Goal: Information Seeking & Learning: Learn about a topic

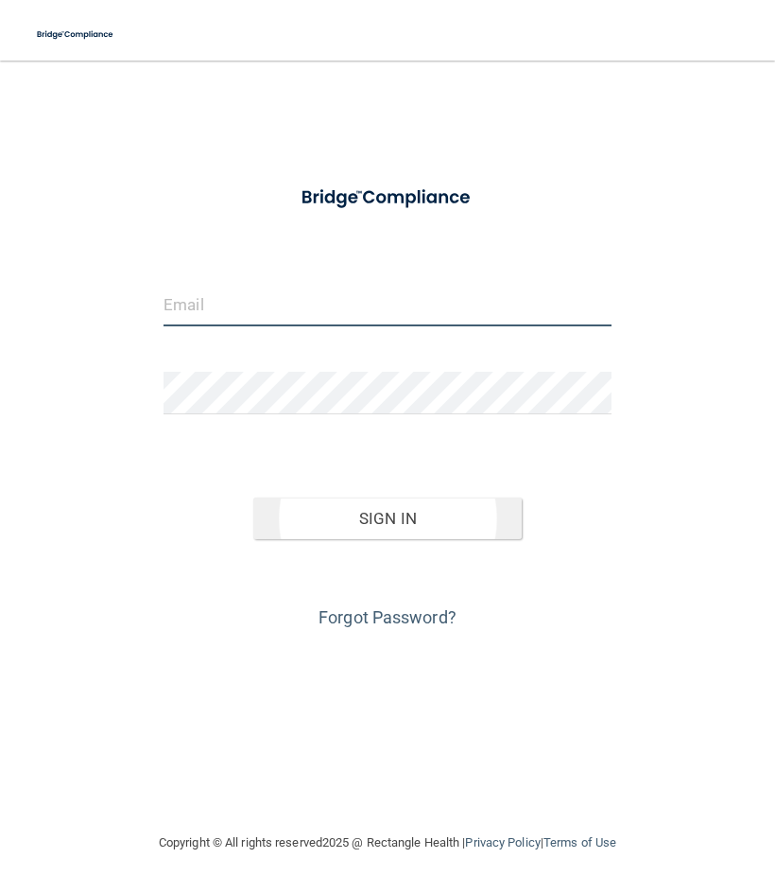
type input "[EMAIL_ADDRESS][DOMAIN_NAME]"
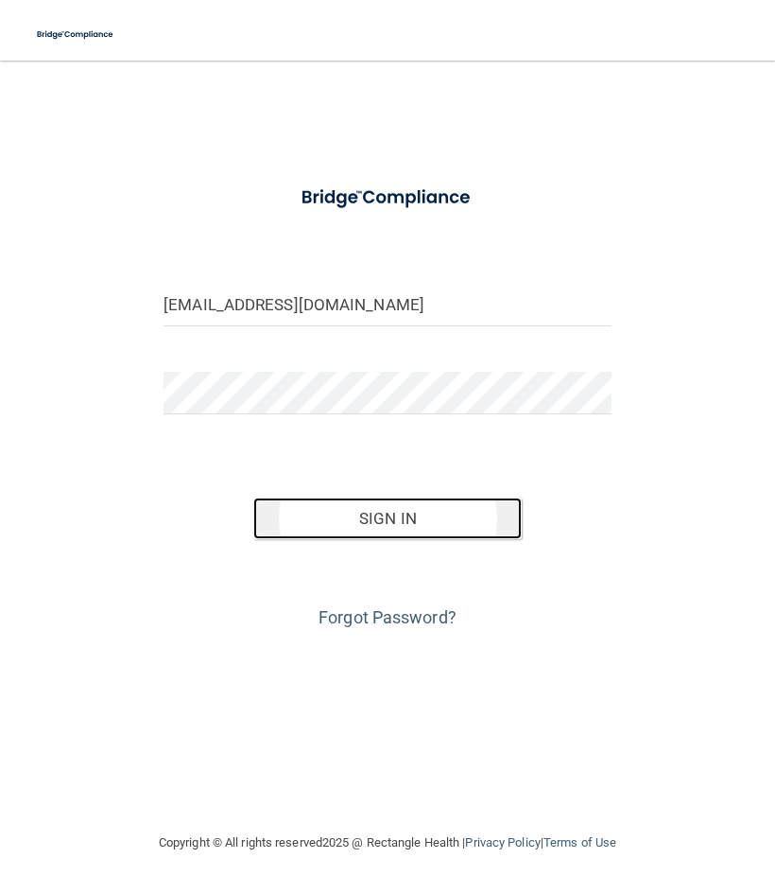
click at [400, 512] on button "Sign In" at bounding box center [387, 518] width 269 height 42
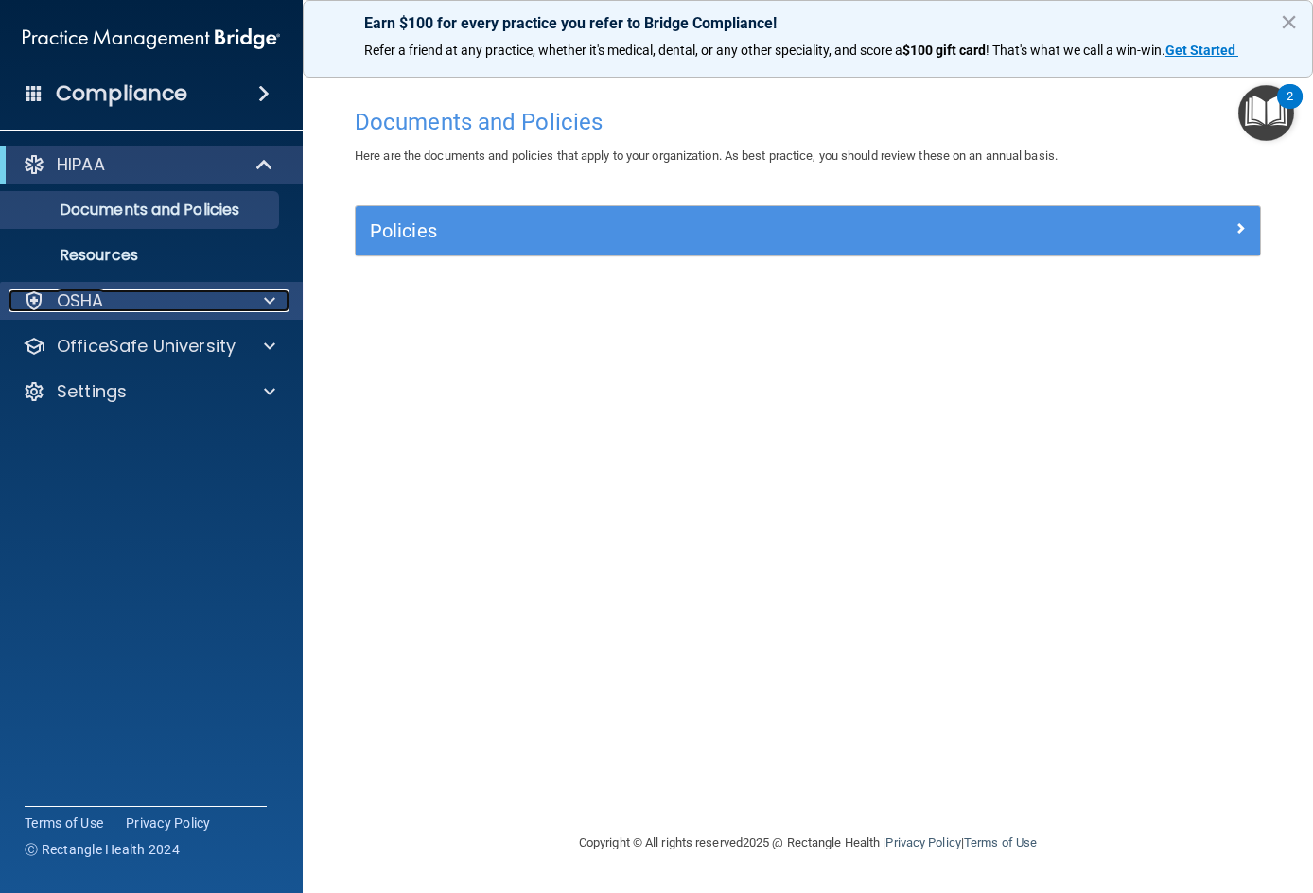
click at [57, 296] on p "OSHA" at bounding box center [80, 300] width 47 height 23
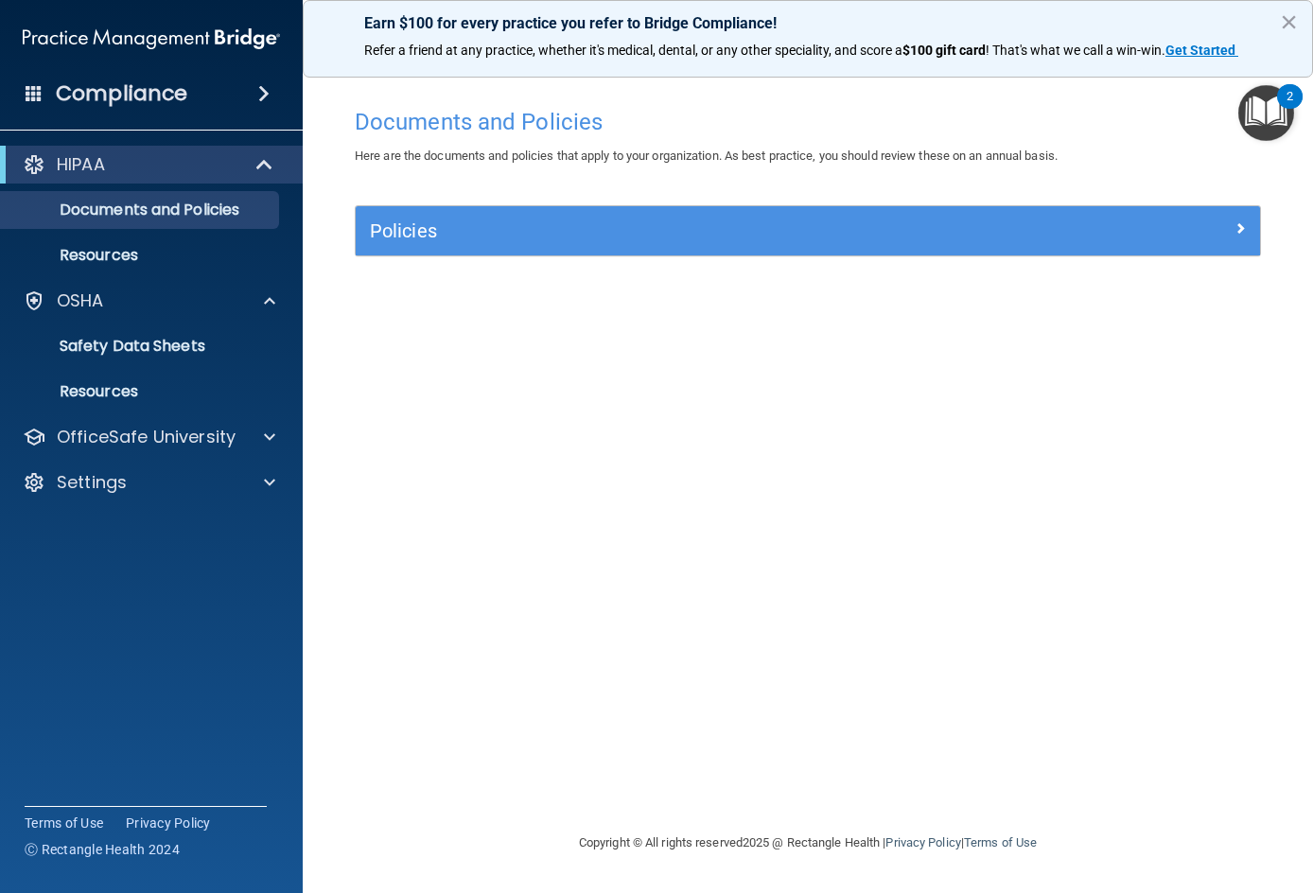
click at [146, 104] on h4 "Compliance" at bounding box center [121, 93] width 131 height 26
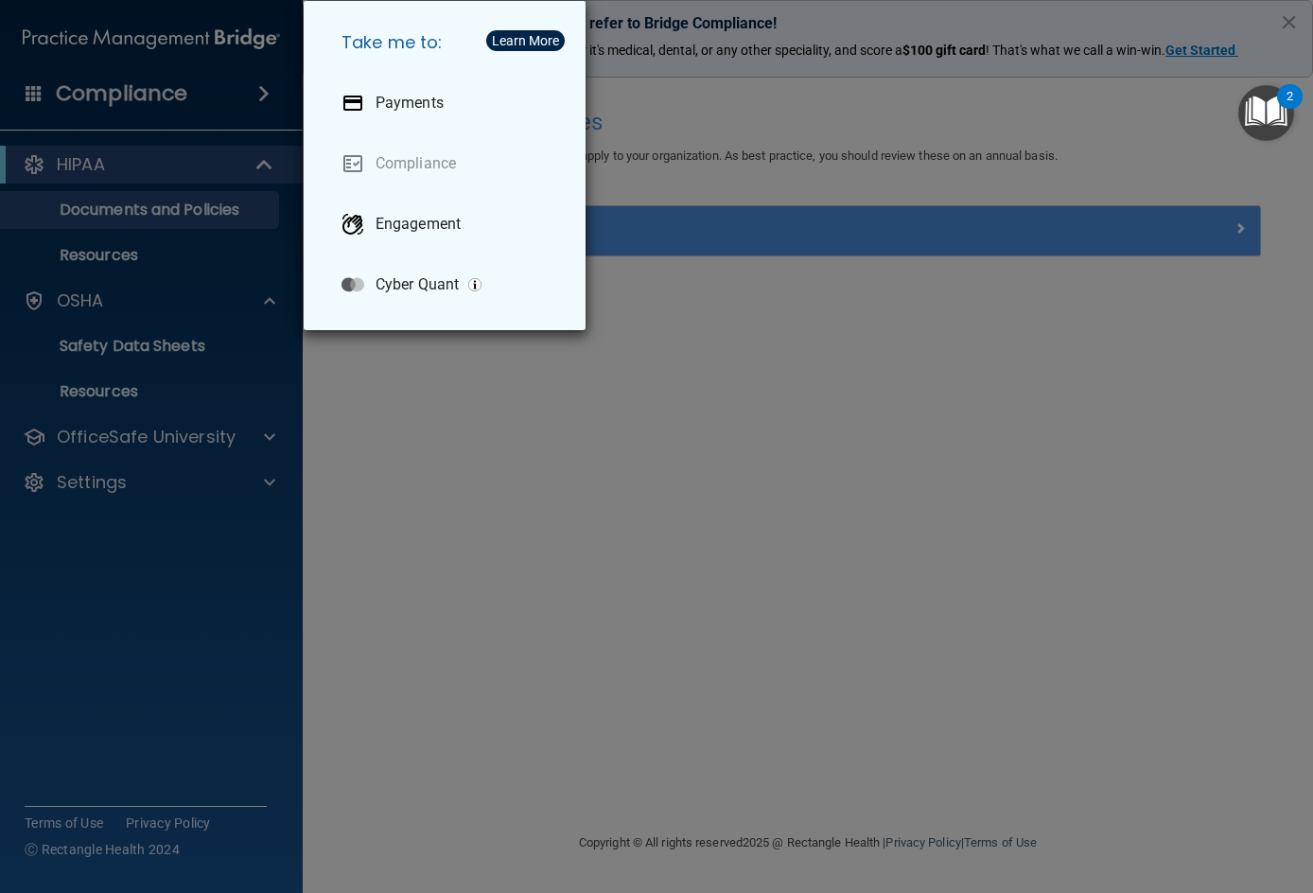
click at [215, 692] on div "Take me to: Payments Compliance Engagement Cyber Quant" at bounding box center [656, 446] width 1313 height 893
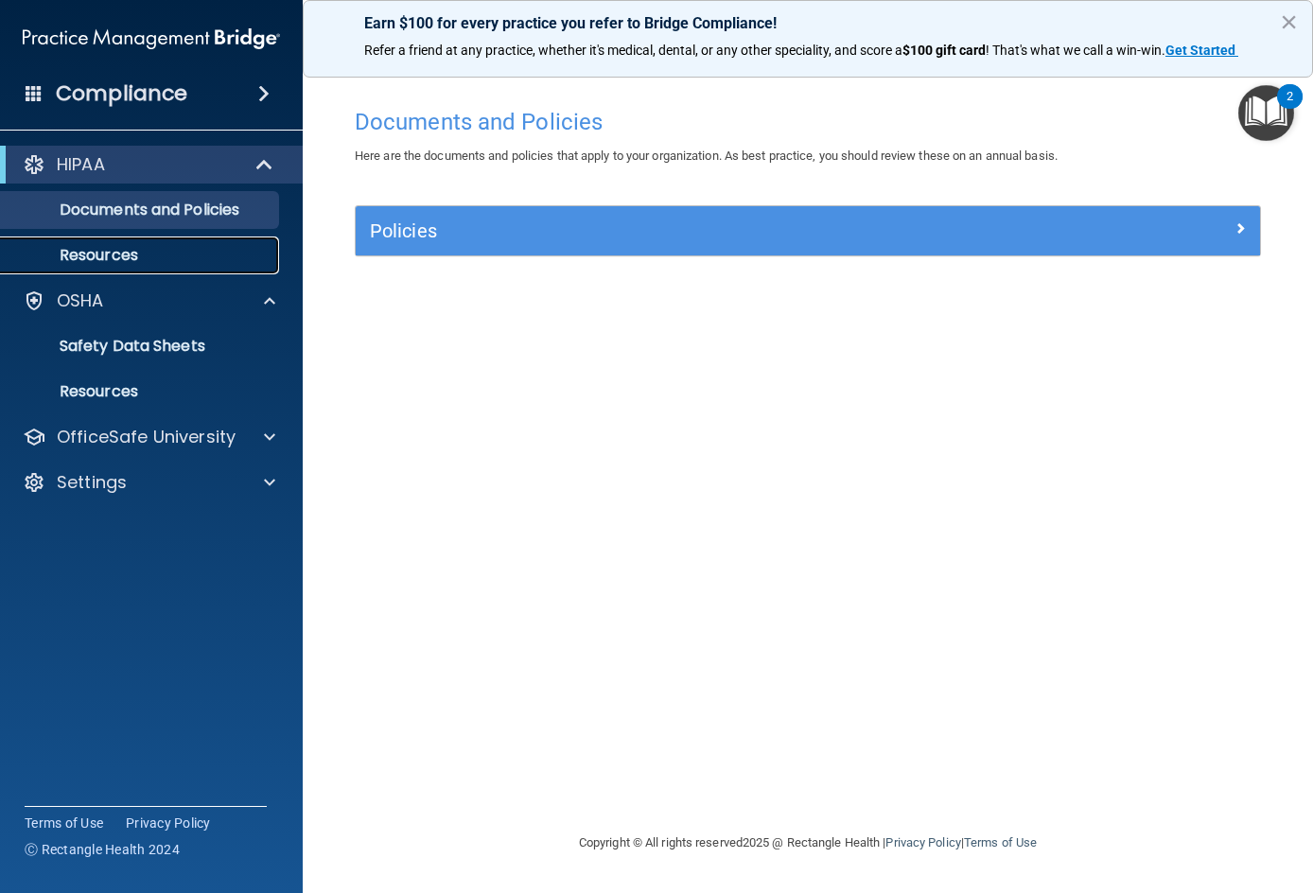
click at [213, 242] on link "Resources" at bounding box center [130, 255] width 298 height 38
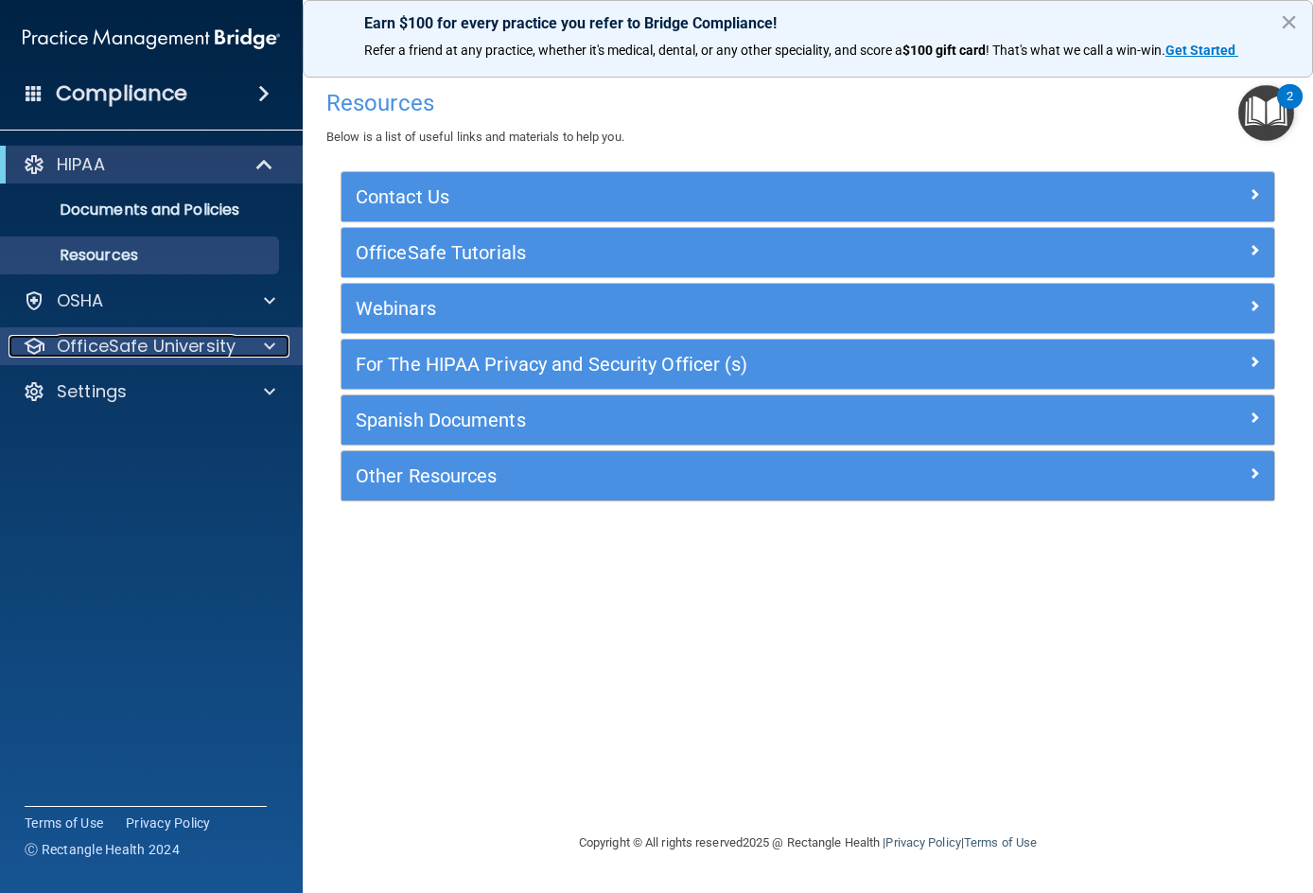
click at [265, 356] on span at bounding box center [269, 346] width 11 height 23
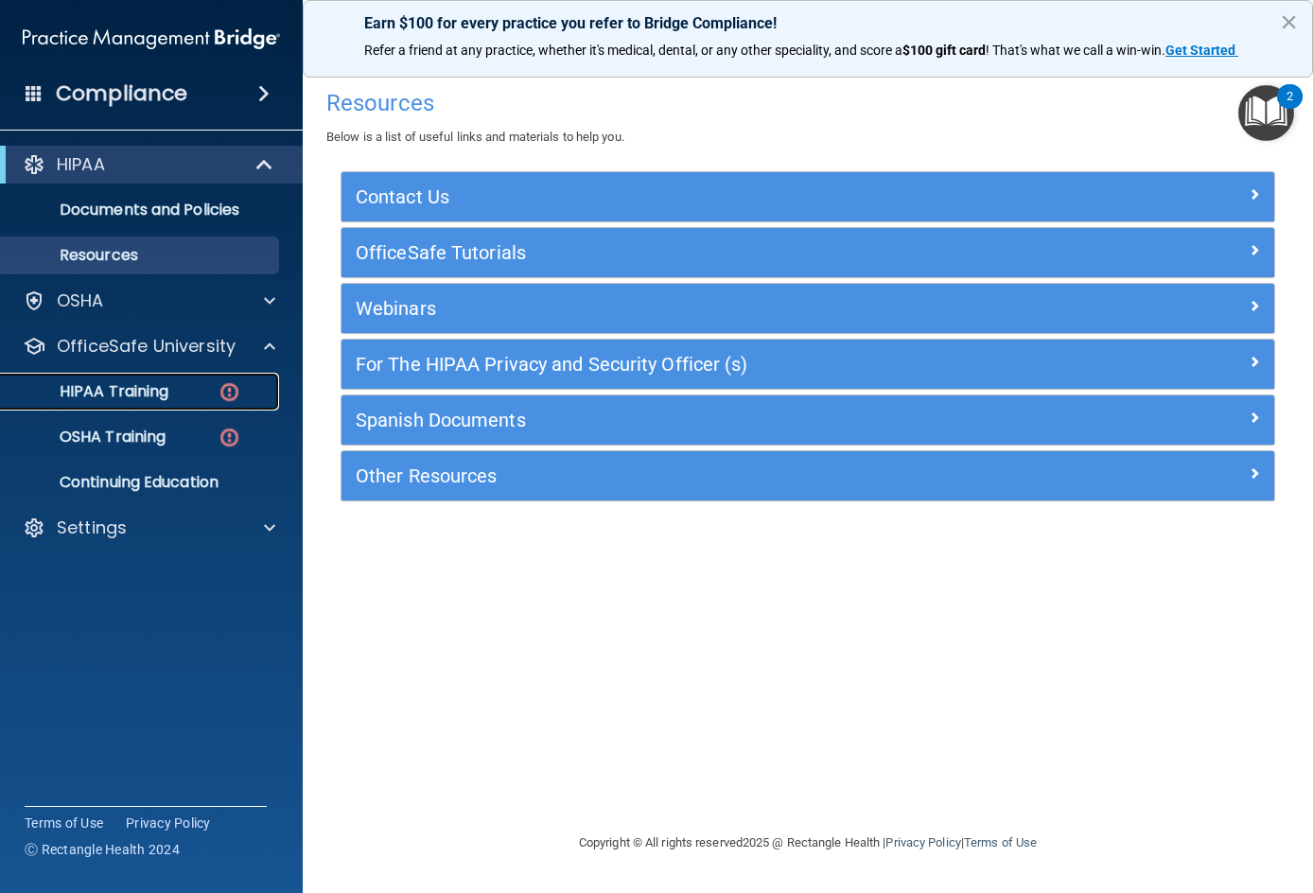
click at [180, 391] on div "HIPAA Training" at bounding box center [141, 391] width 258 height 19
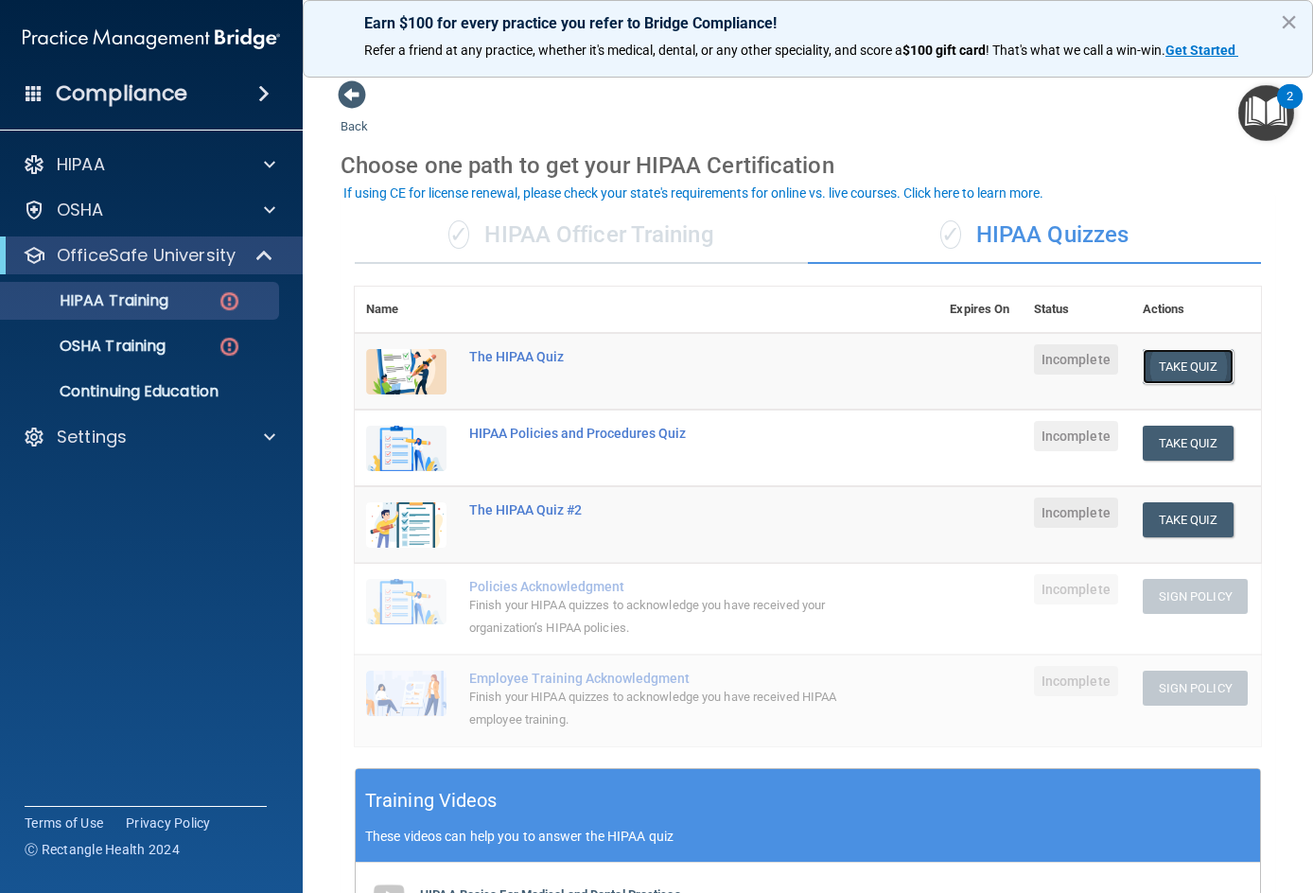
click at [774, 359] on button "Take Quiz" at bounding box center [1187, 366] width 91 height 35
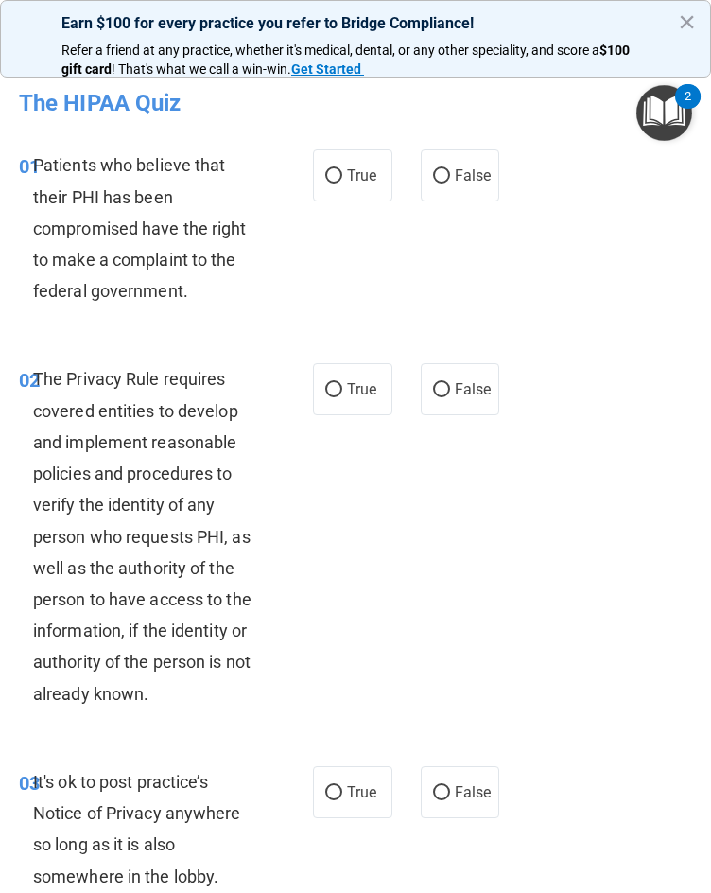
drag, startPoint x: 10, startPoint y: 594, endPoint x: 215, endPoint y: 249, distance: 401.1
click at [221, 249] on span "Patients who believe that their PHI has been compromised have the right to make…" at bounding box center [140, 228] width 214 height 146
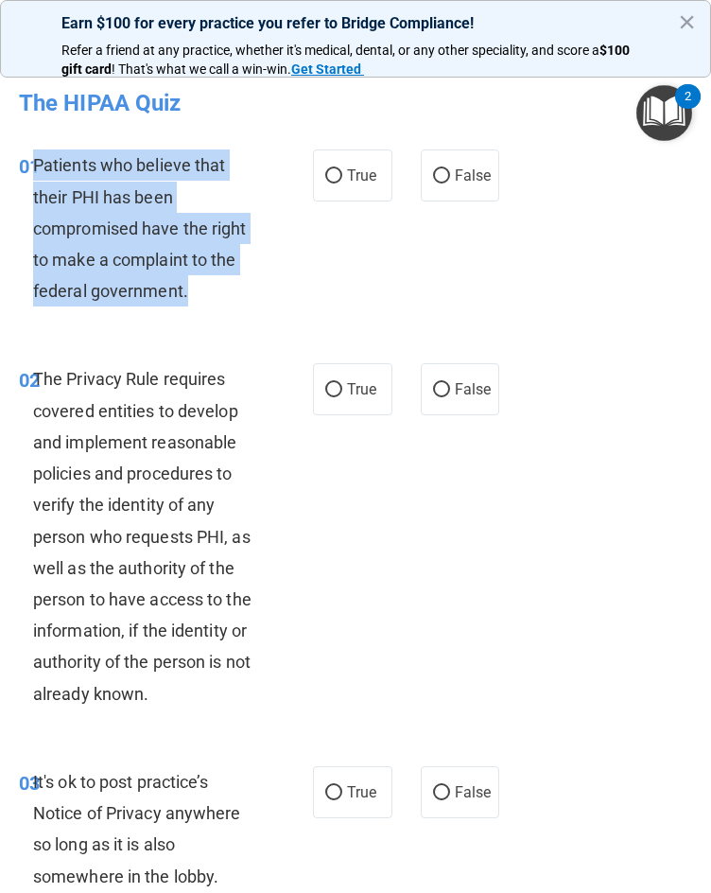
drag, startPoint x: 205, startPoint y: 296, endPoint x: 37, endPoint y: 166, distance: 212.4
click at [37, 166] on div "Patients who believe that their PHI has been compromised have the right to make…" at bounding box center [154, 227] width 242 height 157
copy span "Patients who believe that their PHI has been compromised have the right to make…"
click at [325, 179] on input "True" at bounding box center [333, 176] width 17 height 14
radio input "true"
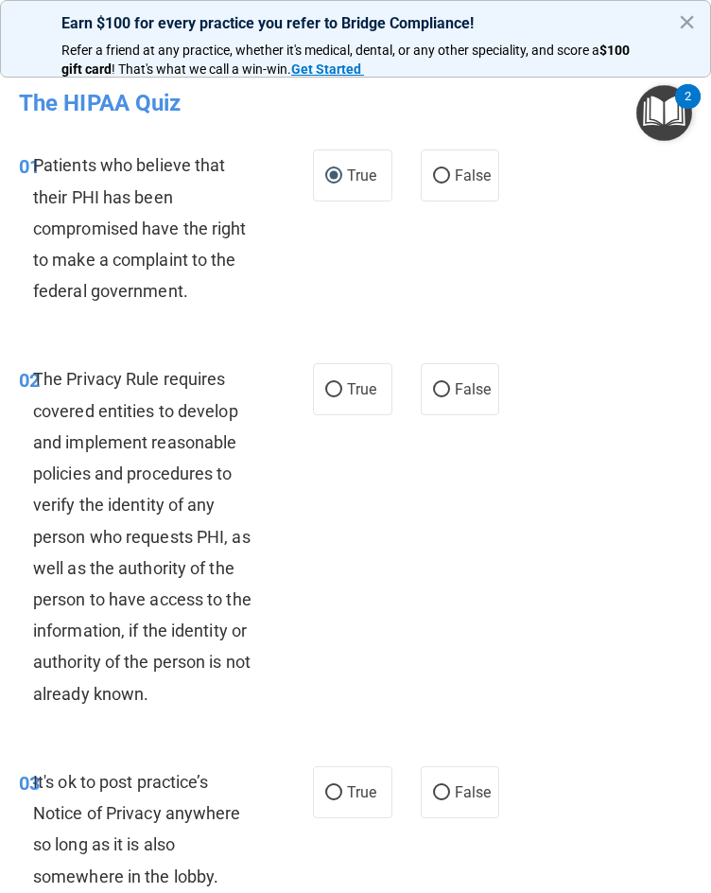
click at [242, 550] on div "The Privacy Rule requires covered entities to develop and implement reasonable …" at bounding box center [154, 535] width 242 height 345
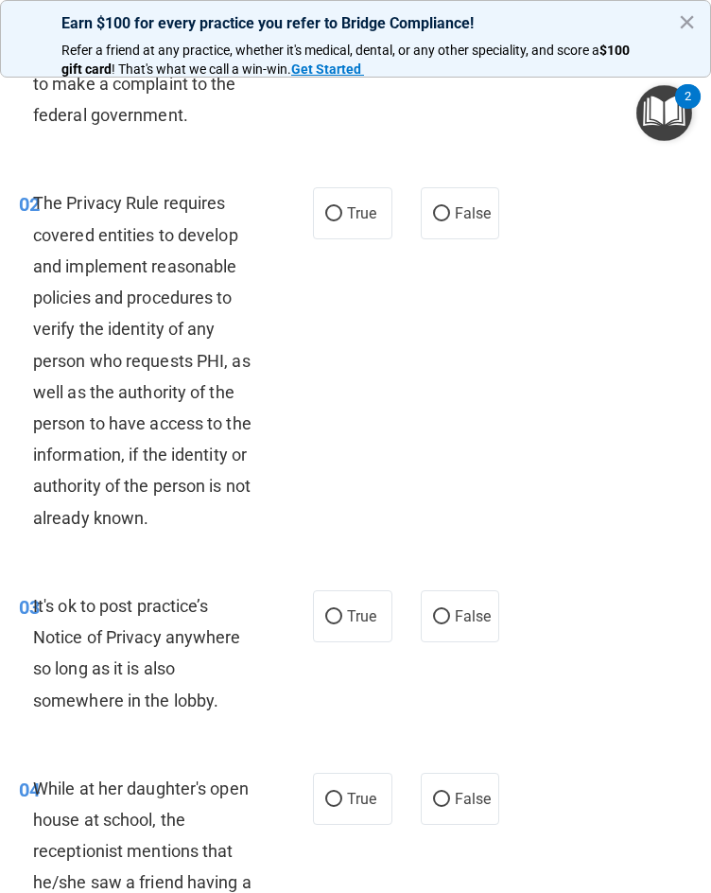
scroll to position [189, 0]
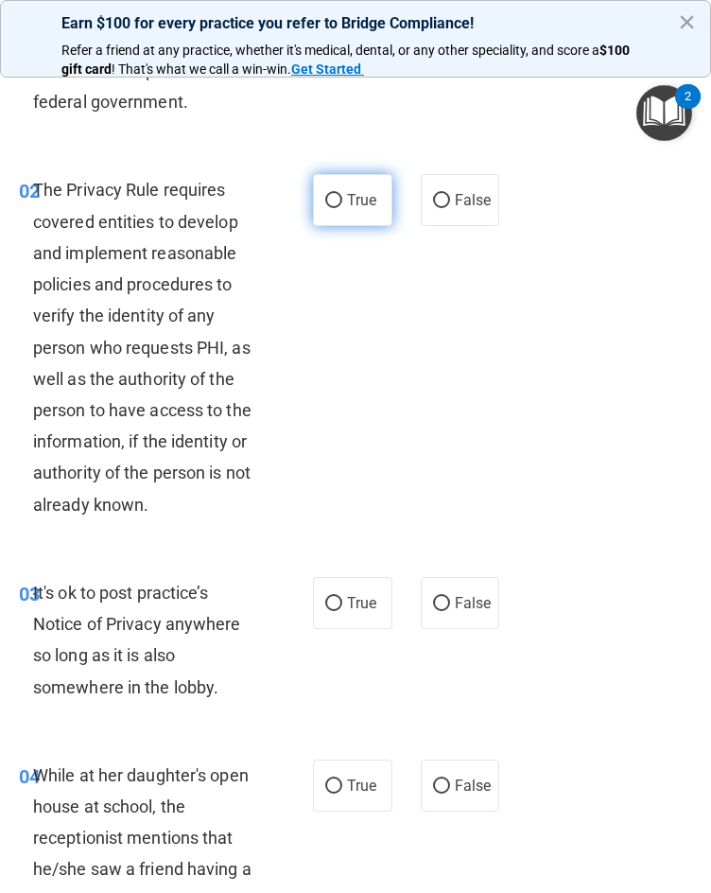
click at [347, 201] on span "True" at bounding box center [361, 200] width 29 height 18
click at [342, 201] on input "True" at bounding box center [333, 201] width 17 height 14
radio input "true"
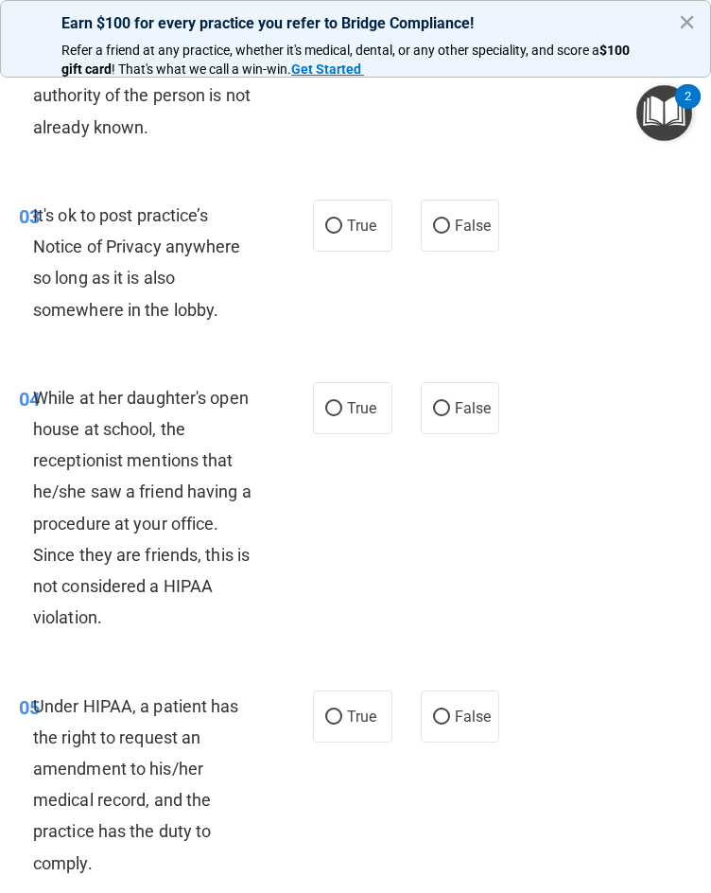
scroll to position [567, 0]
click at [201, 289] on div "It's ok to post practice’s Notice of Privacy anywhere so long as it is also som…" at bounding box center [154, 262] width 242 height 126
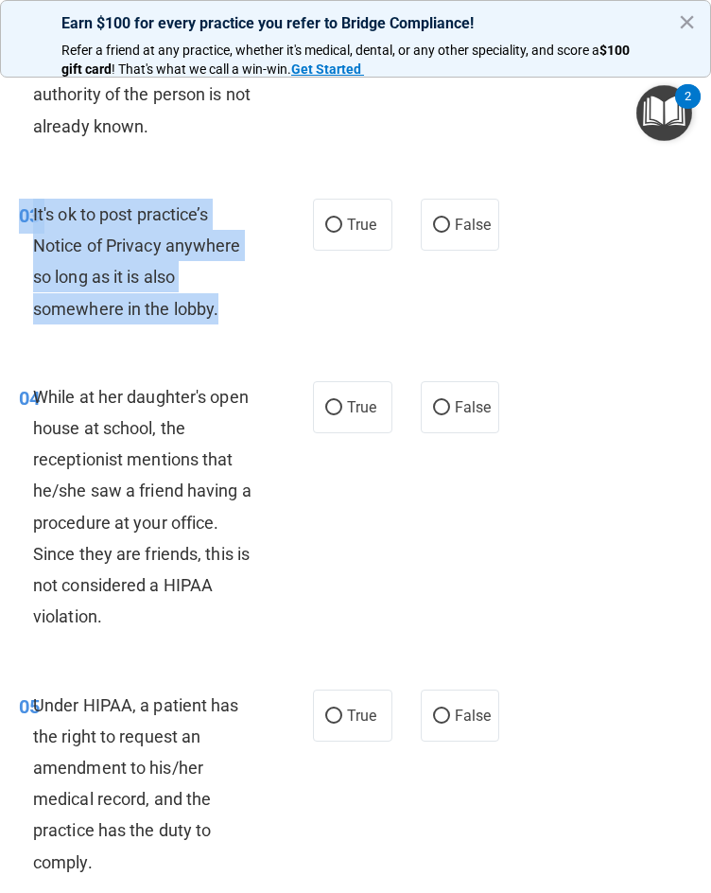
drag, startPoint x: 222, startPoint y: 310, endPoint x: 9, endPoint y: 239, distance: 225.2
click at [9, 239] on div "03 It's ok to post practice’s Notice of Privacy anywhere so long as it is also …" at bounding box center [166, 266] width 351 height 135
copy div "03 It's ok to post practice’s Notice of Privacy anywhere so long as it is also …"
click at [272, 327] on div "03 It's ok to post practice’s Notice of Privacy anywhere so long as it is also …" at bounding box center [166, 266] width 351 height 135
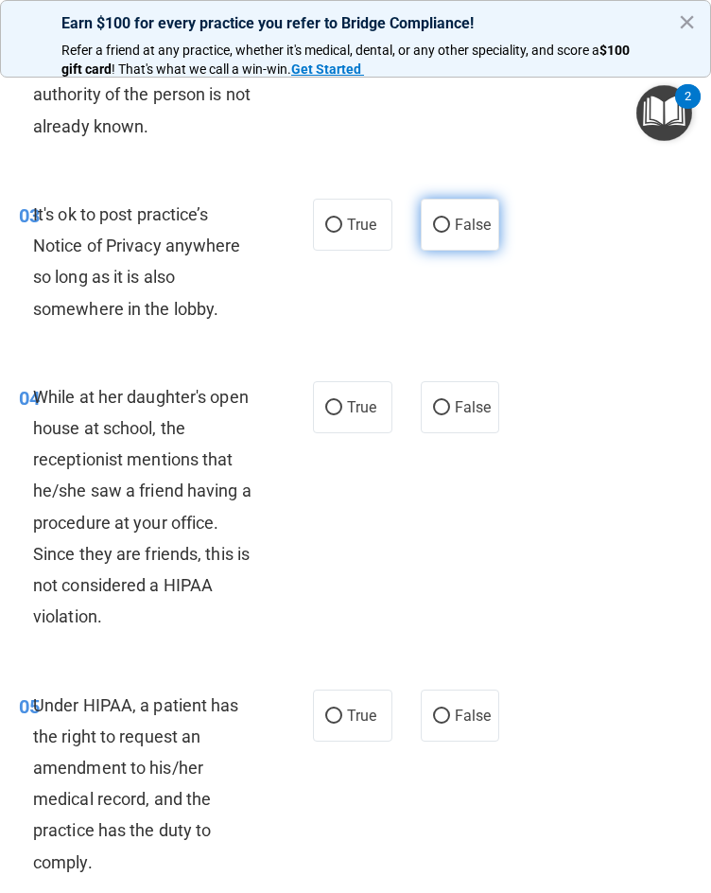
click at [462, 223] on span "False" at bounding box center [473, 225] width 37 height 18
click at [450, 223] on input "False" at bounding box center [441, 225] width 17 height 14
radio input "true"
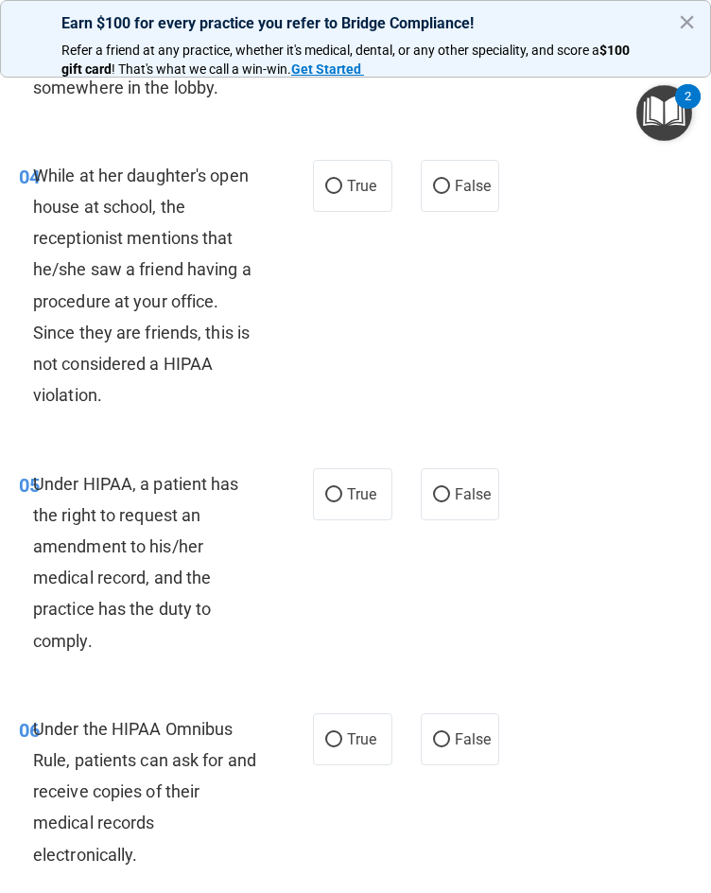
scroll to position [851, 0]
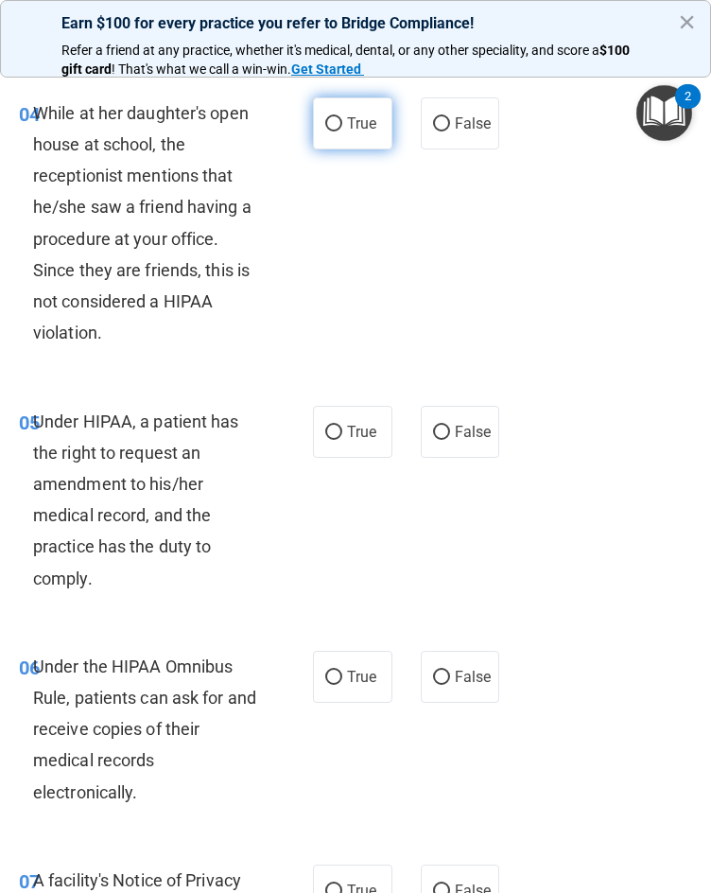
click at [334, 115] on label "True" at bounding box center [352, 123] width 79 height 52
click at [334, 117] on input "True" at bounding box center [333, 124] width 17 height 14
radio input "true"
click at [120, 340] on div "While at her daughter's open house at school, the receptionist mentions that he…" at bounding box center [154, 223] width 242 height 252
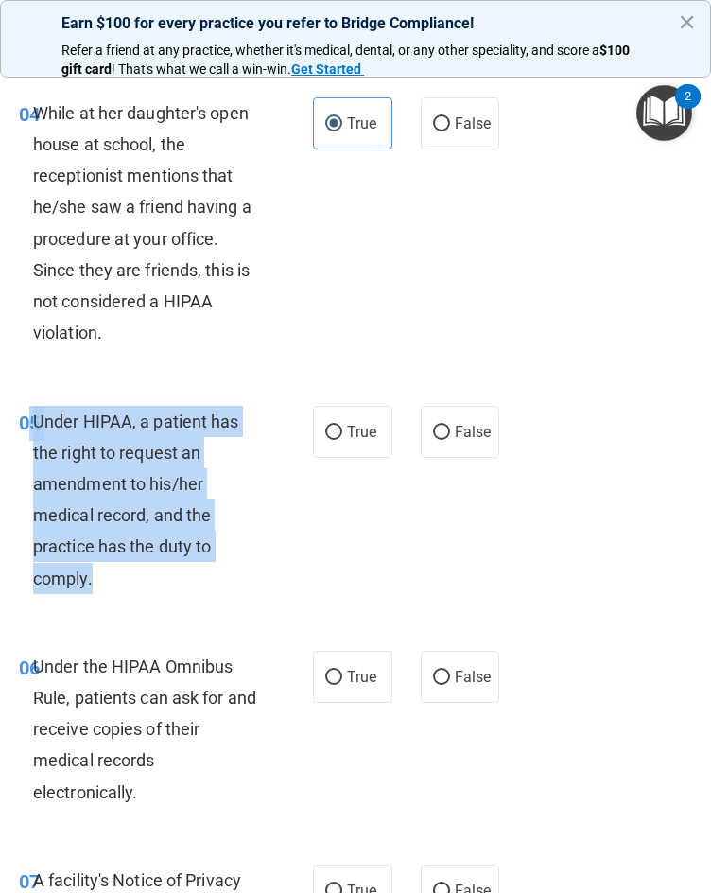
drag, startPoint x: 123, startPoint y: 579, endPoint x: 26, endPoint y: 426, distance: 180.2
click at [26, 426] on div "05 Under HIPAA, a patient has the right to request an amendment to his/her medi…" at bounding box center [166, 505] width 351 height 198
copy div "5 Under HIPAA, a patient has the right to request an amendment to his/her medic…"
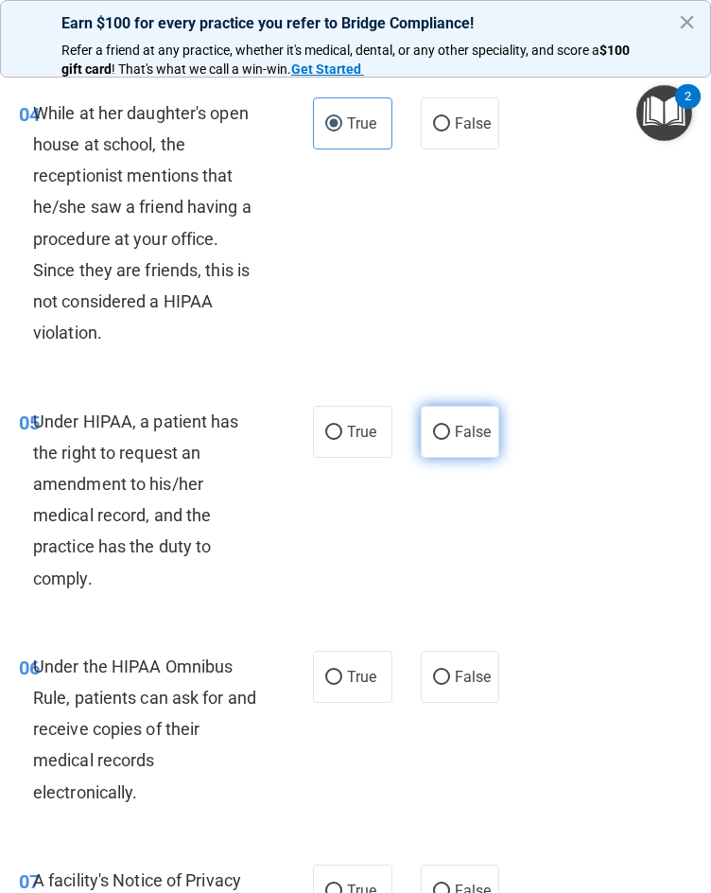
click at [478, 436] on span "False" at bounding box center [473, 432] width 37 height 18
click at [450, 436] on input "False" at bounding box center [441, 433] width 17 height 14
radio input "true"
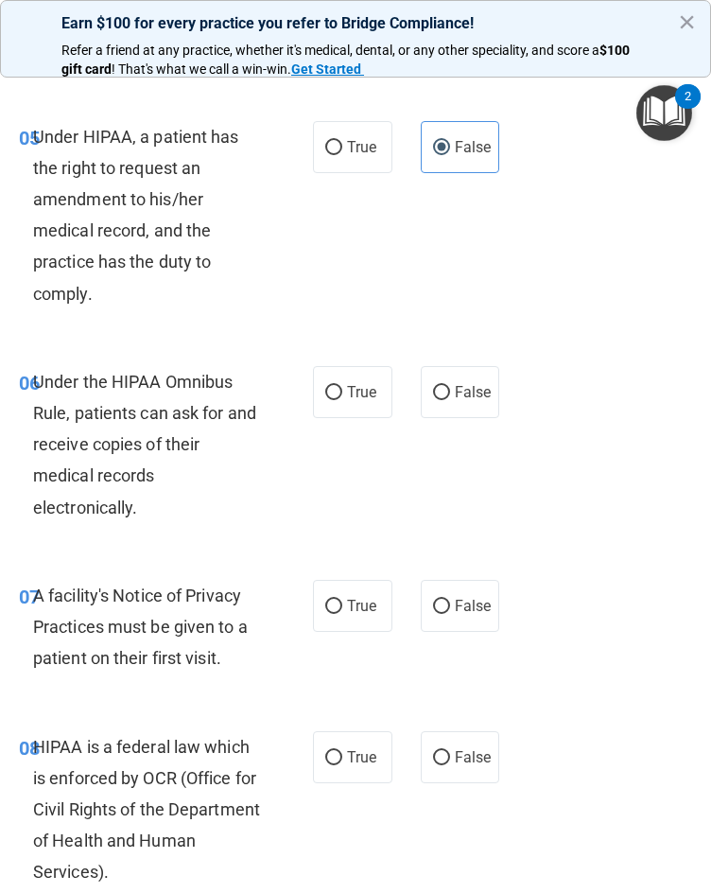
scroll to position [1229, 0]
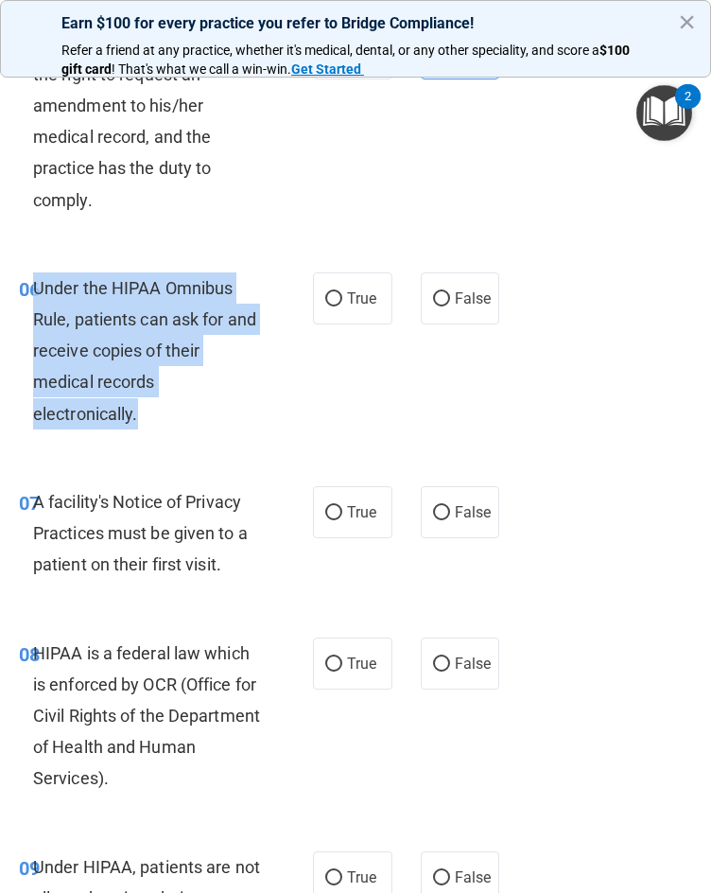
drag, startPoint x: 187, startPoint y: 416, endPoint x: 38, endPoint y: 295, distance: 192.3
click at [38, 295] on div "Under the HIPAA Omnibus Rule, patients can ask for and receive copies of their …" at bounding box center [154, 350] width 242 height 157
copy span "Under the HIPAA Omnibus Rule, patients can ask for and receive copies of their …"
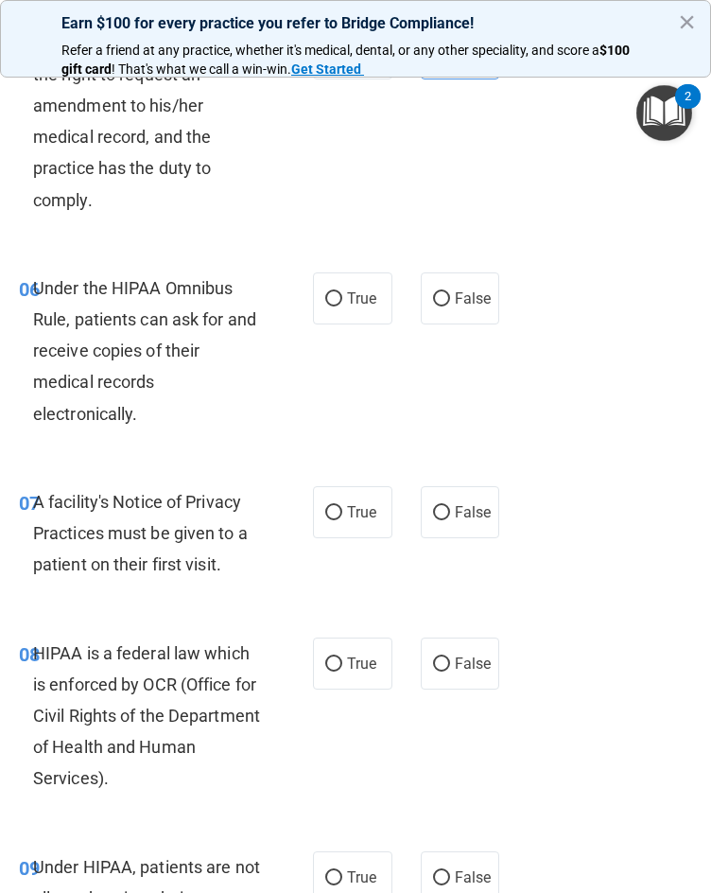
click at [193, 448] on div "06 Under the HIPAA Omnibus Rule, patients can ask for and receive copies of the…" at bounding box center [356, 356] width 702 height 214
click at [336, 309] on label "True" at bounding box center [352, 298] width 79 height 52
click at [336, 306] on input "True" at bounding box center [333, 299] width 17 height 14
radio input "true"
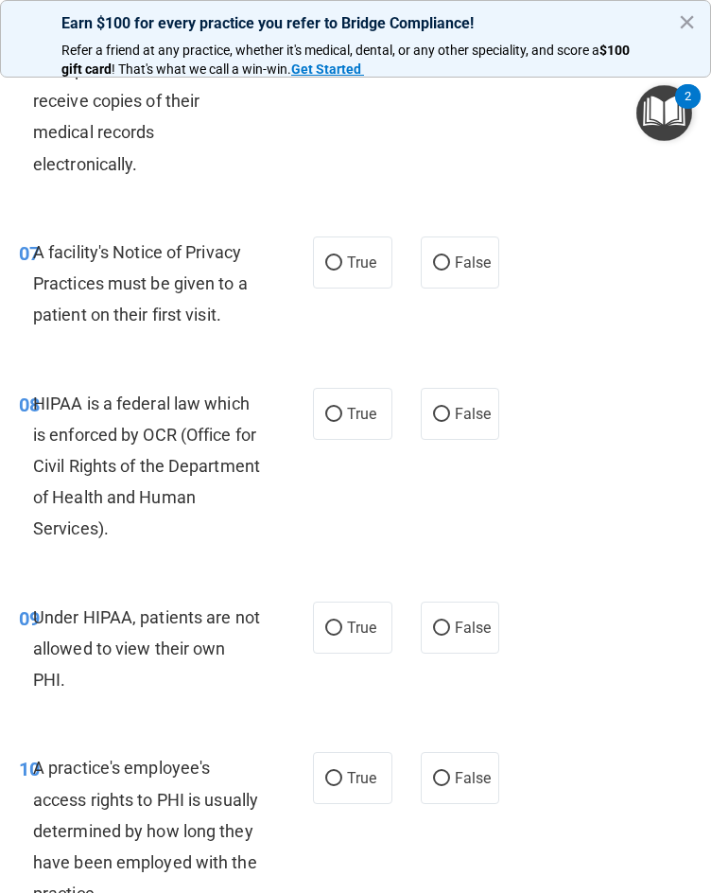
scroll to position [1513, 0]
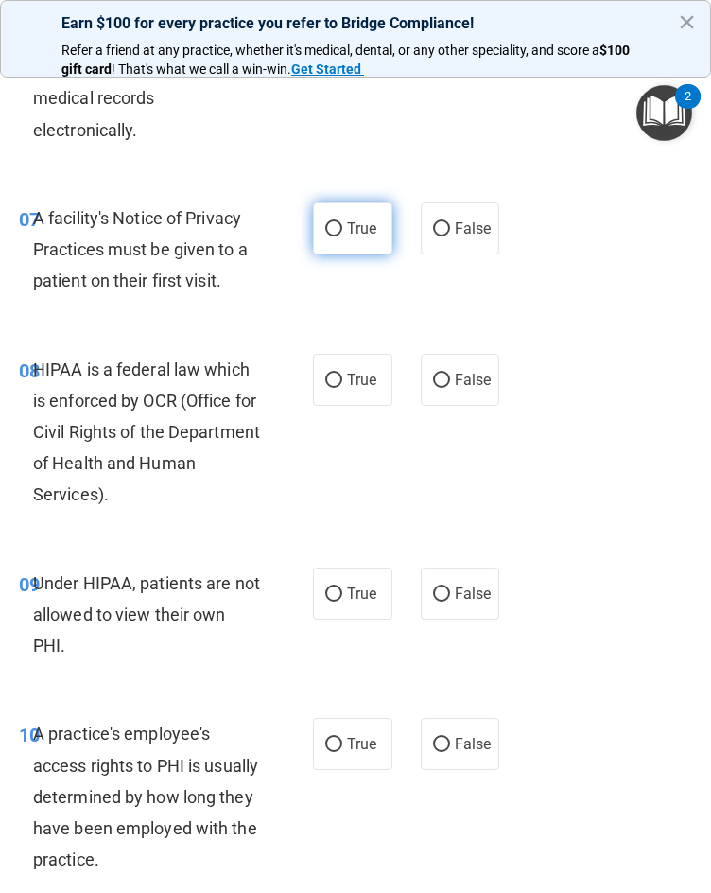
click at [325, 232] on input "True" at bounding box center [333, 229] width 17 height 14
radio input "true"
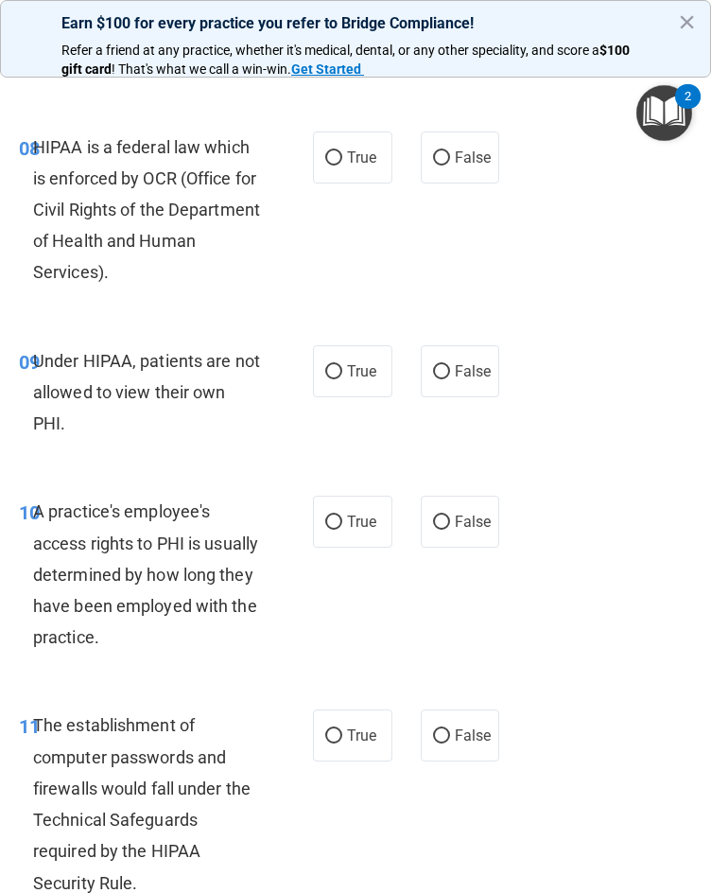
scroll to position [1797, 0]
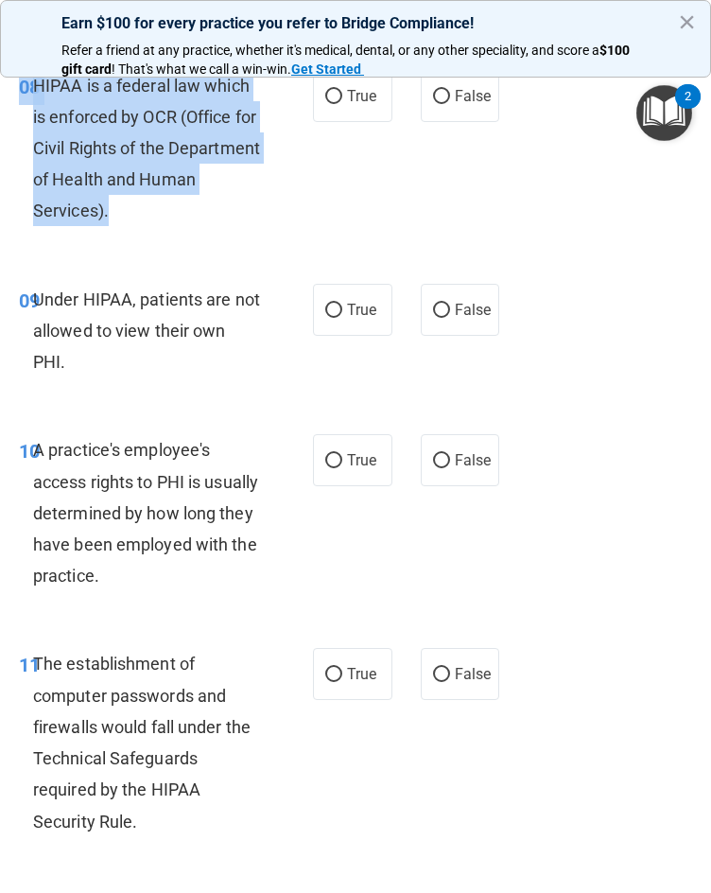
drag, startPoint x: 175, startPoint y: 214, endPoint x: 23, endPoint y: 94, distance: 193.9
click at [23, 94] on div "08 HIPAA is a federal law which is enforced by OCR (Office for Civil Rights of …" at bounding box center [166, 153] width 351 height 166
copy div "08 HIPAA is a federal law which is enforced by OCR (Office for Civil Rights of …"
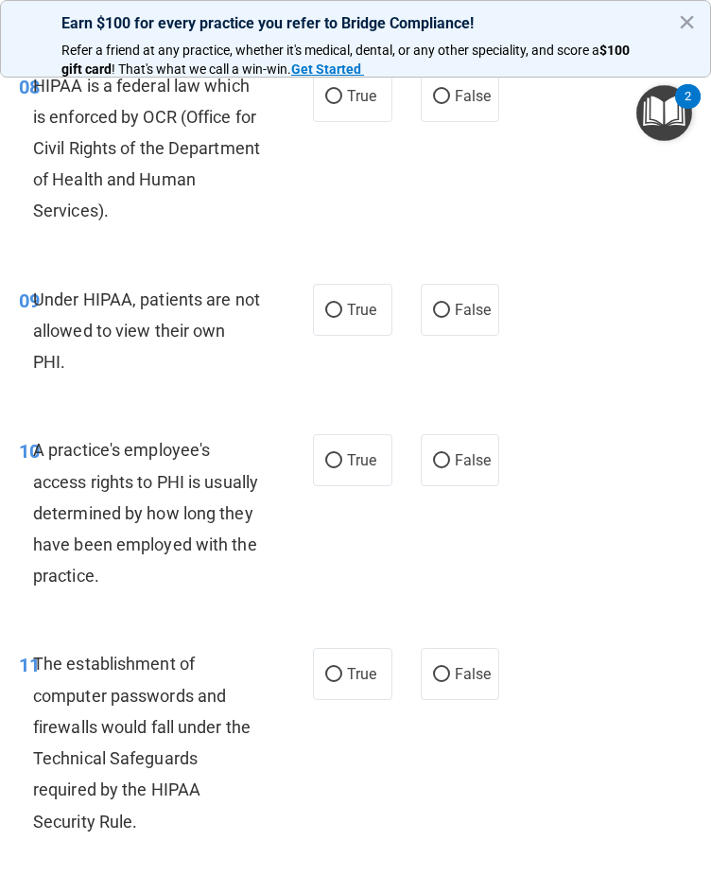
click at [153, 368] on div "Under HIPAA, patients are not allowed to view their own PHI." at bounding box center [154, 331] width 242 height 95
click at [333, 103] on input "True" at bounding box center [333, 97] width 17 height 14
radio input "true"
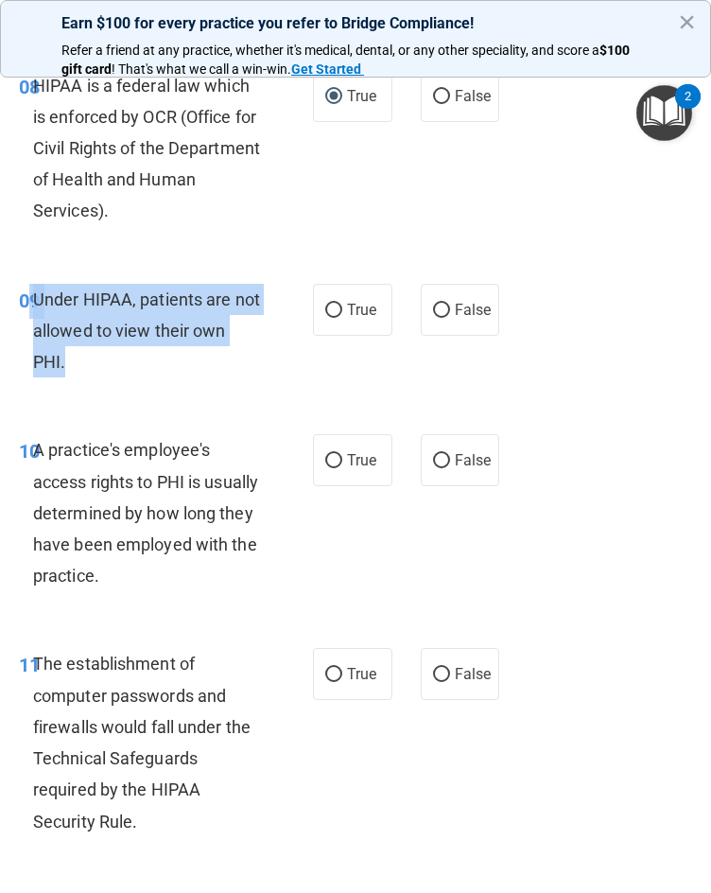
drag, startPoint x: 130, startPoint y: 363, endPoint x: 28, endPoint y: 311, distance: 114.6
click at [28, 311] on div "09 Under HIPAA, patients are not allowed to view their own PHI." at bounding box center [166, 336] width 351 height 104
copy div "9 Under HIPAA, patients are not allowed to view their own PHI."
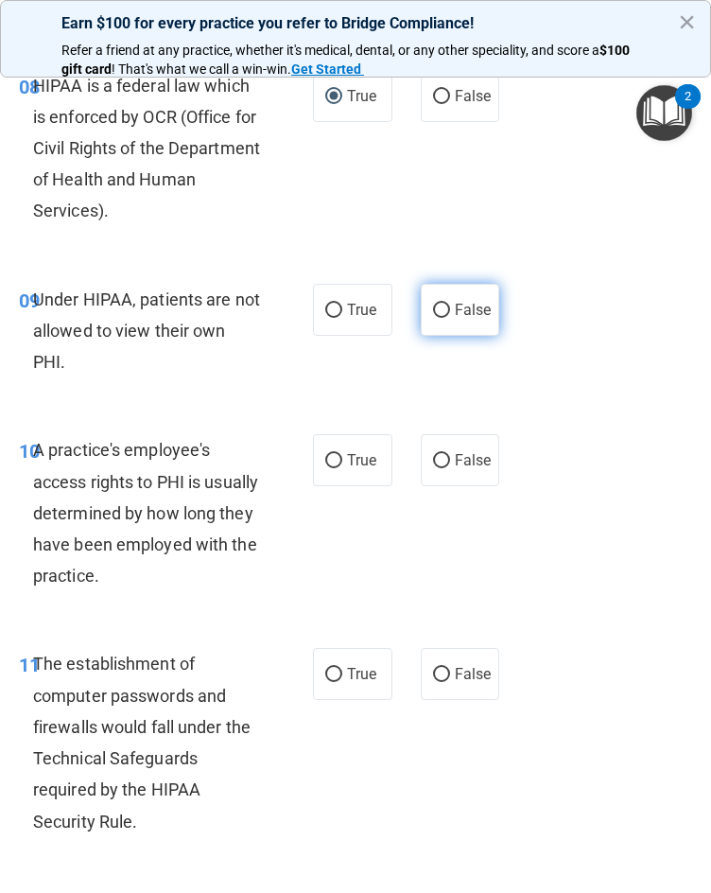
drag, startPoint x: 463, startPoint y: 317, endPoint x: 450, endPoint y: 311, distance: 14.4
click at [463, 317] on span "False" at bounding box center [473, 310] width 37 height 18
click at [450, 317] on input "False" at bounding box center [441, 311] width 17 height 14
radio input "true"
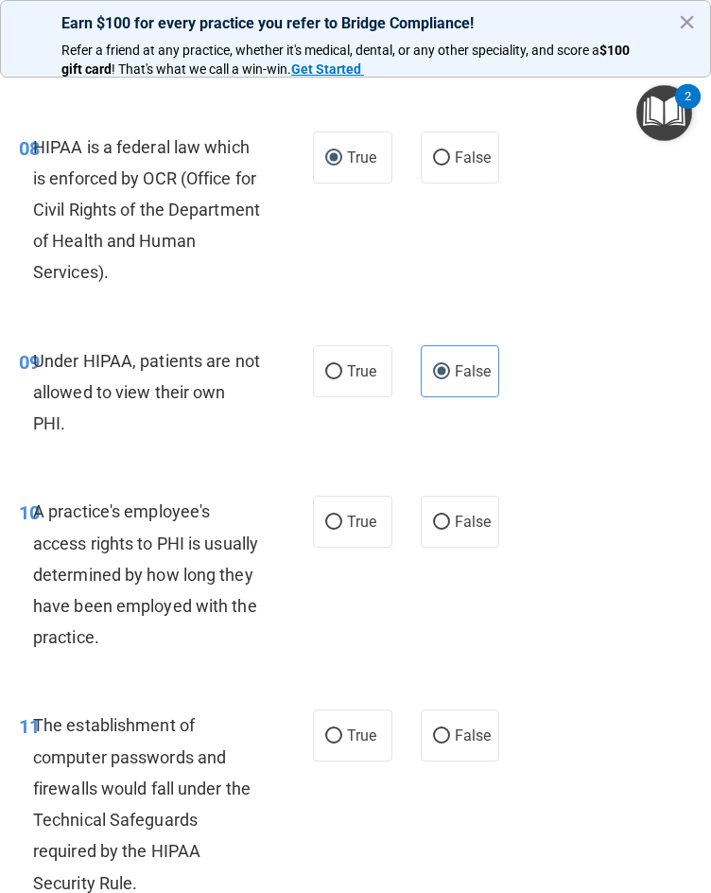
scroll to position [1702, 0]
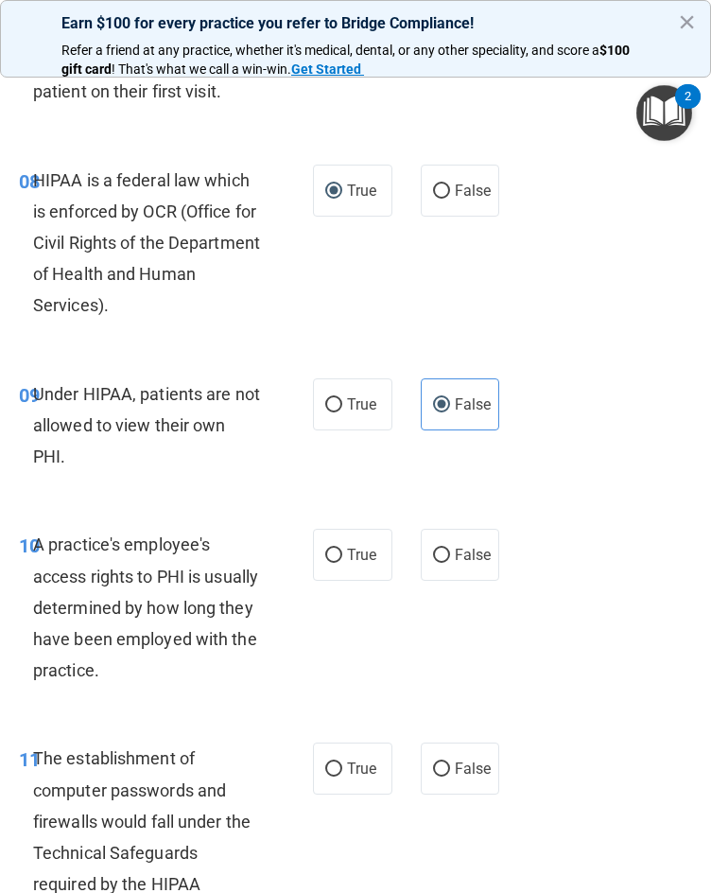
click at [220, 466] on div "Under HIPAA, patients are not allowed to view their own PHI." at bounding box center [154, 425] width 242 height 95
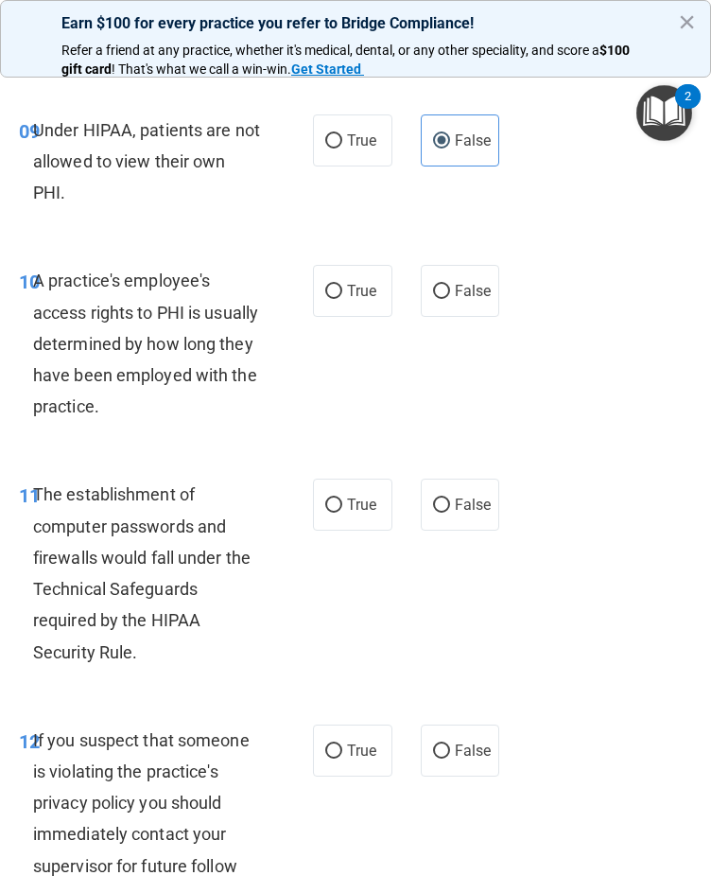
scroll to position [2080, 0]
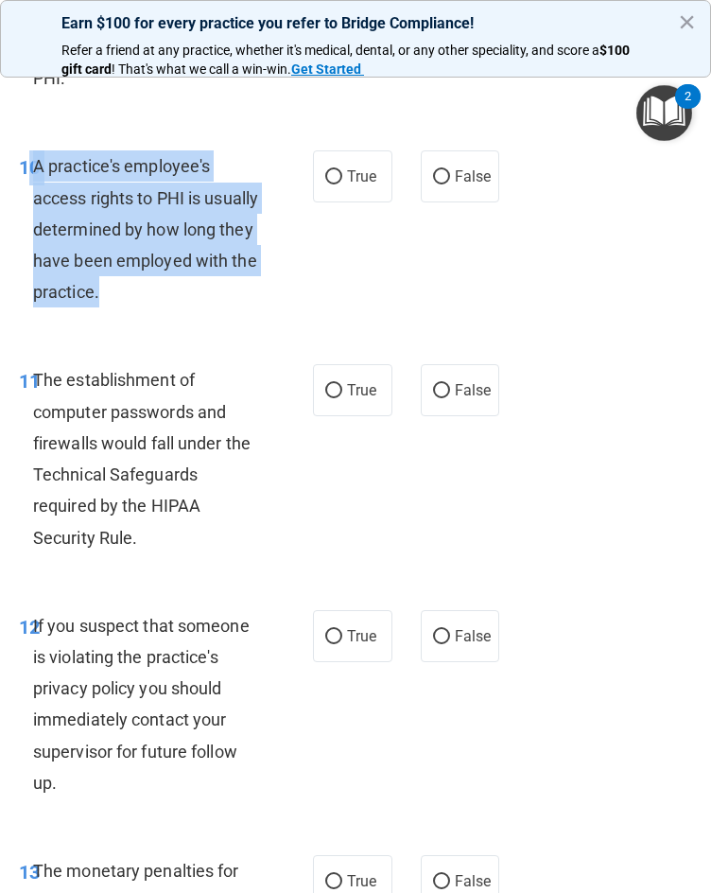
drag, startPoint x: 270, startPoint y: 290, endPoint x: 28, endPoint y: 185, distance: 263.9
click at [28, 185] on div "10 A practice's employee's access rights to PHI is usually determined by how lo…" at bounding box center [166, 233] width 351 height 166
copy div "0 A practice's employee's access rights to PHI is usually determined by how lon…"
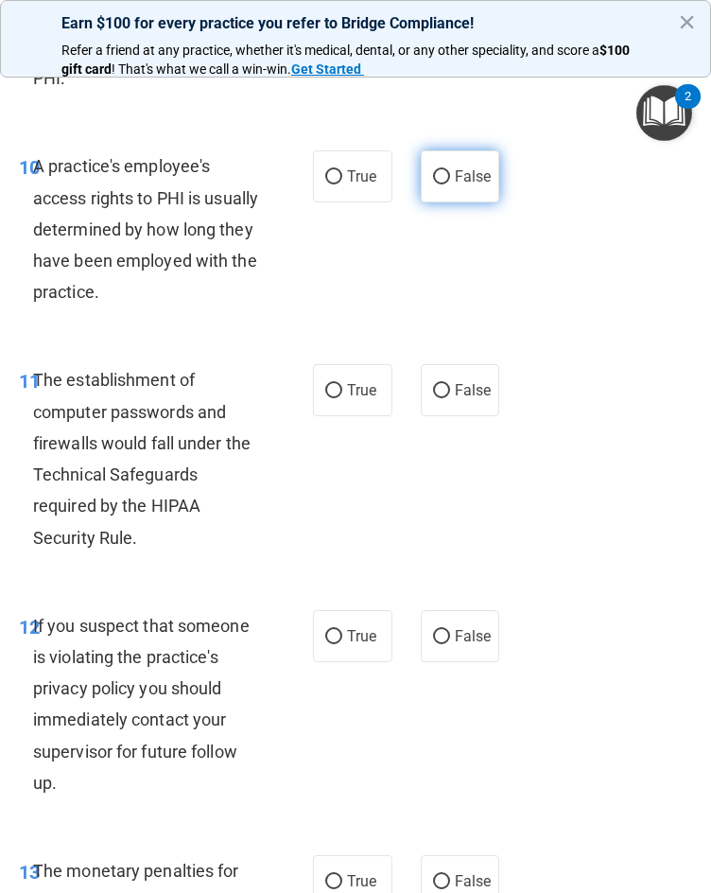
click at [463, 191] on label "False" at bounding box center [460, 176] width 79 height 52
click at [450, 184] on input "False" at bounding box center [441, 177] width 17 height 14
radio input "true"
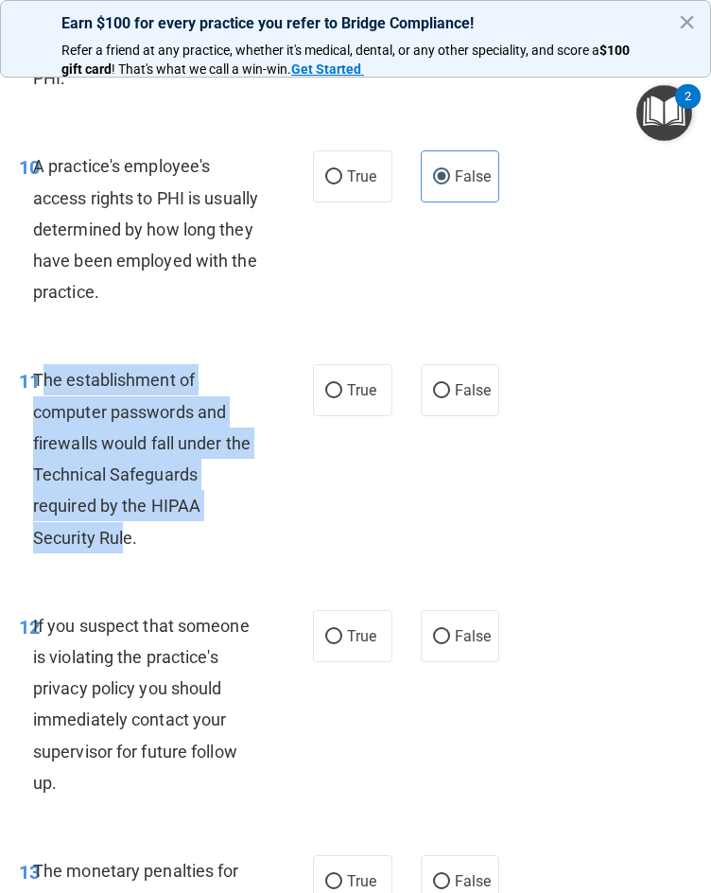
drag, startPoint x: 41, startPoint y: 382, endPoint x: 128, endPoint y: 538, distance: 178.6
click at [128, 538] on span "The establishment of computer passwords and firewalls would fall under the Tech…" at bounding box center [141, 458] width 217 height 177
copy span "he establishment of computer passwords and firewalls would fall under the Techn…"
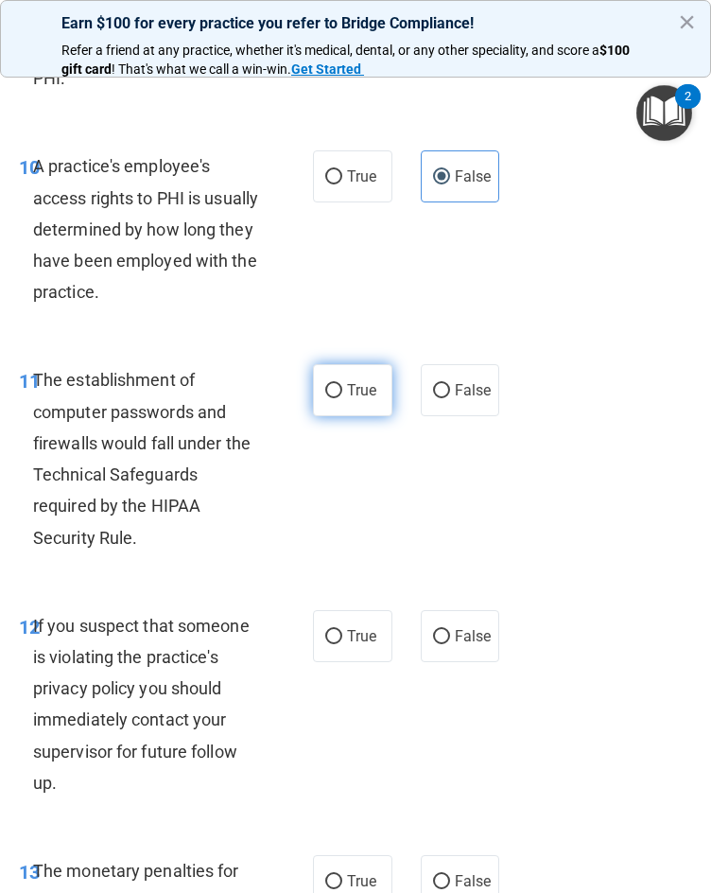
click at [338, 392] on label "True" at bounding box center [352, 390] width 79 height 52
click at [338, 392] on input "True" at bounding box center [333, 391] width 17 height 14
radio input "true"
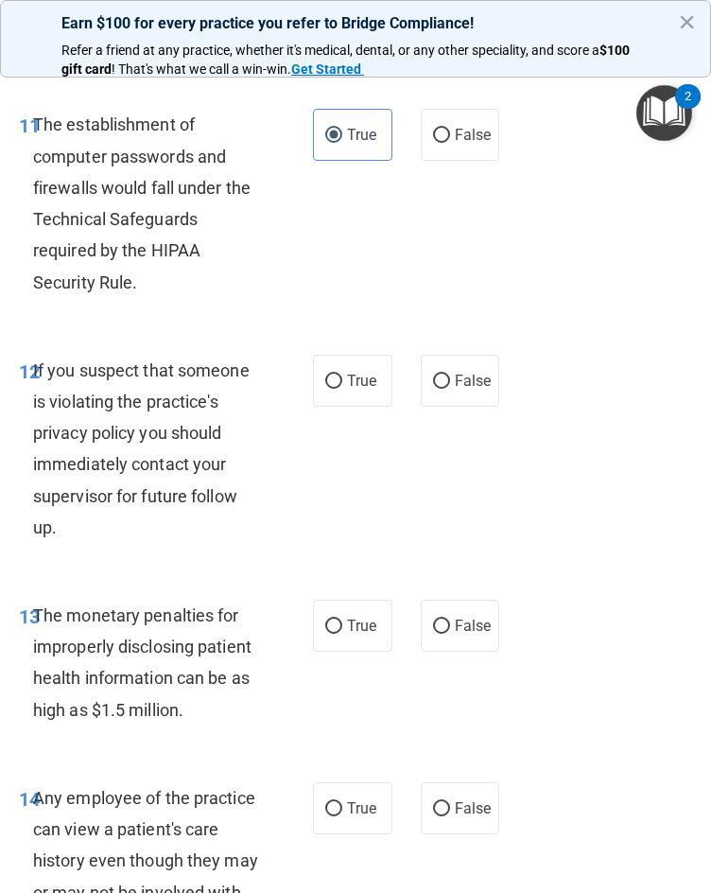
scroll to position [2459, 0]
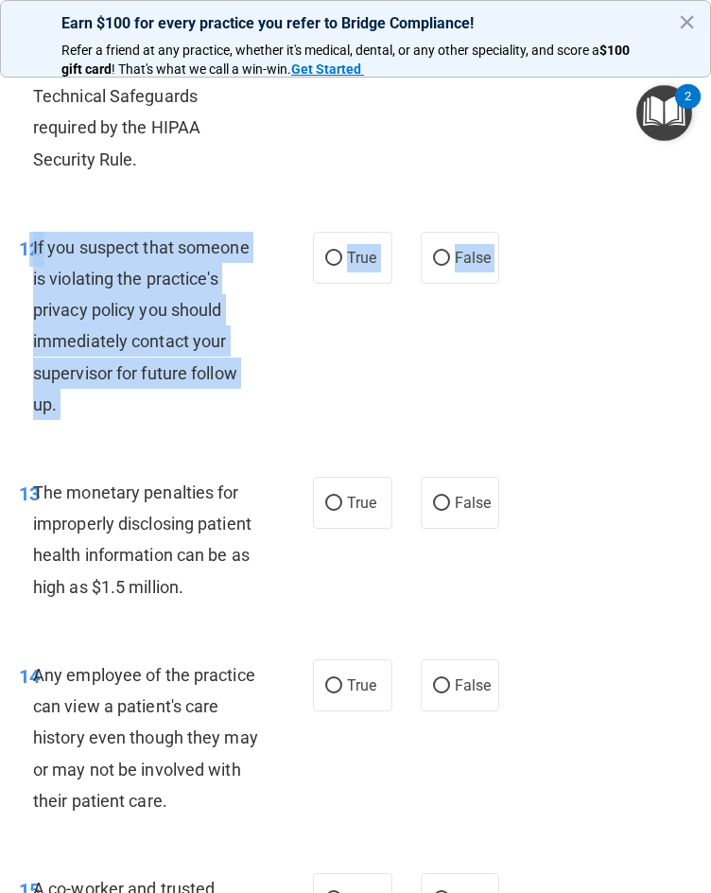
drag, startPoint x: 133, startPoint y: 442, endPoint x: 26, endPoint y: 259, distance: 212.0
click at [26, 259] on div "12 If you suspect that someone is violating the practice's privacy policy you s…" at bounding box center [356, 330] width 702 height 245
copy div "2 If you suspect that someone is violating the practice's privacy policy you sh…"
click at [275, 364] on div "12 If you suspect that someone is violating the practice's privacy policy you s…" at bounding box center [166, 331] width 351 height 198
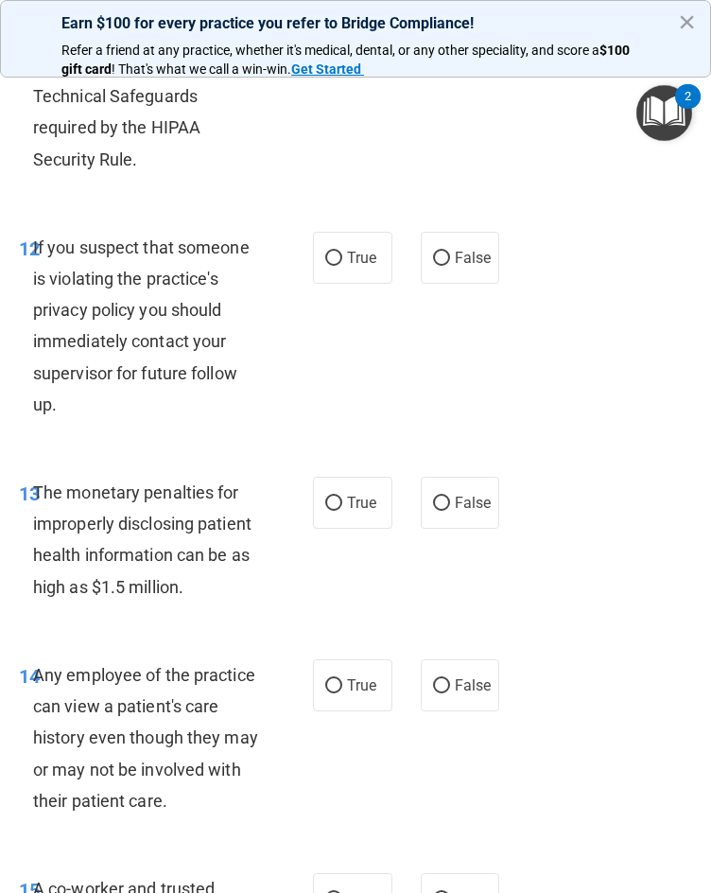
drag, startPoint x: 352, startPoint y: 266, endPoint x: 335, endPoint y: 290, distance: 29.9
click at [353, 266] on span "True" at bounding box center [361, 258] width 29 height 18
click at [342, 266] on input "True" at bounding box center [333, 259] width 17 height 14
radio input "true"
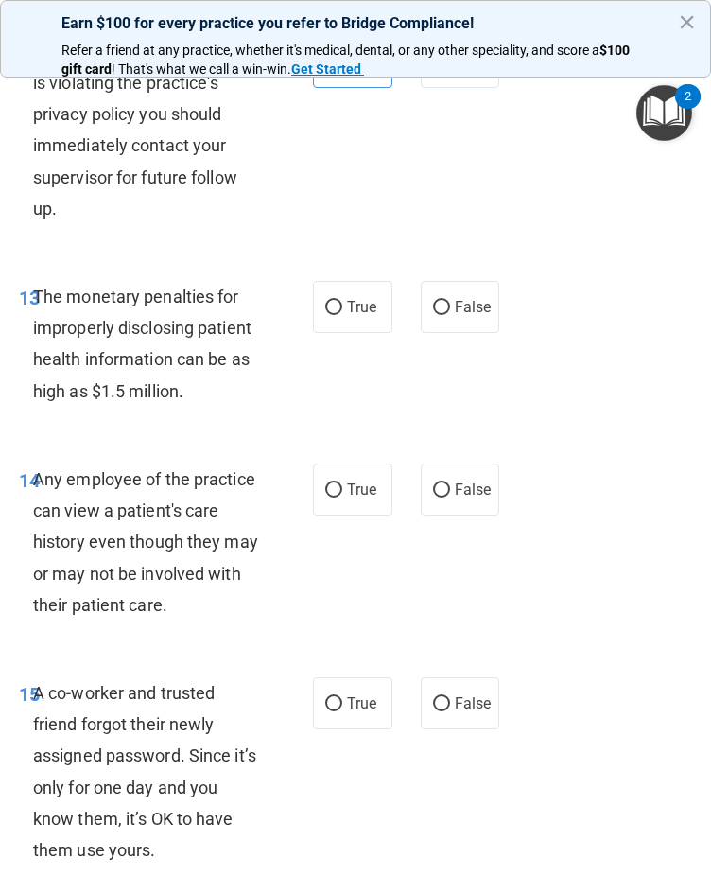
scroll to position [2742, 0]
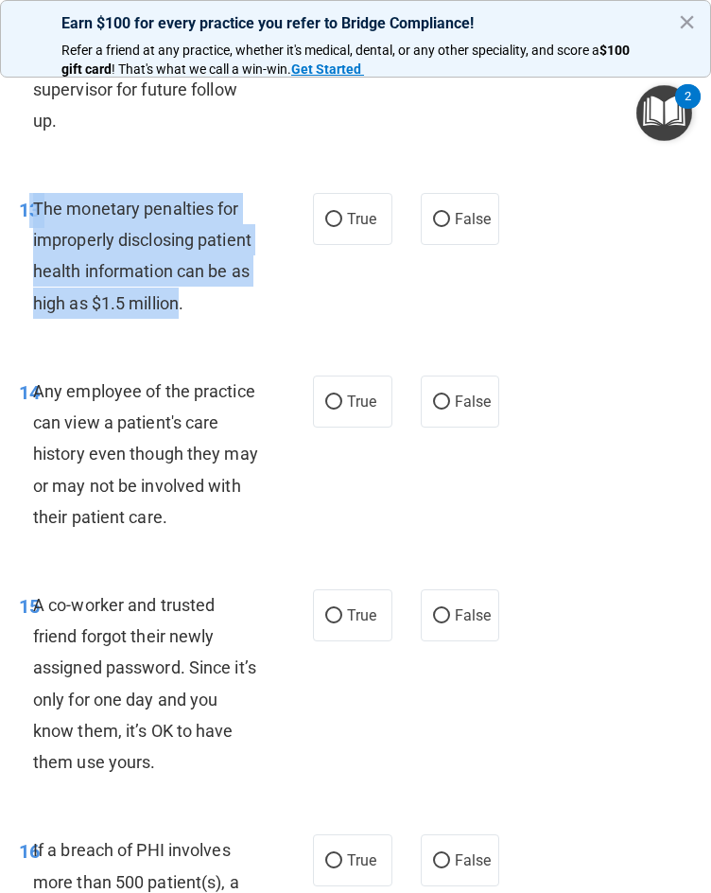
drag, startPoint x: 28, startPoint y: 203, endPoint x: 182, endPoint y: 303, distance: 182.6
click at [182, 303] on div "13 The monetary penalties for improperly disclosing patient health information …" at bounding box center [166, 260] width 351 height 135
copy div "3 The monetary penalties for improperly disclosing patient health information c…"
click at [326, 278] on div "13 The monetary penalties for improperly disclosing patient health information …" at bounding box center [166, 260] width 351 height 135
click at [325, 225] on input "True" at bounding box center [333, 220] width 17 height 14
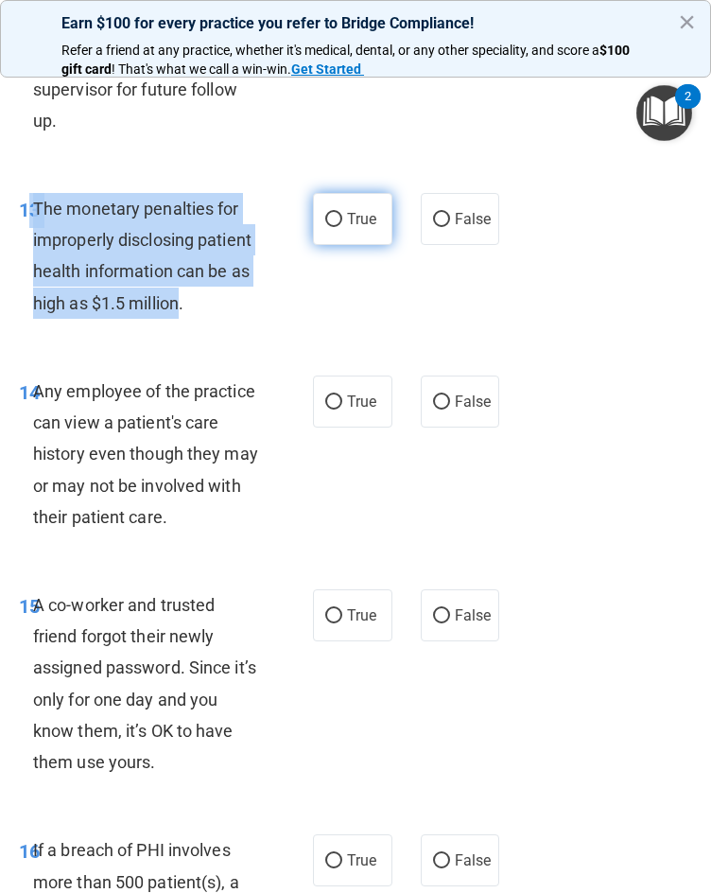
radio input "true"
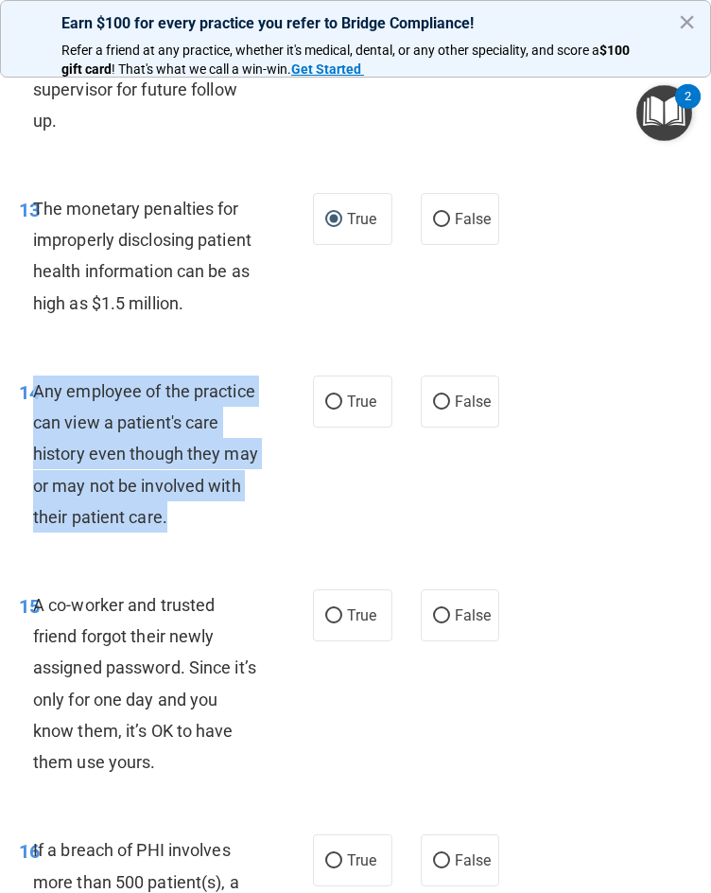
drag, startPoint x: 221, startPoint y: 506, endPoint x: 38, endPoint y: 388, distance: 218.2
click at [38, 388] on div "Any employee of the practice can view a patient's care history even though they…" at bounding box center [154, 453] width 242 height 157
click at [281, 513] on div "14 Any employee of the practice can view a patient's care history even though t…" at bounding box center [166, 458] width 351 height 166
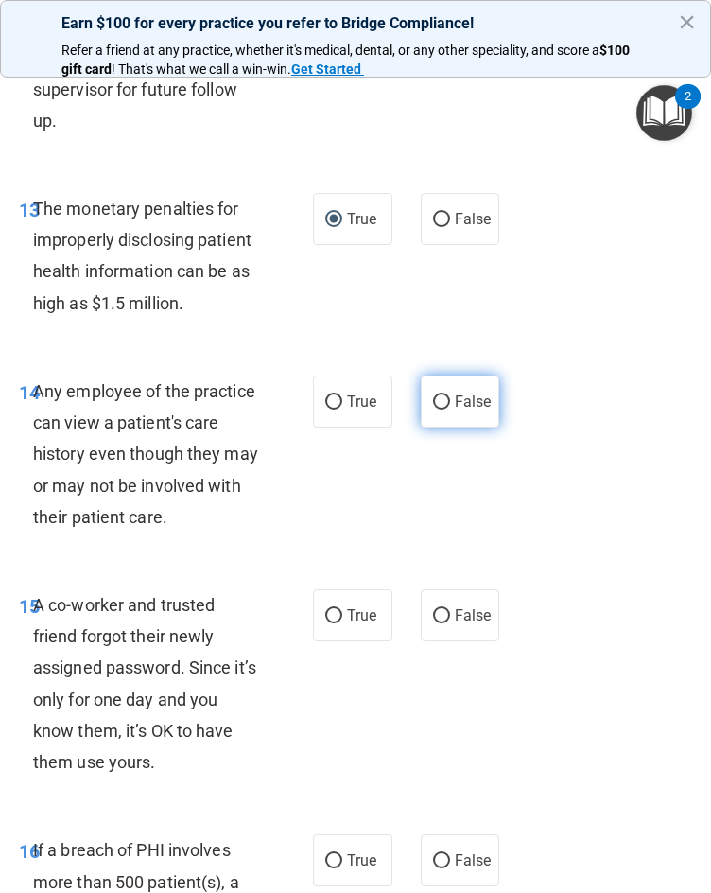
click at [433, 408] on input "False" at bounding box center [441, 402] width 17 height 14
radio input "true"
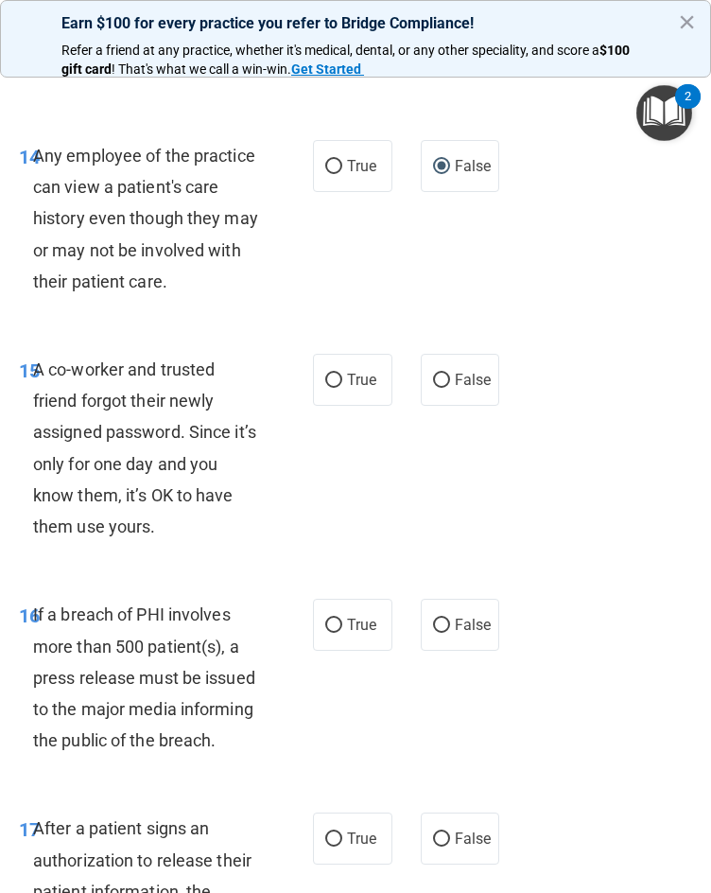
scroll to position [3026, 0]
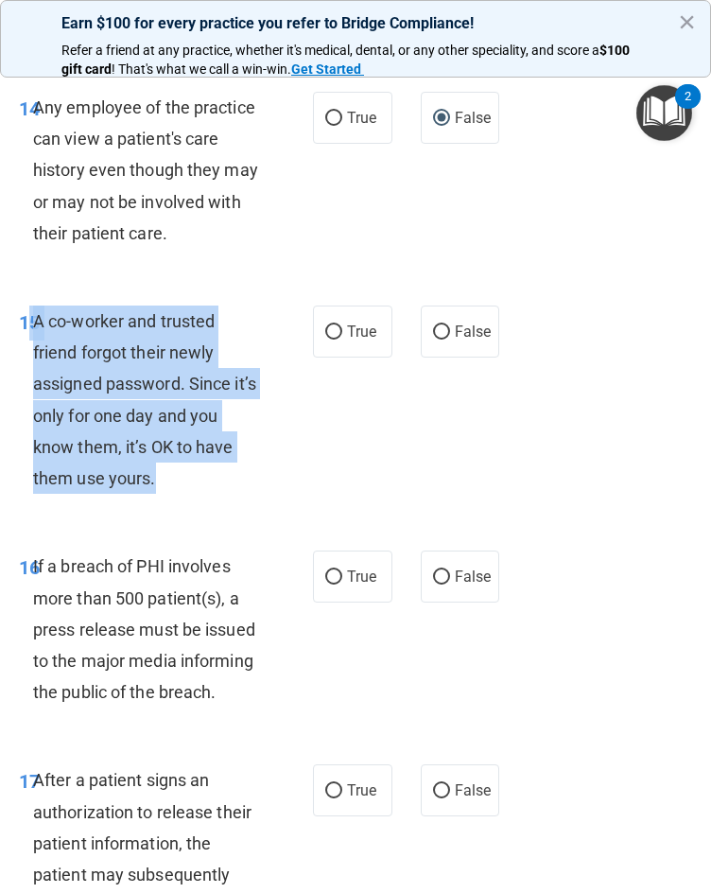
drag, startPoint x: 171, startPoint y: 496, endPoint x: 27, endPoint y: 326, distance: 222.1
click at [27, 326] on div "15 A co-worker and trusted friend forgot their newly assigned password. Since i…" at bounding box center [166, 404] width 351 height 198
click at [202, 486] on div "A co-worker and trusted friend forgot their newly assigned password. Since it’s…" at bounding box center [154, 399] width 242 height 188
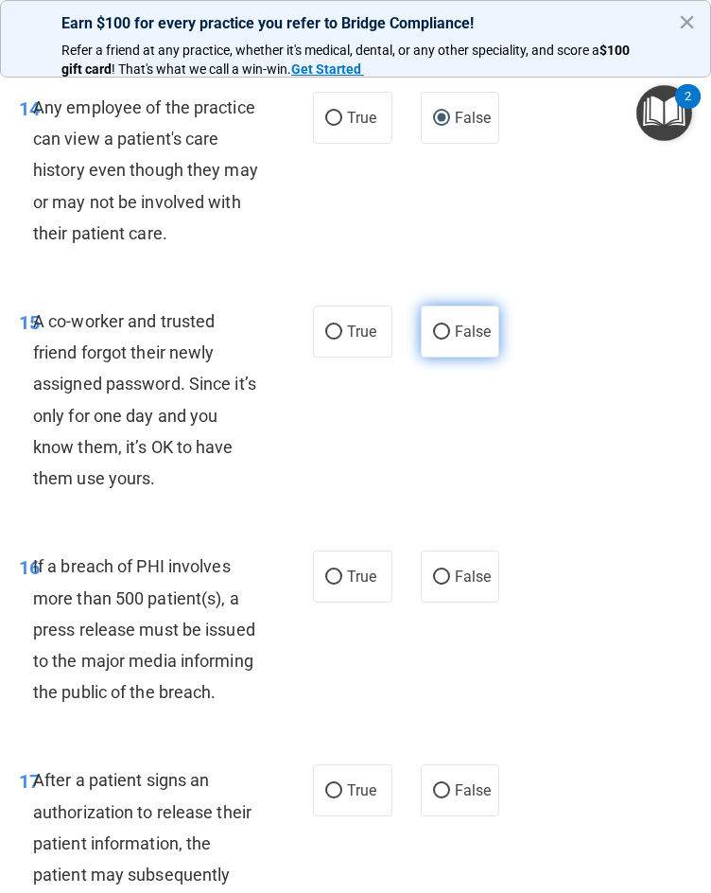
click at [455, 338] on span "False" at bounding box center [473, 331] width 37 height 18
click at [450, 338] on input "False" at bounding box center [441, 332] width 17 height 14
radio input "true"
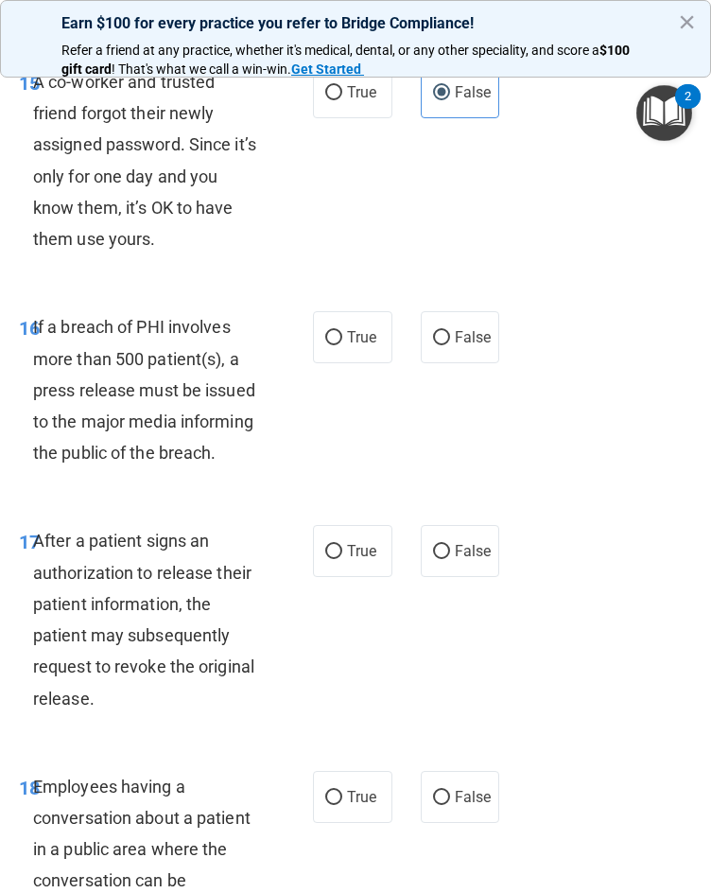
scroll to position [3310, 0]
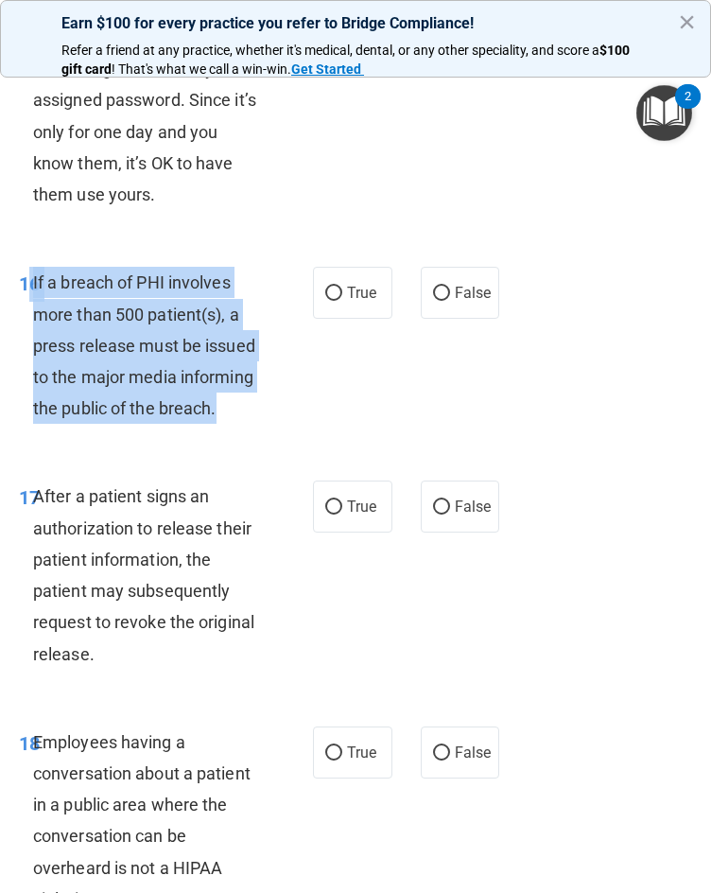
drag, startPoint x: 132, startPoint y: 439, endPoint x: 32, endPoint y: 282, distance: 186.2
click at [32, 282] on div "16 If a breach of PHI involves more than 500 patient(s), a press release must b…" at bounding box center [166, 350] width 351 height 166
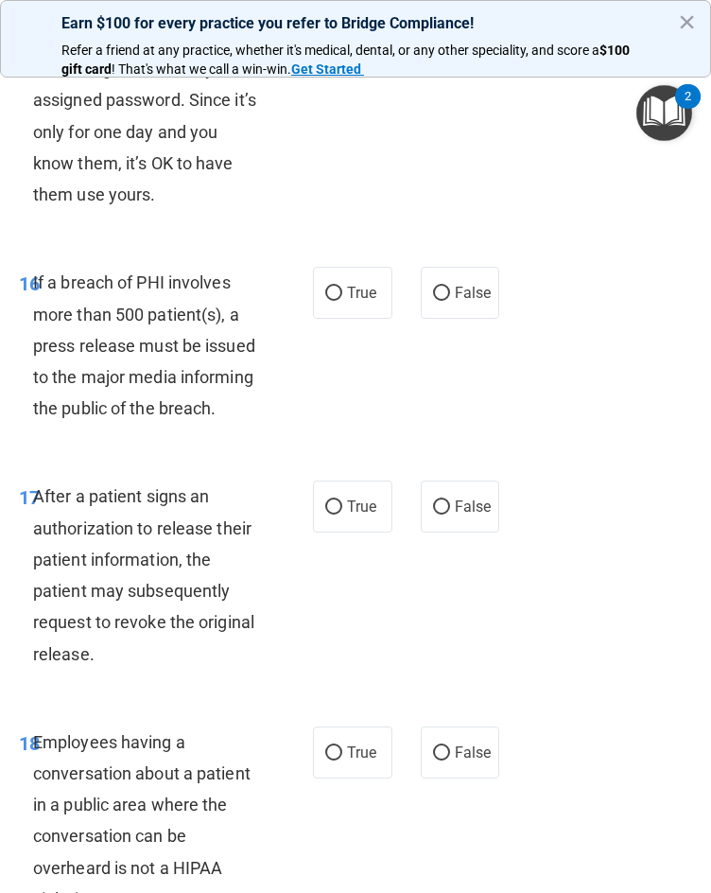
click at [353, 436] on div "16 If a breach of PHI involves more than 500 patient(s), a press release must b…" at bounding box center [356, 350] width 702 height 214
click at [353, 293] on span "True" at bounding box center [361, 293] width 29 height 18
click at [342, 293] on input "True" at bounding box center [333, 294] width 17 height 14
radio input "true"
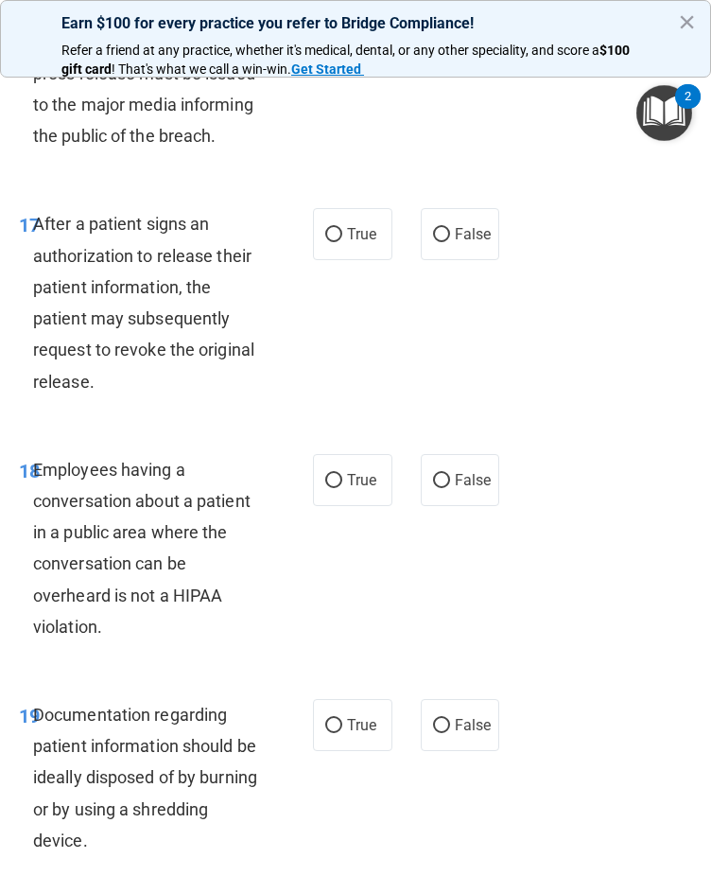
scroll to position [3593, 0]
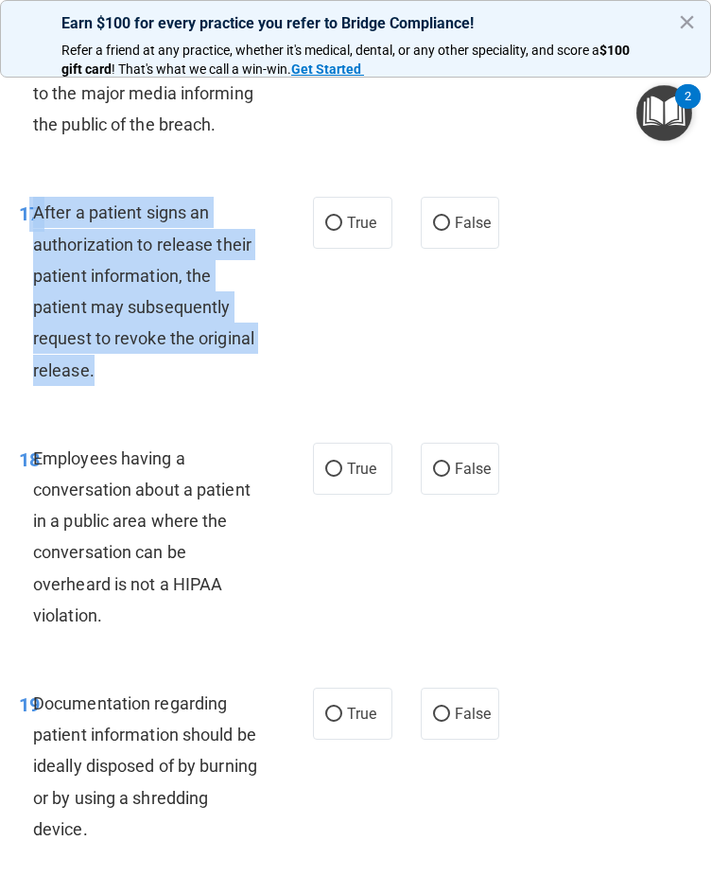
drag, startPoint x: 147, startPoint y: 418, endPoint x: 32, endPoint y: 242, distance: 209.8
click at [32, 242] on div "17 After a patient signs an authorization to release their patient information,…" at bounding box center [166, 296] width 351 height 198
click at [190, 359] on span "After a patient signs an authorization to release their patient information, th…" at bounding box center [143, 290] width 221 height 177
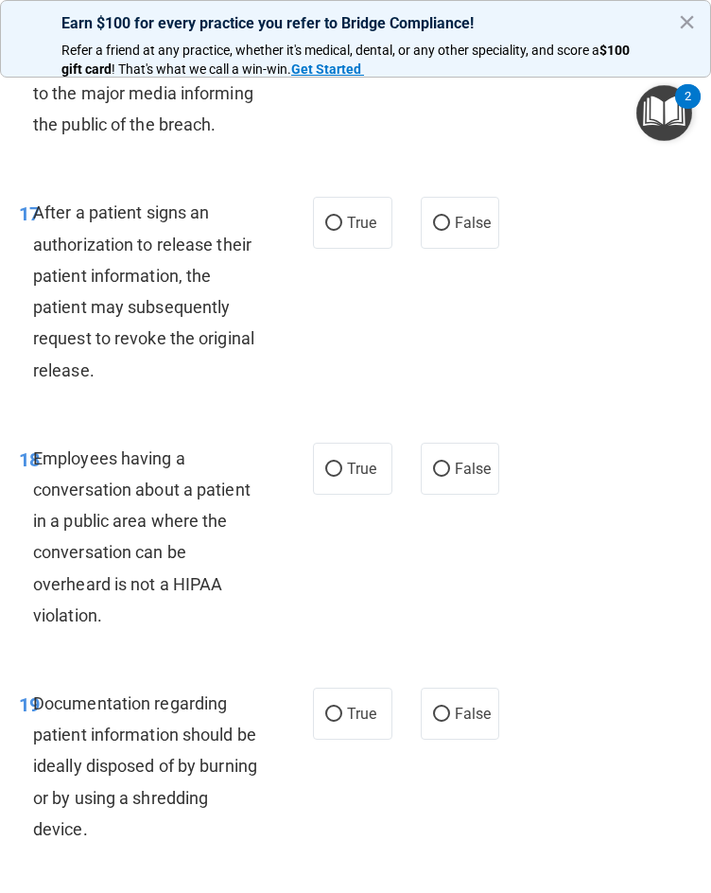
click at [190, 385] on div "After a patient signs an authorization to release their patient information, th…" at bounding box center [154, 291] width 242 height 188
click at [335, 231] on input "True" at bounding box center [333, 224] width 17 height 14
radio input "true"
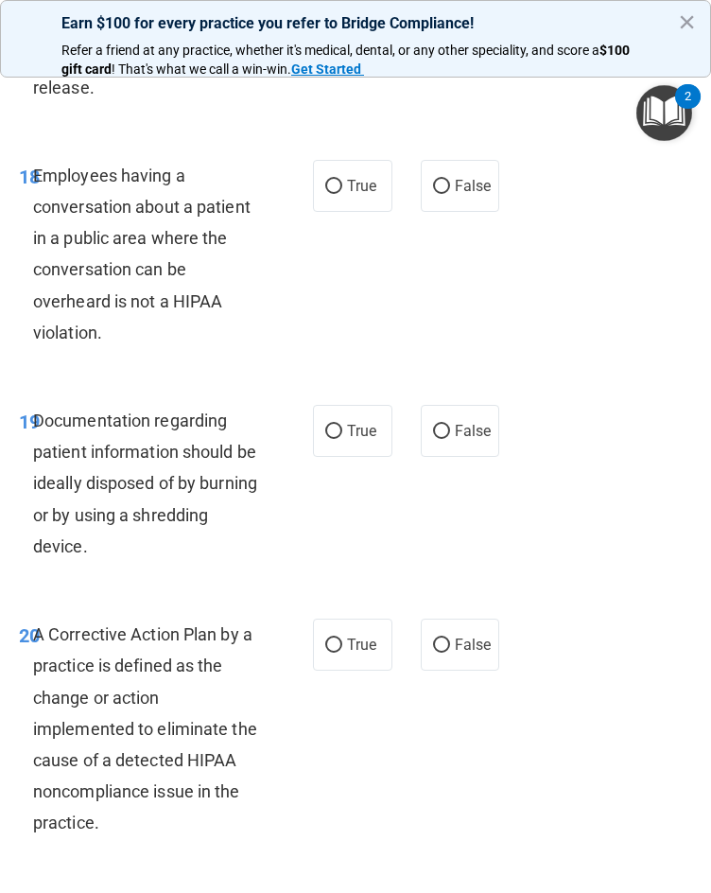
scroll to position [3877, 0]
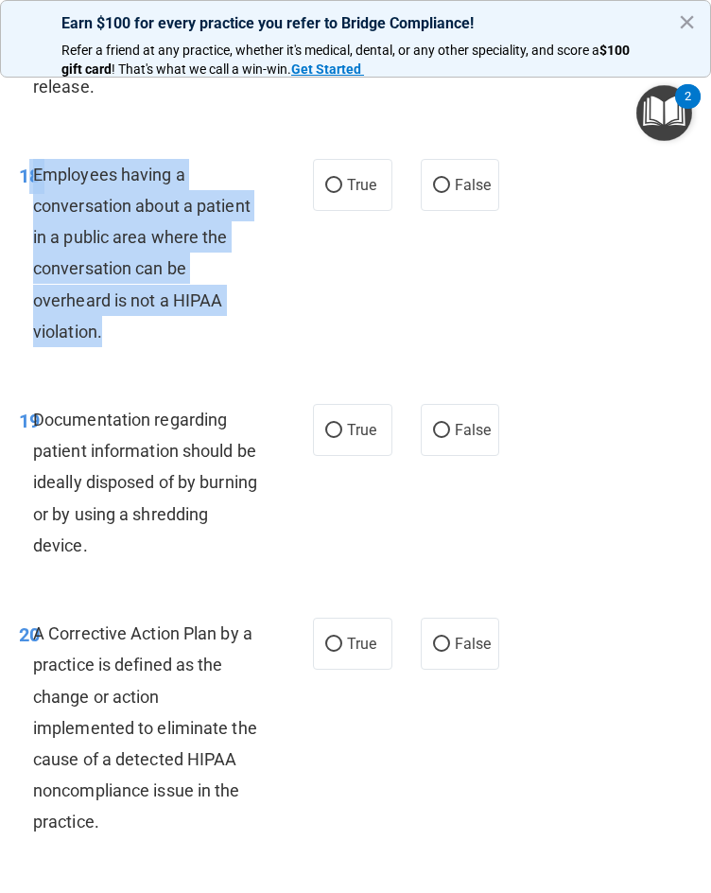
drag, startPoint x: 122, startPoint y: 319, endPoint x: 31, endPoint y: 201, distance: 148.3
click at [31, 201] on div "18 Employees having a conversation about a patient in a public area where the c…" at bounding box center [166, 258] width 351 height 198
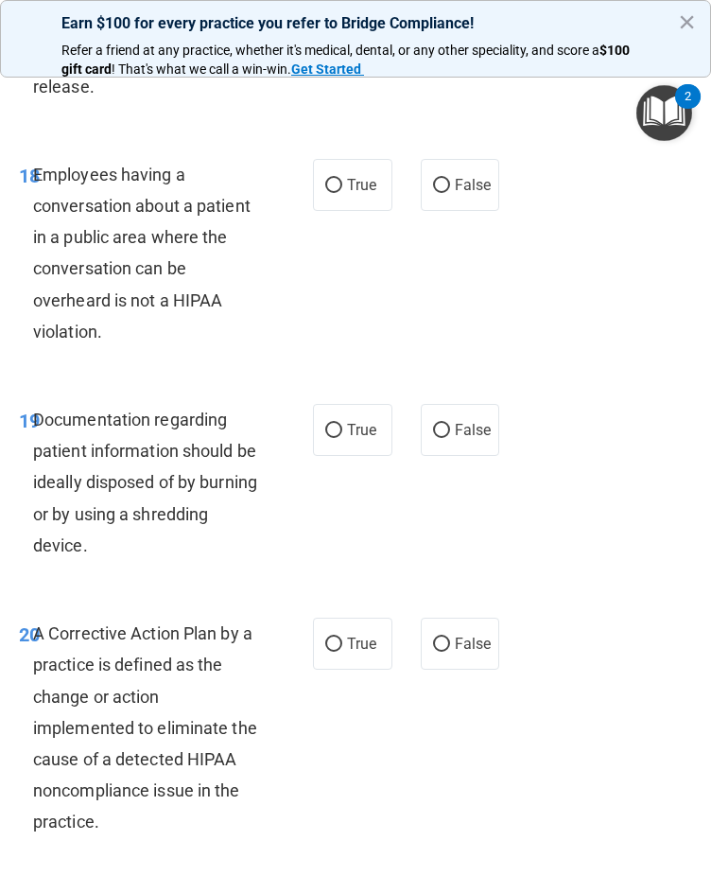
click at [203, 380] on div "18 Employees having a conversation about a patient in a public area where the c…" at bounding box center [356, 257] width 702 height 245
click at [461, 211] on label "False" at bounding box center [460, 185] width 79 height 52
click at [450, 193] on input "False" at bounding box center [441, 186] width 17 height 14
radio input "true"
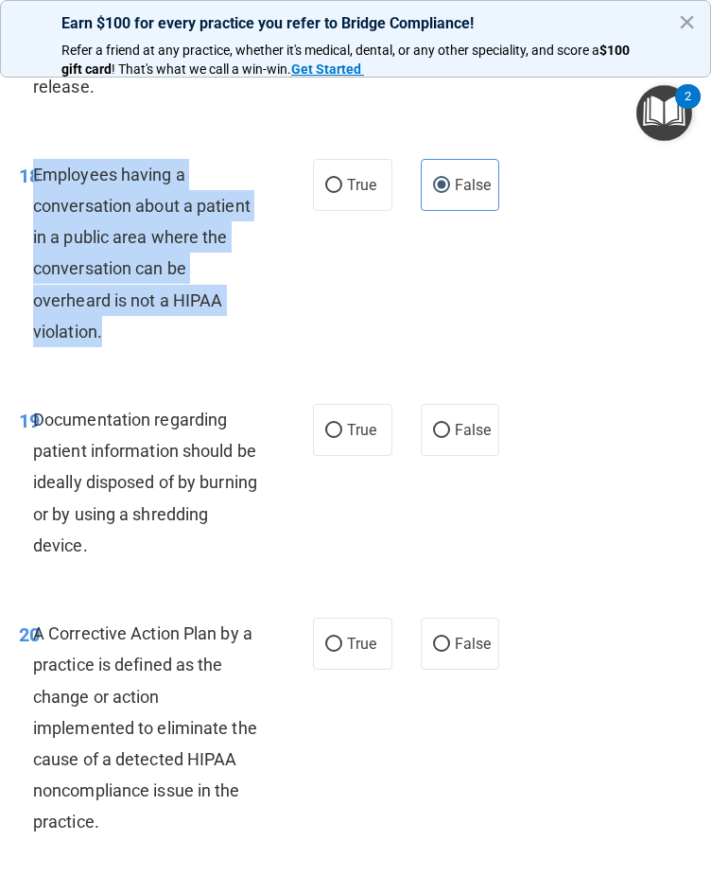
drag, startPoint x: 148, startPoint y: 365, endPoint x: 34, endPoint y: 208, distance: 194.3
click at [34, 208] on div "Employees having a conversation about a patient in a public area where the conv…" at bounding box center [154, 253] width 242 height 188
click at [291, 343] on div "18 Employees having a conversation about a patient in a public area where the c…" at bounding box center [166, 258] width 351 height 198
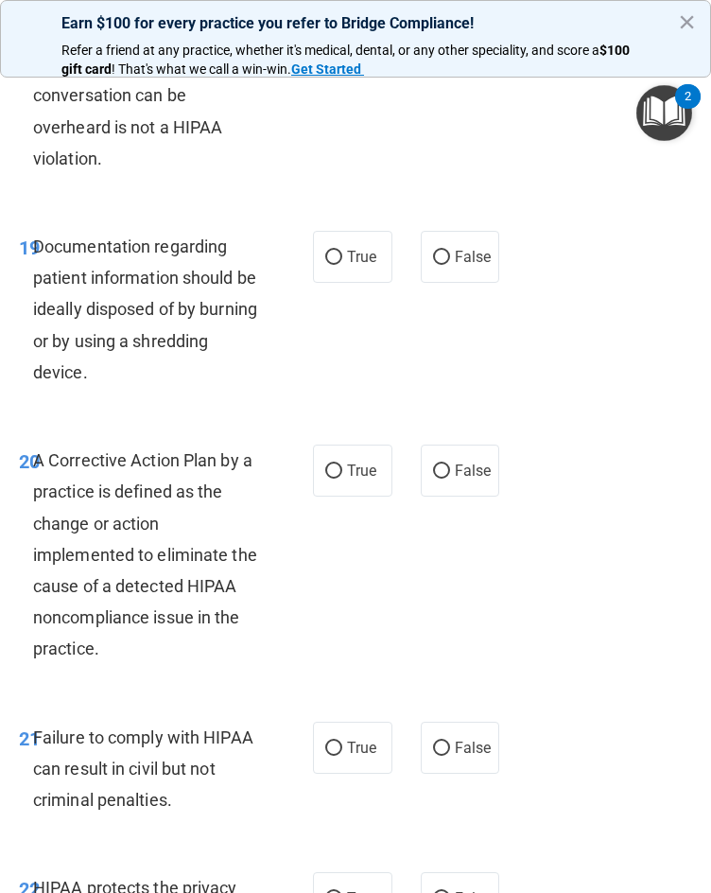
scroll to position [4066, 0]
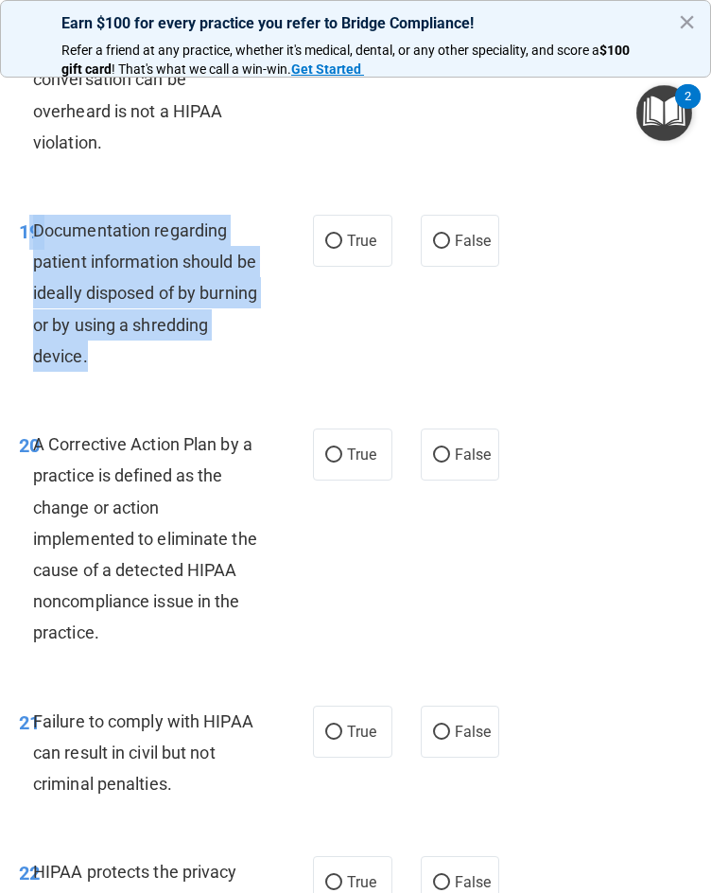
drag, startPoint x: 200, startPoint y: 390, endPoint x: 30, endPoint y: 266, distance: 209.8
click at [30, 266] on div "19 Documentation regarding patient information should be ideally disposed of by…" at bounding box center [166, 298] width 351 height 166
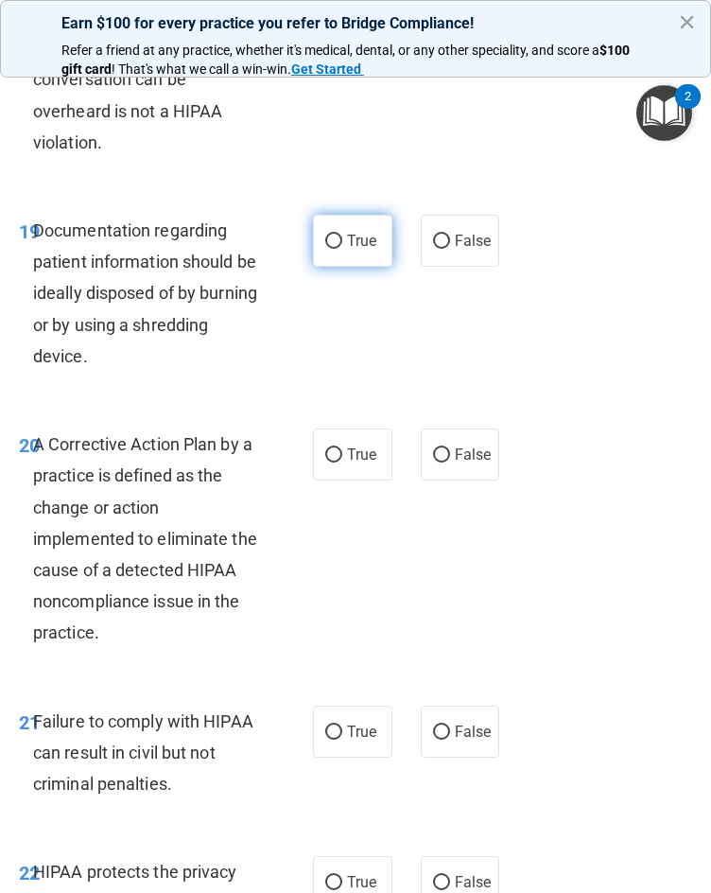
click at [347, 250] on span "True" at bounding box center [361, 241] width 29 height 18
click at [340, 249] on input "True" at bounding box center [333, 242] width 17 height 14
radio input "true"
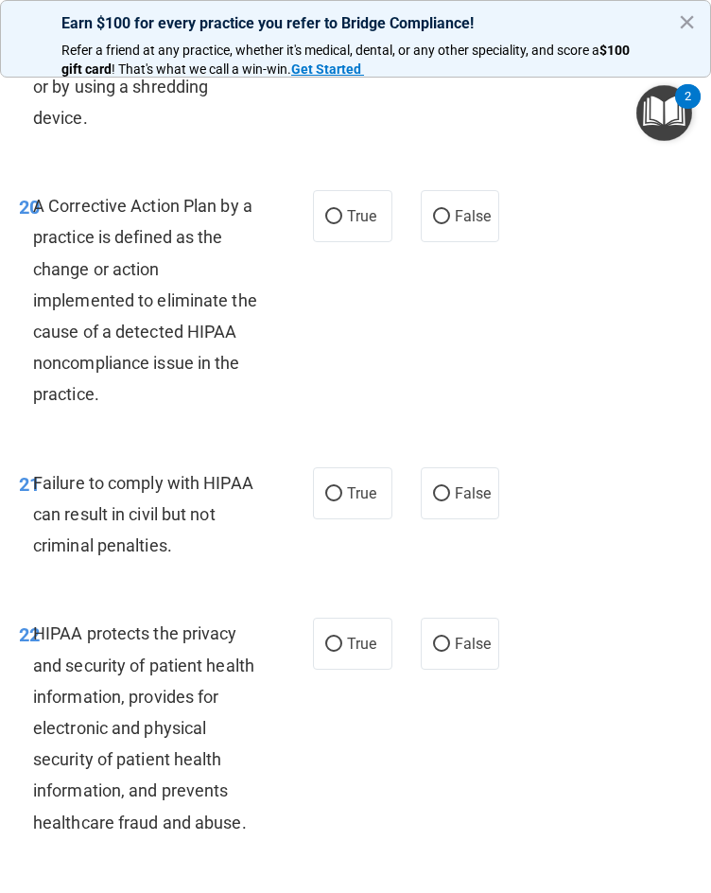
scroll to position [4350, 0]
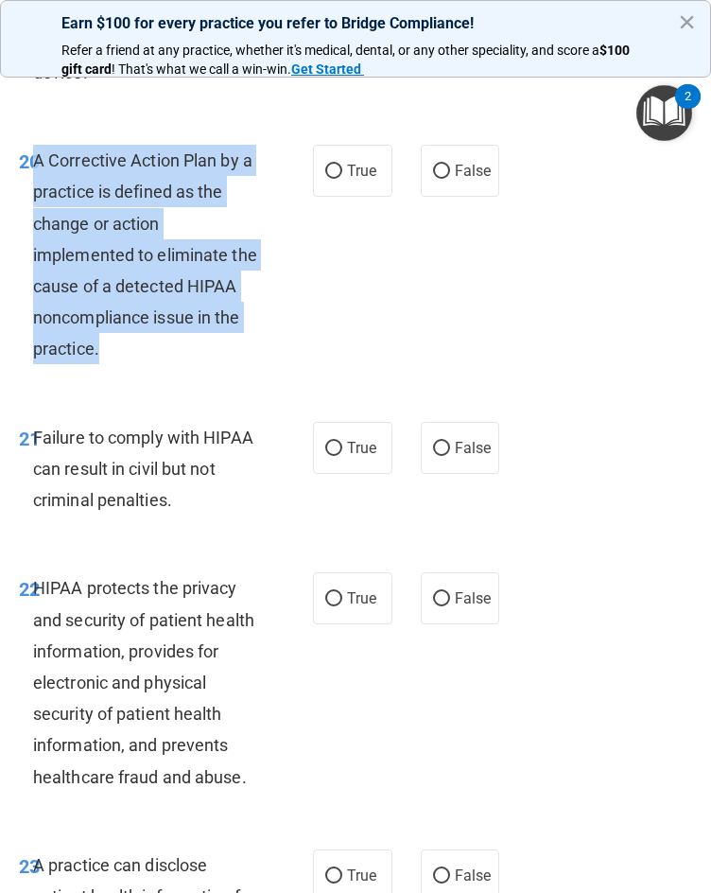
drag, startPoint x: 59, startPoint y: 291, endPoint x: 37, endPoint y: 199, distance: 95.2
click at [37, 199] on div "20 A Corrective Action Plan by a practice is defined as the change or action im…" at bounding box center [166, 260] width 351 height 230
click at [282, 330] on div "20 A Corrective Action Plan by a practice is defined as the change or action im…" at bounding box center [166, 260] width 351 height 230
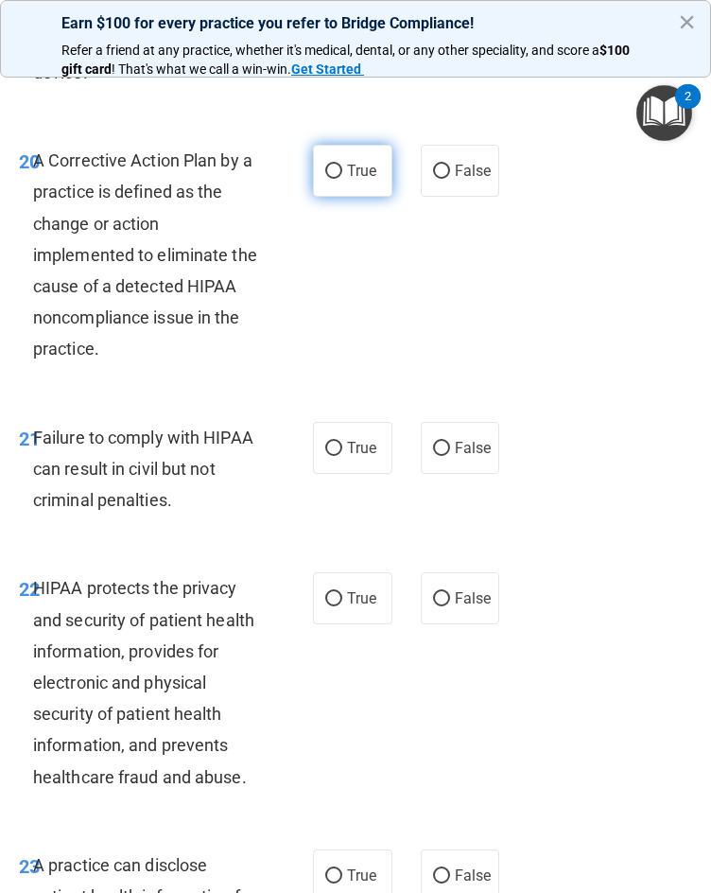
click at [334, 179] on input "True" at bounding box center [333, 172] width 17 height 14
radio input "true"
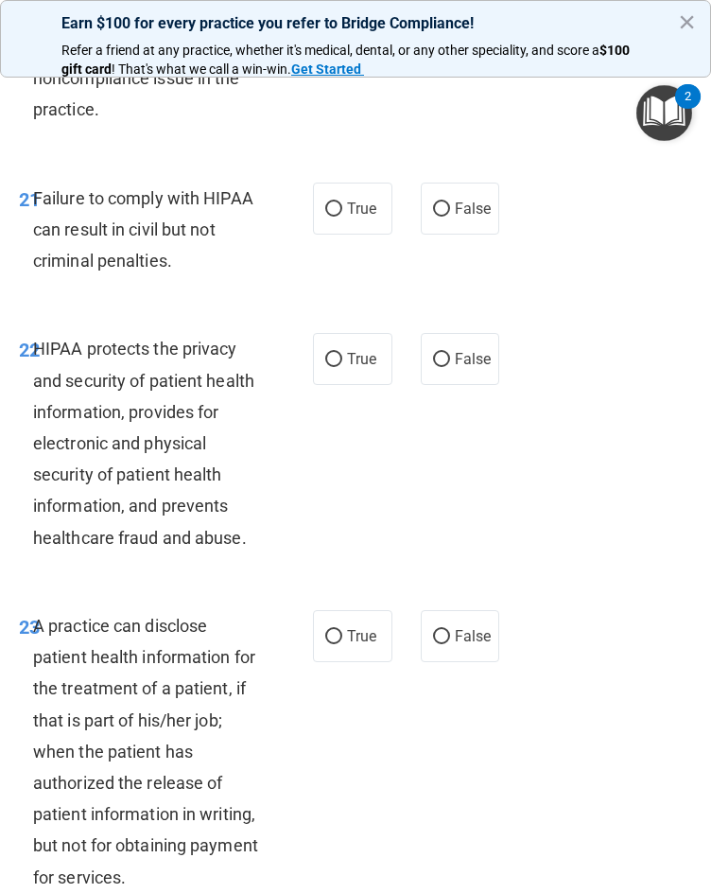
scroll to position [4634, 0]
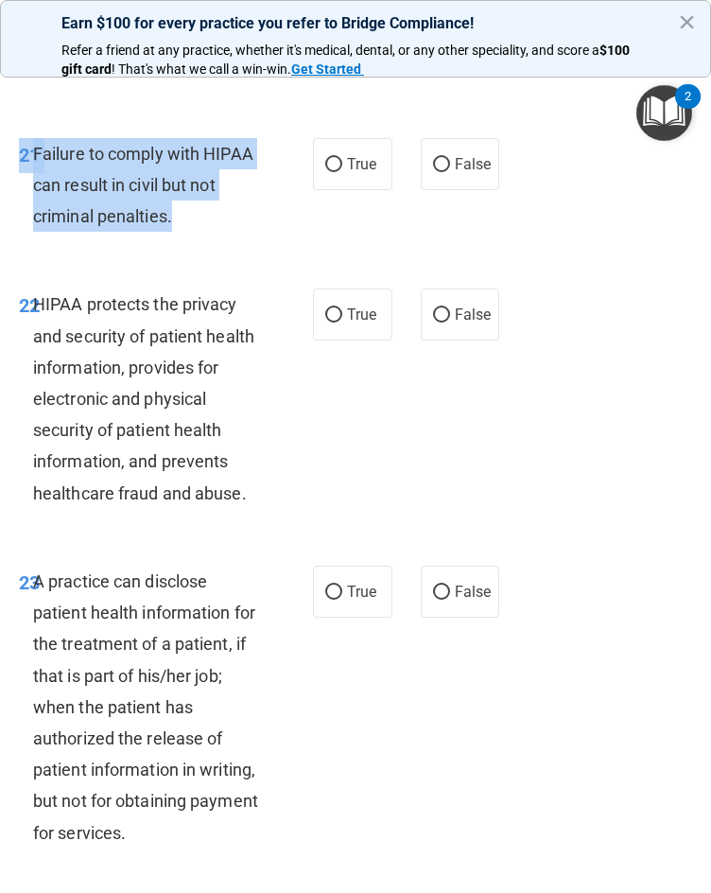
drag, startPoint x: 130, startPoint y: 241, endPoint x: 9, endPoint y: 185, distance: 134.1
click at [9, 185] on div "21 Failure to comply with HIPAA can result in civil but not criminal penalties." at bounding box center [166, 190] width 351 height 104
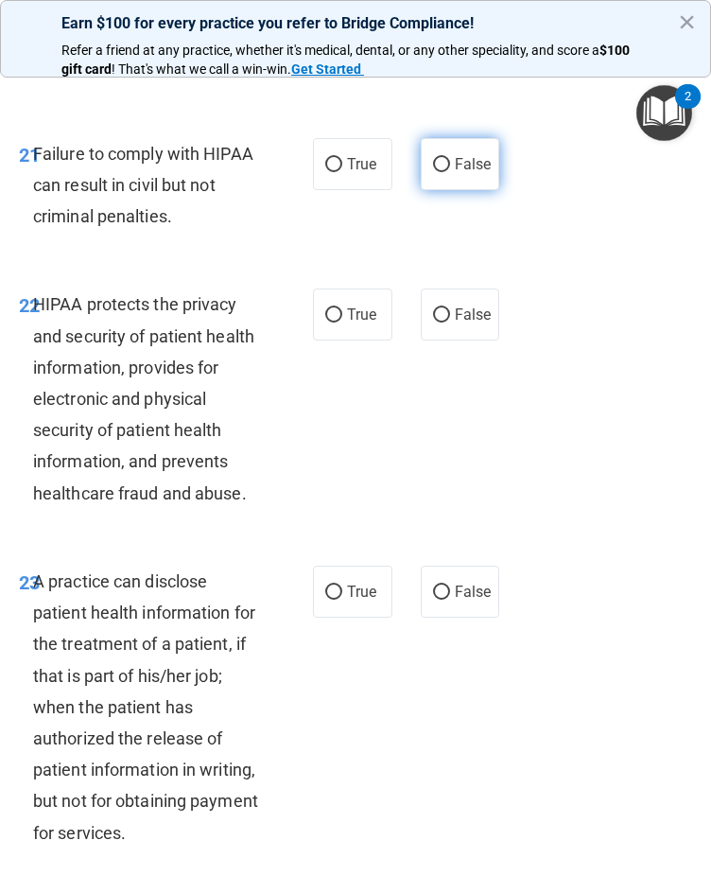
click at [463, 173] on span "False" at bounding box center [473, 164] width 37 height 18
click at [450, 172] on input "False" at bounding box center [441, 165] width 17 height 14
radio input "true"
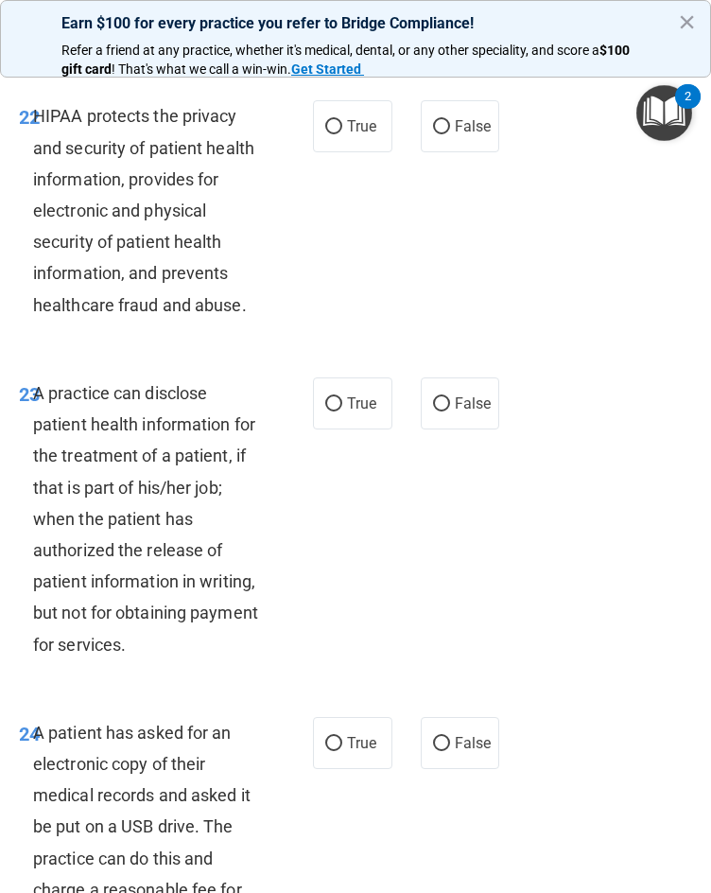
scroll to position [4823, 0]
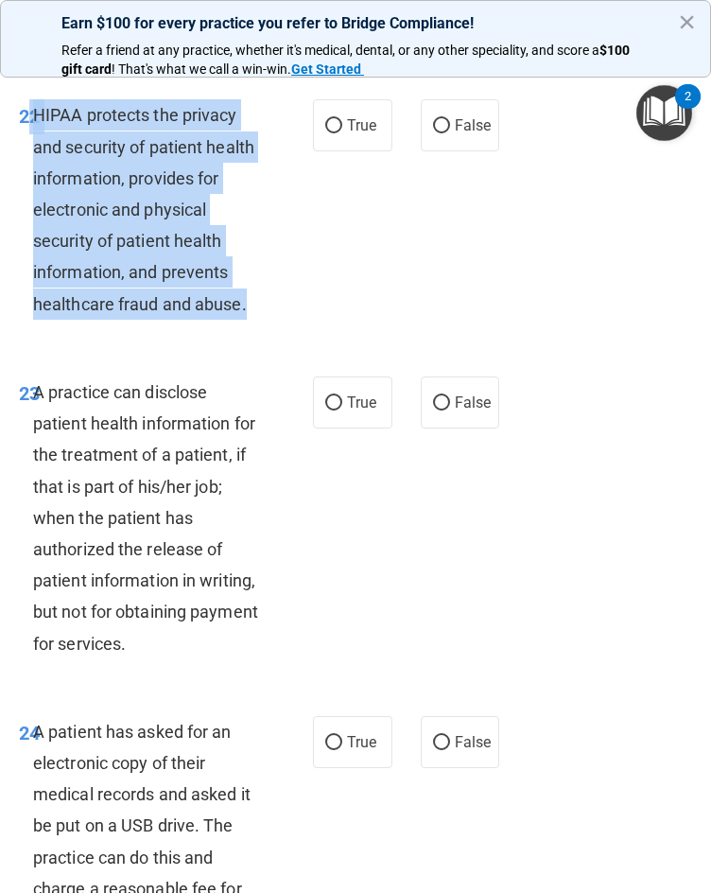
drag, startPoint x: 259, startPoint y: 335, endPoint x: 31, endPoint y: 137, distance: 301.7
click at [31, 137] on div "22 HIPAA protects the privacy and security of patient health information, provi…" at bounding box center [166, 214] width 351 height 230
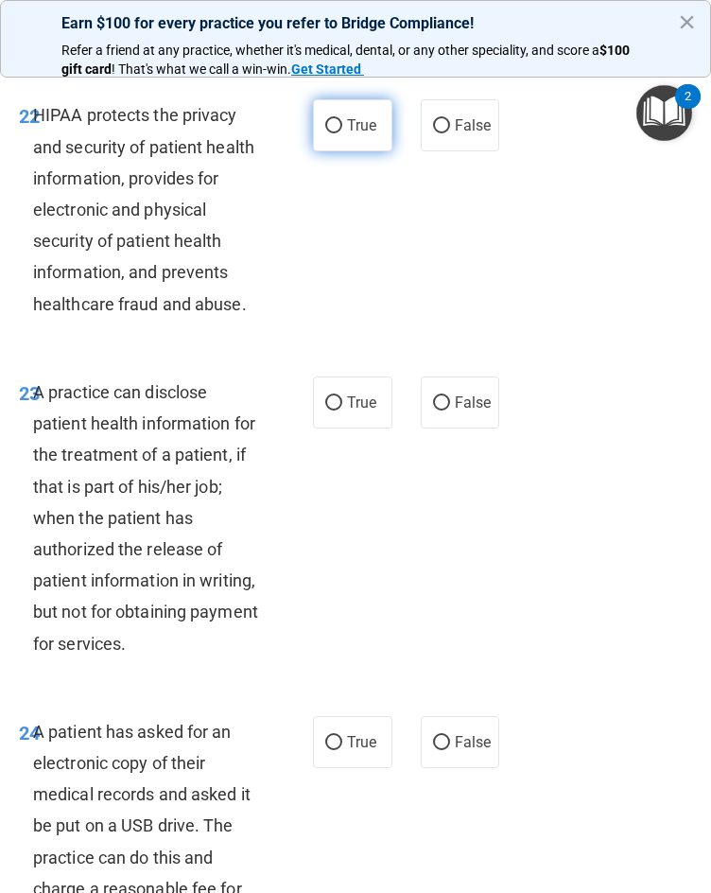
click at [360, 134] on span "True" at bounding box center [361, 125] width 29 height 18
click at [342, 133] on input "True" at bounding box center [333, 126] width 17 height 14
radio input "true"
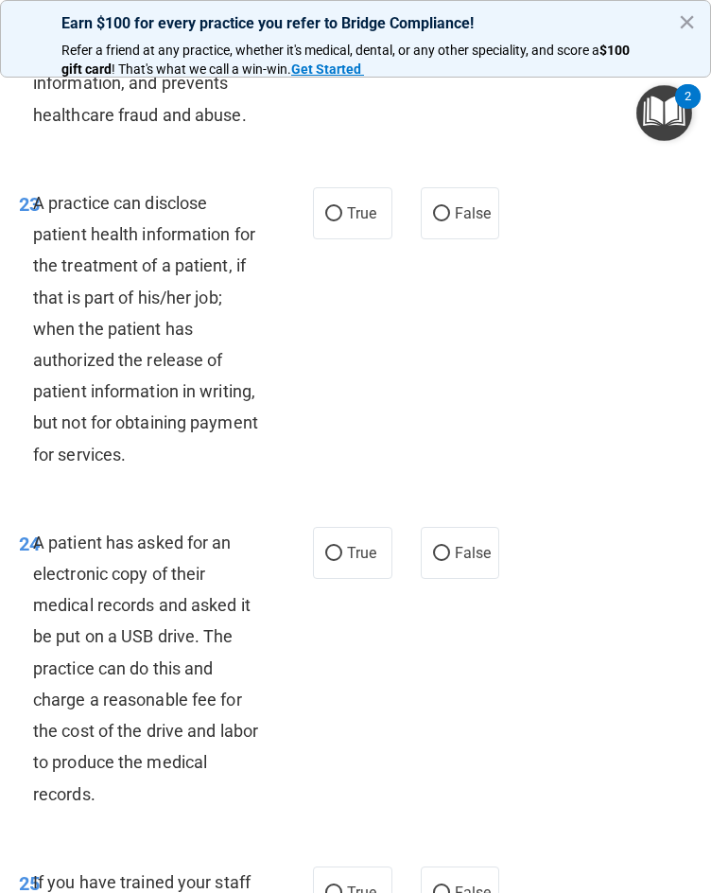
scroll to position [5106, 0]
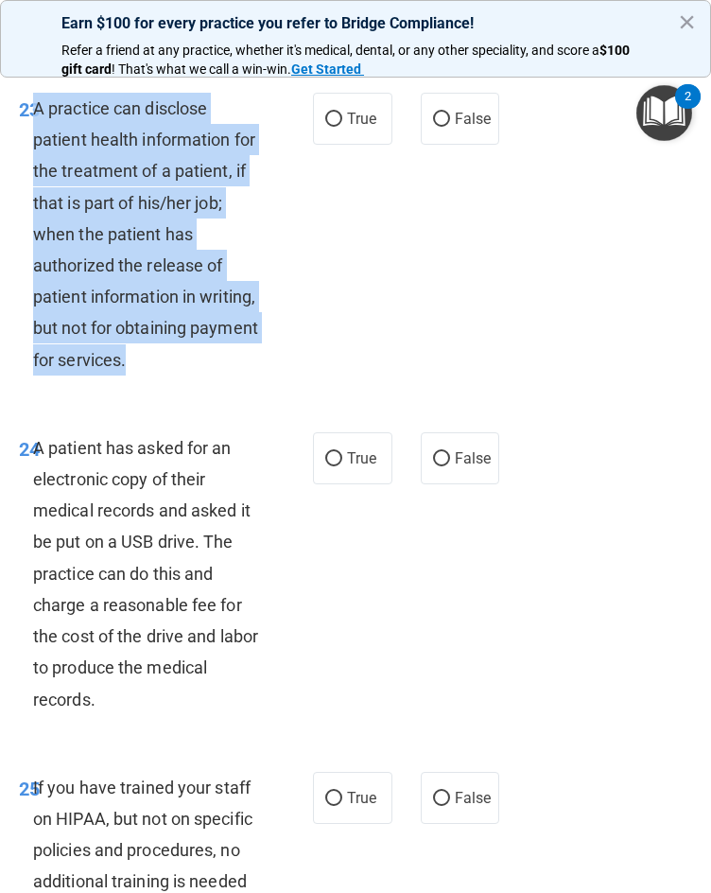
drag, startPoint x: 222, startPoint y: 381, endPoint x: 35, endPoint y: 136, distance: 308.3
click at [35, 136] on div "A practice can disclose patient health information for the treatment of a patie…" at bounding box center [154, 234] width 242 height 283
click at [317, 270] on div "23 A practice can disclose patient health information for the treatment of a pa…" at bounding box center [166, 239] width 351 height 292
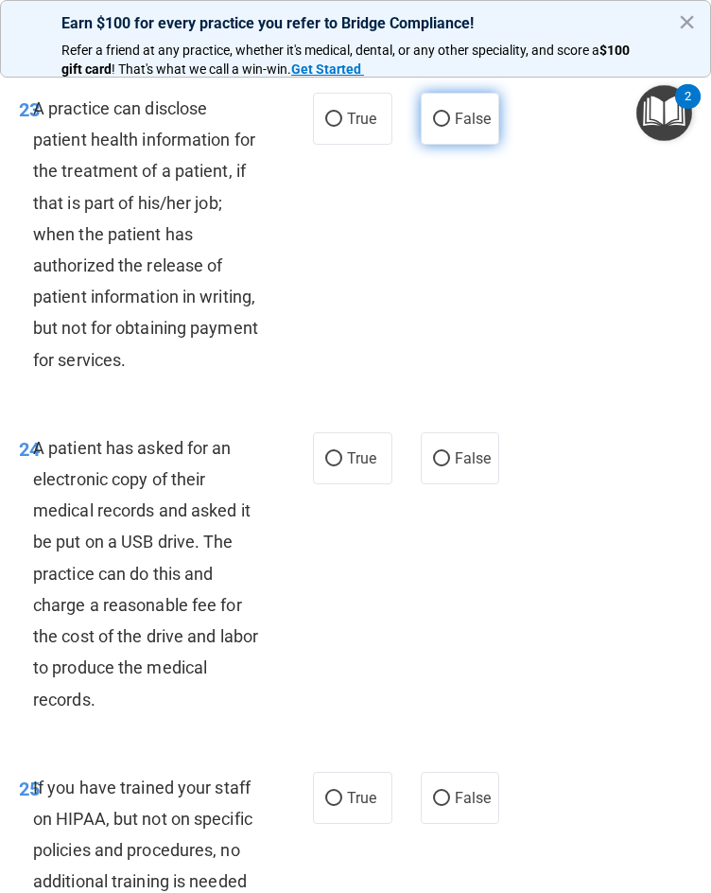
click at [433, 145] on label "False" at bounding box center [460, 119] width 79 height 52
click at [433, 127] on input "False" at bounding box center [441, 120] width 17 height 14
radio input "true"
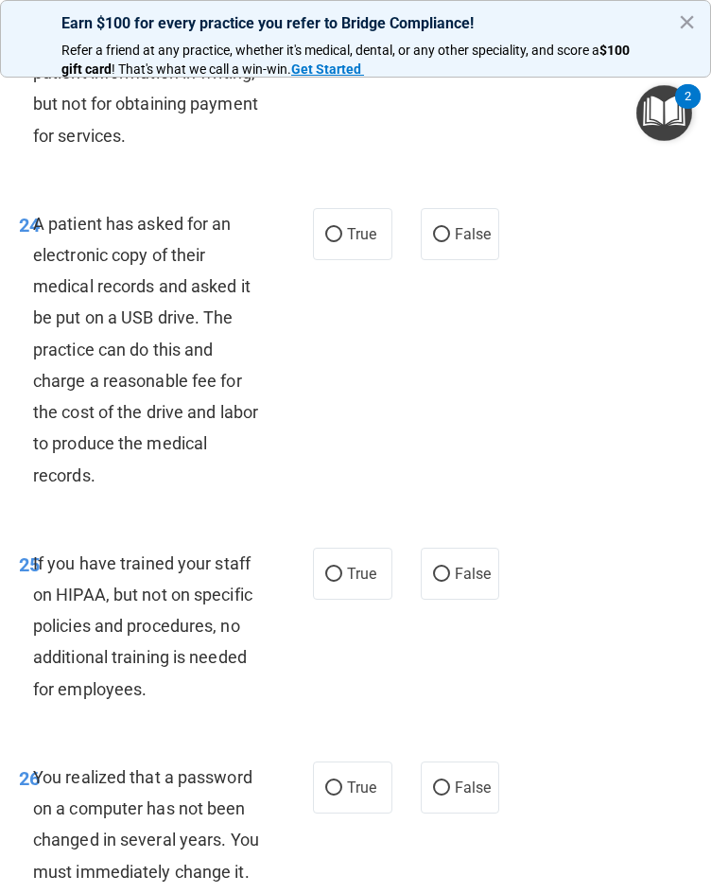
scroll to position [5390, 0]
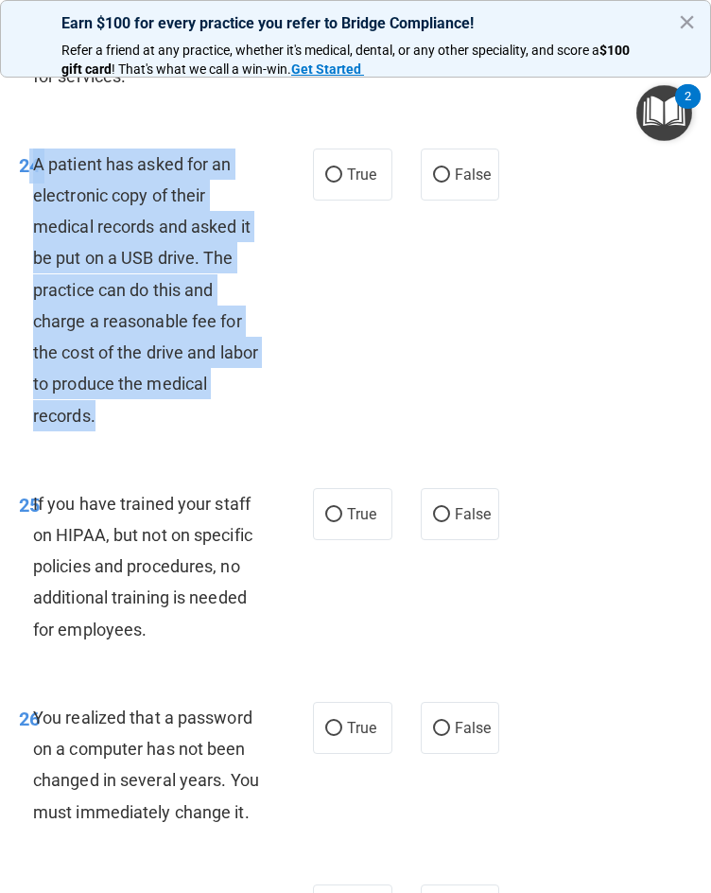
drag, startPoint x: 156, startPoint y: 452, endPoint x: 31, endPoint y: 201, distance: 280.0
click at [31, 201] on div "24 A patient has asked for an electronic copy of their medical records and aske…" at bounding box center [166, 294] width 351 height 292
click at [293, 409] on div "24 A patient has asked for an electronic copy of their medical records and aske…" at bounding box center [166, 294] width 351 height 292
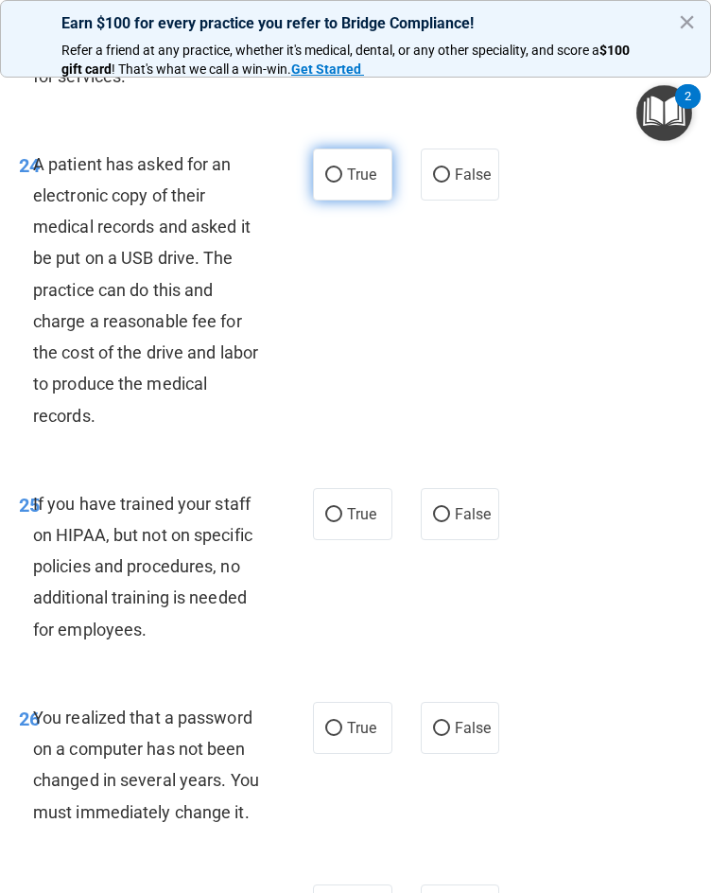
click at [352, 183] on span "True" at bounding box center [361, 174] width 29 height 18
click at [342, 183] on input "True" at bounding box center [333, 175] width 17 height 14
radio input "true"
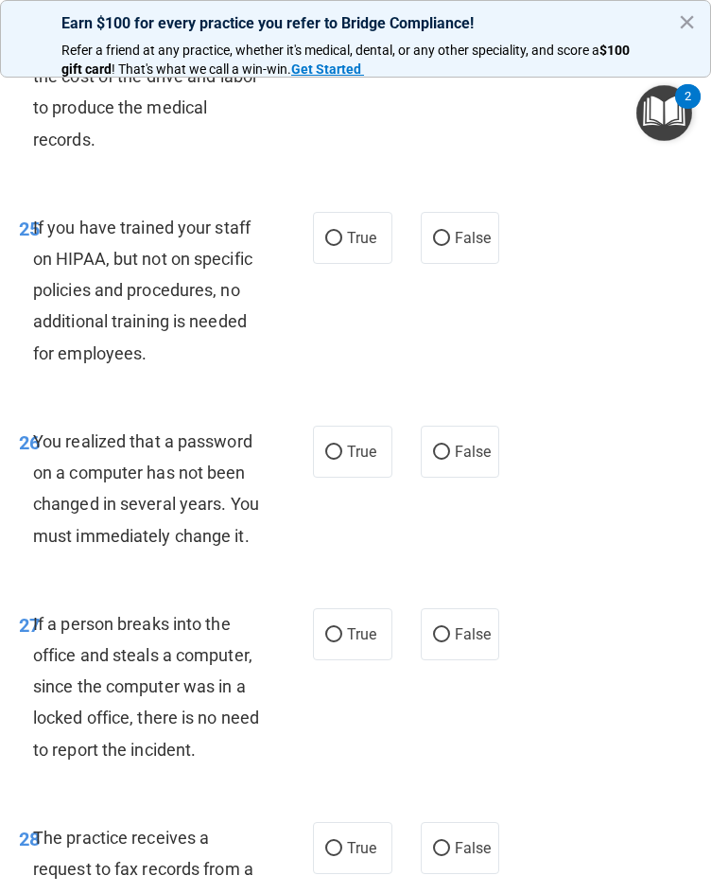
scroll to position [5674, 0]
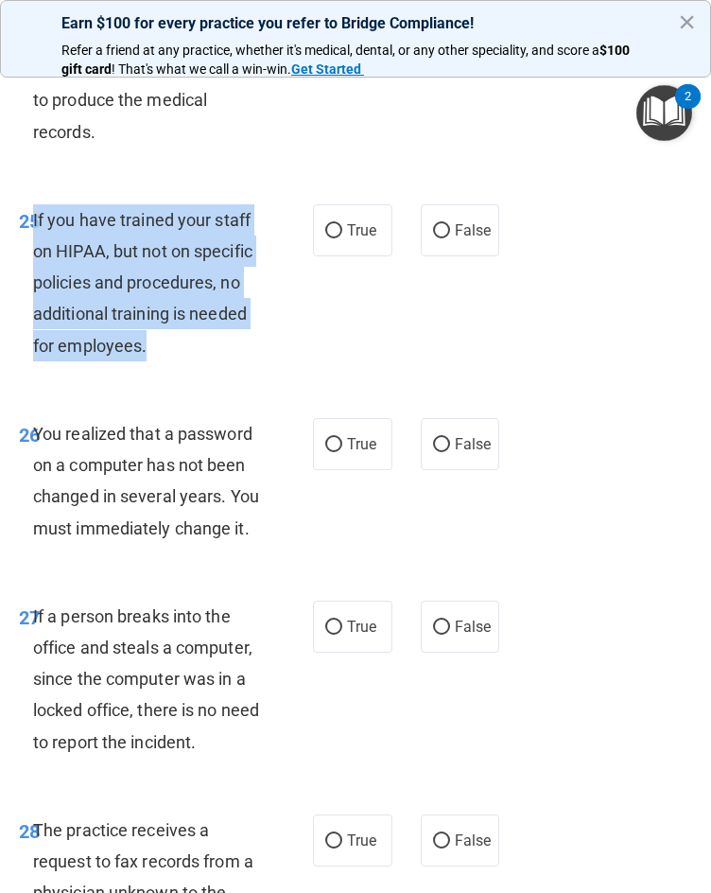
drag, startPoint x: 129, startPoint y: 398, endPoint x: 34, endPoint y: 250, distance: 176.0
click at [34, 250] on div "25 If you have trained your staff on HIPAA, but not on specific policies and pr…" at bounding box center [166, 287] width 351 height 166
click at [215, 361] on div "If you have trained your staff on HIPAA, but not on specific policies and proce…" at bounding box center [154, 282] width 242 height 157
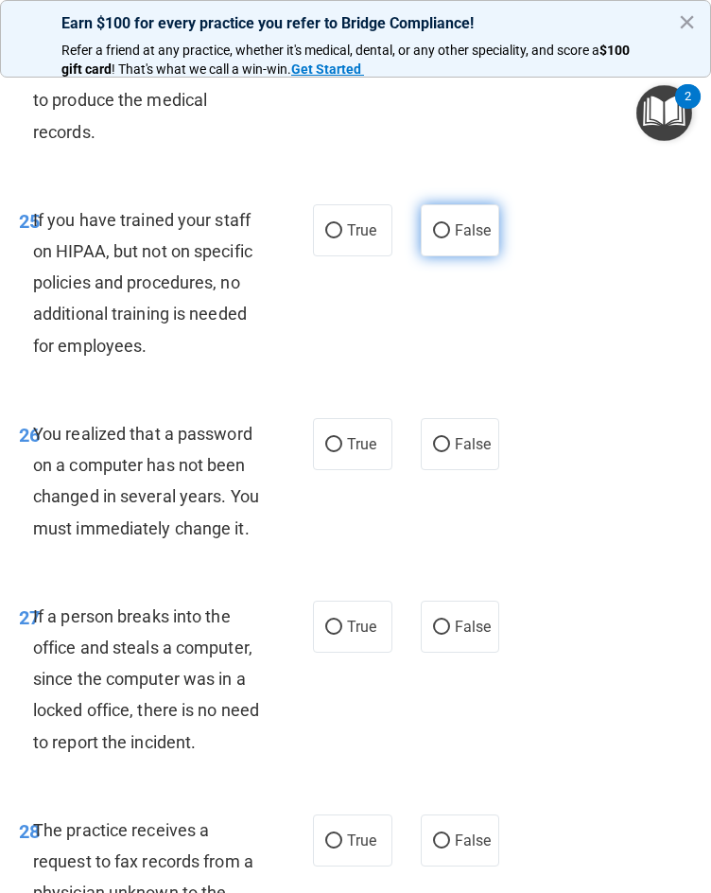
click at [485, 256] on label "False" at bounding box center [460, 230] width 79 height 52
click at [450, 238] on input "False" at bounding box center [441, 231] width 17 height 14
radio input "true"
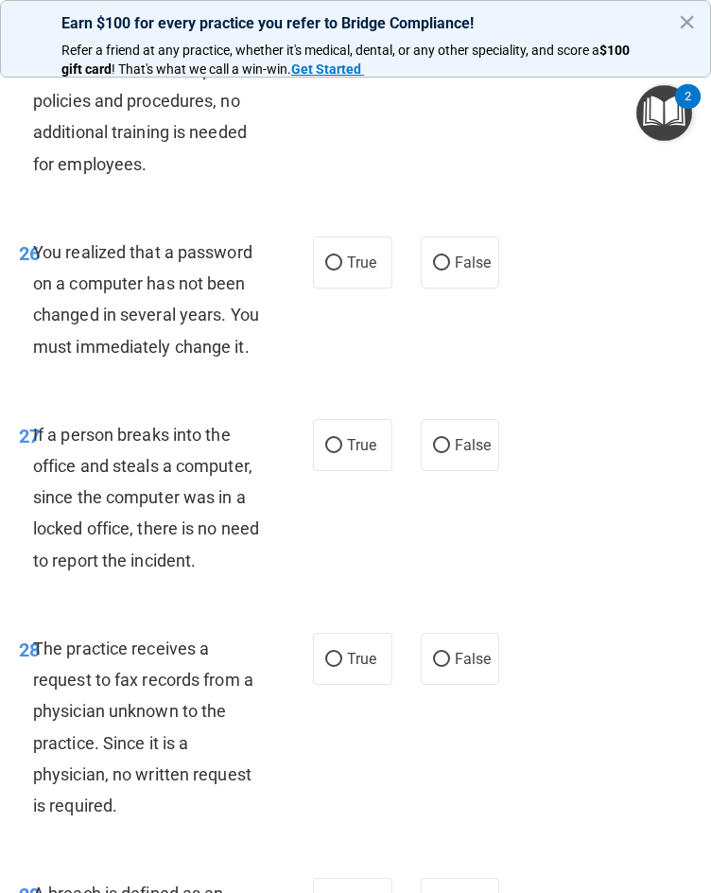
scroll to position [5863, 0]
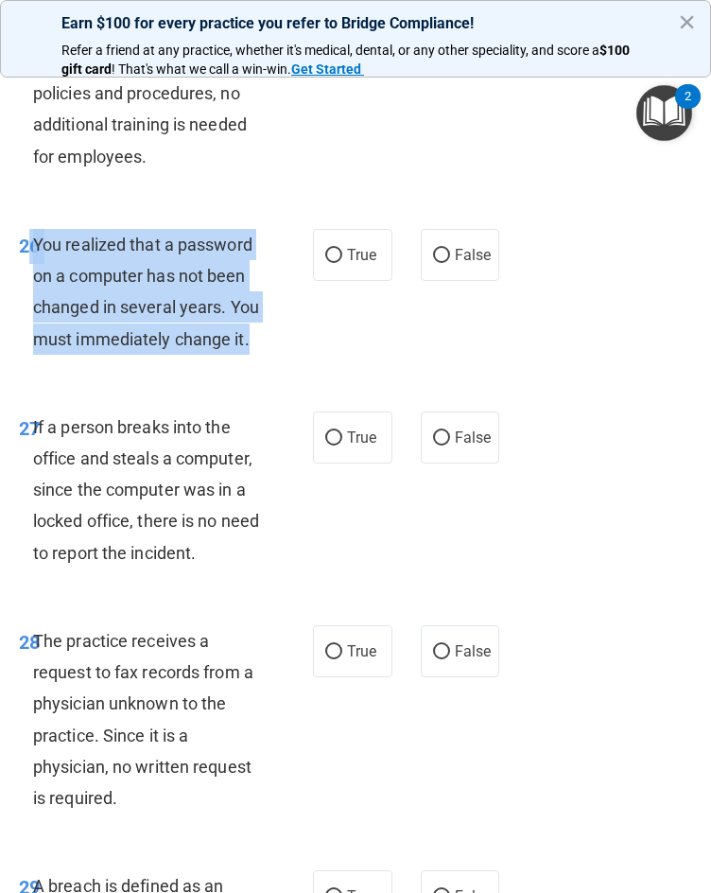
drag, startPoint x: 154, startPoint y: 436, endPoint x: 29, endPoint y: 303, distance: 182.6
click at [29, 303] on div "26 You realized that a password on a computer has not been changed in several y…" at bounding box center [166, 296] width 351 height 135
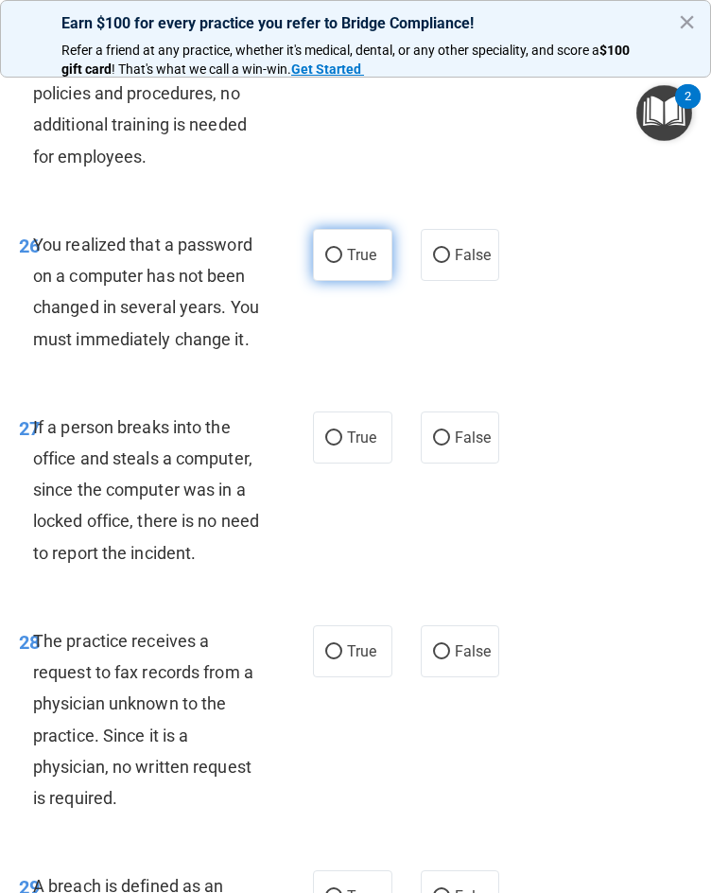
click at [338, 281] on label "True" at bounding box center [352, 255] width 79 height 52
click at [338, 263] on input "True" at bounding box center [333, 256] width 17 height 14
radio input "true"
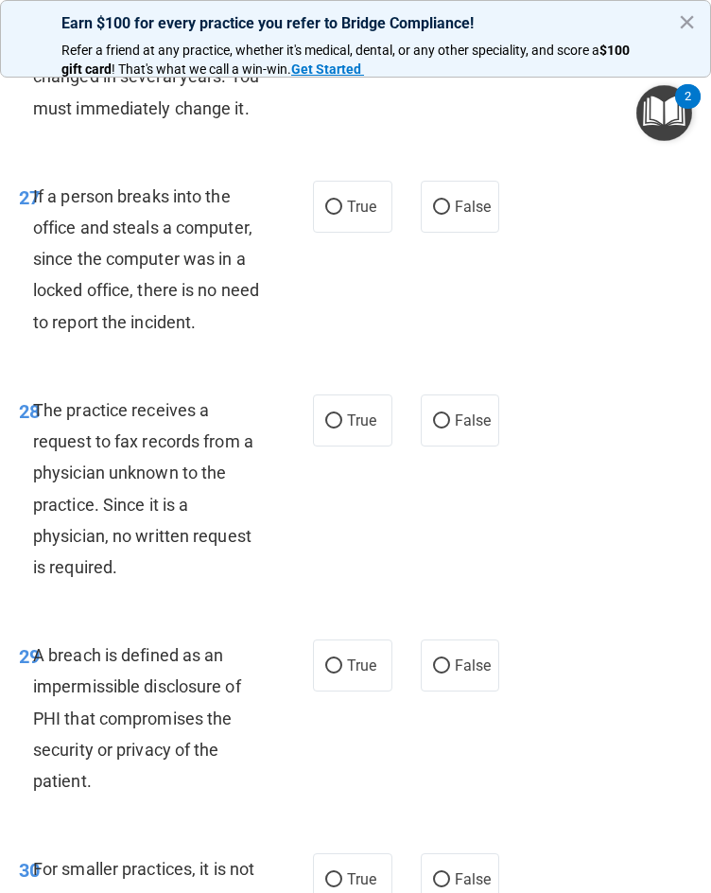
scroll to position [6147, 0]
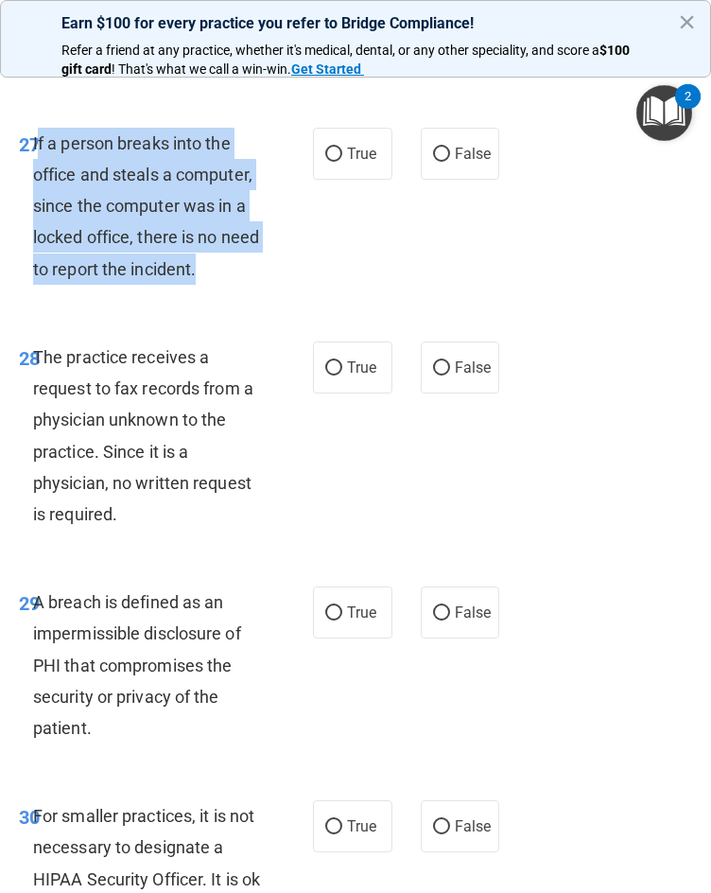
drag, startPoint x: 223, startPoint y: 350, endPoint x: 38, endPoint y: 224, distance: 224.0
click at [38, 224] on div "If a person breaks into the office and steals a computer, since the computer wa…" at bounding box center [154, 206] width 242 height 157
drag, startPoint x: 38, startPoint y: 224, endPoint x: 47, endPoint y: 225, distance: 9.5
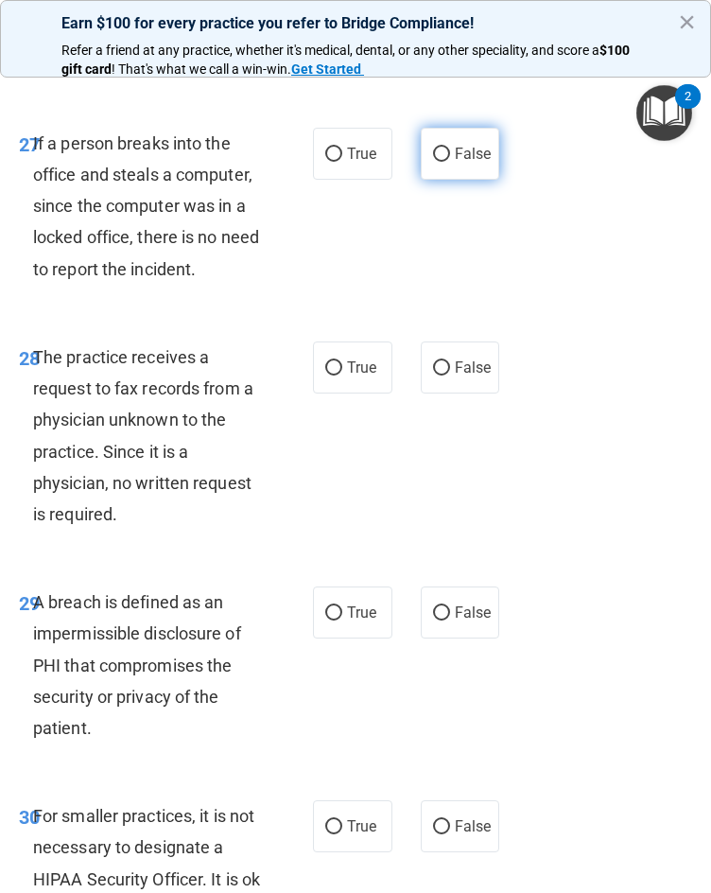
click at [469, 163] on span "False" at bounding box center [473, 154] width 37 height 18
click at [450, 162] on input "False" at bounding box center [441, 155] width 17 height 14
radio input "true"
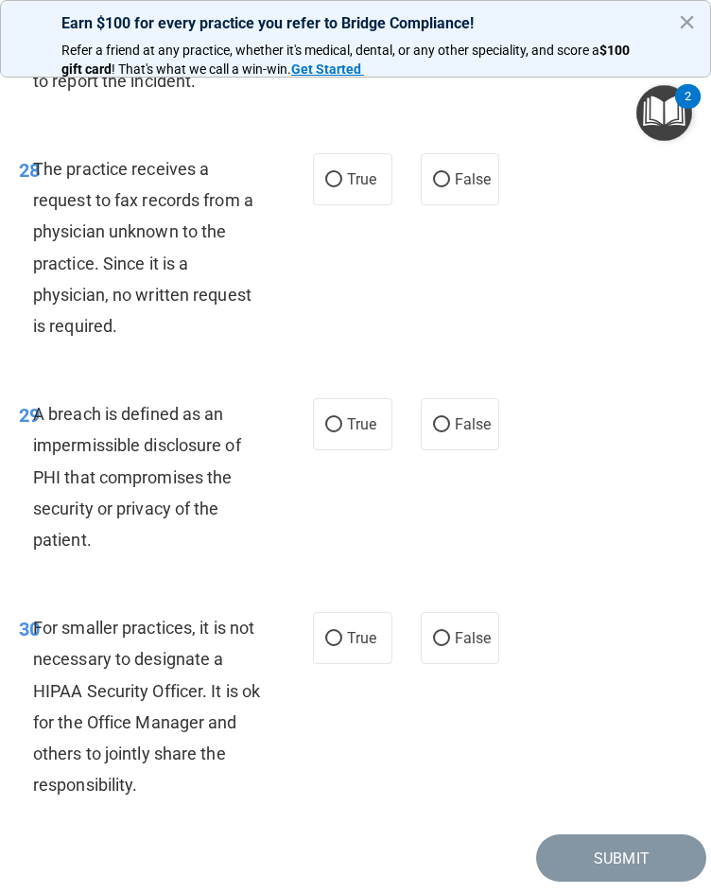
scroll to position [6336, 0]
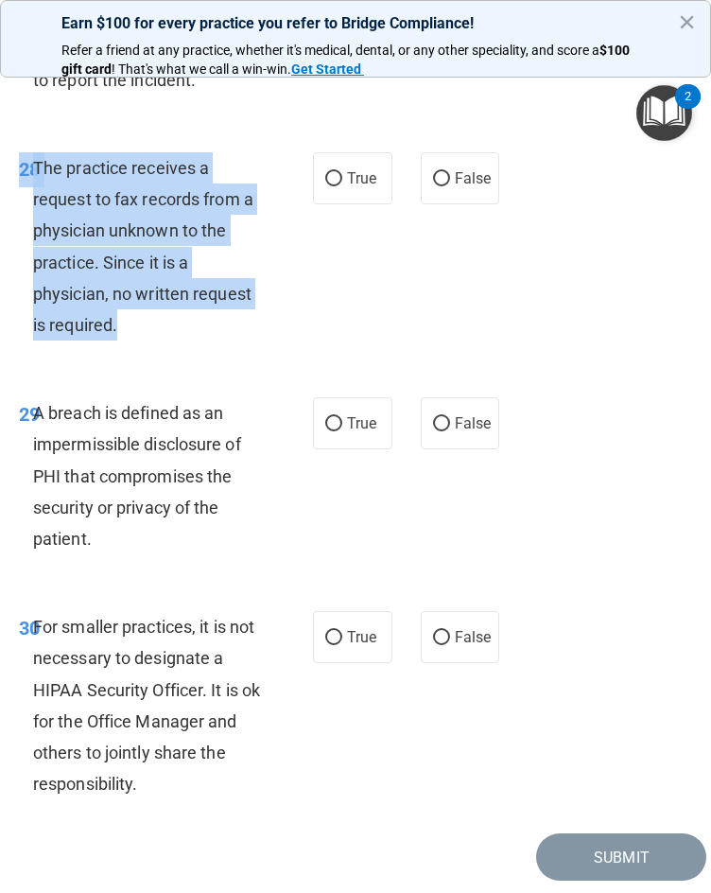
drag, startPoint x: 163, startPoint y: 422, endPoint x: 24, endPoint y: 267, distance: 208.3
click at [24, 267] on div "28 The practice receives a request to fax records from a physician unknown to t…" at bounding box center [166, 251] width 351 height 198
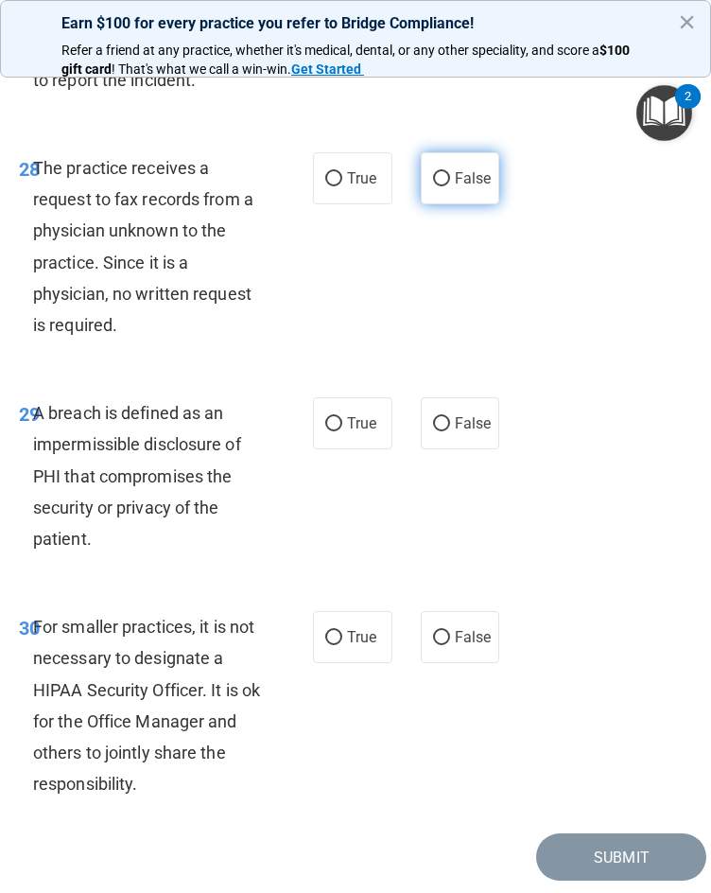
click at [473, 187] on span "False" at bounding box center [473, 178] width 37 height 18
click at [450, 186] on input "False" at bounding box center [441, 179] width 17 height 14
radio input "true"
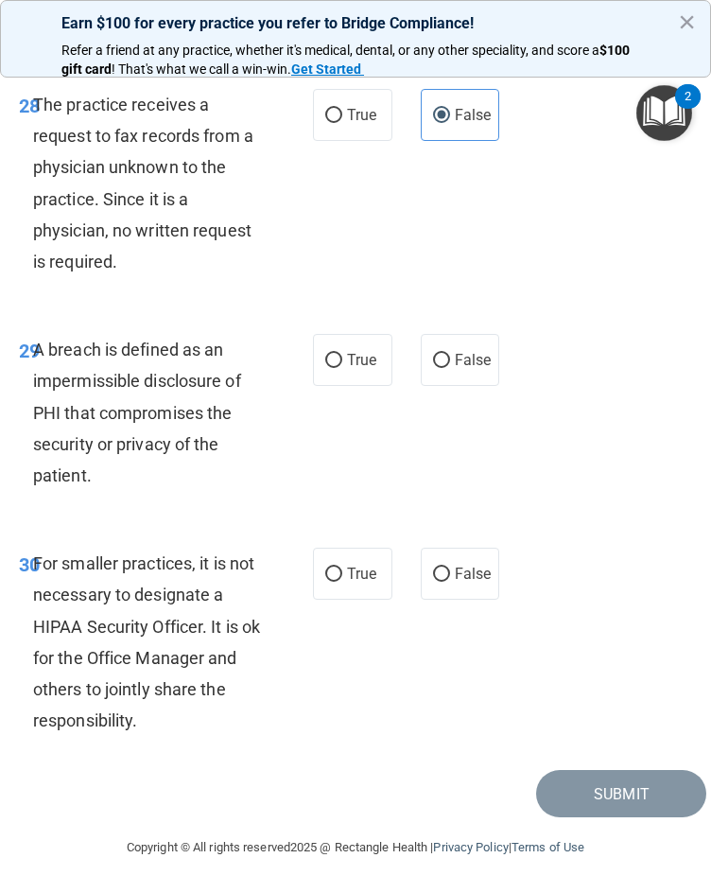
scroll to position [6494, 0]
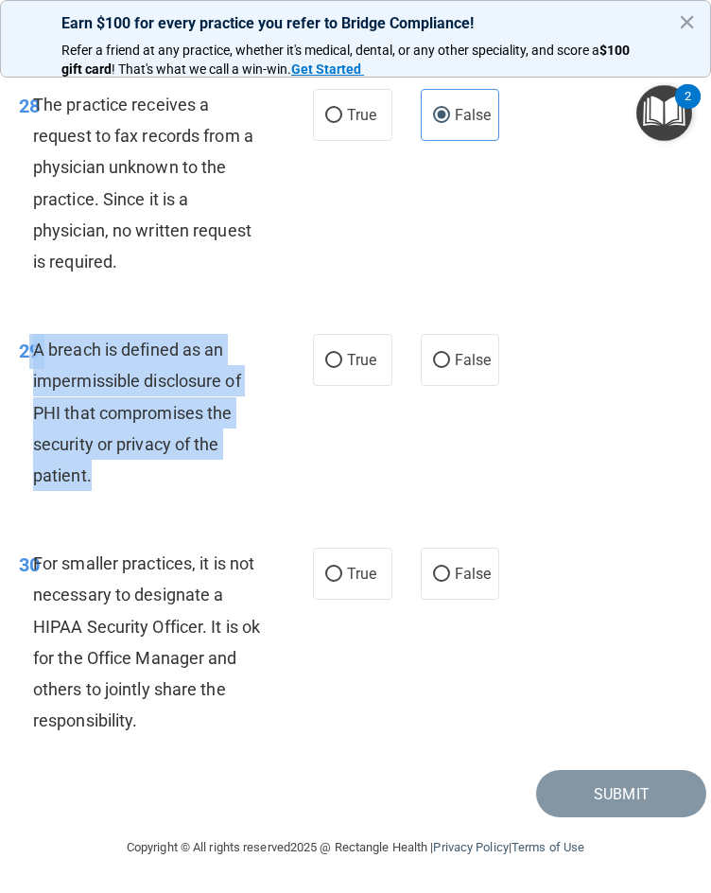
drag, startPoint x: 136, startPoint y: 476, endPoint x: 26, endPoint y: 351, distance: 166.8
click at [26, 351] on div "29 A breach is defined as an impermissible disclosure of PHI that compromises t…" at bounding box center [166, 417] width 351 height 166
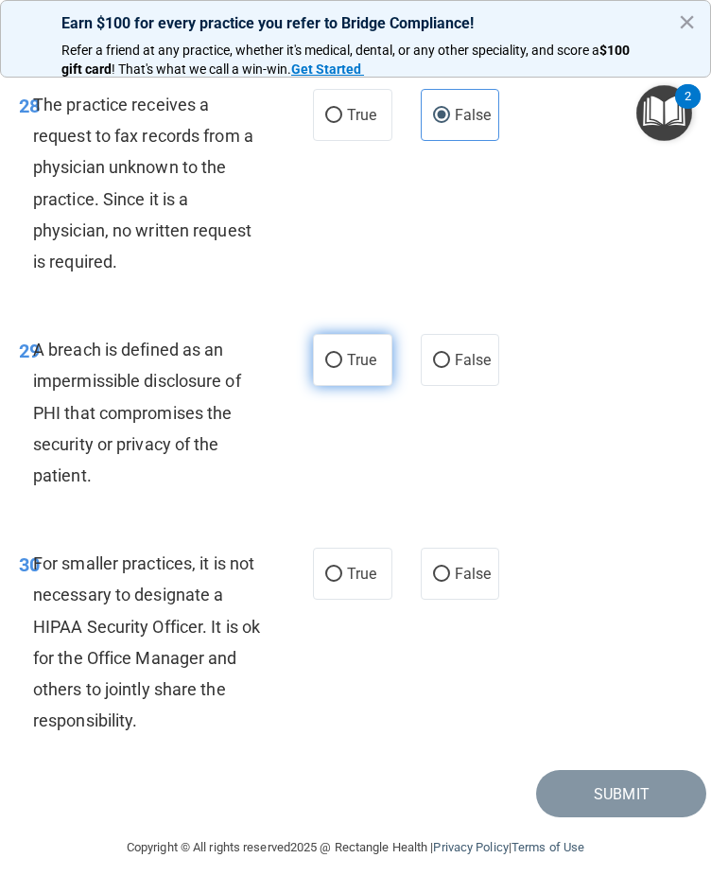
click at [360, 353] on span "True" at bounding box center [361, 360] width 29 height 18
click at [342, 354] on input "True" at bounding box center [333, 361] width 17 height 14
radio input "true"
click at [239, 482] on div "A breach is defined as an impermissible disclosure of PHI that compromises the …" at bounding box center [154, 412] width 242 height 157
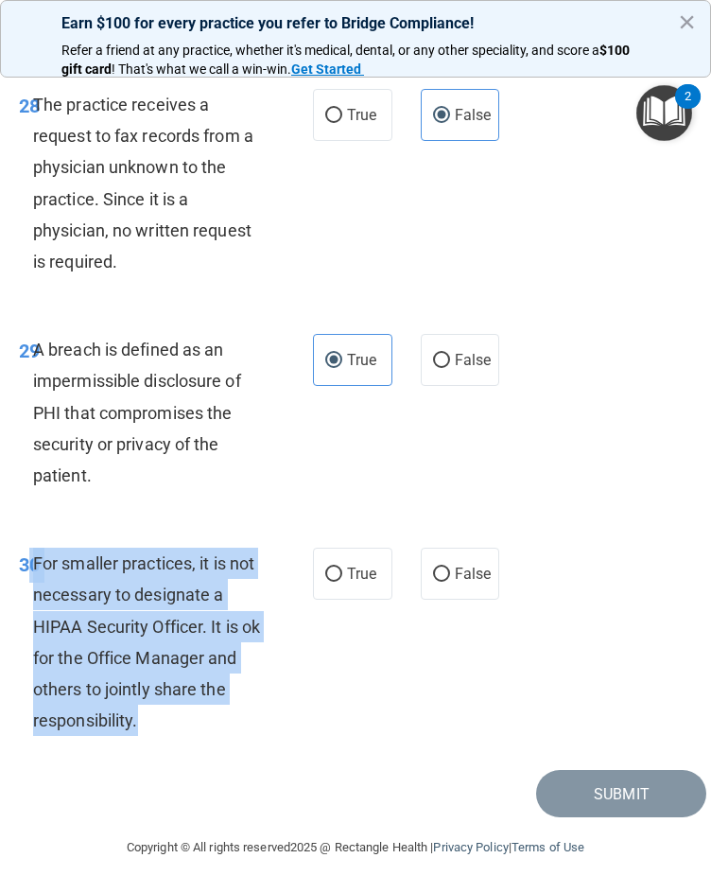
drag, startPoint x: 199, startPoint y: 733, endPoint x: 32, endPoint y: 568, distance: 234.0
click at [32, 568] on div "30 For smaller practices, it is not necessary to designate a HIPAA Security Off…" at bounding box center [166, 647] width 351 height 198
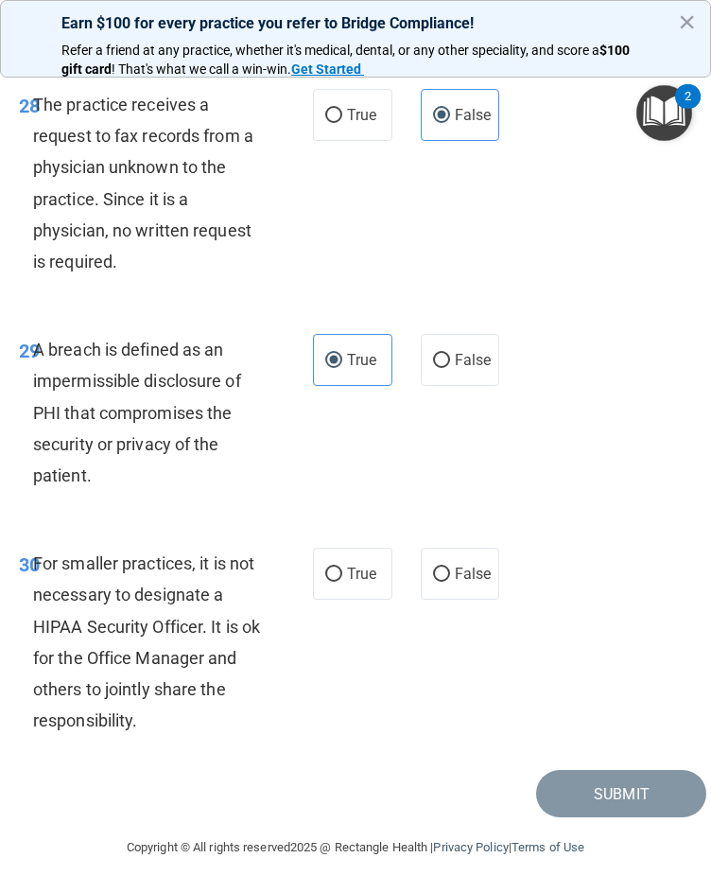
click at [409, 730] on div "30 For smaller practices, it is not necessary to designate a HIPAA Security Off…" at bounding box center [356, 646] width 702 height 245
click at [466, 584] on label "False" at bounding box center [460, 574] width 79 height 52
click at [450, 582] on input "False" at bounding box center [441, 574] width 17 height 14
radio input "true"
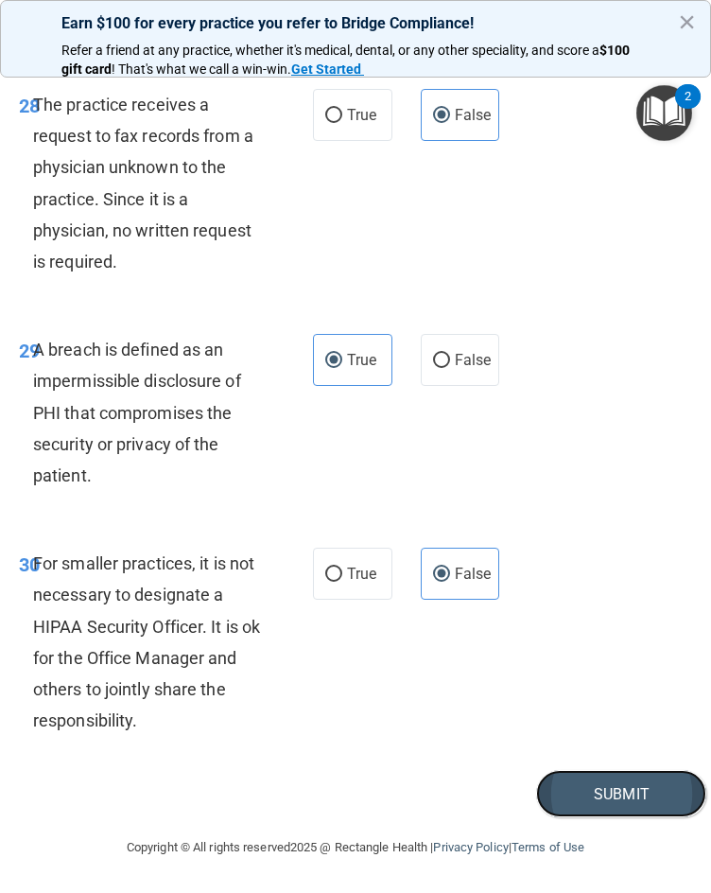
click at [558, 805] on button "Submit" at bounding box center [621, 794] width 170 height 48
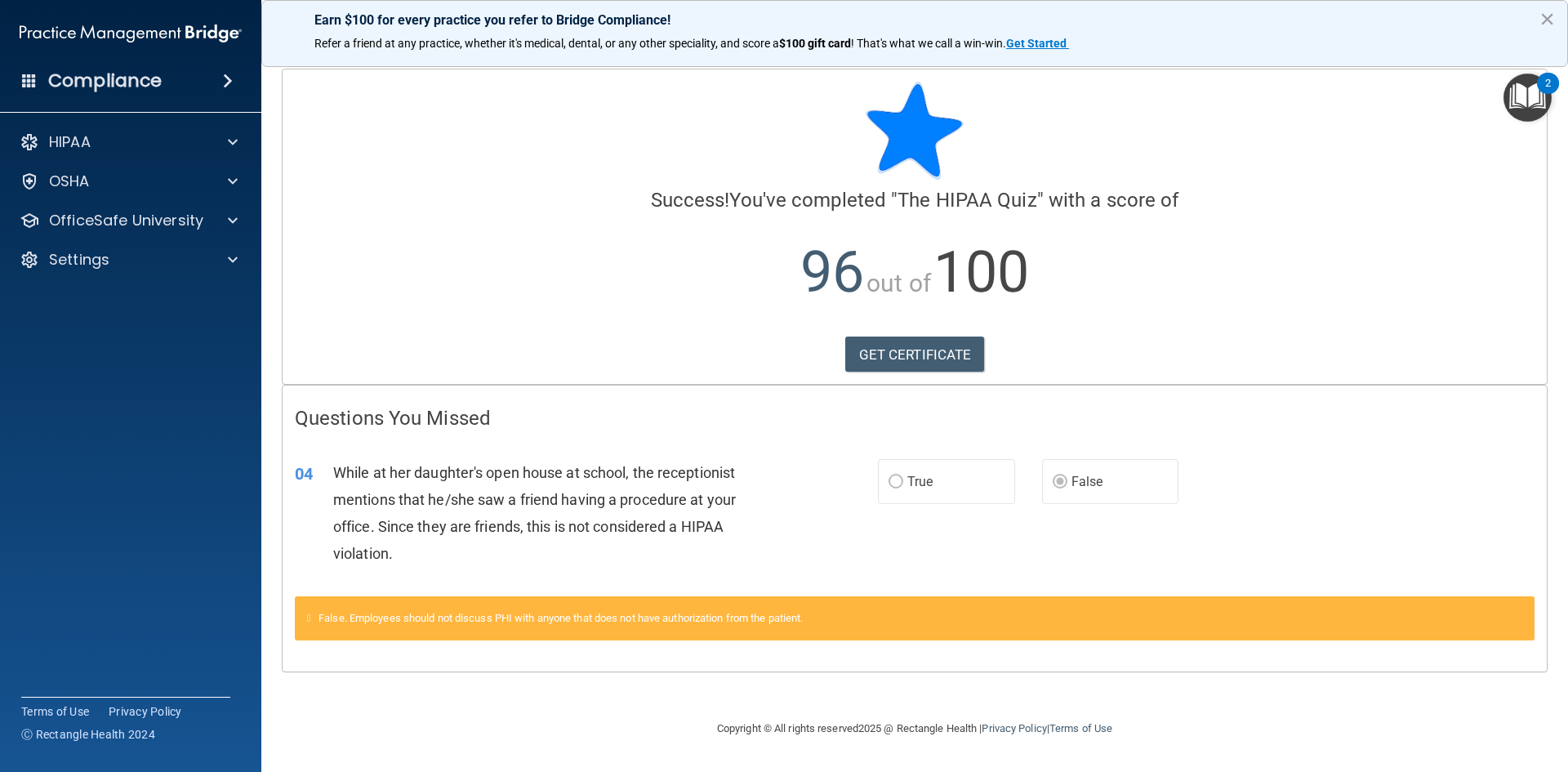
click at [668, 487] on span "True" at bounding box center [920, 481] width 25 height 16
click at [668, 353] on link "GET CERTIFICATE" at bounding box center [915, 355] width 140 height 36
click at [668, 20] on button "×" at bounding box center [1547, 19] width 16 height 26
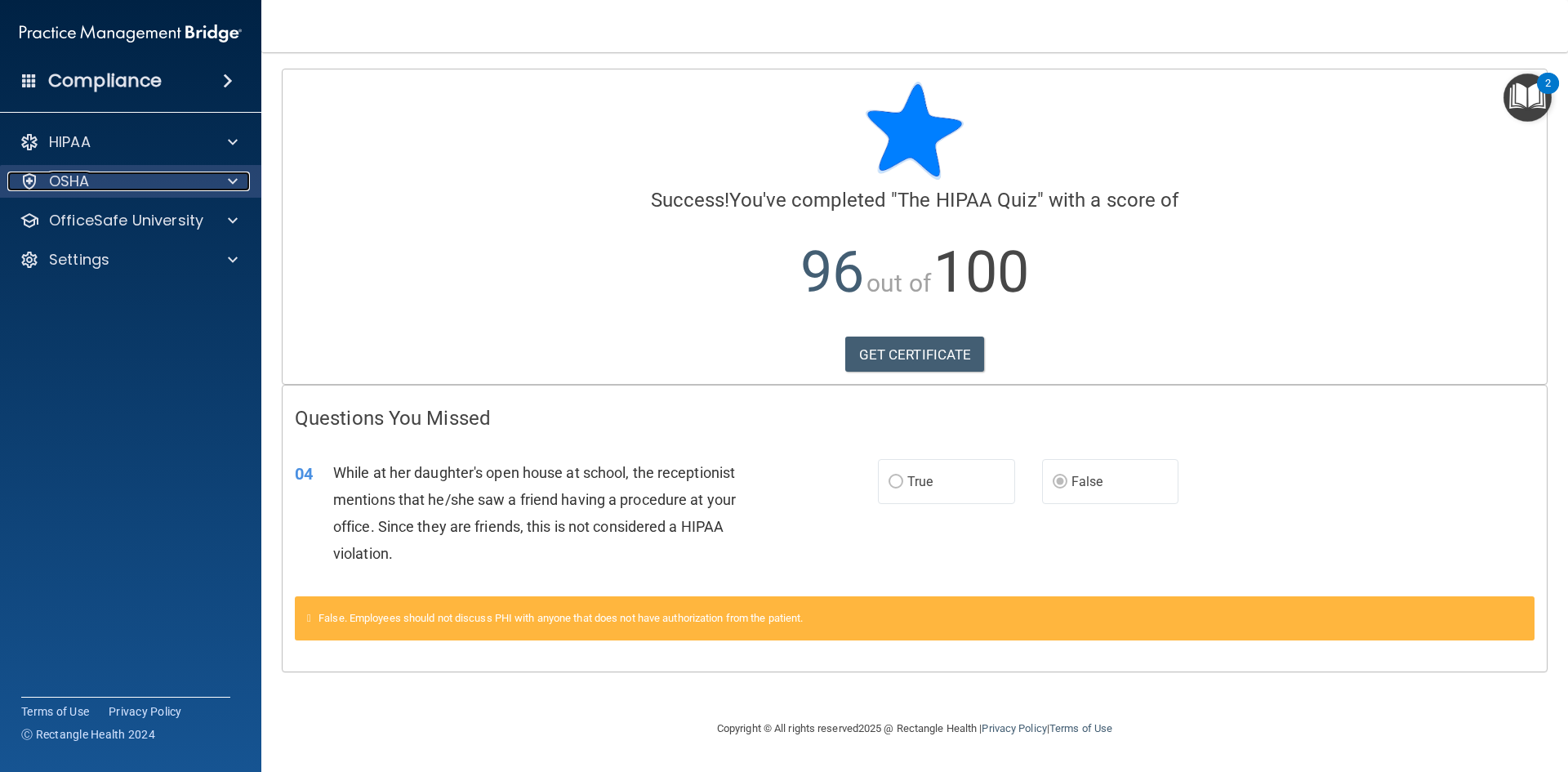
click at [101, 183] on div "OSHA" at bounding box center [109, 181] width 203 height 20
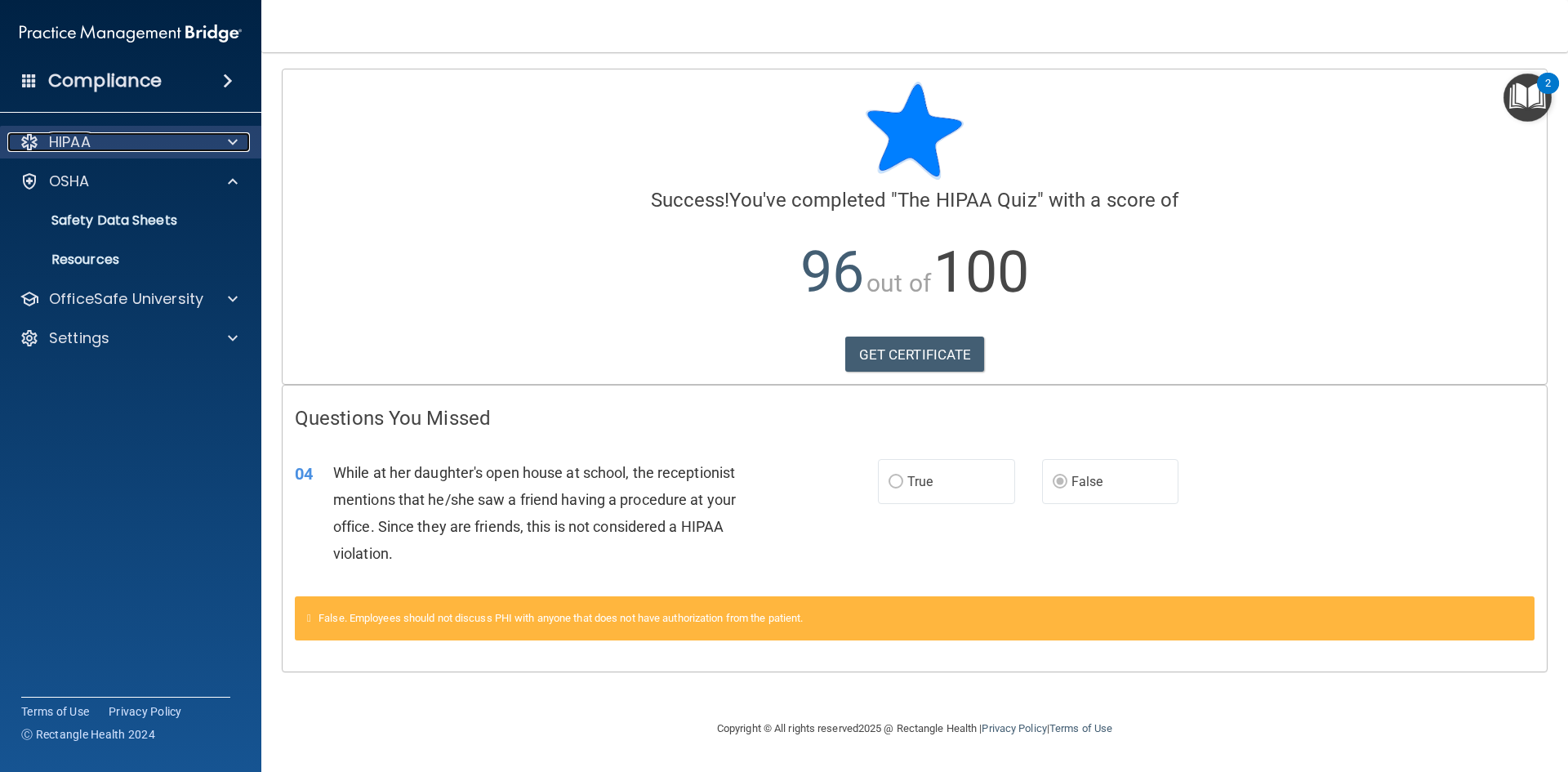
click at [218, 142] on div at bounding box center [230, 142] width 41 height 20
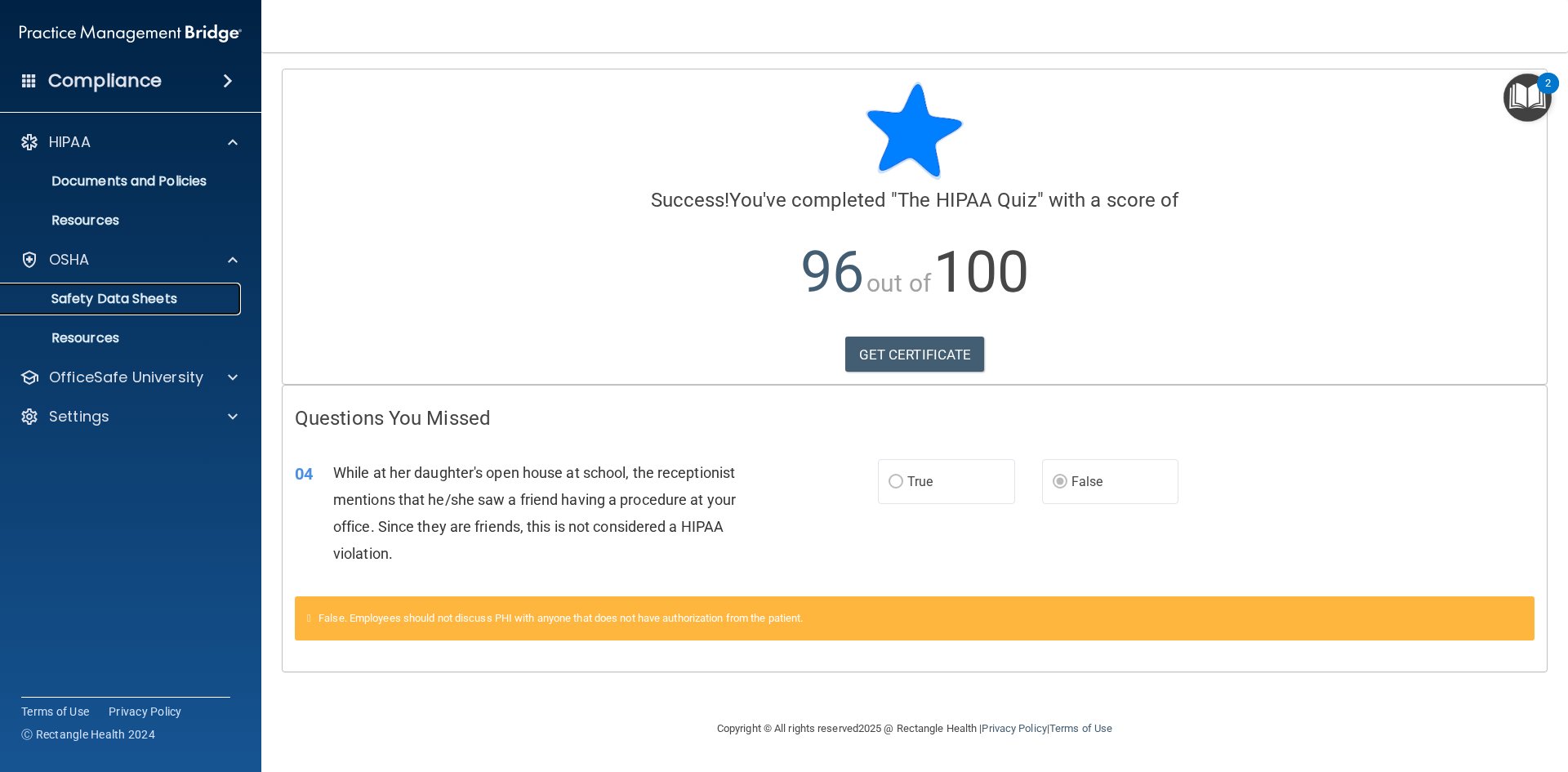
click at [189, 309] on link "Safety Data Sheets" at bounding box center [112, 299] width 257 height 33
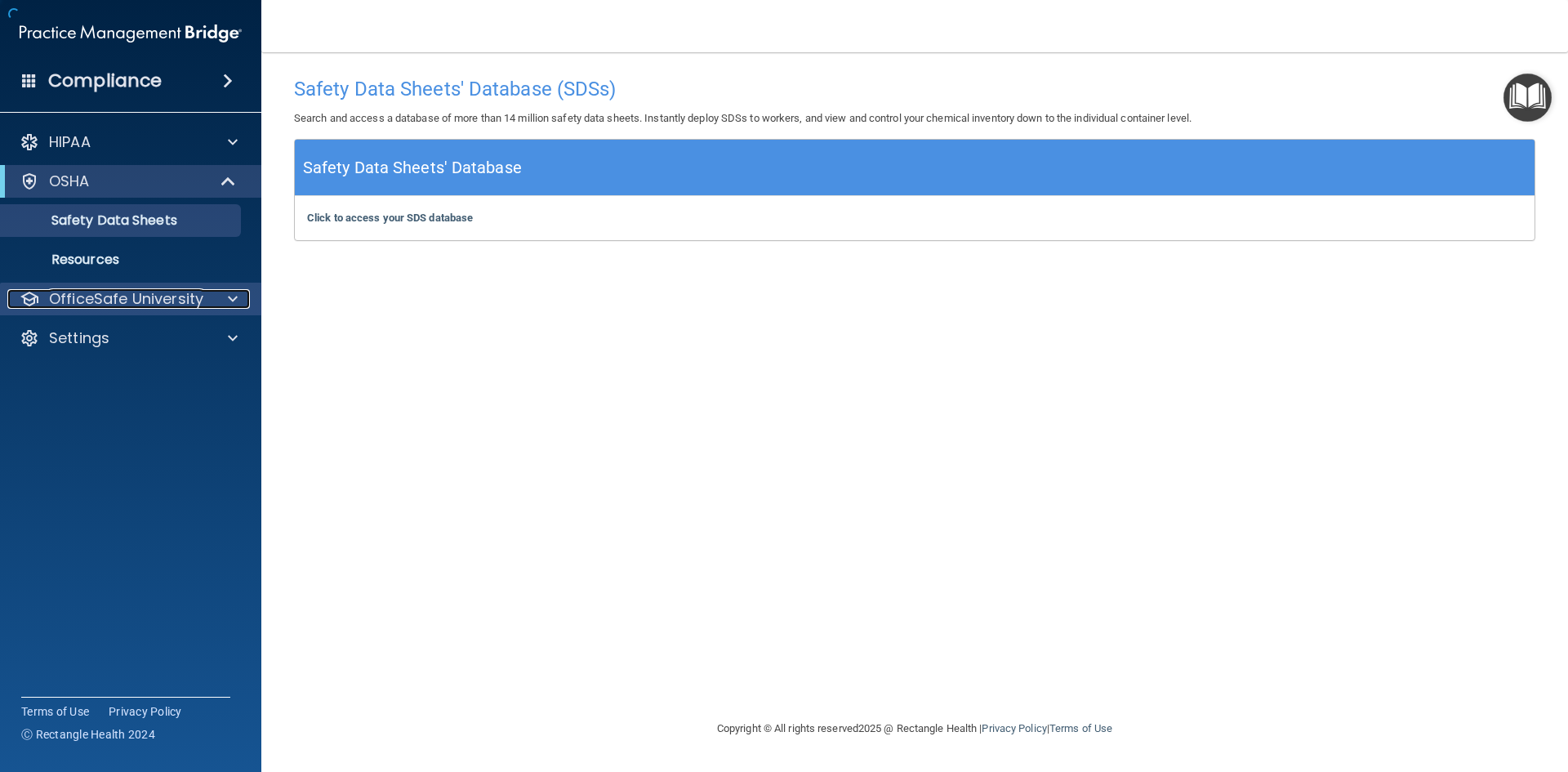
click at [192, 301] on p "OfficeSafe University" at bounding box center [126, 299] width 155 height 20
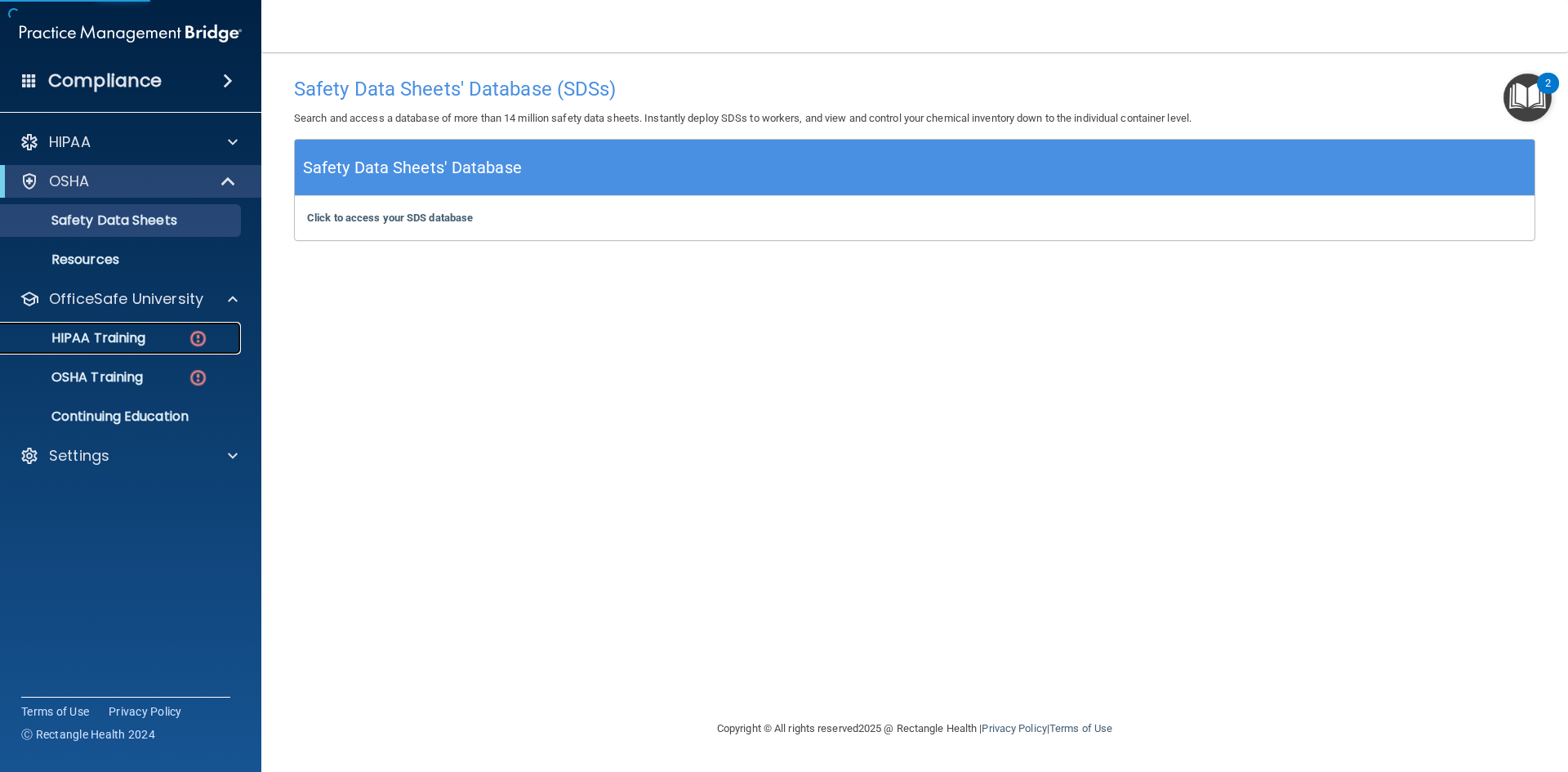
click at [184, 343] on div "HIPAA Training" at bounding box center [122, 338] width 223 height 16
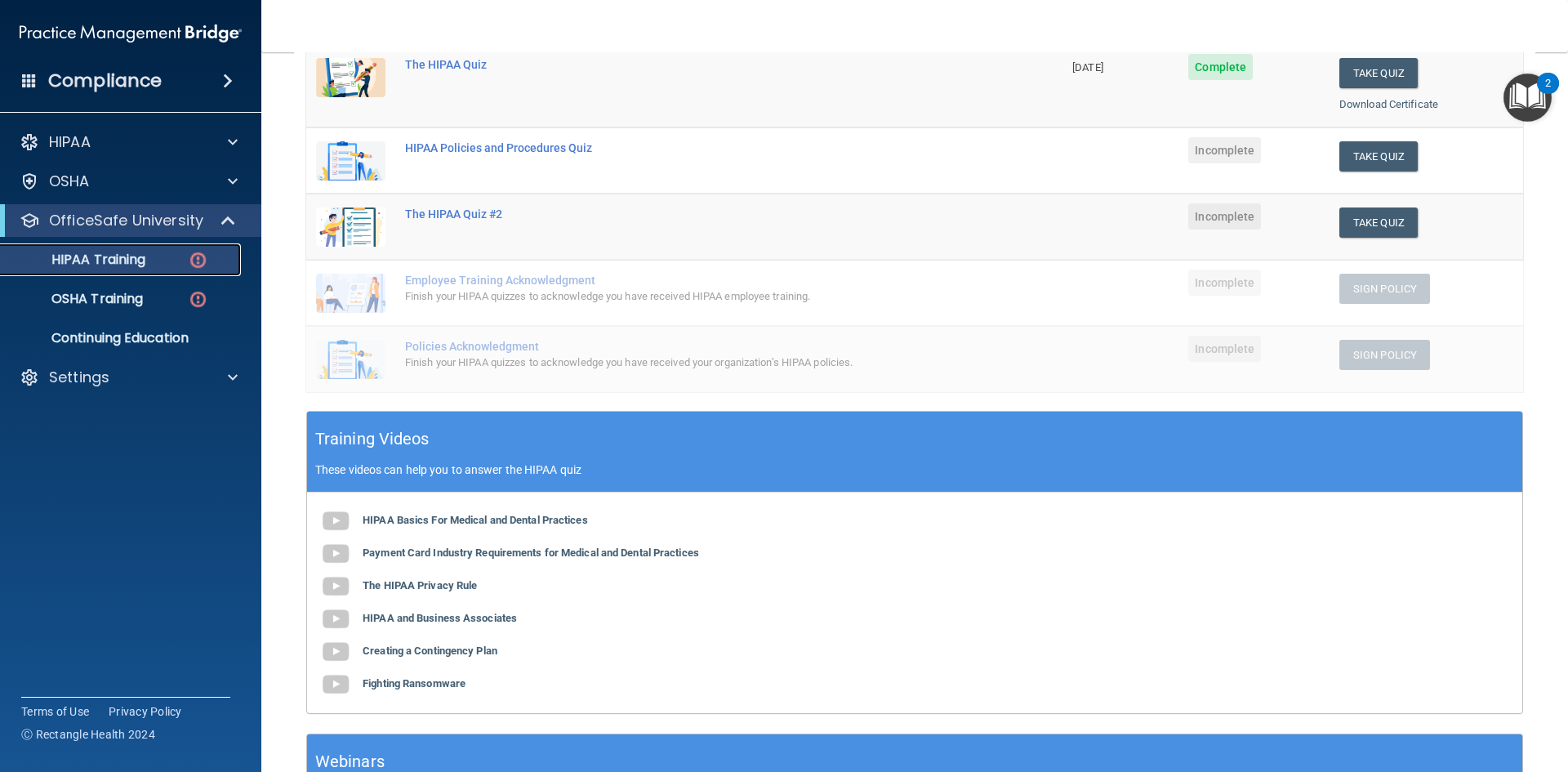
scroll to position [226, 0]
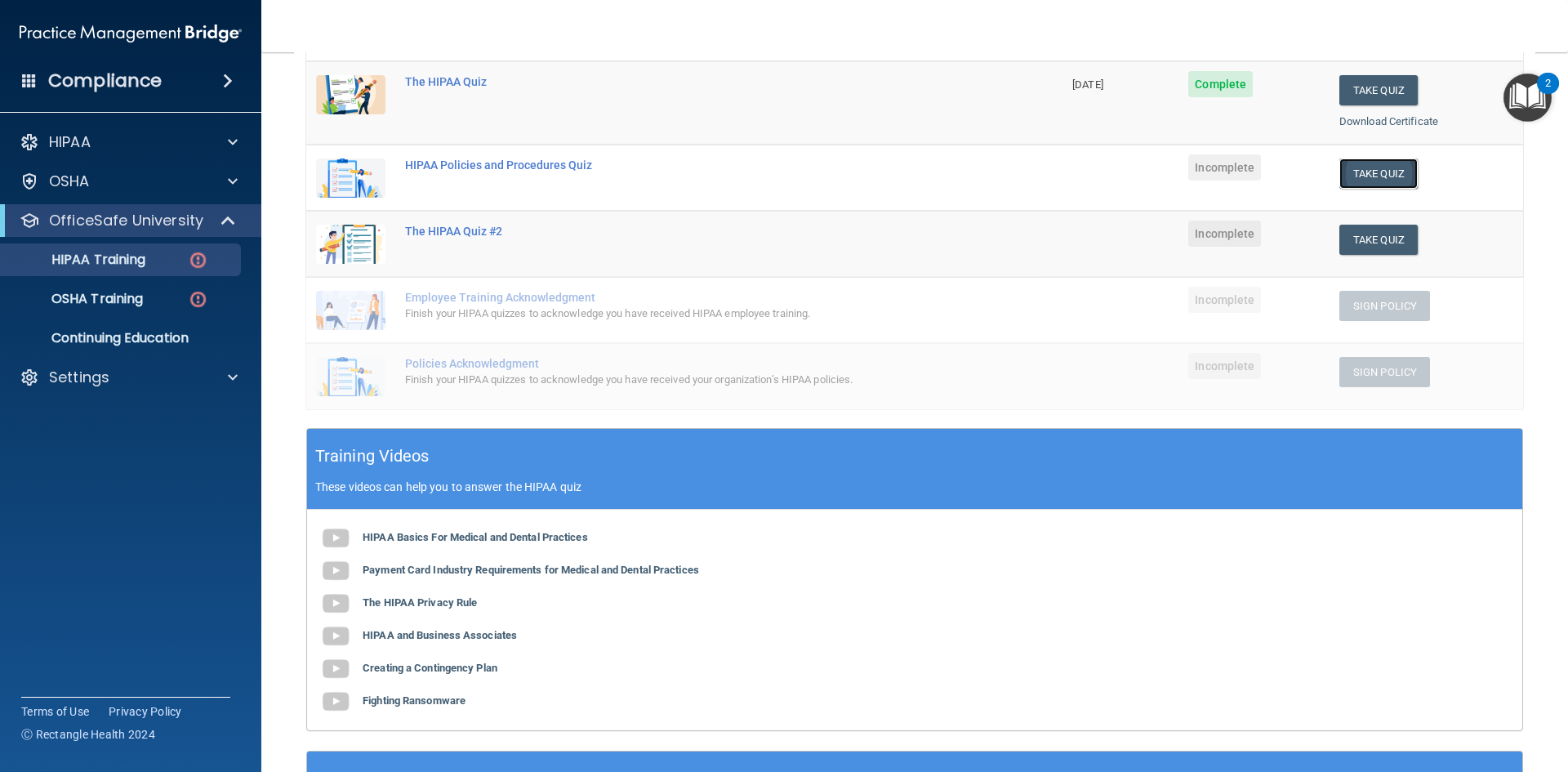
click at [668, 177] on button "Take Quiz" at bounding box center [1378, 173] width 79 height 30
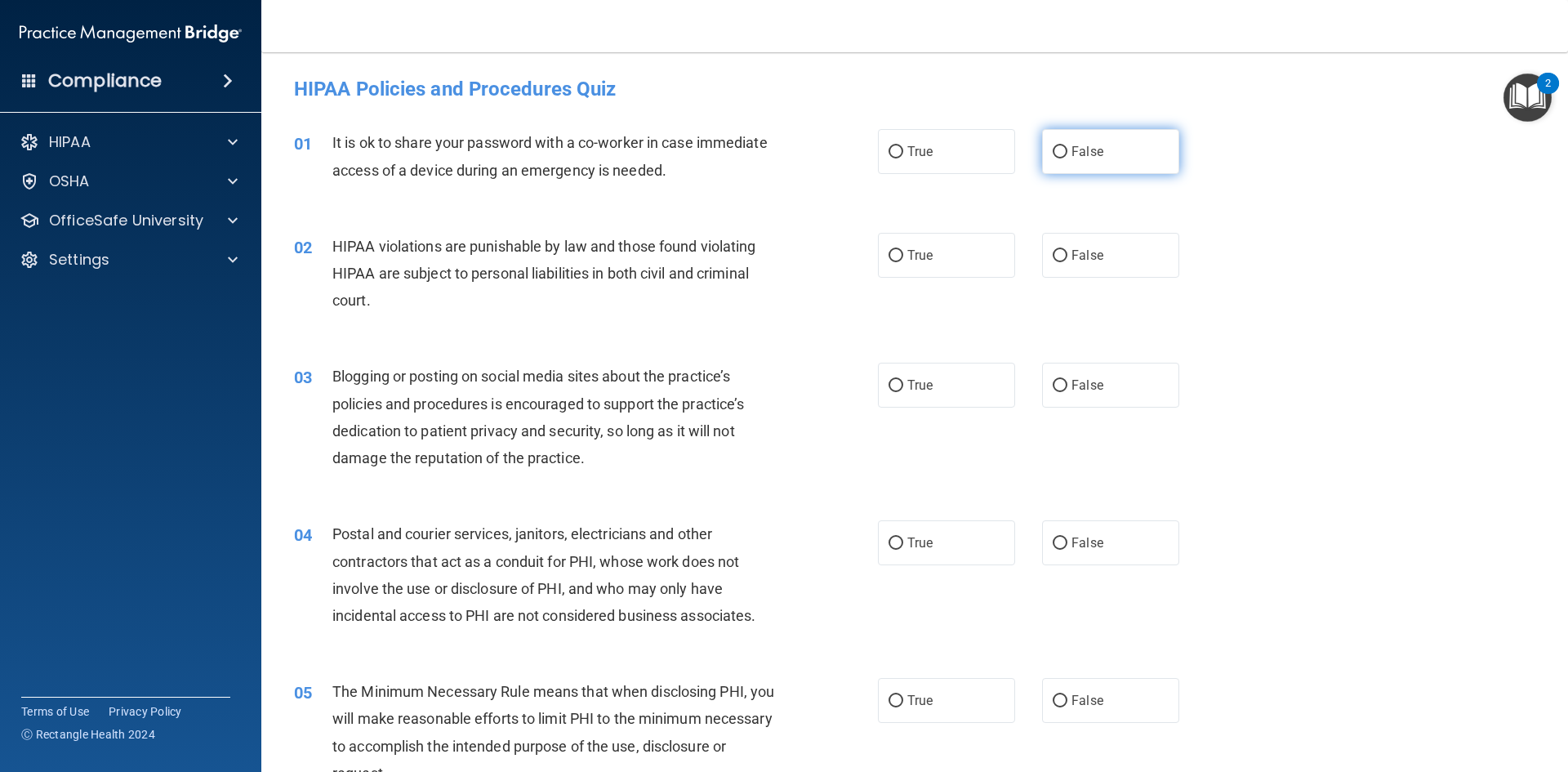
click at [668, 152] on input "False" at bounding box center [1059, 152] width 15 height 12
radio input "true"
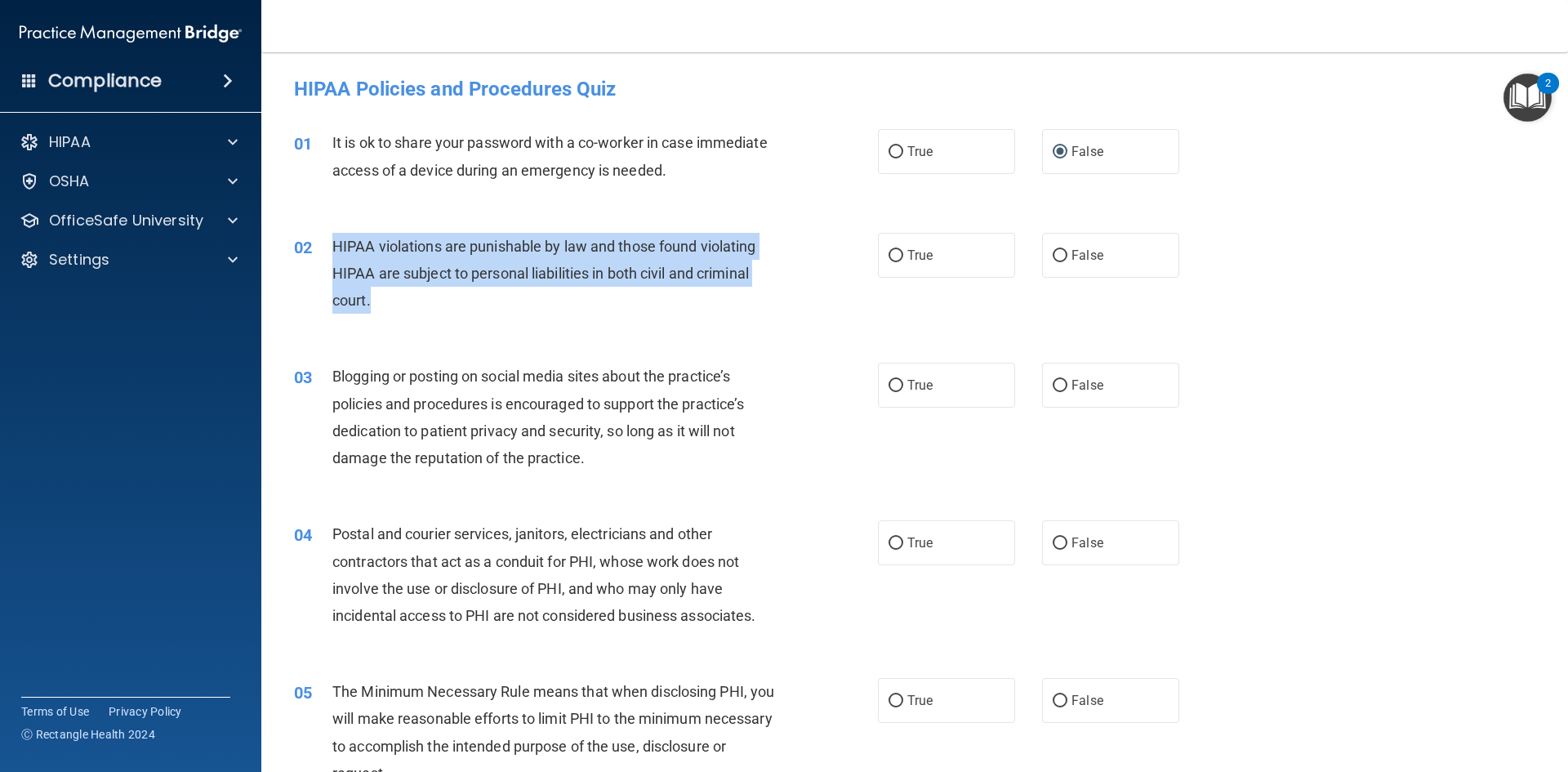
drag, startPoint x: 458, startPoint y: 302, endPoint x: 327, endPoint y: 250, distance: 140.9
click at [327, 250] on div "02 HIPAA violations are punishable by law and those found violating HIPAA are s…" at bounding box center [585, 278] width 633 height 90
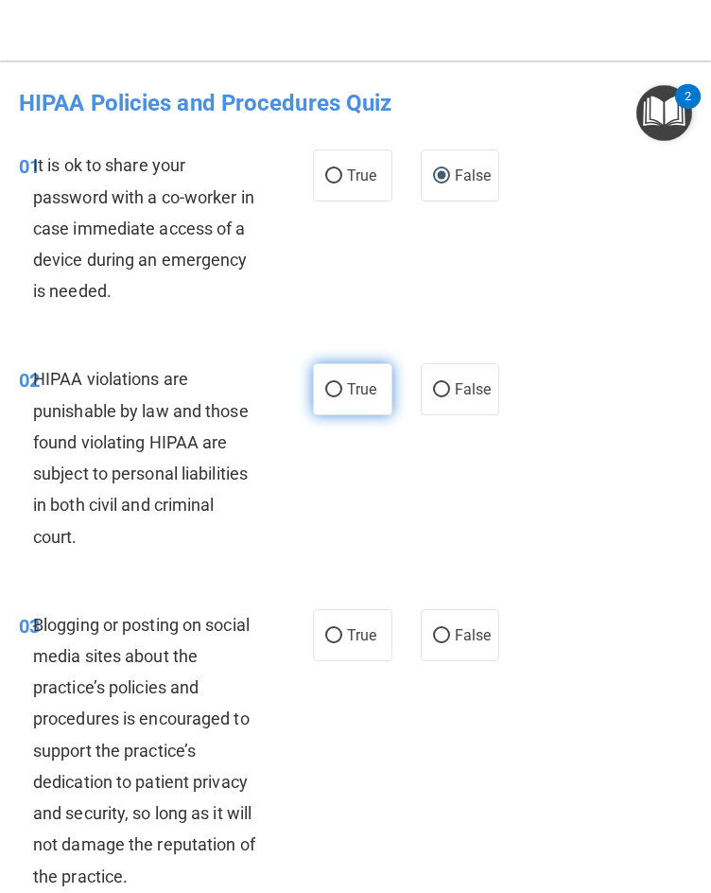
click at [328, 400] on label "True" at bounding box center [352, 389] width 79 height 52
click at [328, 397] on input "True" at bounding box center [333, 390] width 17 height 14
radio input "true"
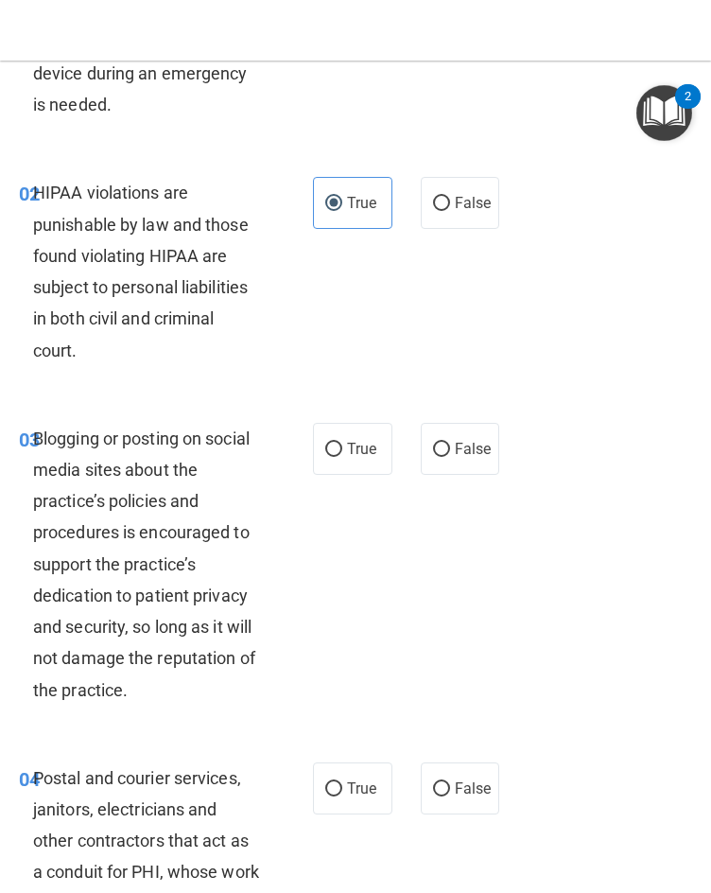
scroll to position [284, 0]
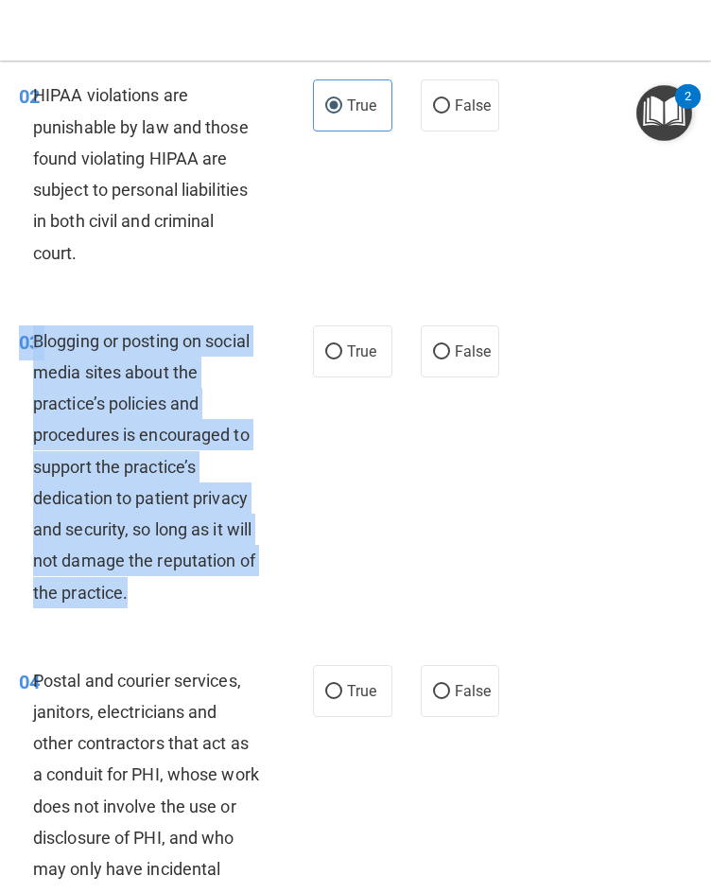
drag, startPoint x: 242, startPoint y: 596, endPoint x: 18, endPoint y: 351, distance: 332.0
click at [18, 351] on div "03 Blogging or posting on social media sites about the practice’s policies and …" at bounding box center [166, 471] width 351 height 292
click at [304, 454] on div "03 Blogging or posting on social media sites about the practice’s policies and …" at bounding box center [166, 471] width 351 height 292
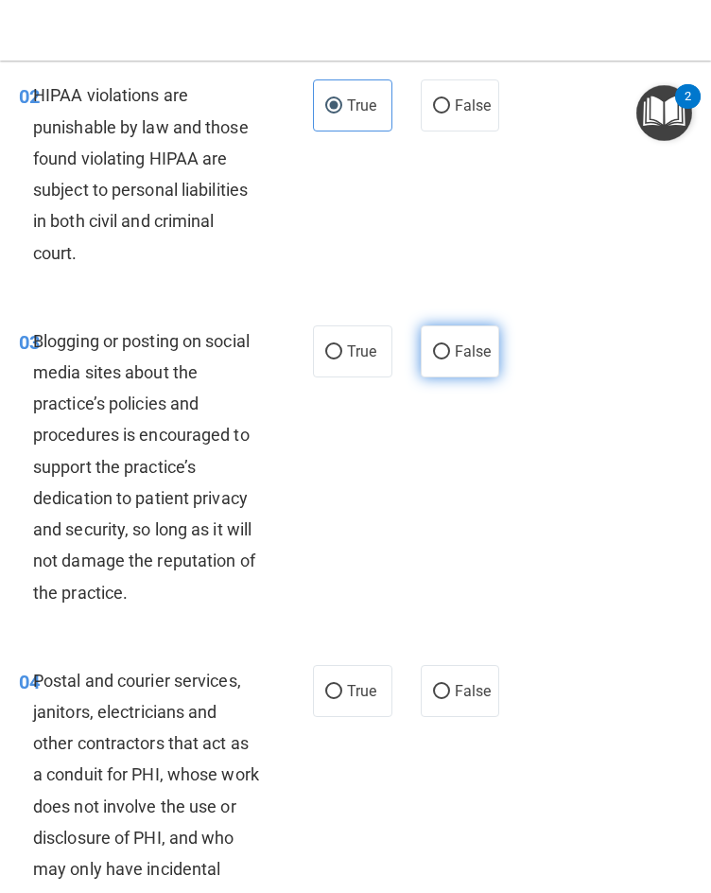
click at [461, 361] on label "False" at bounding box center [460, 351] width 79 height 52
click at [450, 359] on input "False" at bounding box center [441, 352] width 17 height 14
radio input "true"
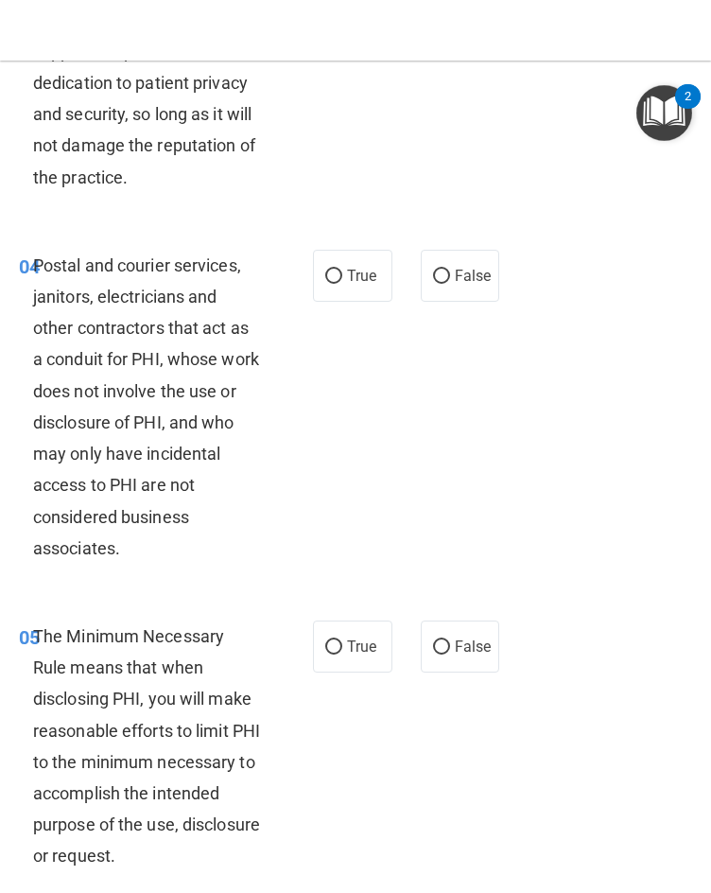
scroll to position [757, 0]
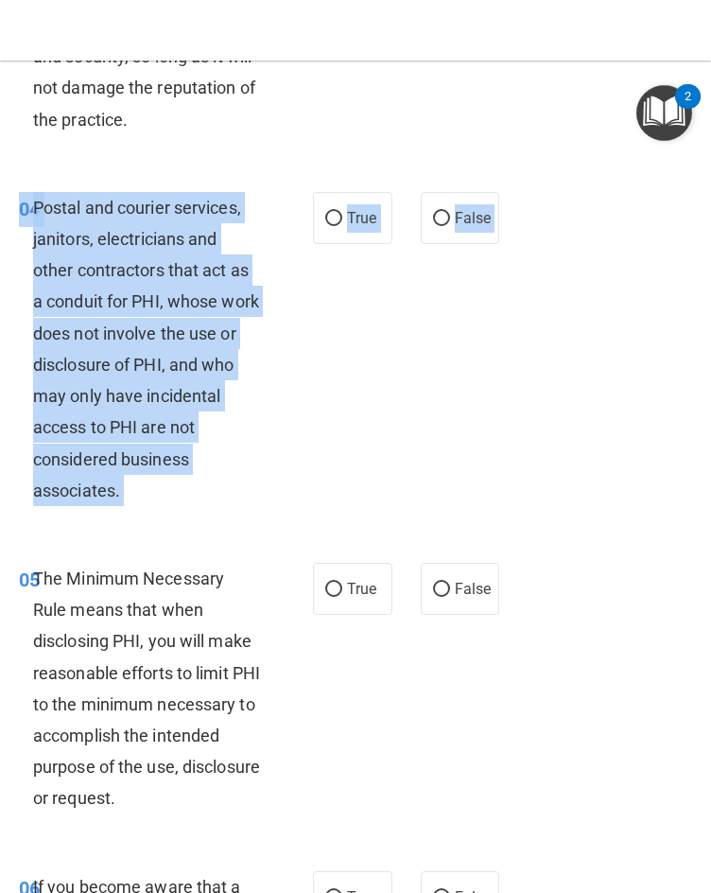
drag, startPoint x: 165, startPoint y: 516, endPoint x: 17, endPoint y: 232, distance: 321.0
click at [17, 232] on div "04 Postal and courier services, janitors, electricians and other contractors th…" at bounding box center [356, 353] width 702 height 371
click at [322, 339] on div "04 Postal and courier services, janitors, electricians and other contractors th…" at bounding box center [166, 353] width 351 height 323
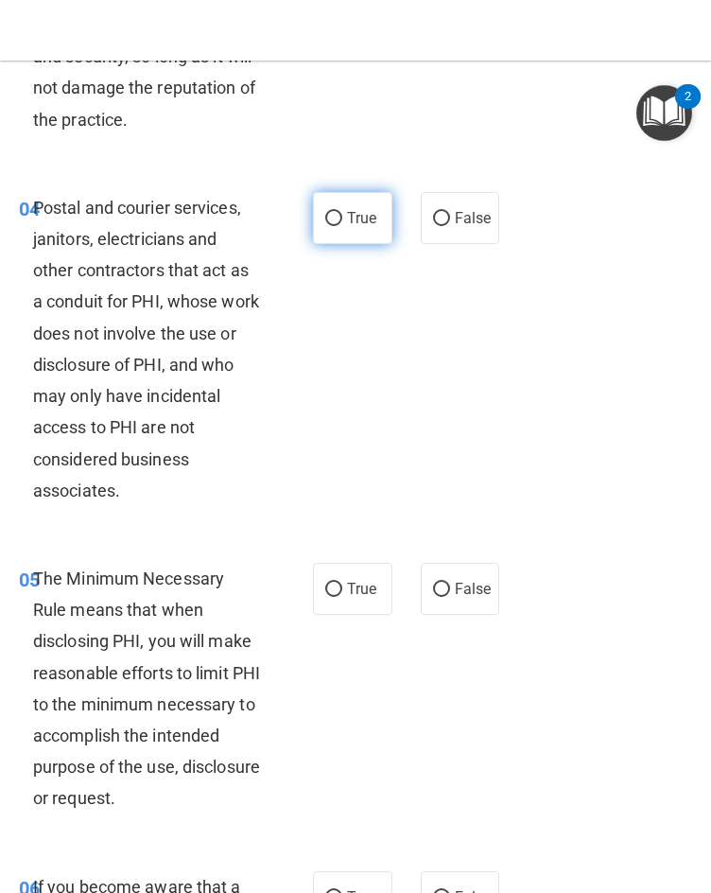
click at [347, 221] on span "True" at bounding box center [361, 218] width 29 height 18
click at [342, 221] on input "True" at bounding box center [333, 219] width 17 height 14
radio input "true"
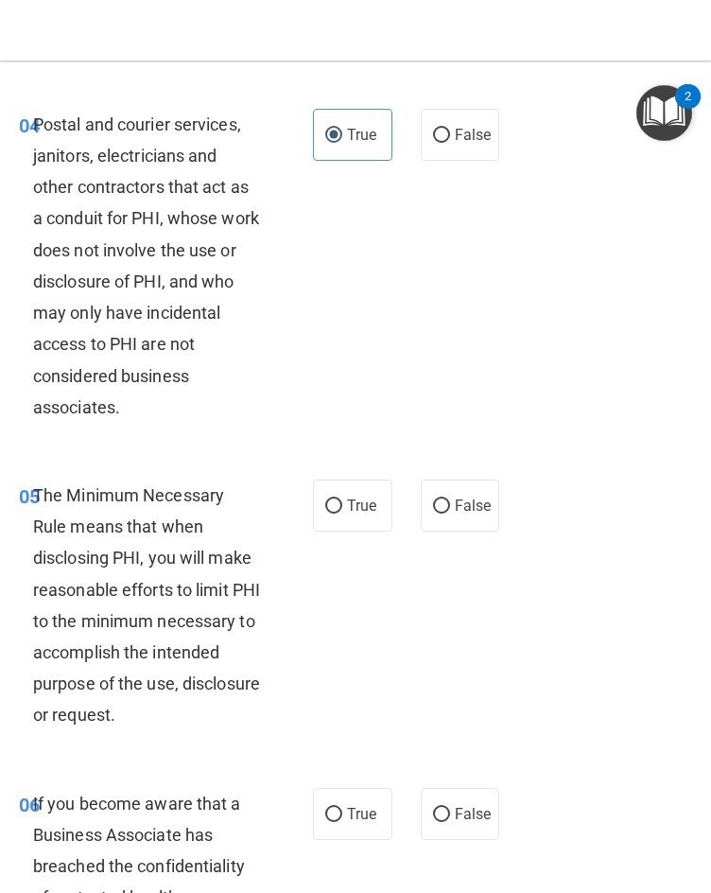
scroll to position [1040, 0]
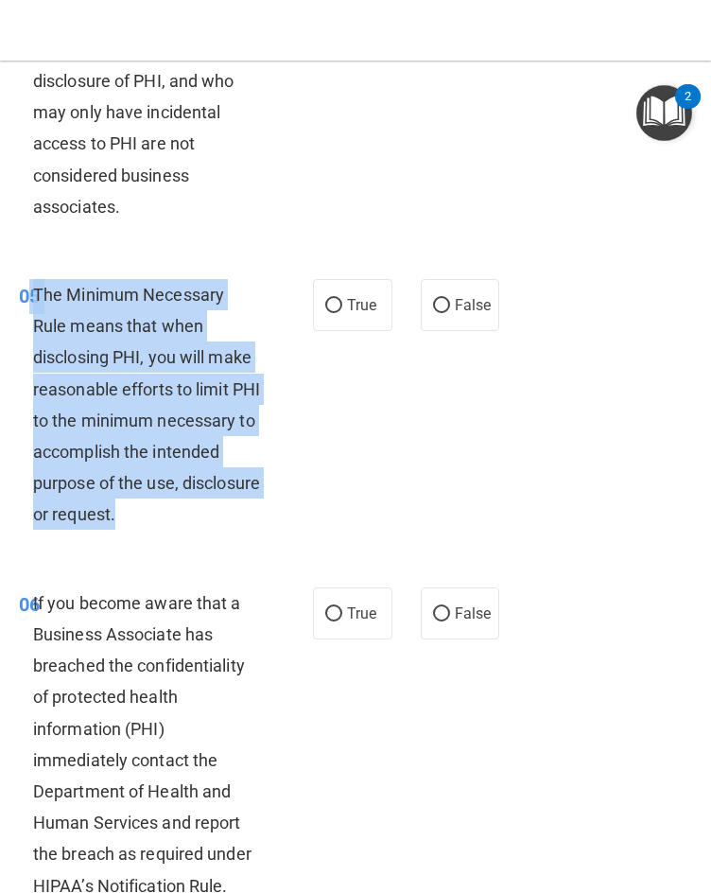
drag, startPoint x: 213, startPoint y: 519, endPoint x: 30, endPoint y: 292, distance: 291.2
click at [30, 292] on div "05 The Minimum Necessary Rule means that when disclosing PHI, you will make rea…" at bounding box center [166, 409] width 351 height 261
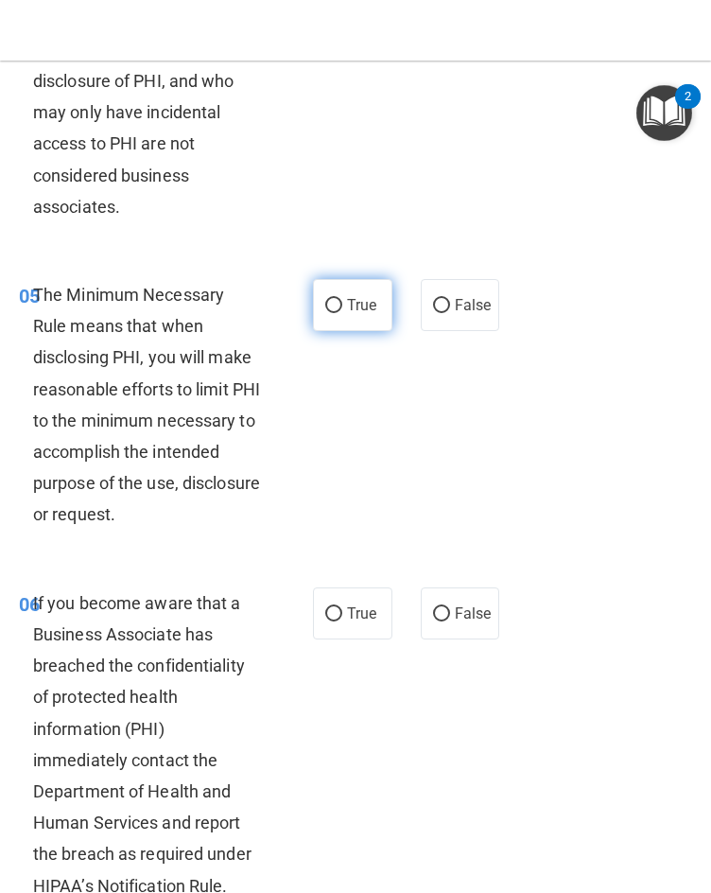
click at [353, 303] on span "True" at bounding box center [361, 305] width 29 height 18
click at [342, 303] on input "True" at bounding box center [333, 306] width 17 height 14
radio input "true"
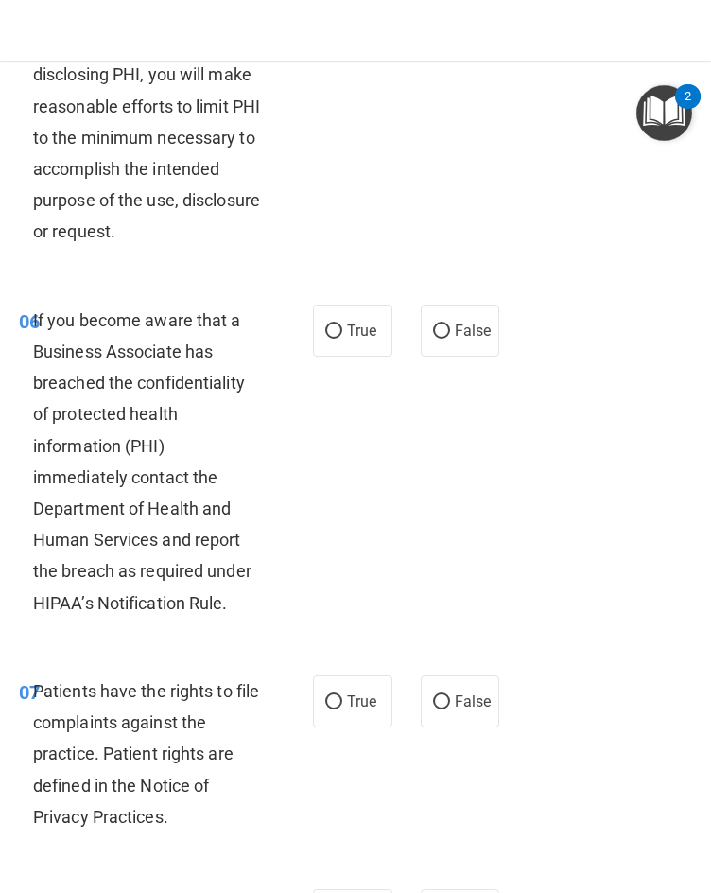
scroll to position [1324, 0]
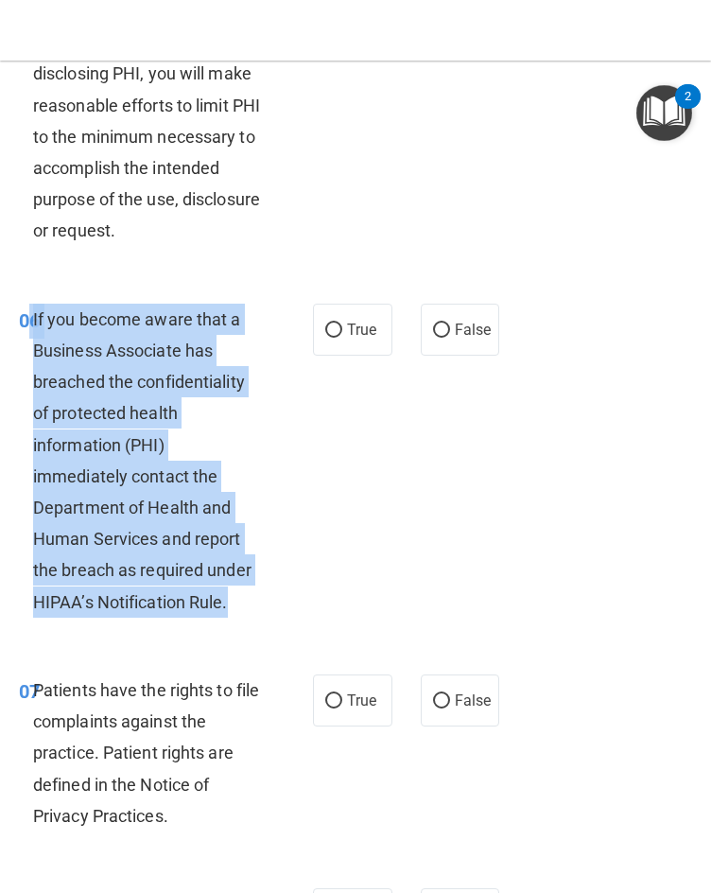
drag, startPoint x: 251, startPoint y: 618, endPoint x: 26, endPoint y: 329, distance: 366.0
click at [26, 329] on div "06 If you become aware that a Business Associate has breached the confidentiali…" at bounding box center [166, 465] width 351 height 323
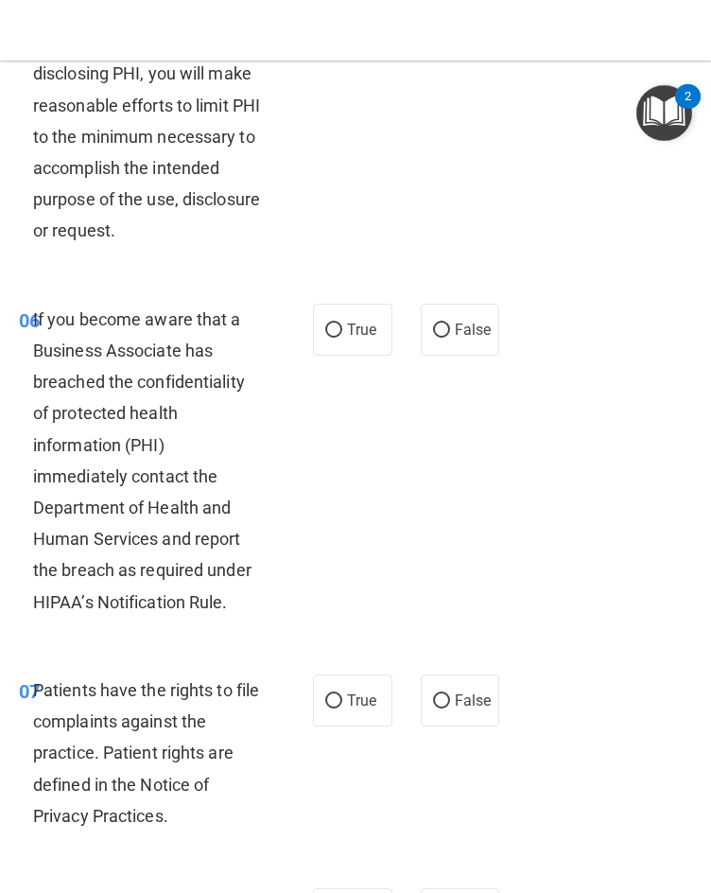
click at [566, 524] on div "06 If you become aware that a Business Associate has breached the confidentiali…" at bounding box center [356, 465] width 702 height 371
click at [455, 324] on span "False" at bounding box center [473, 330] width 37 height 18
click at [448, 324] on input "False" at bounding box center [441, 330] width 17 height 14
radio input "true"
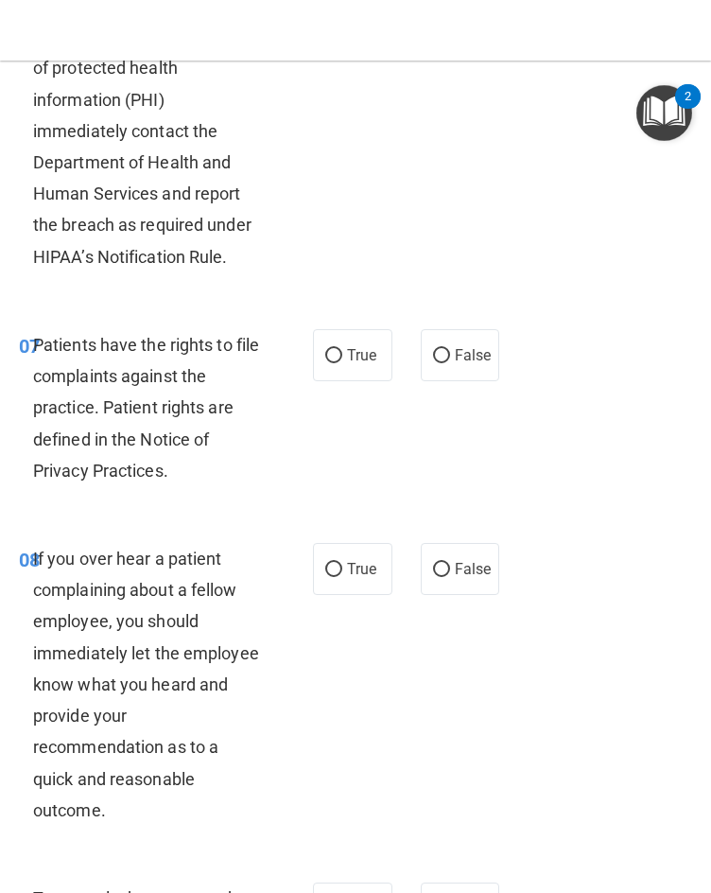
scroll to position [1702, 0]
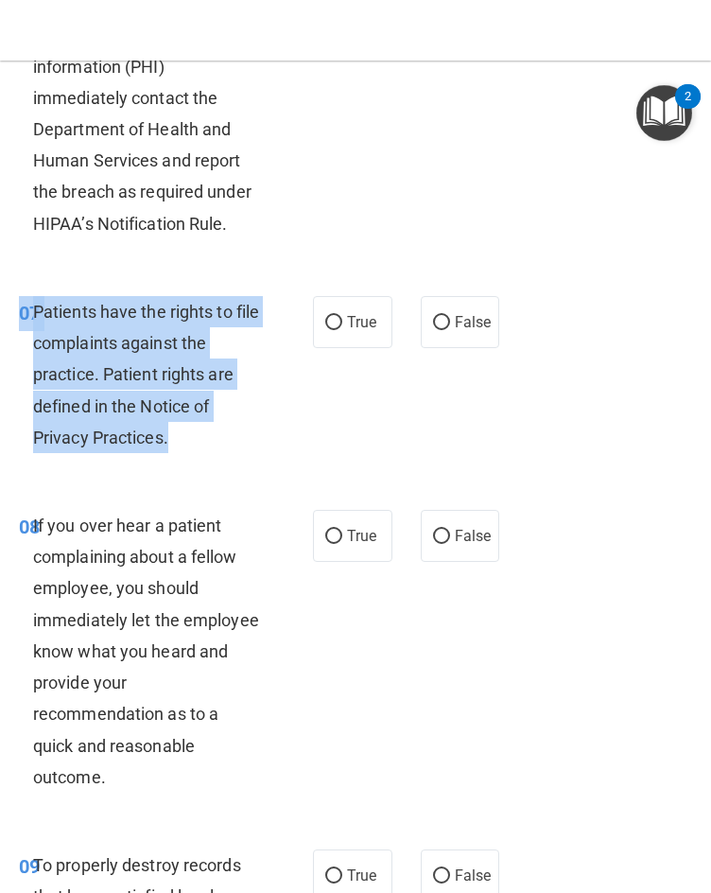
drag, startPoint x: 218, startPoint y: 442, endPoint x: 10, endPoint y: 313, distance: 244.6
click at [10, 313] on div "07 Patients have the rights to file complaints against the practice. Patient ri…" at bounding box center [166, 379] width 351 height 166
click at [305, 449] on div "07 Patients have the rights to file complaints against the practice. Patient ri…" at bounding box center [166, 379] width 351 height 166
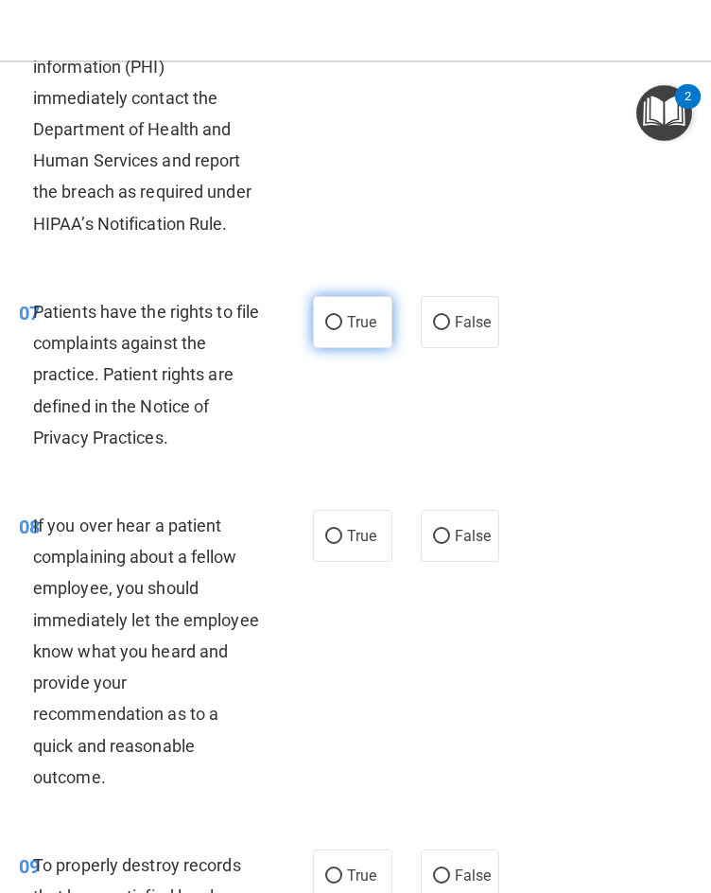
click at [325, 316] on input "True" at bounding box center [333, 323] width 17 height 14
radio input "true"
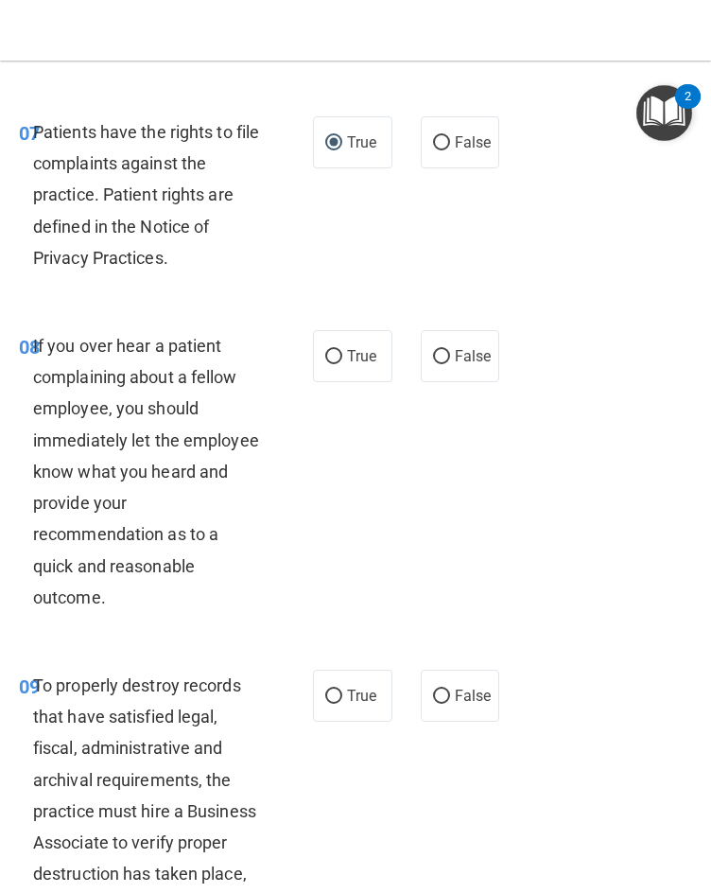
scroll to position [2080, 0]
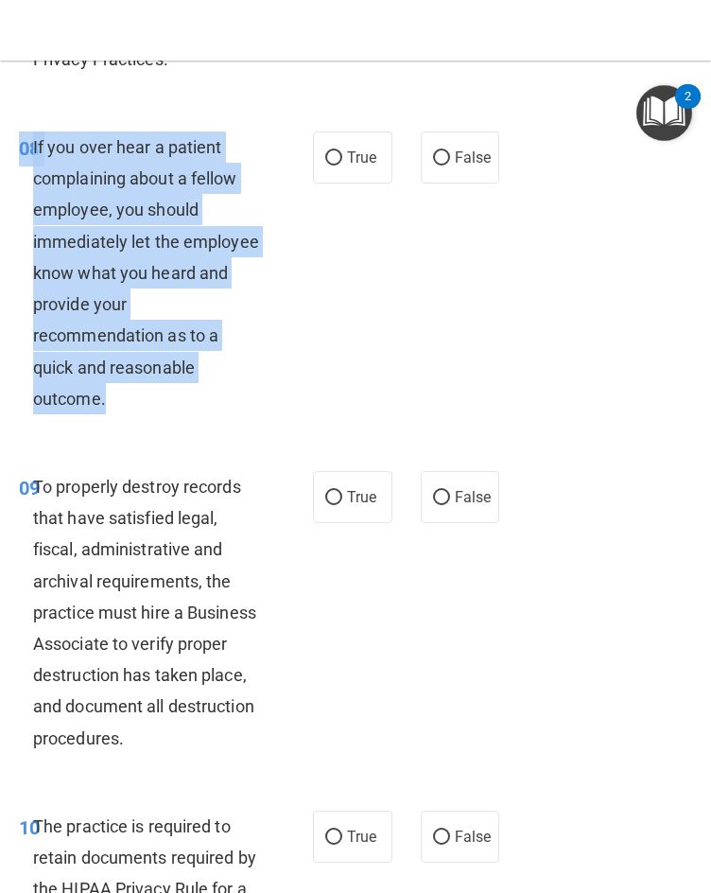
drag, startPoint x: 115, startPoint y: 402, endPoint x: 18, endPoint y: 173, distance: 248.7
click at [18, 173] on div "08 If you over hear a patient complaining about a fellow employee, you should i…" at bounding box center [166, 277] width 351 height 292
drag, startPoint x: 78, startPoint y: 158, endPoint x: 92, endPoint y: 152, distance: 15.3
drag, startPoint x: 92, startPoint y: 152, endPoint x: 91, endPoint y: 173, distance: 20.8
click at [91, 173] on span "If you over hear a patient complaining about a fellow employee, you should imme…" at bounding box center [146, 272] width 226 height 271
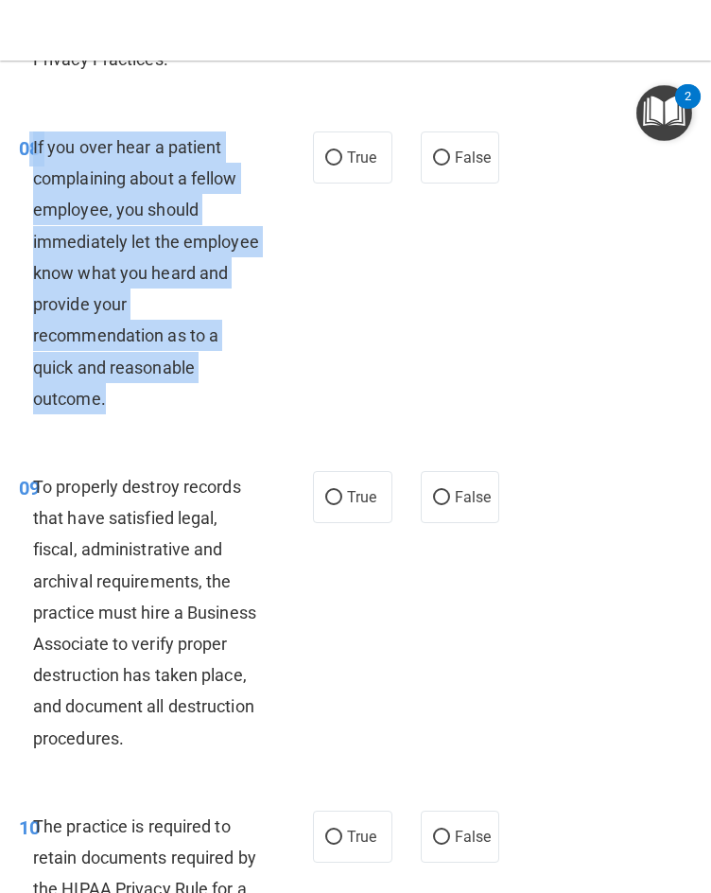
drag, startPoint x: 27, startPoint y: 139, endPoint x: 105, endPoint y: 401, distance: 273.2
click at [105, 401] on div "08 If you over hear a patient complaining about a fellow employee, you should i…" at bounding box center [166, 277] width 351 height 292
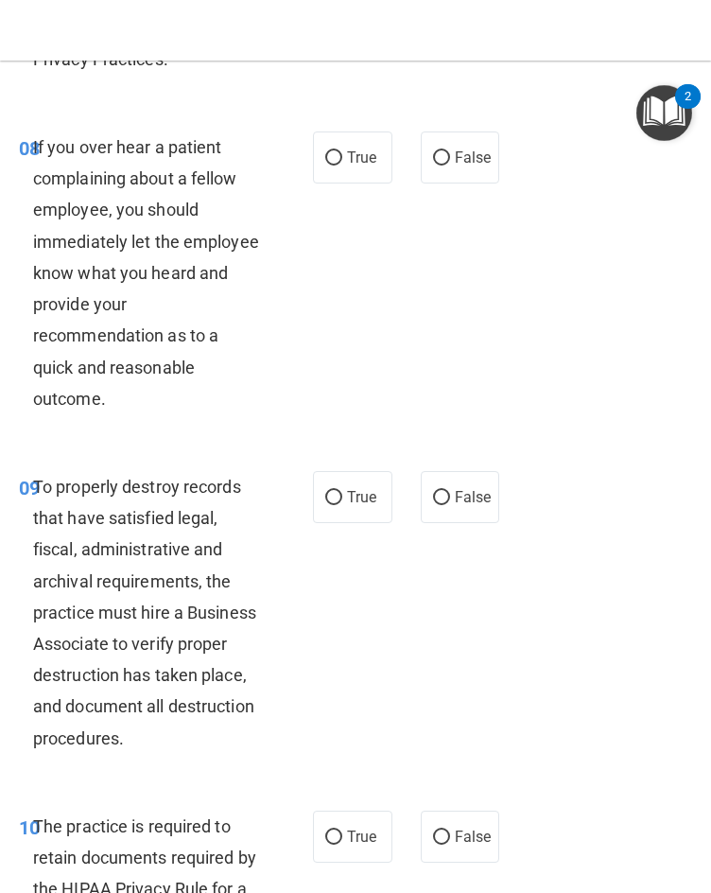
drag, startPoint x: 400, startPoint y: 328, endPoint x: 412, endPoint y: 302, distance: 29.2
click at [400, 328] on div "08 If you over hear a patient complaining about a fellow employee, you should i…" at bounding box center [356, 277] width 702 height 339
click at [476, 170] on label "False" at bounding box center [460, 157] width 79 height 52
click at [450, 165] on input "False" at bounding box center [441, 158] width 17 height 14
radio input "true"
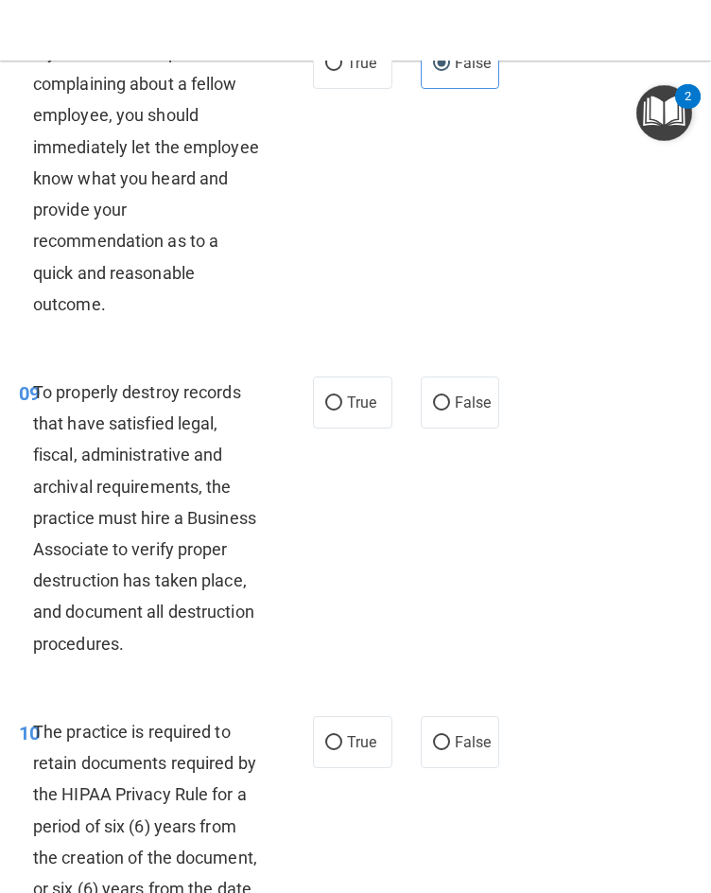
scroll to position [2270, 0]
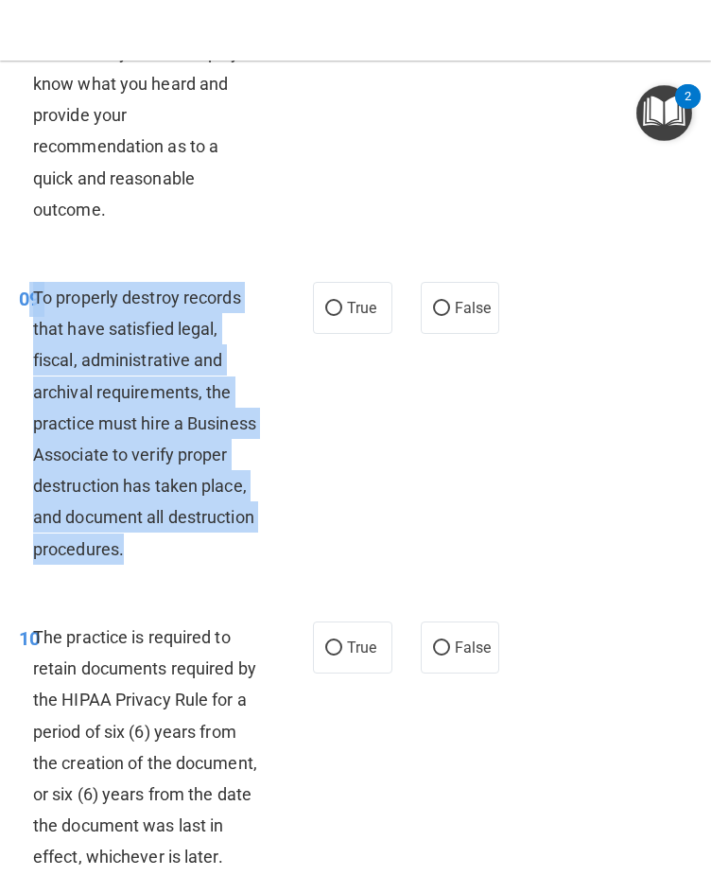
drag, startPoint x: 233, startPoint y: 552, endPoint x: 28, endPoint y: 292, distance: 330.7
click at [28, 292] on div "09 To properly destroy records that have satisfied legal, fiscal, administrativ…" at bounding box center [166, 428] width 351 height 292
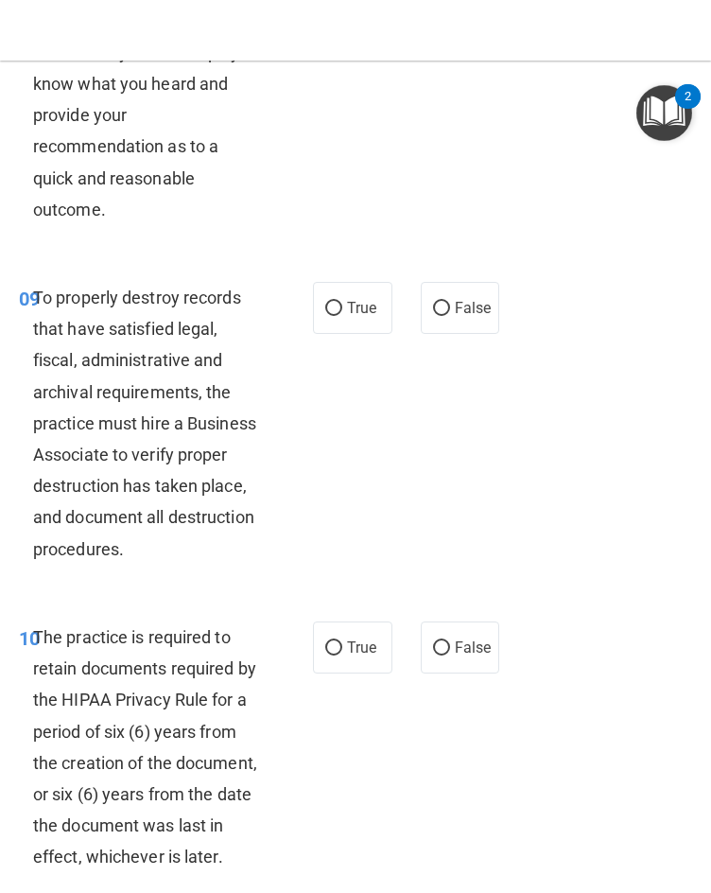
click at [350, 406] on div "09 To properly destroy records that have satisfied legal, fiscal, administrativ…" at bounding box center [356, 427] width 702 height 339
click at [433, 309] on input "False" at bounding box center [441, 309] width 17 height 14
radio input "true"
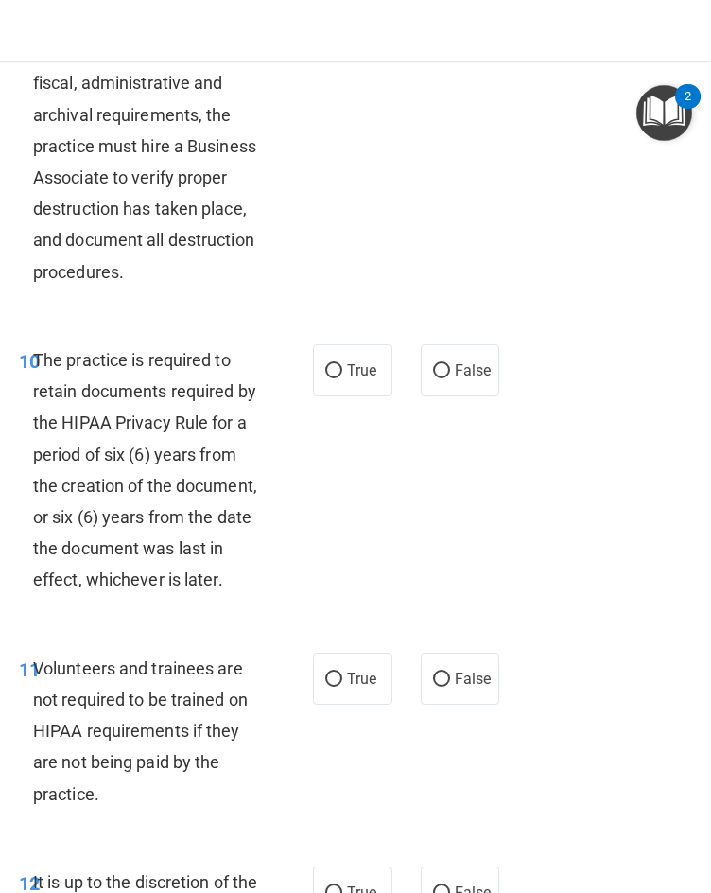
scroll to position [2553, 0]
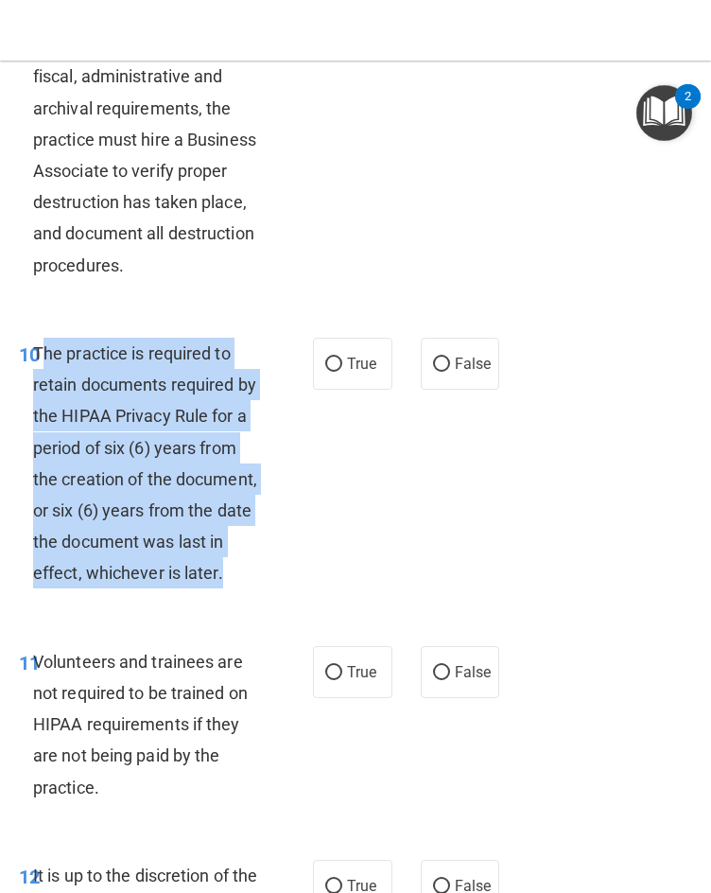
drag, startPoint x: 121, startPoint y: 608, endPoint x: 39, endPoint y: 353, distance: 268.2
click at [39, 353] on div "The practice is required to retain documents required by the HIPAA Privacy Rule…" at bounding box center [154, 464] width 242 height 252
drag, startPoint x: 38, startPoint y: 356, endPoint x: 113, endPoint y: 599, distance: 254.5
click at [113, 589] on div "The practice is required to retain documents required by the HIPAA Privacy Rule…" at bounding box center [154, 464] width 242 height 252
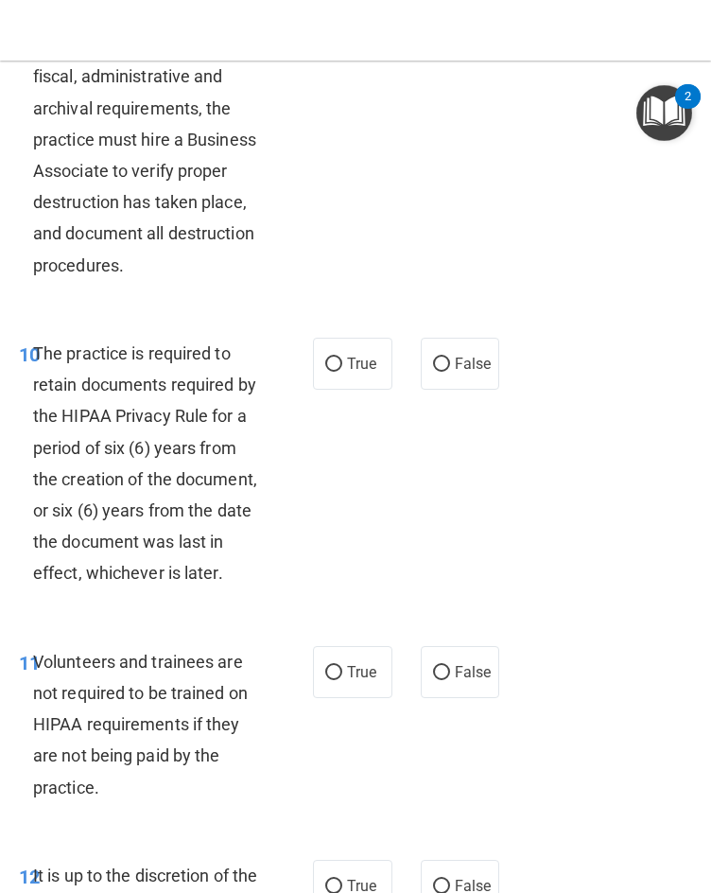
click at [483, 446] on div "10 The practice is required to retain documents required by the HIPAA Privacy R…" at bounding box center [356, 468] width 702 height 308
click at [353, 365] on span "True" at bounding box center [361, 364] width 29 height 18
click at [342, 365] on input "True" at bounding box center [333, 364] width 17 height 14
radio input "true"
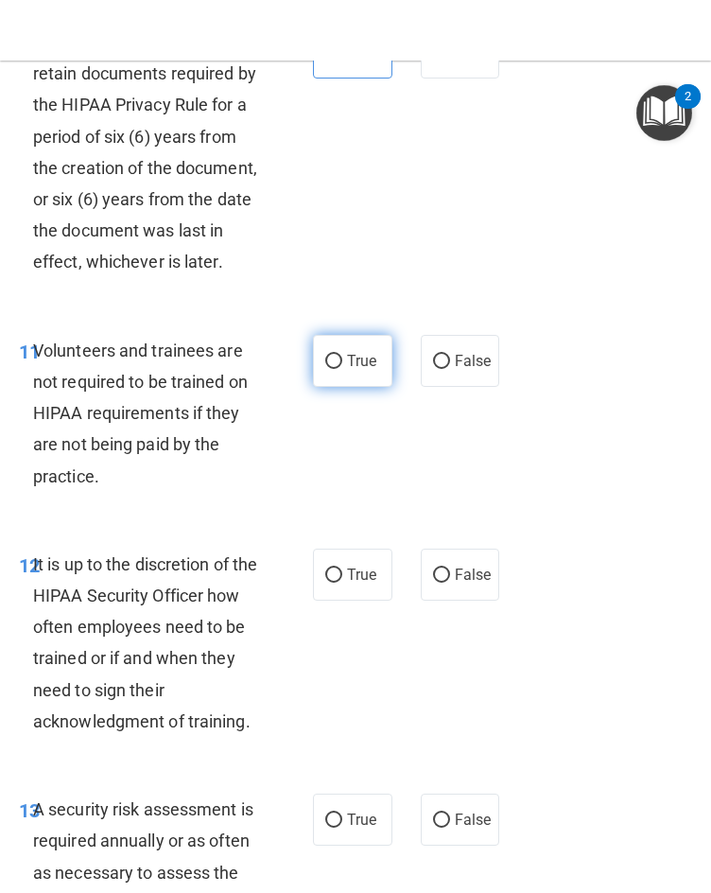
scroll to position [2931, 0]
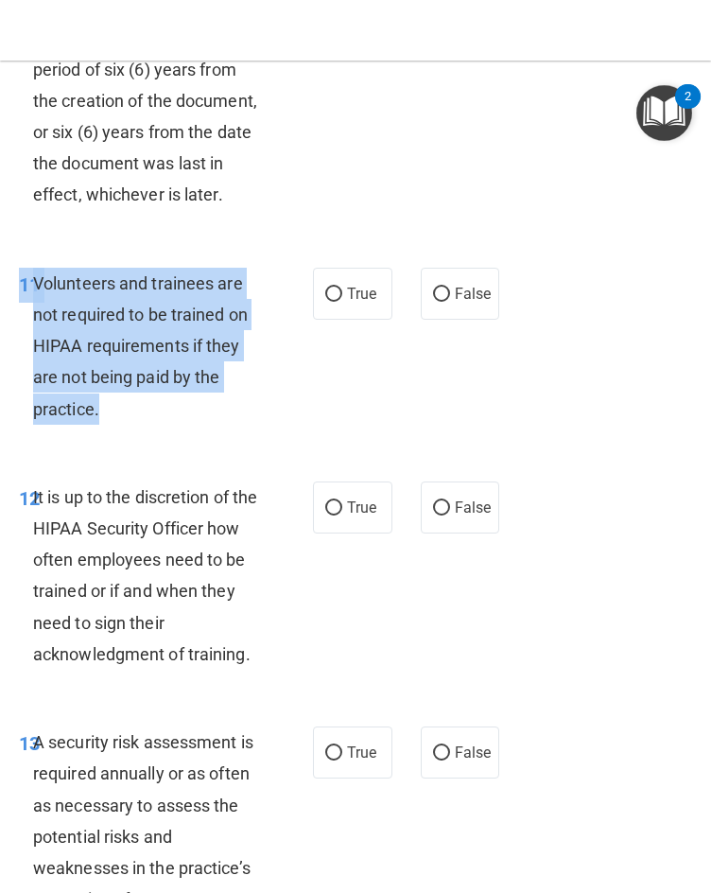
drag, startPoint x: 110, startPoint y: 448, endPoint x: 24, endPoint y: 335, distance: 142.4
click at [24, 335] on div "11 Volunteers and trainees are not required to be trained on HIPAA requirements…" at bounding box center [166, 351] width 351 height 166
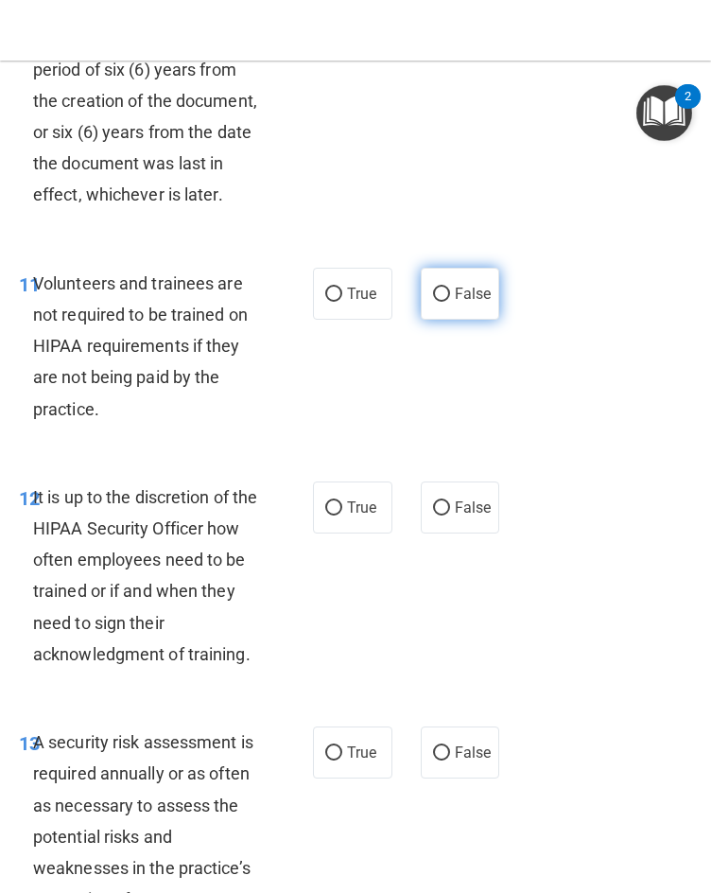
click at [455, 303] on span "False" at bounding box center [473, 294] width 37 height 18
click at [450, 302] on input "False" at bounding box center [441, 294] width 17 height 14
radio input "true"
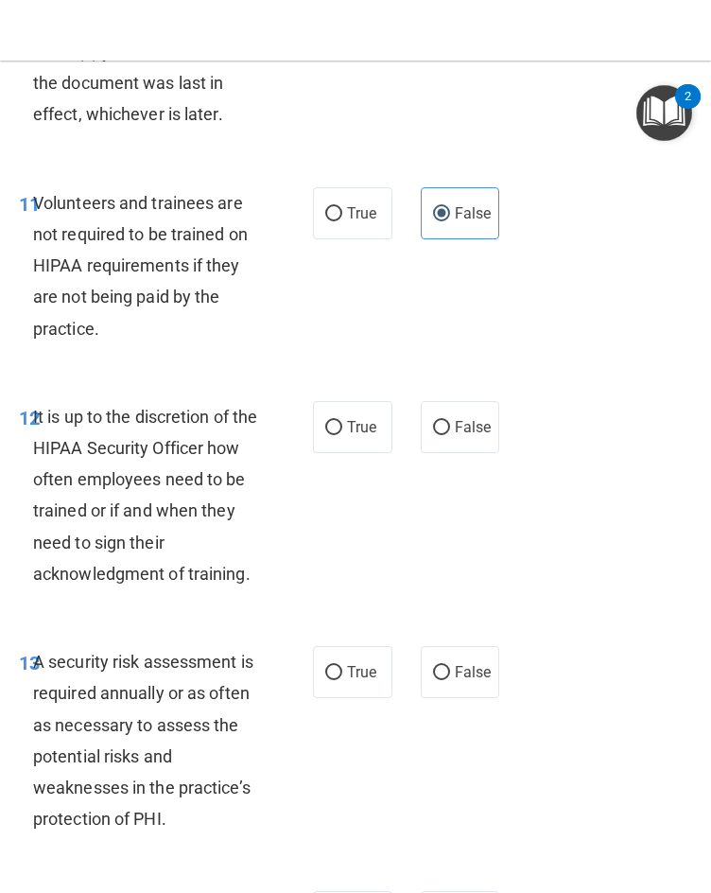
scroll to position [3121, 0]
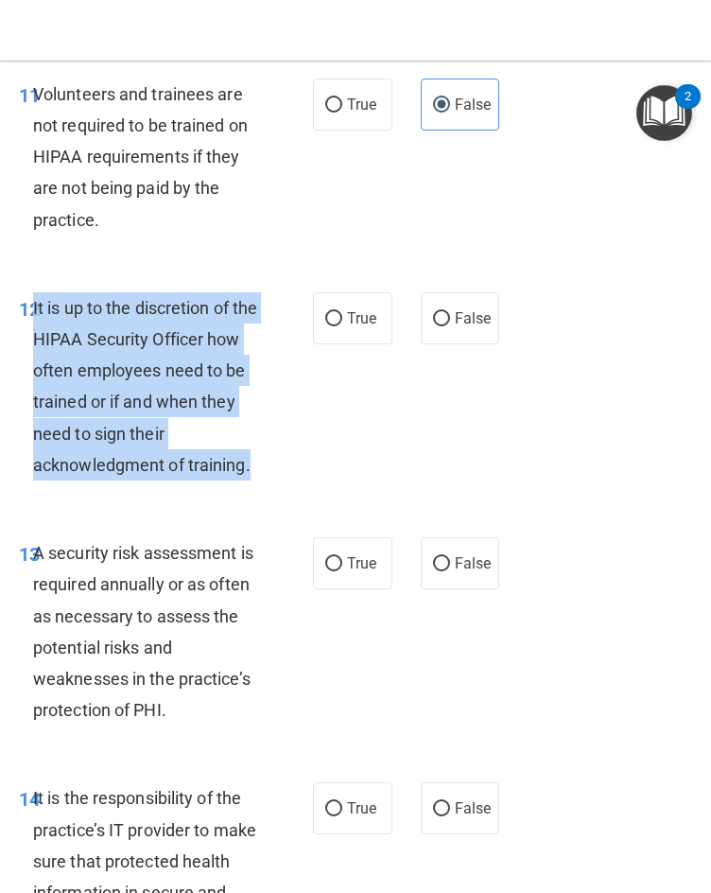
drag, startPoint x: 258, startPoint y: 504, endPoint x: 35, endPoint y: 341, distance: 276.1
click at [35, 341] on div "It is up to the discretion of the HIPAA Security Officer how often employees ne…" at bounding box center [154, 386] width 242 height 188
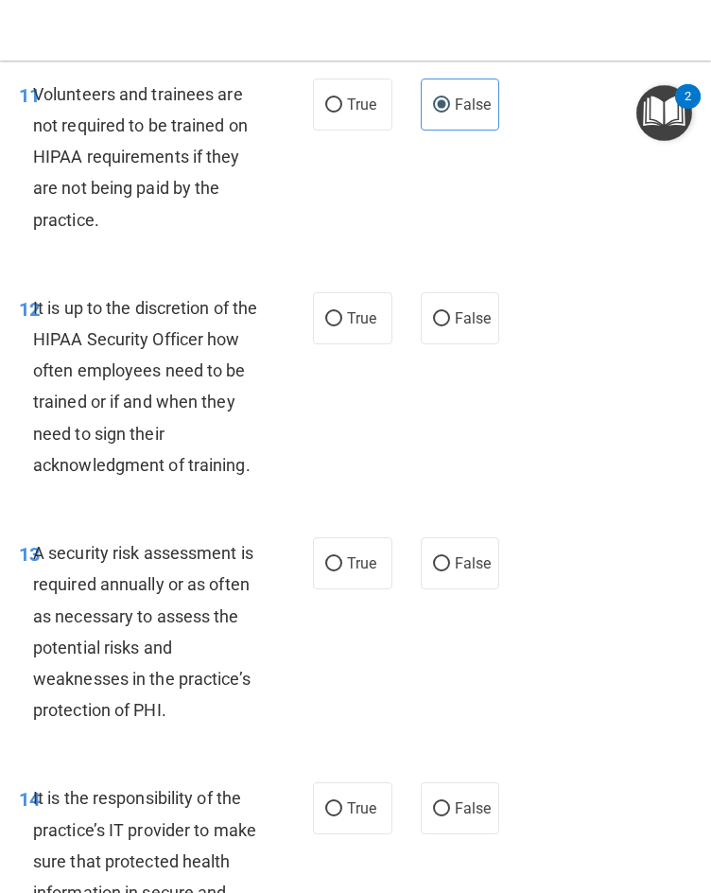
click at [475, 449] on div "12 It is up to the discretion of the HIPAA Security Officer how often employees…" at bounding box center [356, 391] width 702 height 245
click at [370, 327] on span "True" at bounding box center [361, 318] width 29 height 18
click at [342, 326] on input "True" at bounding box center [333, 319] width 17 height 14
radio input "true"
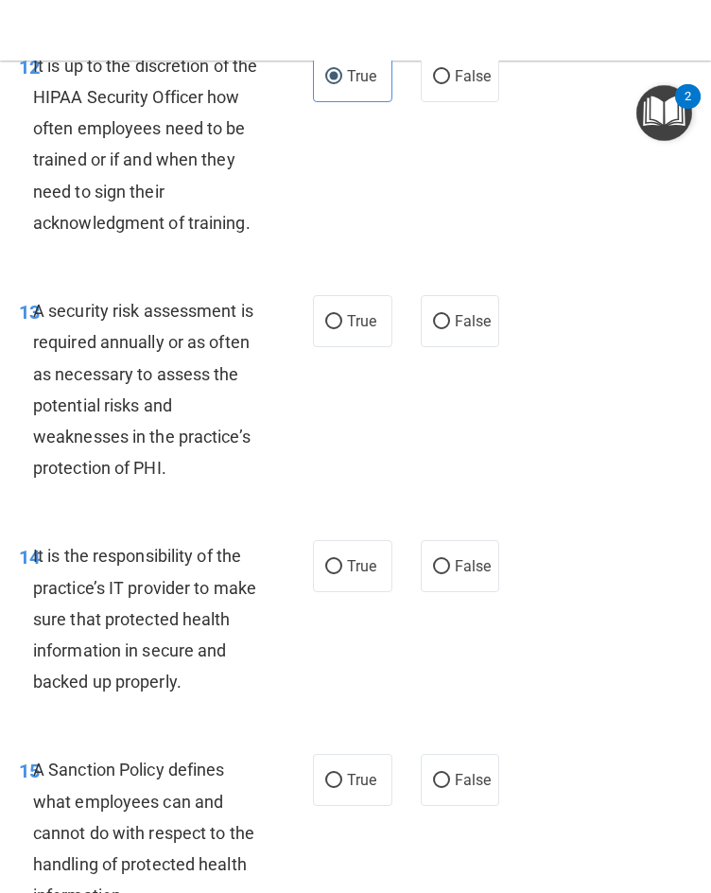
scroll to position [3404, 0]
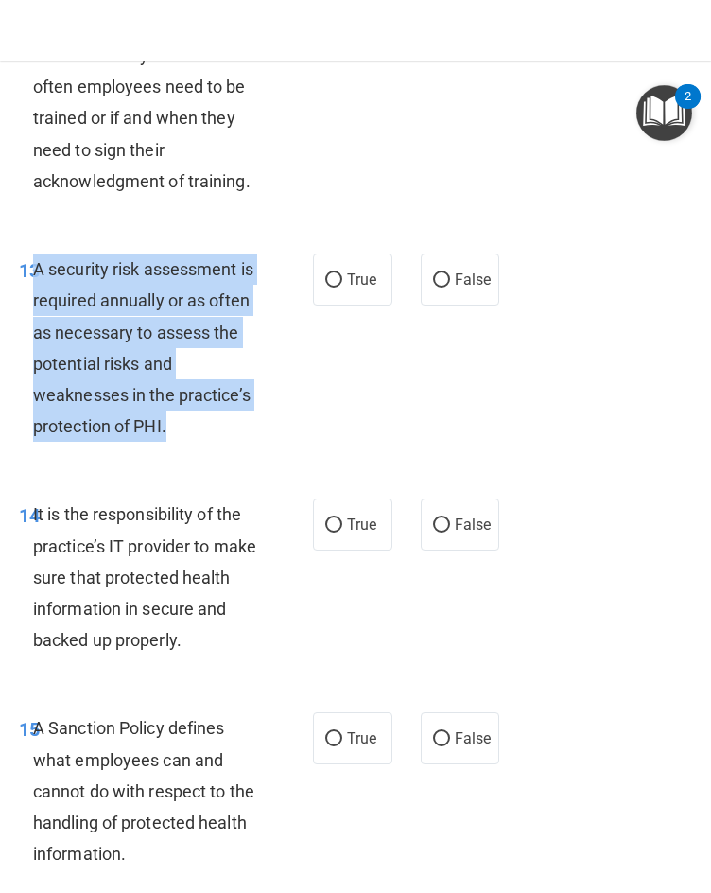
drag, startPoint x: 286, startPoint y: 464, endPoint x: 34, endPoint y: 286, distance: 308.6
click at [34, 286] on div "13 A security risk assessment is required annually or as often as necessary to …" at bounding box center [166, 352] width 351 height 198
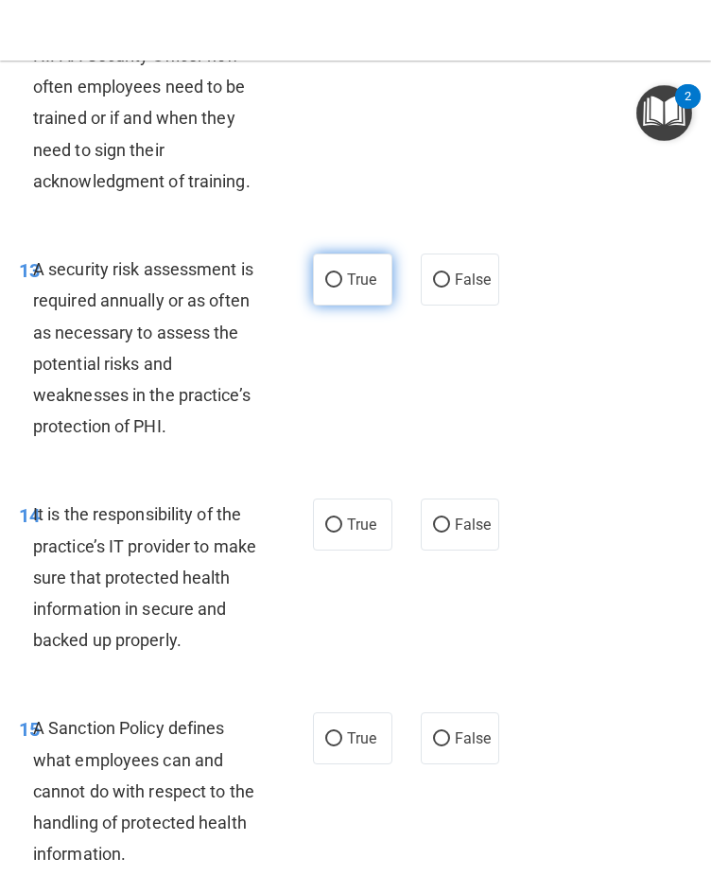
click at [352, 288] on span "True" at bounding box center [361, 279] width 29 height 18
click at [342, 287] on input "True" at bounding box center [333, 280] width 17 height 14
radio input "true"
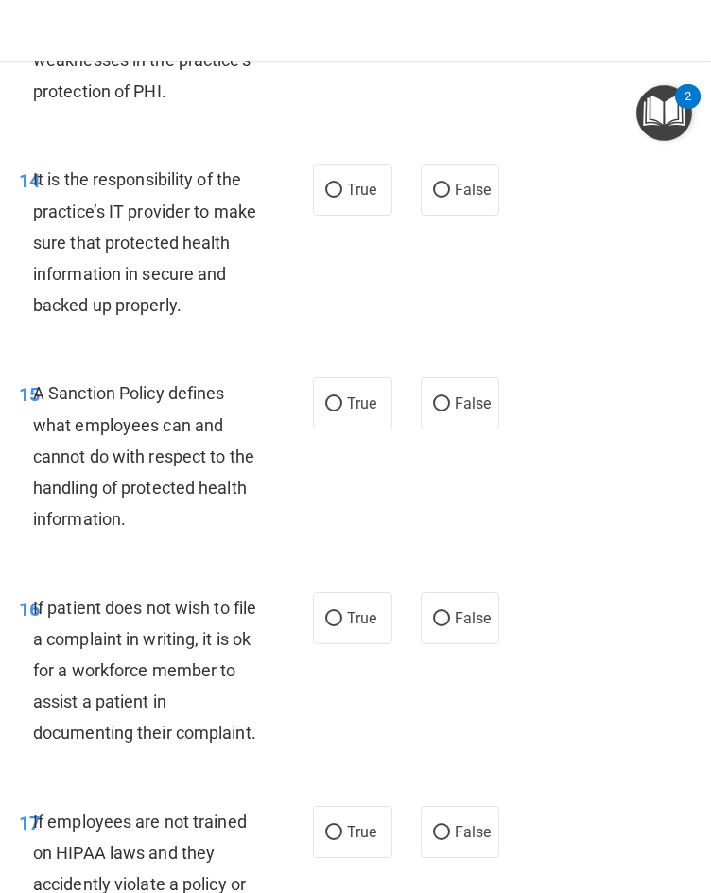
scroll to position [3783, 0]
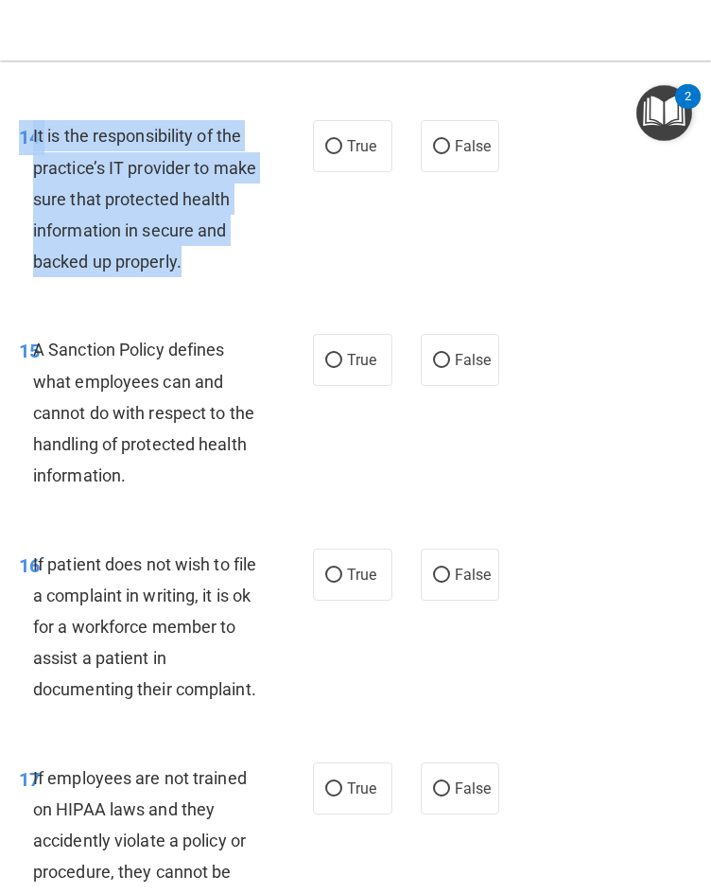
drag, startPoint x: 233, startPoint y: 300, endPoint x: 24, endPoint y: 155, distance: 254.2
click at [24, 155] on div "14 It is the responsibility of the practice’s IT provider to make sure that pro…" at bounding box center [166, 203] width 351 height 166
click at [312, 242] on div "14 It is the responsibility of the practice’s IT provider to make sure that pro…" at bounding box center [166, 203] width 351 height 166
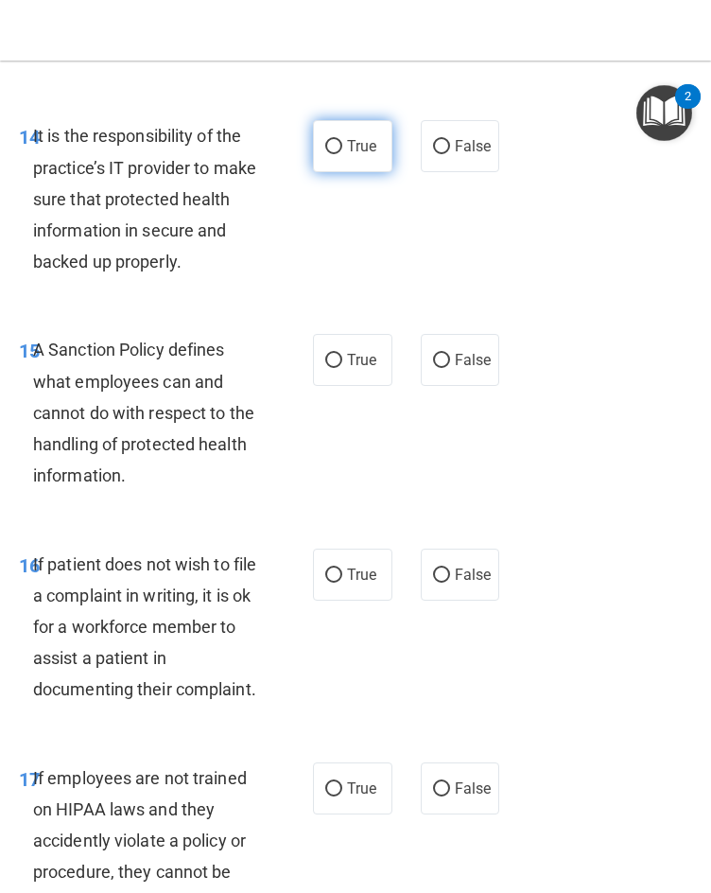
click at [351, 155] on span "True" at bounding box center [361, 146] width 29 height 18
click at [342, 154] on input "True" at bounding box center [333, 147] width 17 height 14
radio input "true"
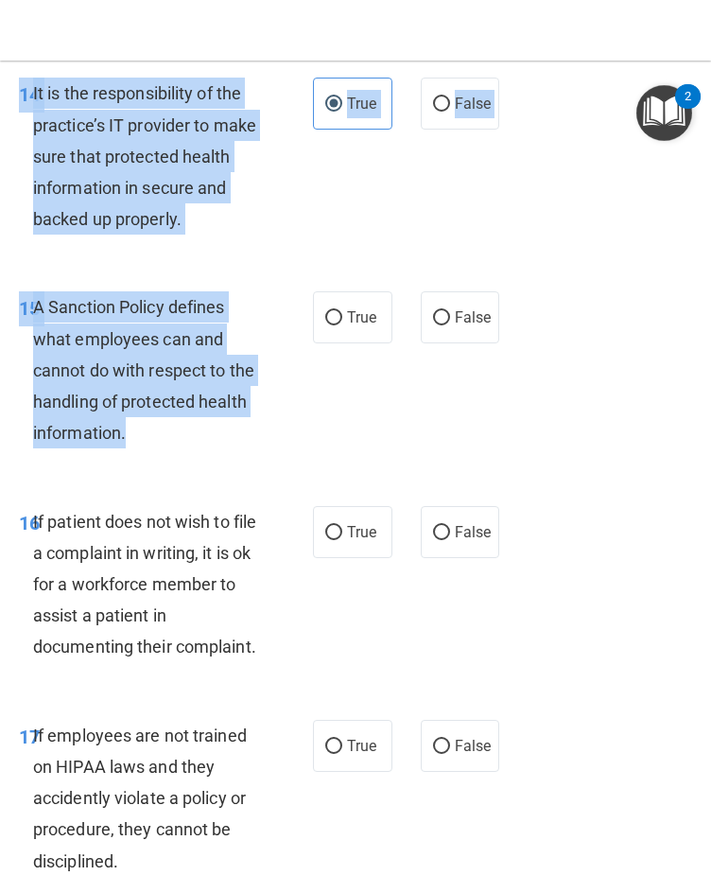
scroll to position [3765, 0]
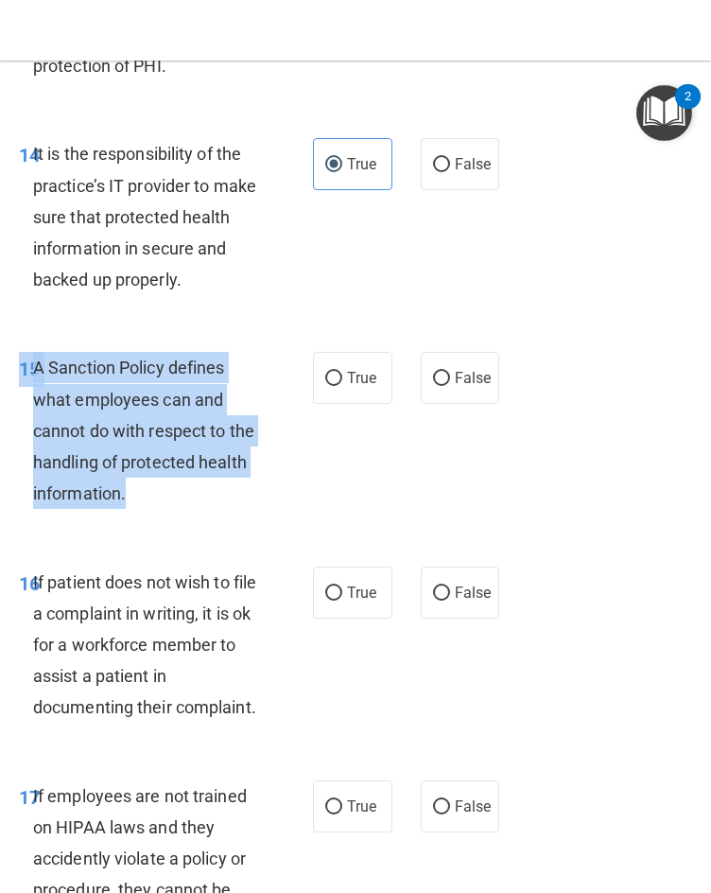
drag, startPoint x: 212, startPoint y: 219, endPoint x: 13, endPoint y: 408, distance: 273.6
click at [13, 408] on div "15 A Sanction Policy defines what employees can and cannot do with respect to t…" at bounding box center [166, 435] width 351 height 166
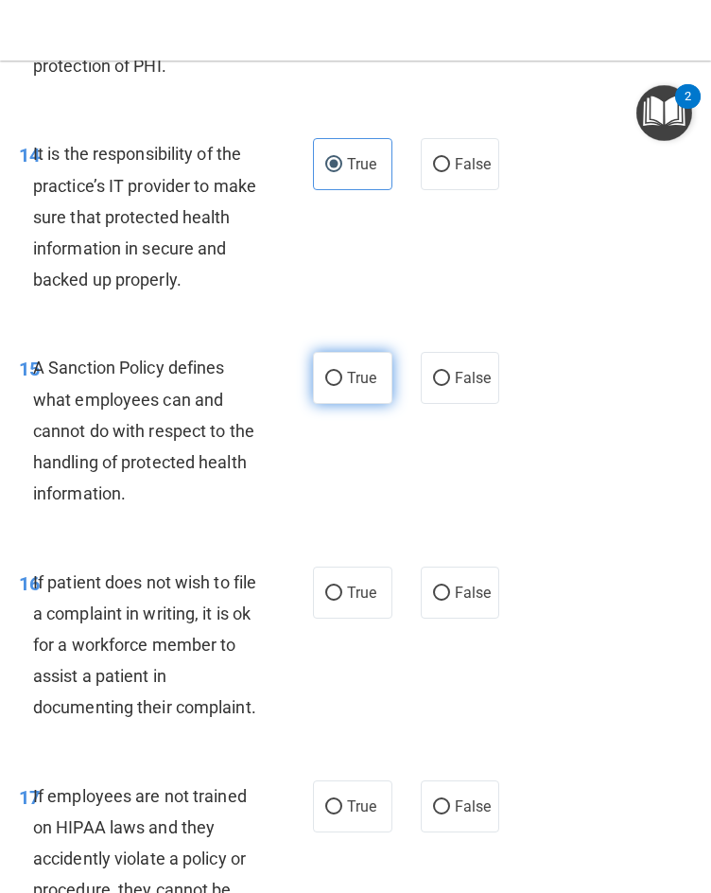
click at [347, 387] on span "True" at bounding box center [361, 378] width 29 height 18
click at [342, 386] on input "True" at bounding box center [333, 379] width 17 height 14
radio input "true"
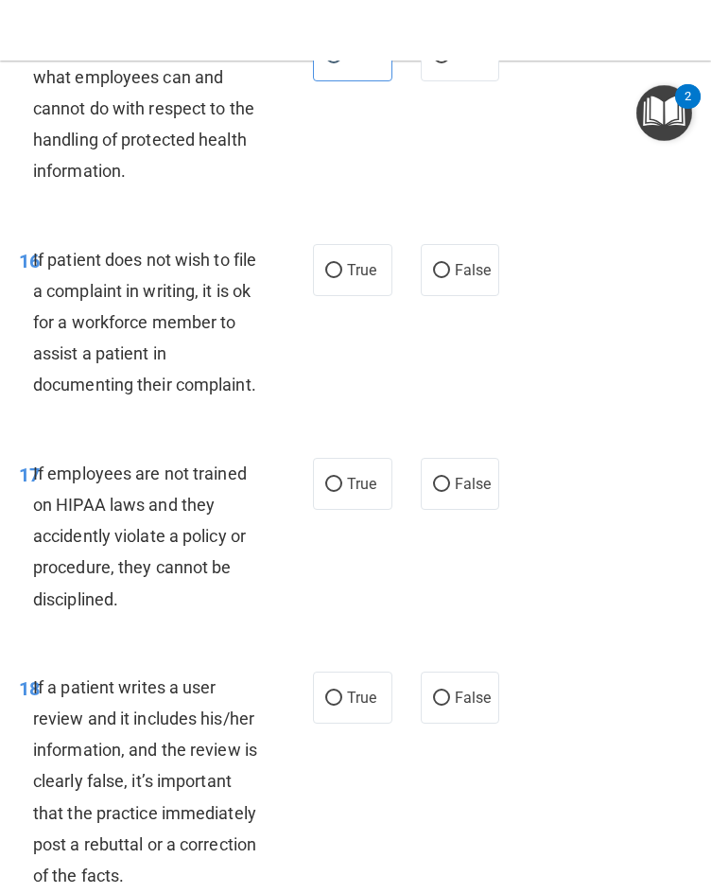
scroll to position [4143, 0]
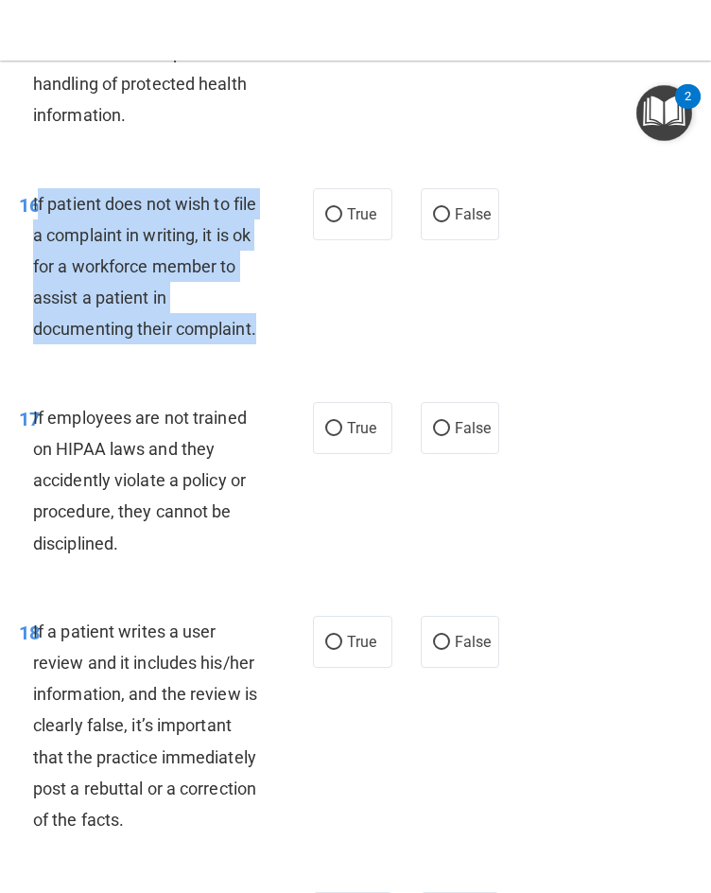
drag, startPoint x: 150, startPoint y: 398, endPoint x: 40, endPoint y: 239, distance: 193.6
click at [40, 239] on div "16 If patient does not wish to file a complaint in writing, it is ok for a work…" at bounding box center [166, 271] width 351 height 166
click at [303, 355] on div "16 If patient does not wish to file a complaint in writing, it is ok for a work…" at bounding box center [166, 271] width 351 height 166
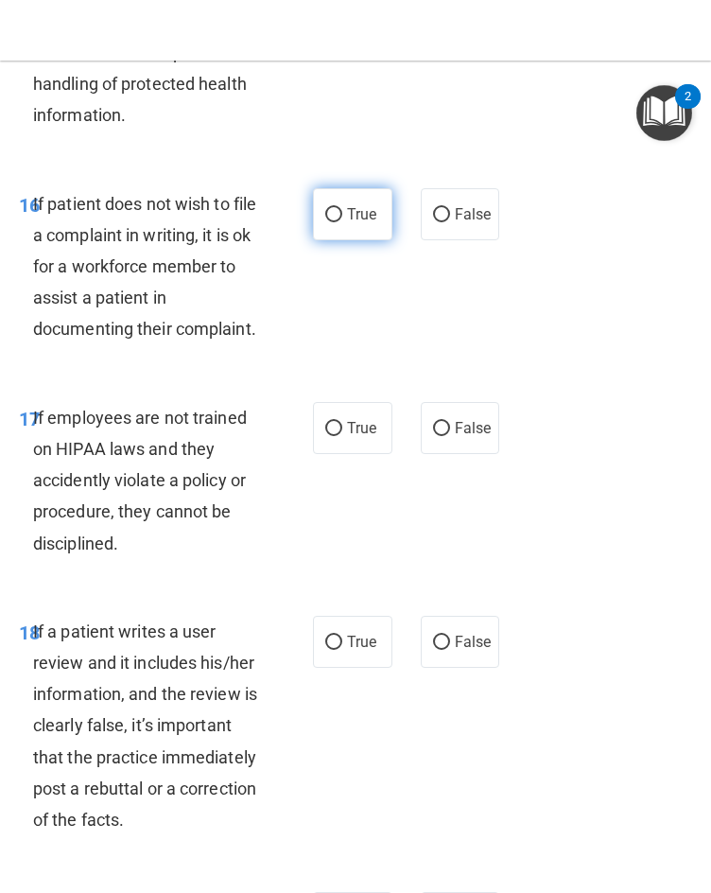
click at [371, 240] on label "True" at bounding box center [352, 214] width 79 height 52
click at [342, 222] on input "True" at bounding box center [333, 215] width 17 height 14
radio input "true"
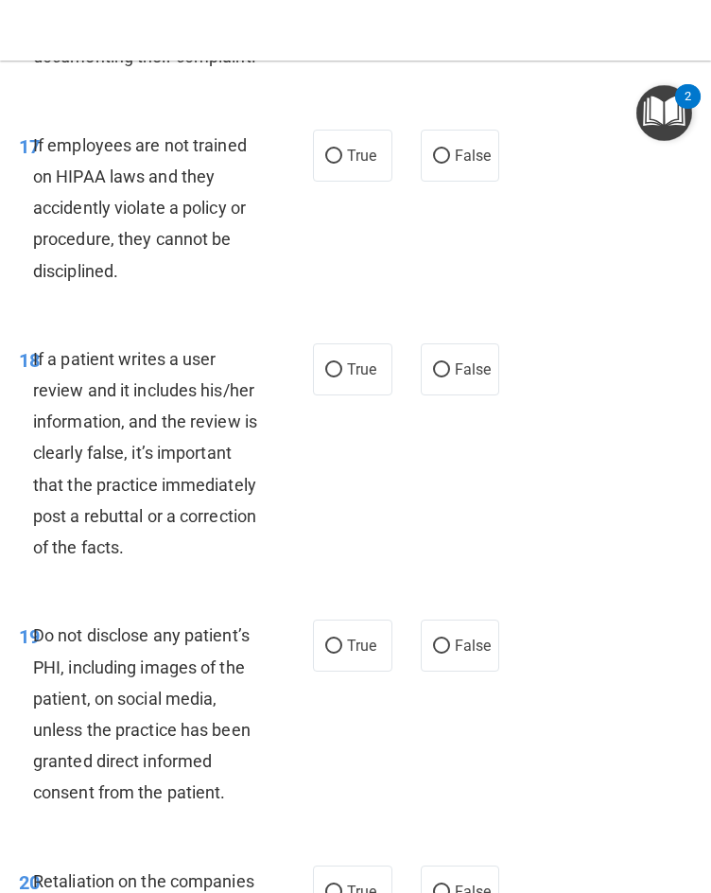
scroll to position [4426, 0]
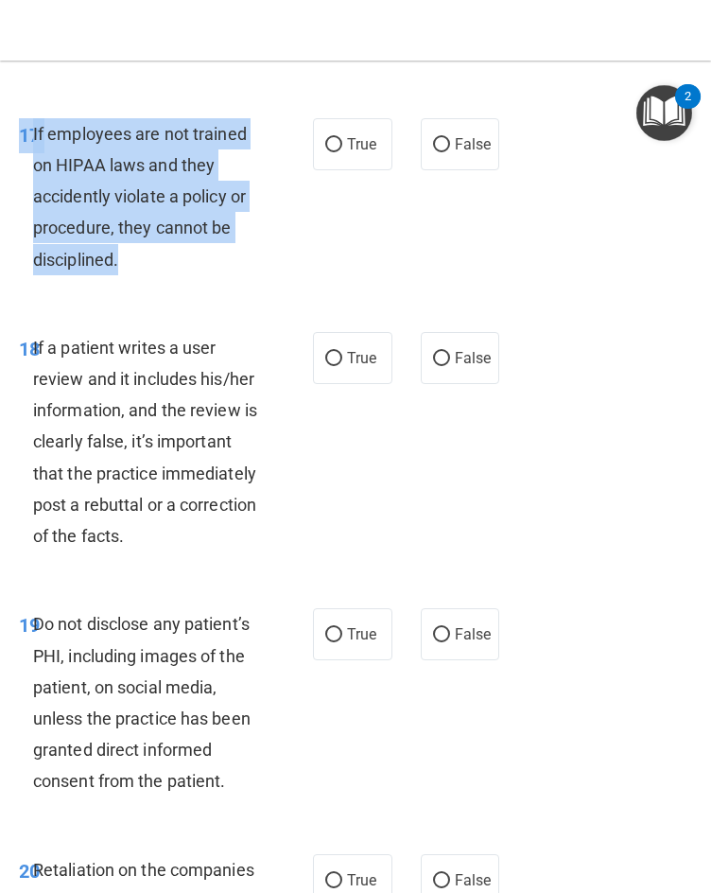
drag, startPoint x: 184, startPoint y: 344, endPoint x: 17, endPoint y: 194, distance: 225.0
click at [17, 194] on div "17 If employees are not trained on HIPAA laws and they accidently violate a pol…" at bounding box center [166, 201] width 351 height 166
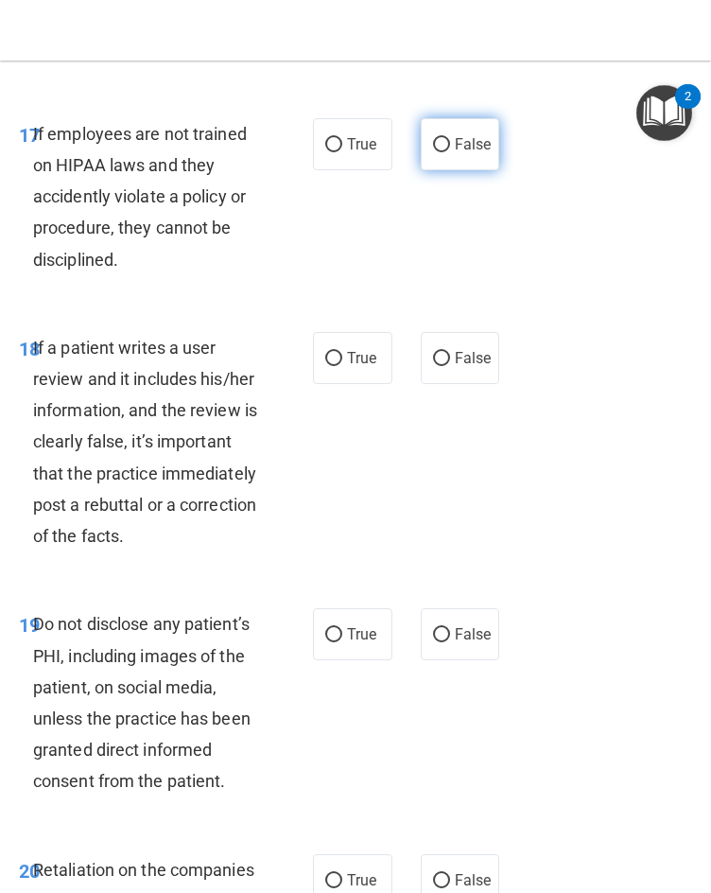
click at [468, 153] on span "False" at bounding box center [473, 144] width 37 height 18
click at [450, 152] on input "False" at bounding box center [441, 145] width 17 height 14
radio input "true"
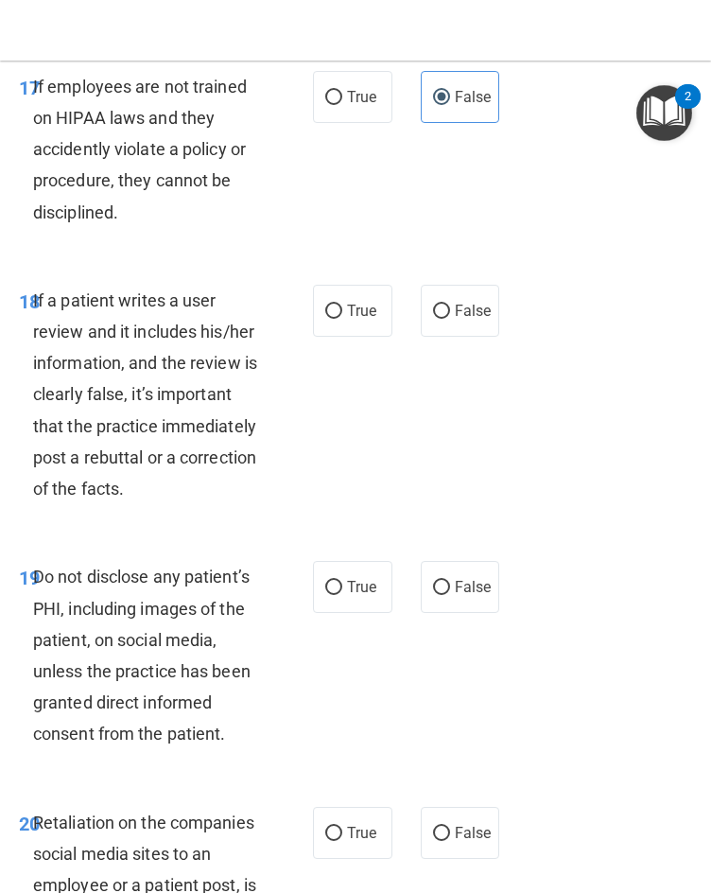
scroll to position [4521, 0]
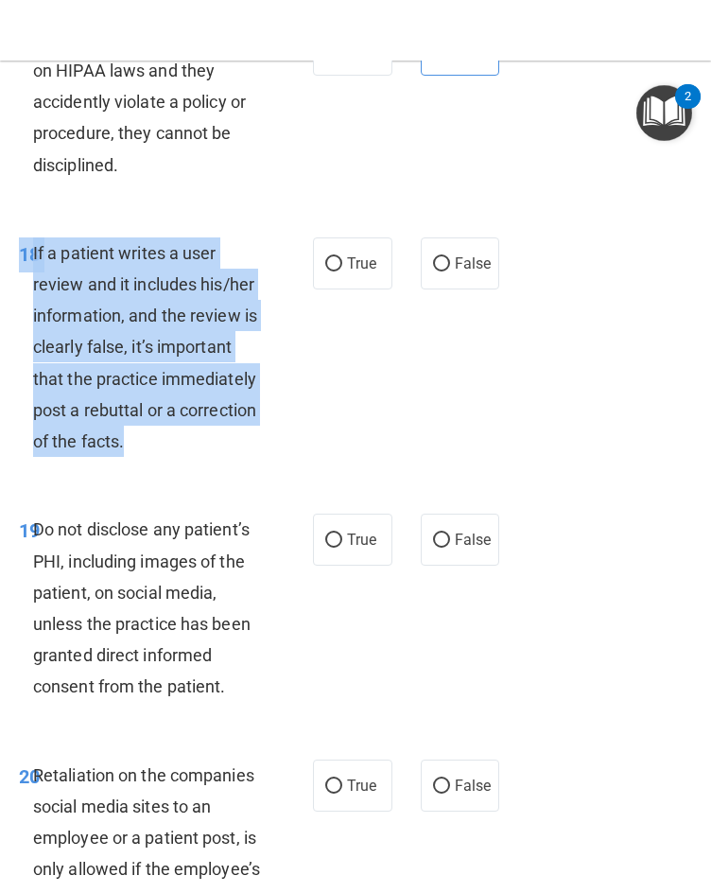
drag, startPoint x: 252, startPoint y: 505, endPoint x: 21, endPoint y: 324, distance: 293.8
click at [21, 324] on div "18 If a patient writes a user review and it includes his/her information, and t…" at bounding box center [166, 352] width 351 height 230
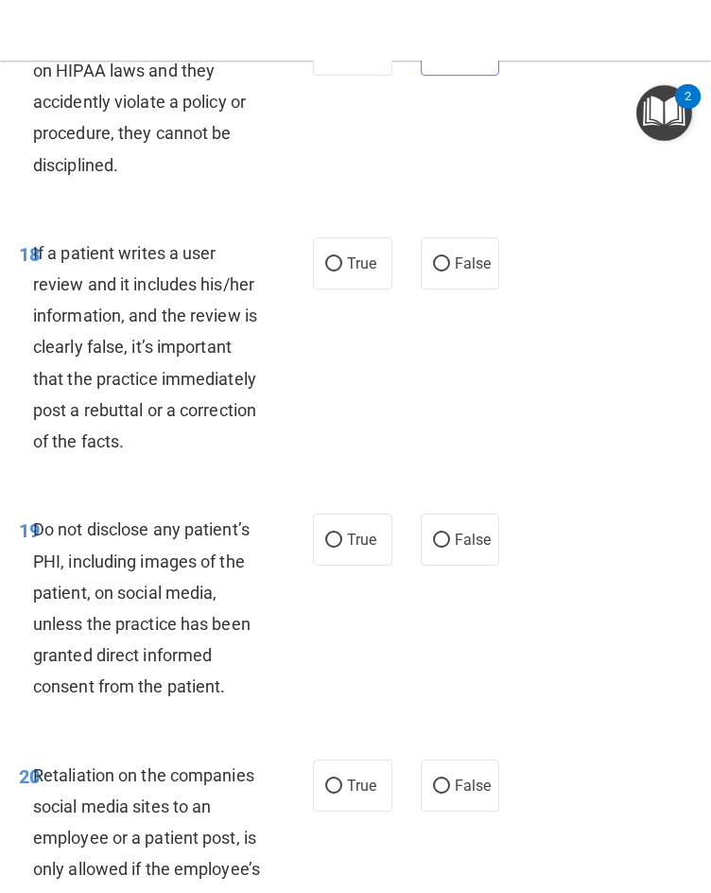
click at [507, 411] on div "18 If a patient writes a user review and it includes his/her information, and t…" at bounding box center [356, 352] width 702 height 277
click at [461, 289] on label "False" at bounding box center [460, 263] width 79 height 52
click at [450, 271] on input "False" at bounding box center [441, 264] width 17 height 14
radio input "true"
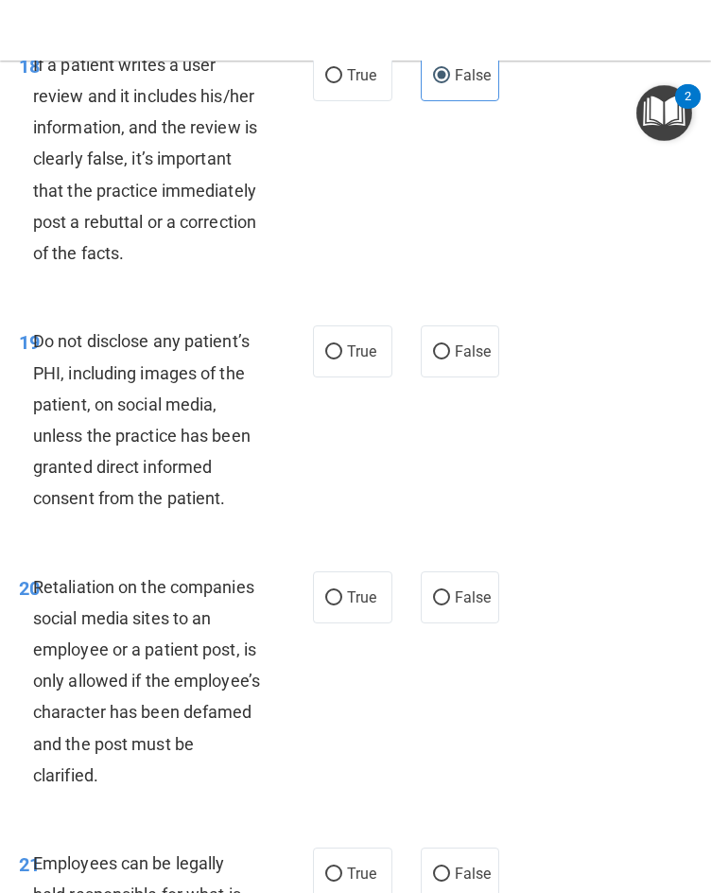
scroll to position [4710, 0]
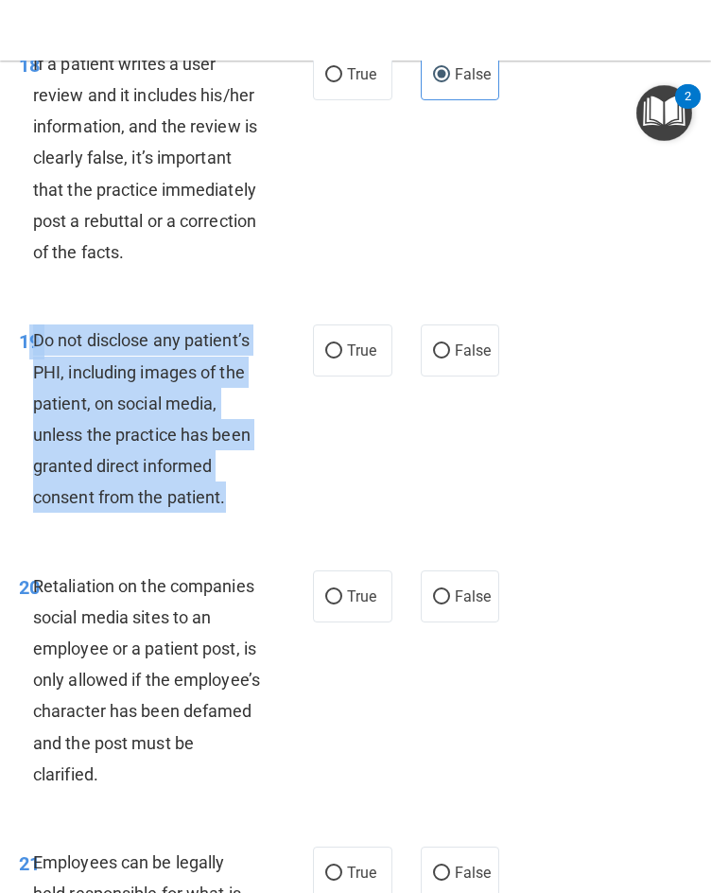
drag, startPoint x: 230, startPoint y: 560, endPoint x: 28, endPoint y: 406, distance: 253.6
click at [27, 406] on div "19 Do not disclose any patient’s PHI, including images of the patient, on socia…" at bounding box center [166, 423] width 351 height 198
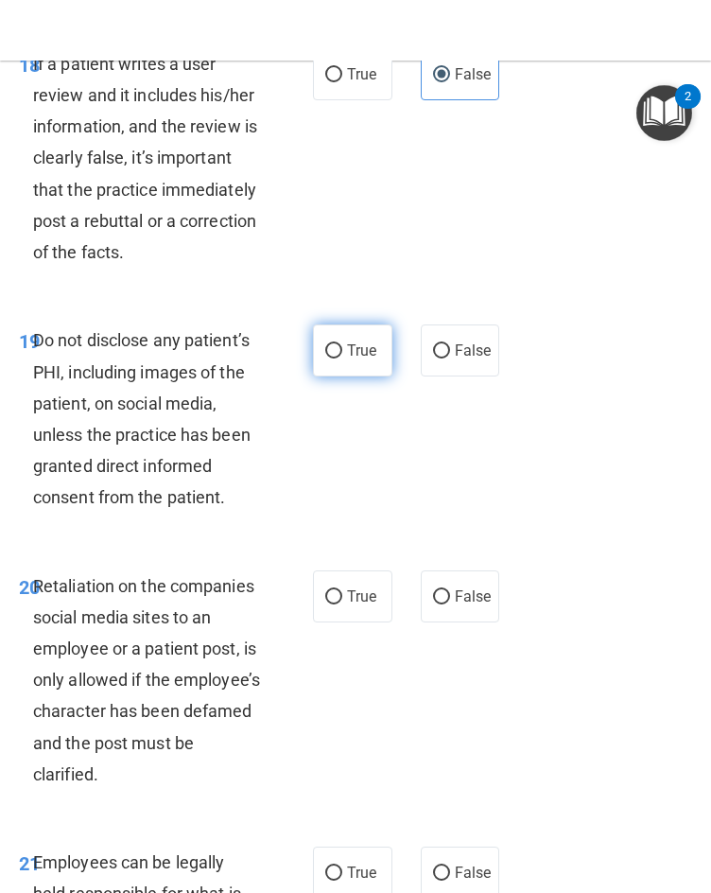
click at [358, 359] on span "True" at bounding box center [361, 350] width 29 height 18
click at [342, 358] on input "True" at bounding box center [333, 351] width 17 height 14
radio input "true"
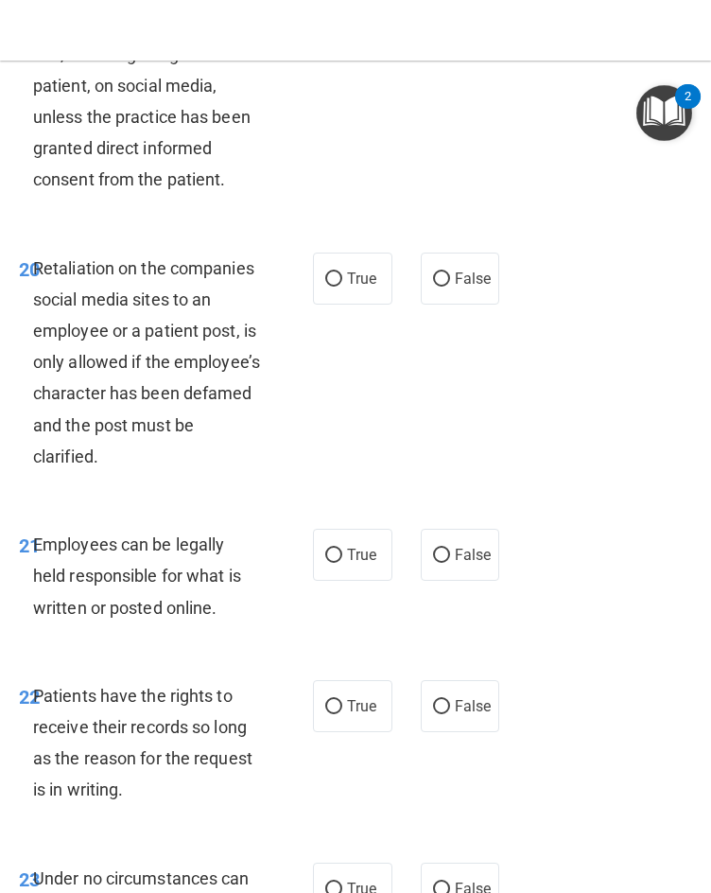
scroll to position [5088, 0]
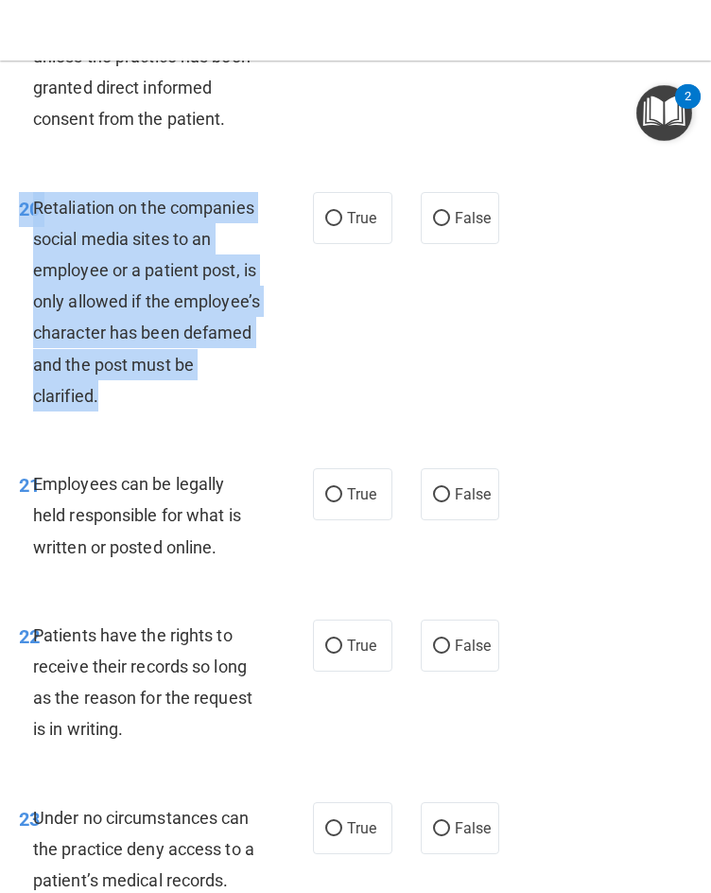
drag, startPoint x: 256, startPoint y: 463, endPoint x: 24, endPoint y: 267, distance: 304.6
click at [24, 267] on div "20 Retaliation on the companies social media sites to an employee or a patient …" at bounding box center [166, 307] width 351 height 230
drag, startPoint x: 322, startPoint y: 406, endPoint x: 330, endPoint y: 395, distance: 13.4
click at [322, 405] on div "20 Retaliation on the companies social media sites to an employee or a patient …" at bounding box center [166, 307] width 351 height 230
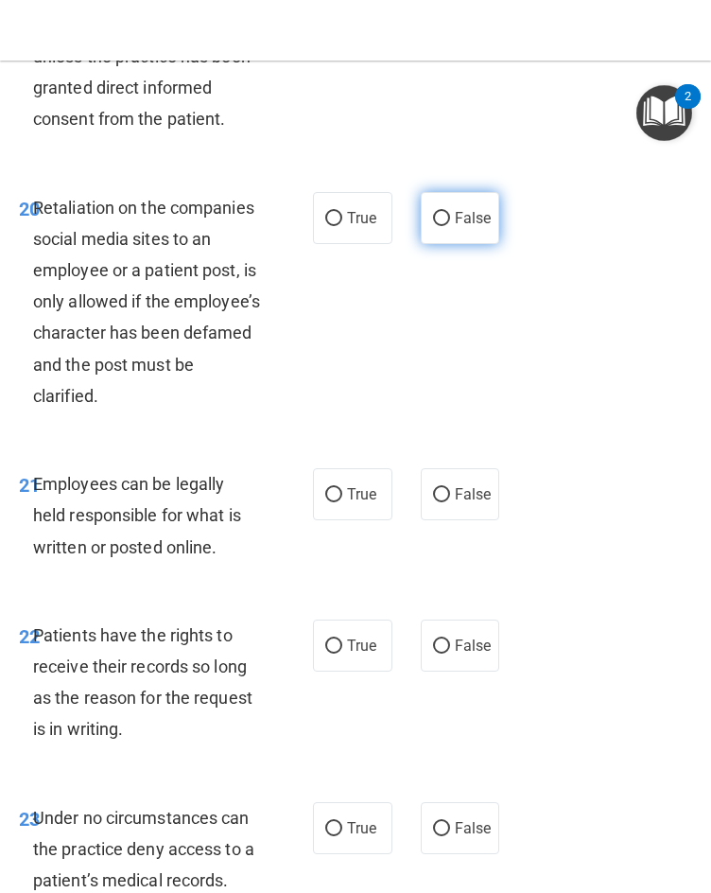
click at [480, 227] on span "False" at bounding box center [473, 218] width 37 height 18
click at [450, 226] on input "False" at bounding box center [441, 219] width 17 height 14
radio input "true"
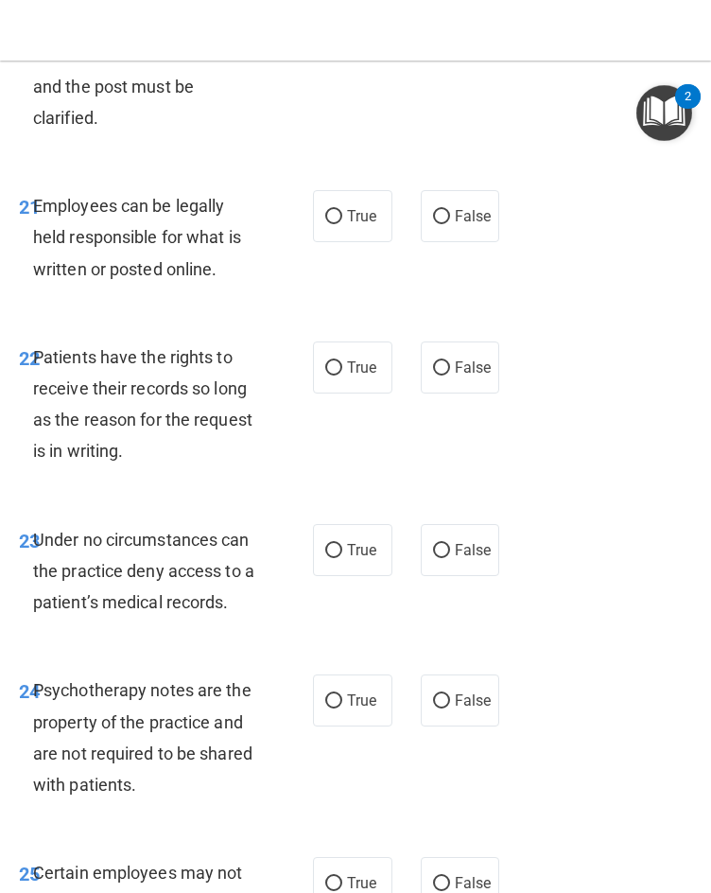
scroll to position [5372, 0]
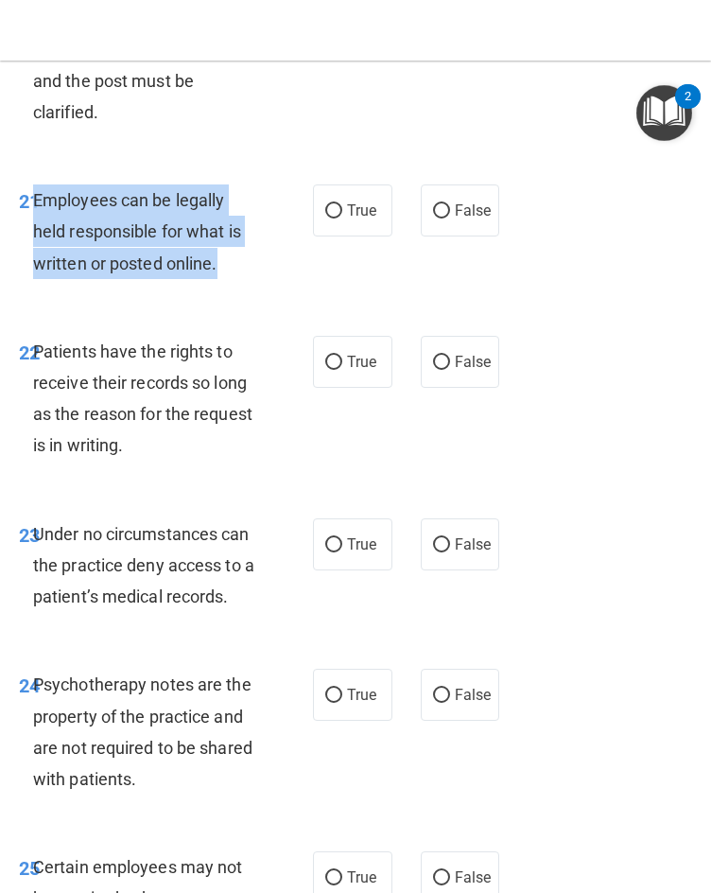
drag, startPoint x: 233, startPoint y: 322, endPoint x: 35, endPoint y: 263, distance: 206.4
click at [35, 263] on div "Employees can be legally held responsible for what is written or posted online." at bounding box center [154, 231] width 242 height 95
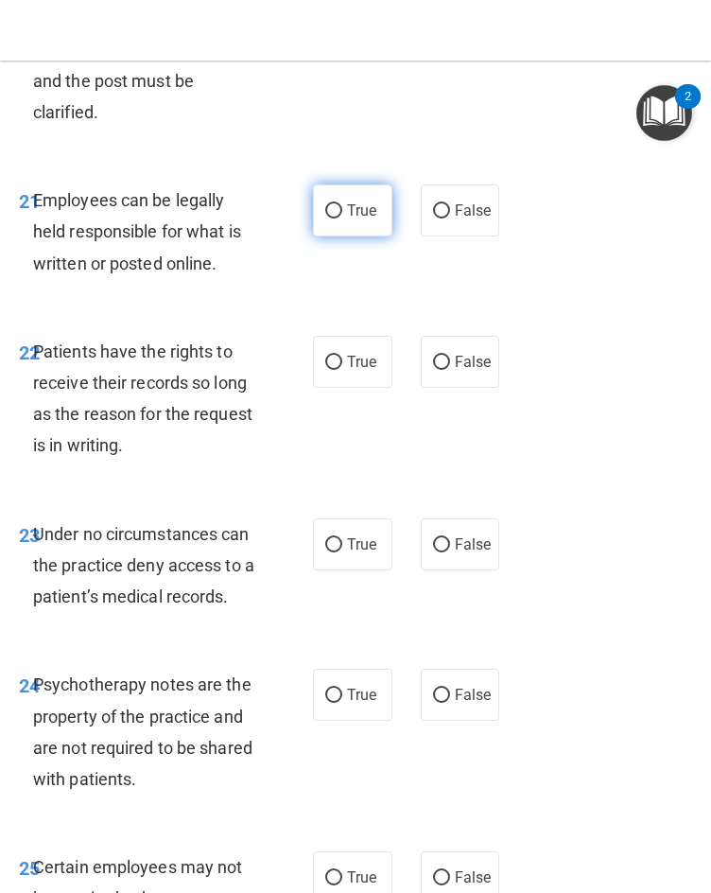
click at [336, 236] on label "True" at bounding box center [352, 210] width 79 height 52
click at [336, 218] on input "True" at bounding box center [333, 211] width 17 height 14
radio input "true"
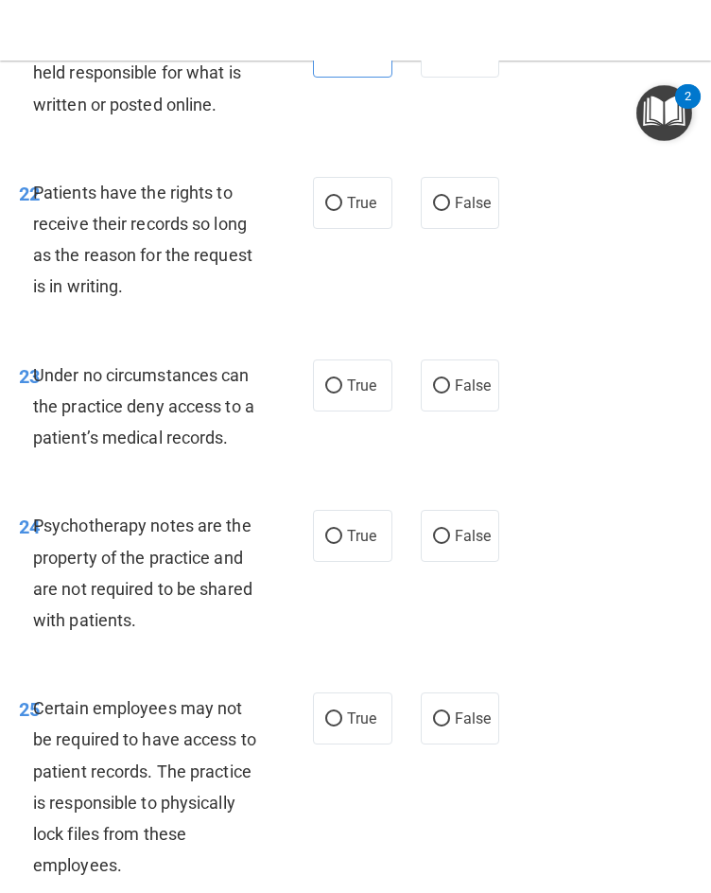
scroll to position [5561, 0]
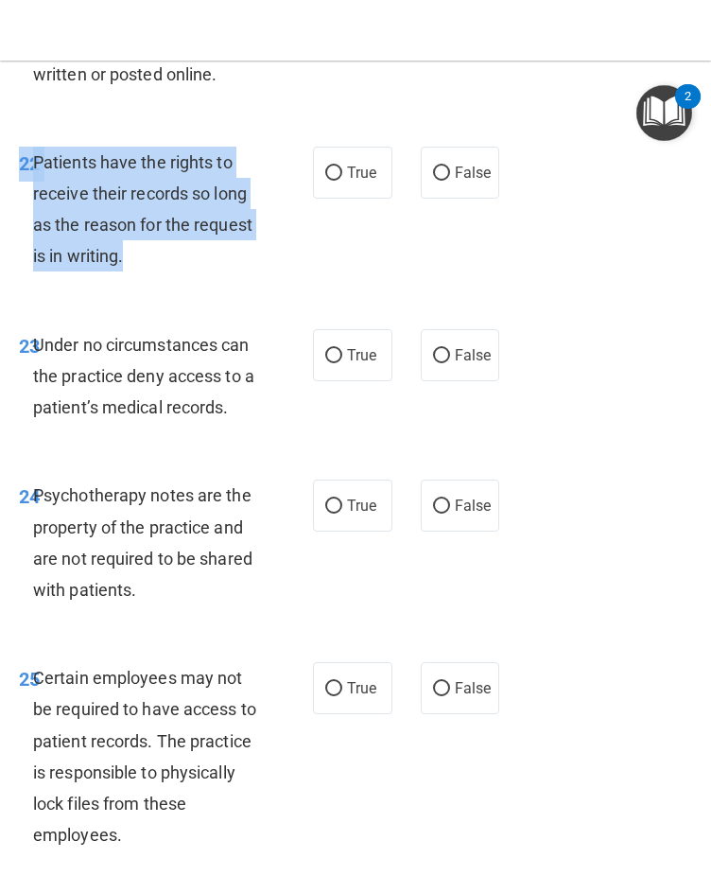
drag, startPoint x: 77, startPoint y: 282, endPoint x: 161, endPoint y: 336, distance: 99.9
click at [161, 305] on div "22 Patients have the rights to receive their records so long as the reason for …" at bounding box center [356, 214] width 702 height 183
click at [325, 181] on input "True" at bounding box center [333, 173] width 17 height 14
radio input "true"
click at [318, 282] on div "22 Patients have the rights to receive their records so long as the reason for …" at bounding box center [166, 214] width 351 height 135
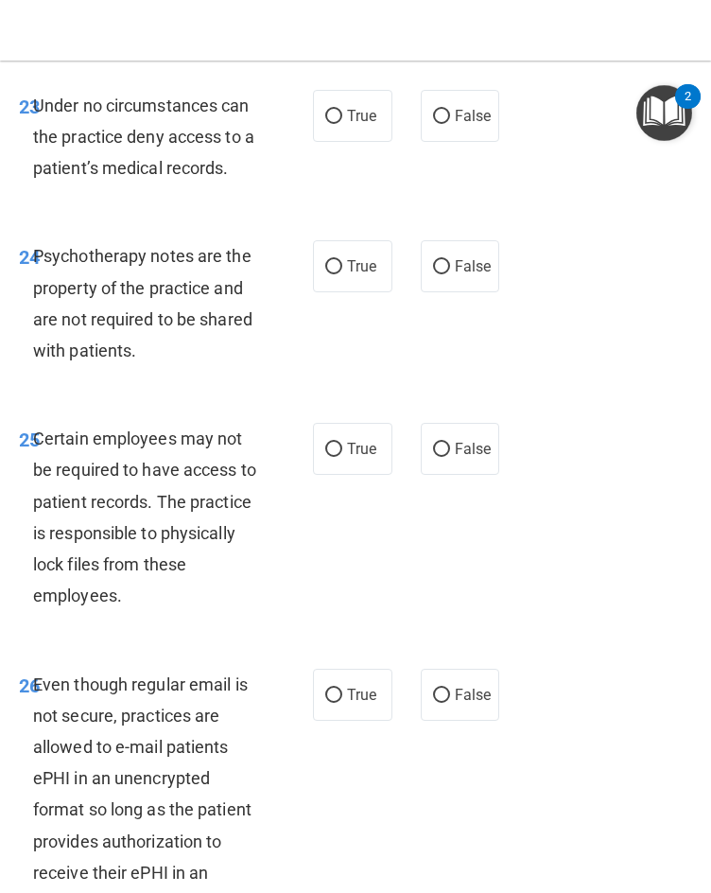
scroll to position [5845, 0]
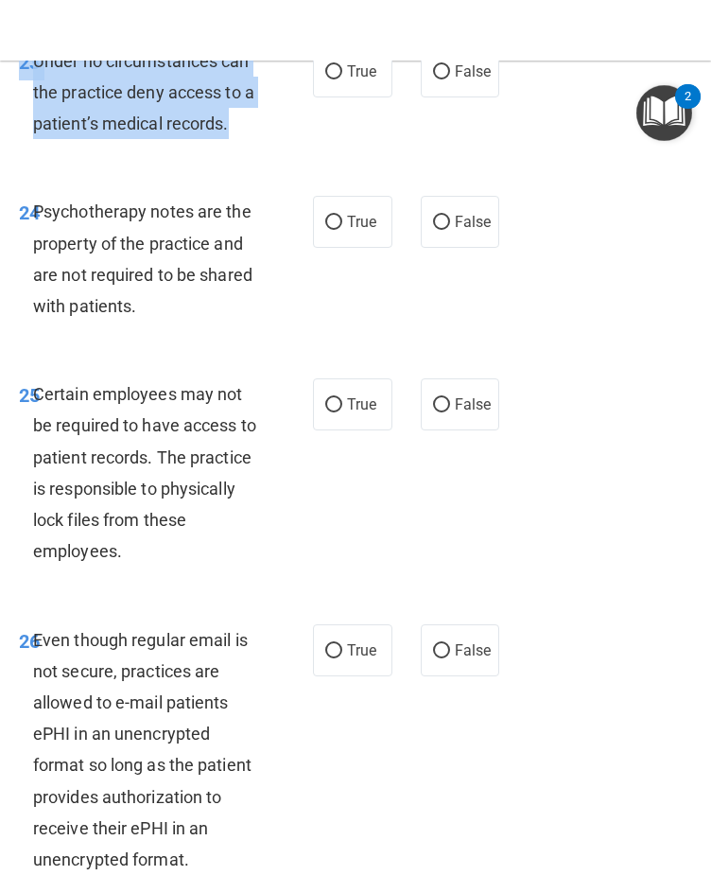
drag, startPoint x: 237, startPoint y: 183, endPoint x: -9, endPoint y: 116, distance: 255.5
click at [0, 116] on html "Compliance HIPAA Documents and Policies Report an Incident Business Associates …" at bounding box center [355, 446] width 711 height 893
click at [241, 133] on span "Under no circumstances can the practice deny access to a patient’s medical reco…" at bounding box center [143, 92] width 221 height 82
drag, startPoint x: 252, startPoint y: 194, endPoint x: 5, endPoint y: 126, distance: 256.0
click at [5, 126] on div "23 Under no circumstances can the practice deny access to a patient’s medical r…" at bounding box center [166, 97] width 351 height 104
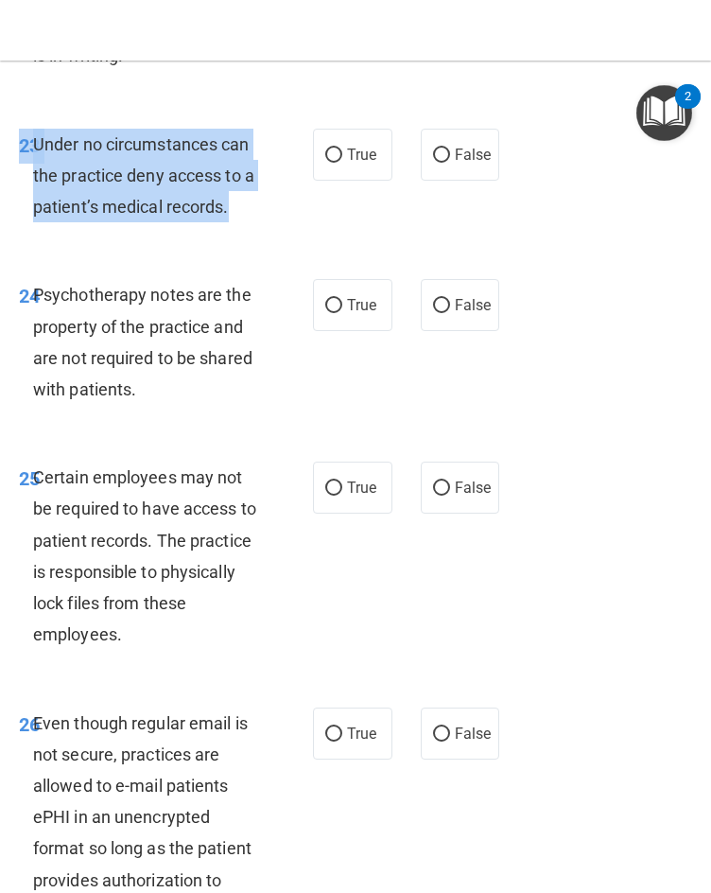
scroll to position [5656, 0]
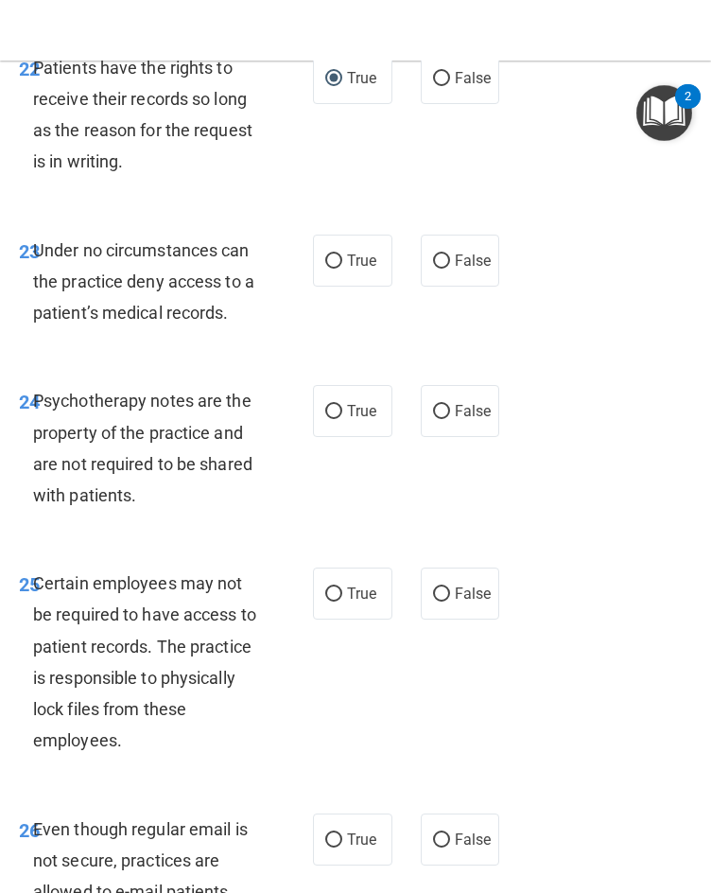
click at [498, 362] on div "23 Under no circumstances can the practice deny access to a patient’s medical r…" at bounding box center [356, 286] width 702 height 151
click at [460, 287] on label "False" at bounding box center [460, 261] width 79 height 52
click at [450, 269] on input "False" at bounding box center [441, 261] width 17 height 14
radio input "true"
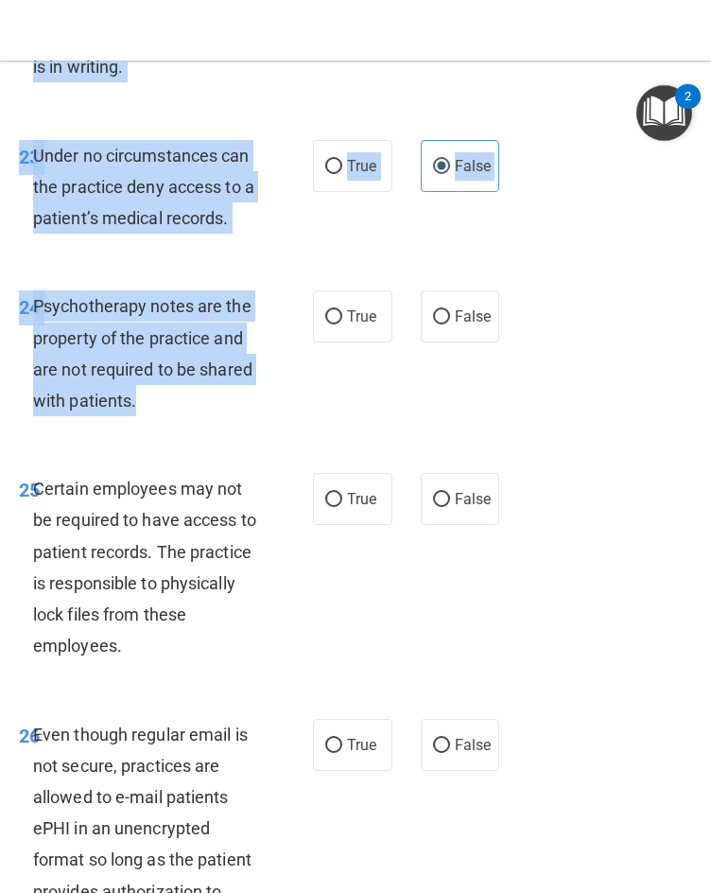
drag, startPoint x: 212, startPoint y: 461, endPoint x: -5, endPoint y: 404, distance: 224.1
click at [0, 404] on html "Compliance HIPAA Documents and Policies Report an Incident Business Associates …" at bounding box center [355, 446] width 711 height 893
click at [48, 386] on div "Psychotherapy notes are the property of the practice and are not required to be…" at bounding box center [154, 353] width 242 height 126
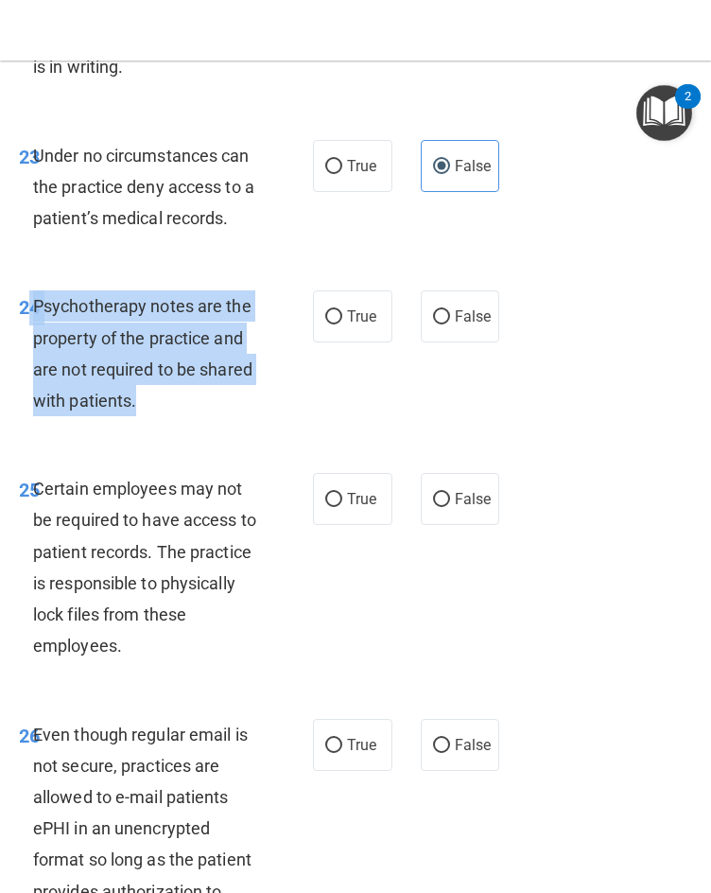
drag, startPoint x: 32, startPoint y: 368, endPoint x: 138, endPoint y: 470, distance: 147.1
click at [138, 426] on div "24 Psychotherapy notes are the property of the practice and are not required to…" at bounding box center [166, 357] width 351 height 135
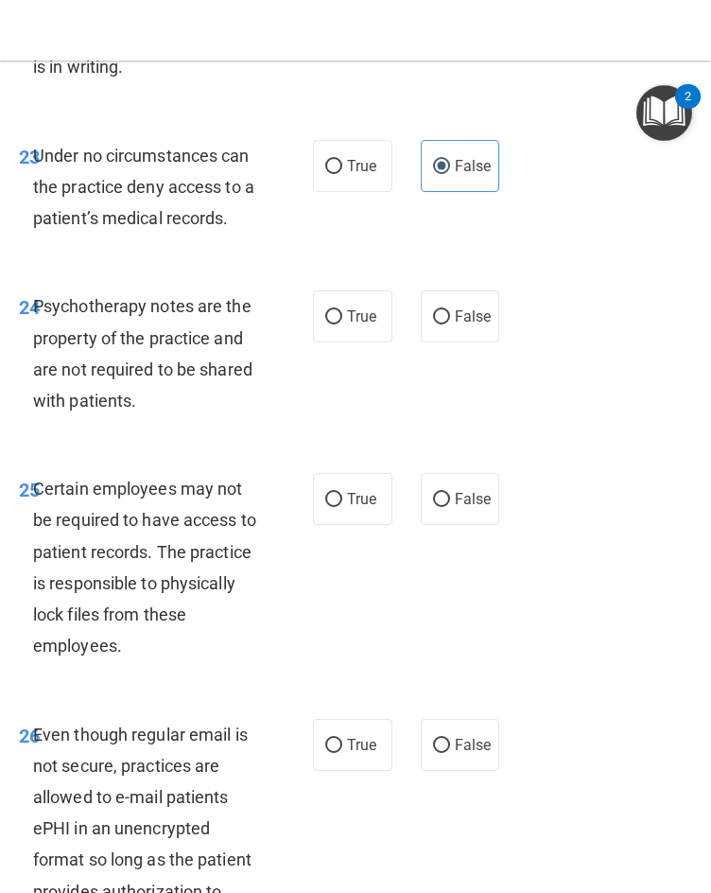
click at [439, 449] on div "24 Psychotherapy notes are the property of the practice and are not required to…" at bounding box center [356, 358] width 702 height 183
click at [357, 325] on span "True" at bounding box center [361, 316] width 29 height 18
click at [342, 324] on input "True" at bounding box center [333, 317] width 17 height 14
radio input "true"
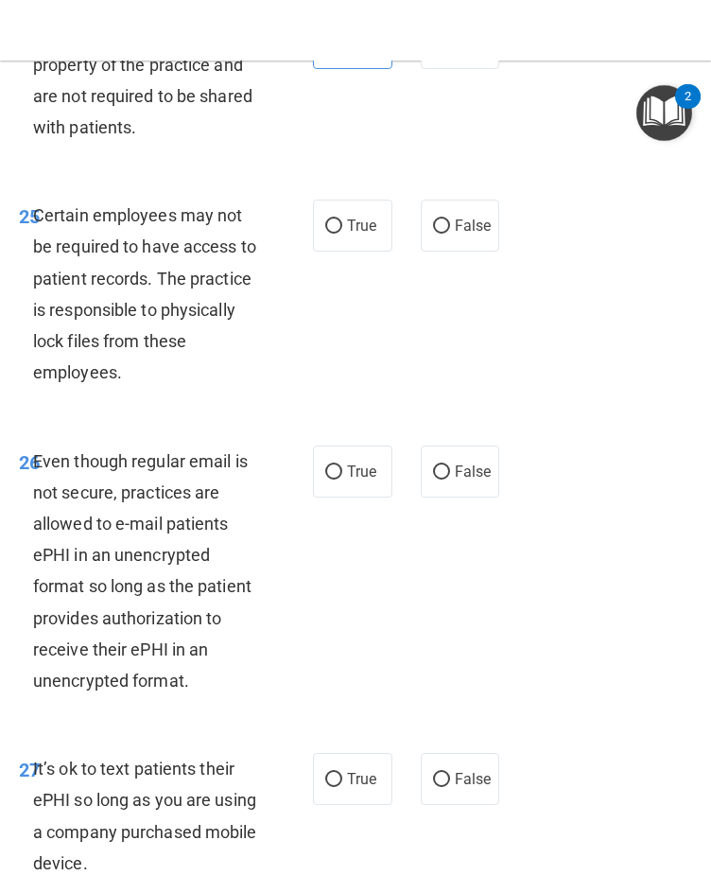
scroll to position [6034, 0]
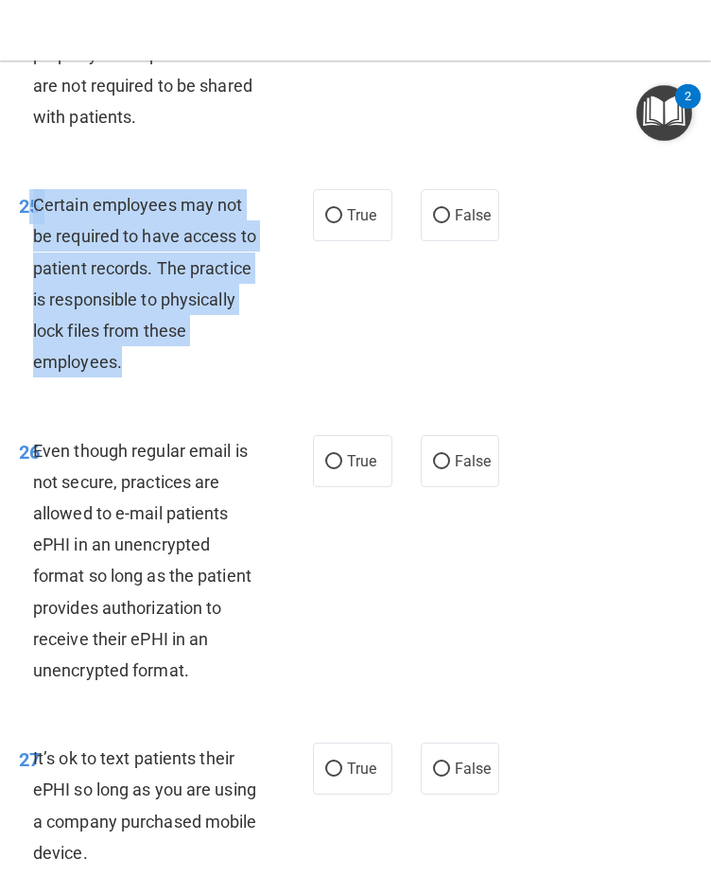
drag, startPoint x: 202, startPoint y: 442, endPoint x: 28, endPoint y: 284, distance: 235.0
click at [28, 284] on div "25 Certain employees may not be required to have access to patient records. The…" at bounding box center [166, 288] width 351 height 198
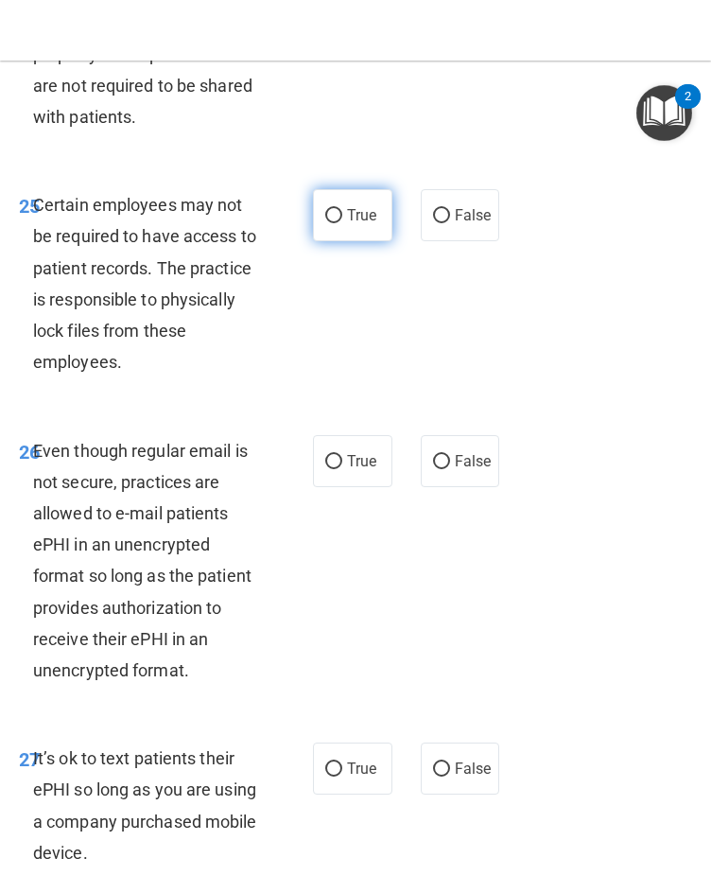
click at [361, 224] on span "True" at bounding box center [361, 215] width 29 height 18
click at [342, 223] on input "True" at bounding box center [333, 216] width 17 height 14
radio input "true"
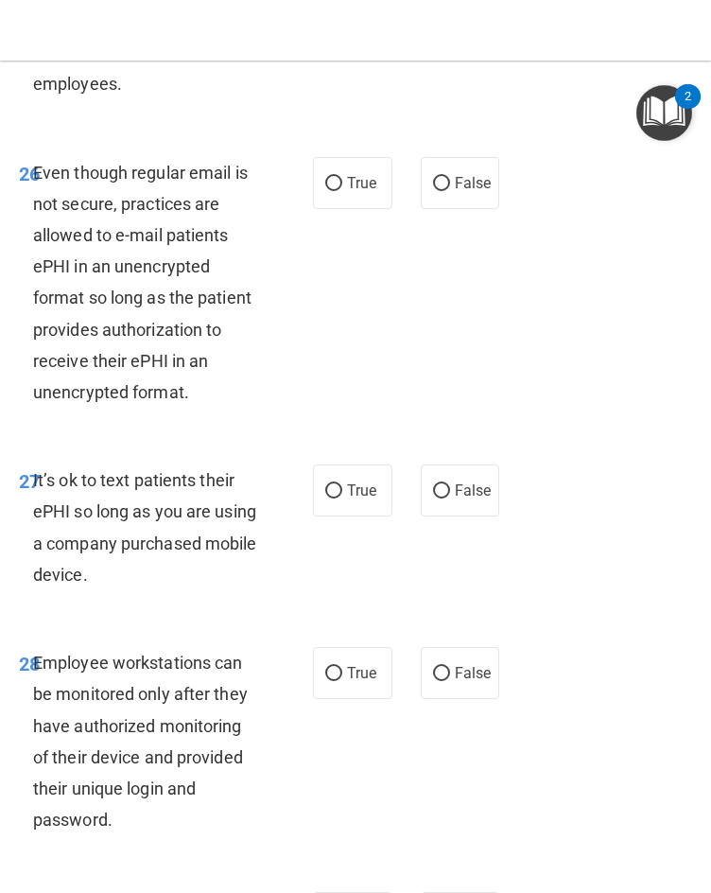
scroll to position [6318, 0]
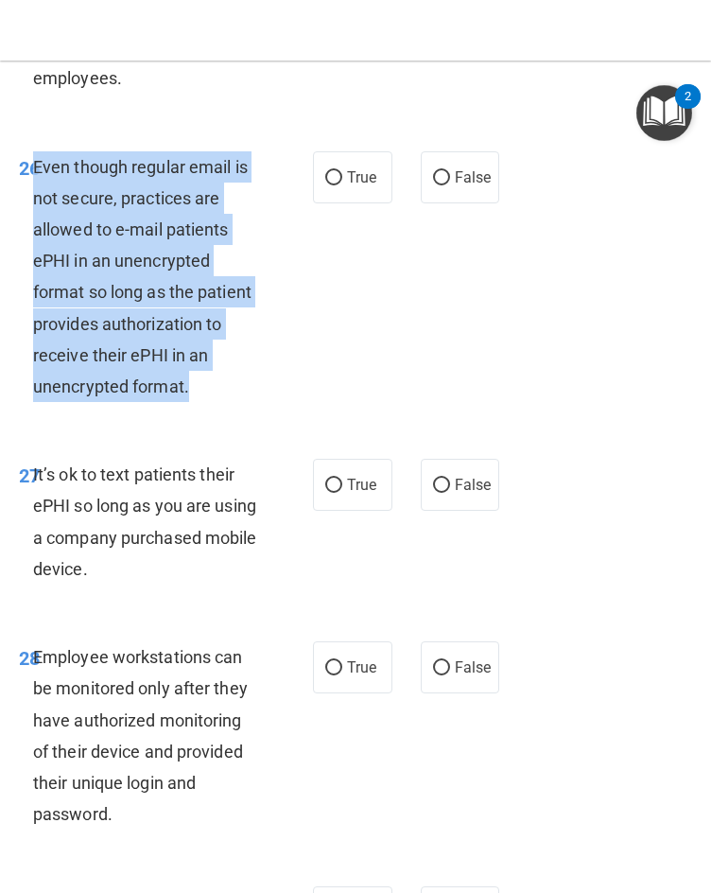
drag, startPoint x: 34, startPoint y: 231, endPoint x: 182, endPoint y: 446, distance: 261.2
click at [189, 412] on div "26 Even though regular email is not secure, practices are allowed to e-mail pat…" at bounding box center [166, 281] width 351 height 261
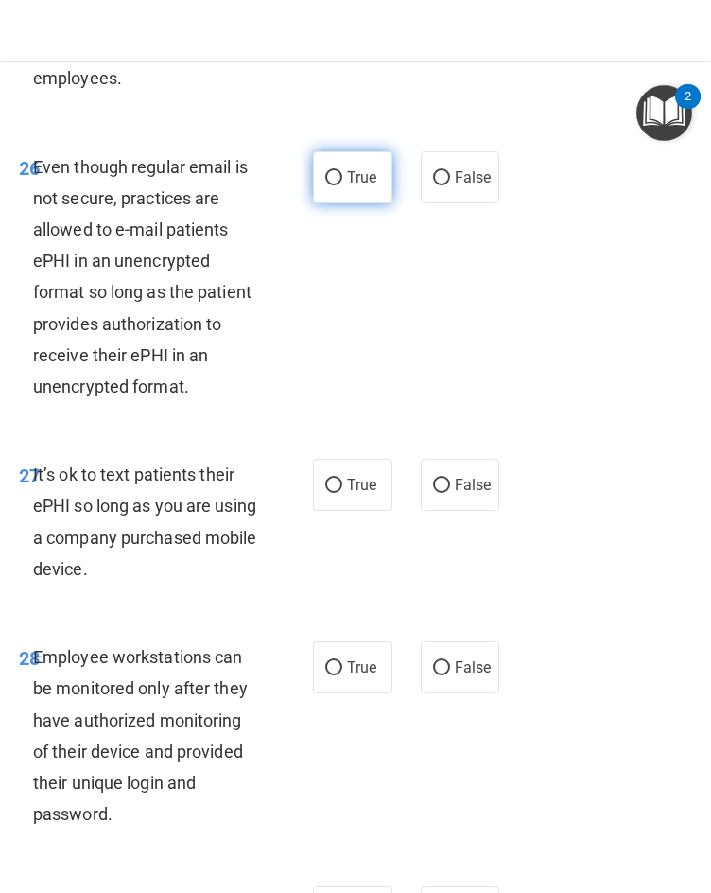
click at [347, 186] on span "True" at bounding box center [361, 177] width 29 height 18
click at [342, 185] on input "True" at bounding box center [333, 178] width 17 height 14
radio input "true"
click at [376, 387] on div "26 Even though regular email is not secure, practices are allowed to e-mail pat…" at bounding box center [356, 282] width 702 height 308
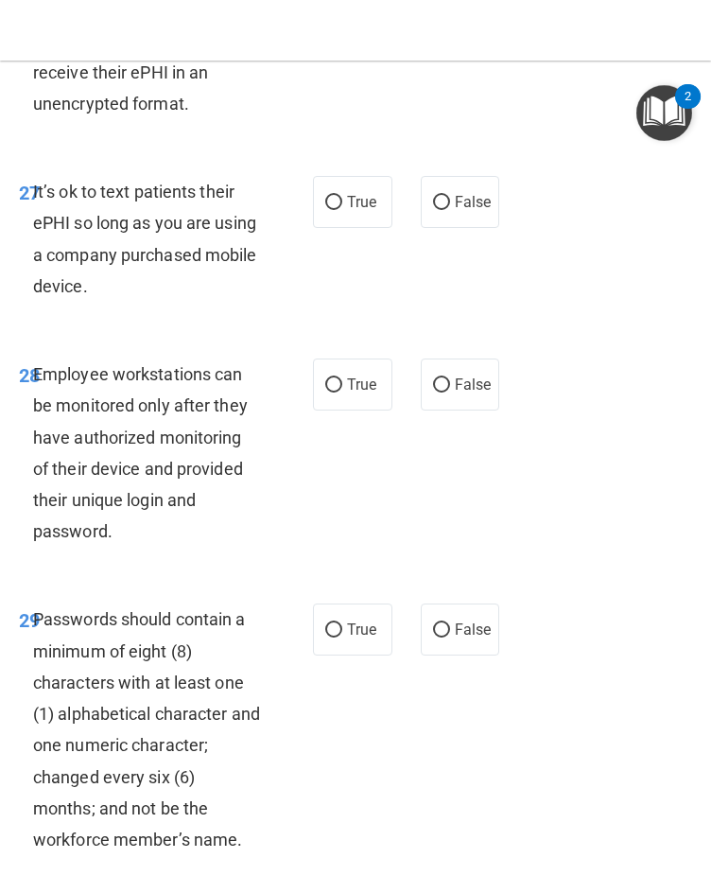
scroll to position [6601, 0]
drag, startPoint x: 72, startPoint y: 295, endPoint x: 34, endPoint y: 254, distance: 55.5
click at [34, 254] on div "It’s ok to text patients their ePHI so long as you are using a company purchase…" at bounding box center [154, 238] width 242 height 126
click at [489, 334] on div "27 It’s ok to text patients their ePHI so long as you are using a company purch…" at bounding box center [356, 242] width 702 height 183
click at [347, 210] on span "True" at bounding box center [361, 201] width 29 height 18
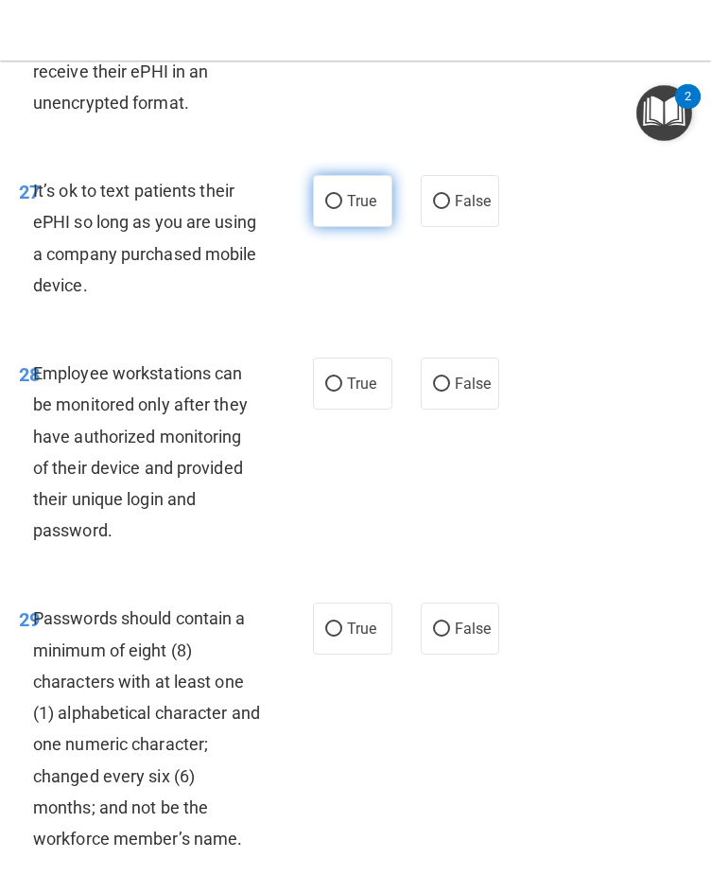
click at [340, 209] on input "True" at bounding box center [333, 202] width 17 height 14
radio input "true"
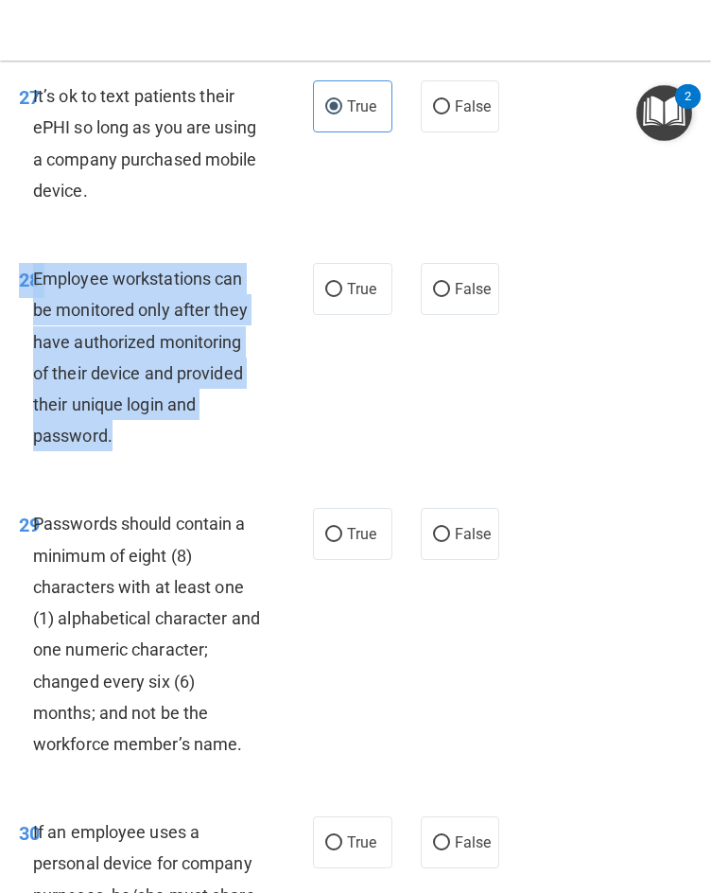
drag, startPoint x: 119, startPoint y: 495, endPoint x: 20, endPoint y: 338, distance: 185.7
click at [20, 338] on div "28 Employee workstations can be monitored only after they have authorized monit…" at bounding box center [166, 362] width 351 height 198
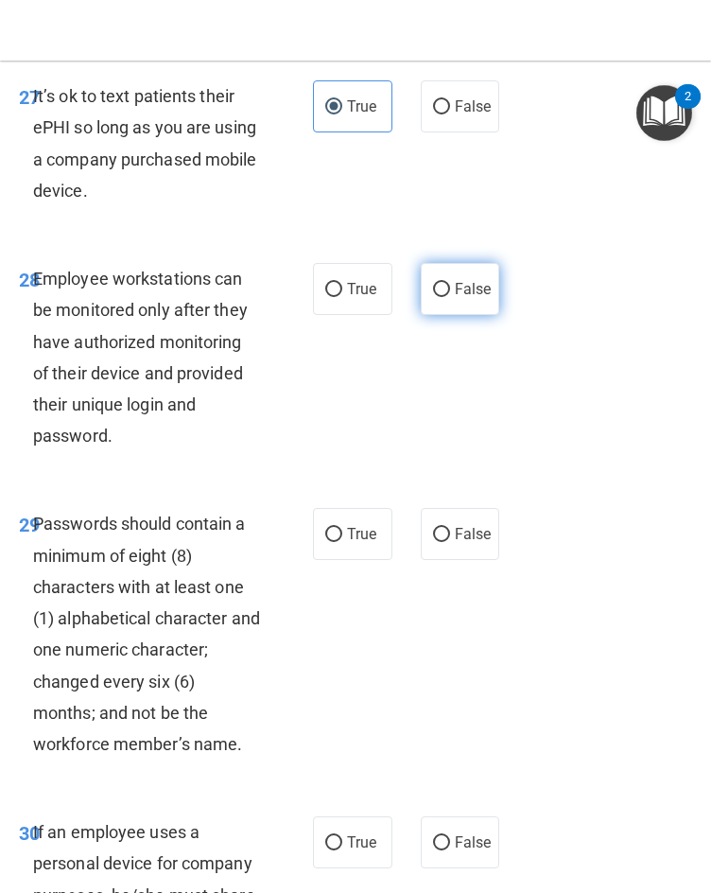
click at [464, 315] on label "False" at bounding box center [460, 289] width 79 height 52
click at [450, 297] on input "False" at bounding box center [441, 290] width 17 height 14
radio input "true"
click at [510, 434] on div "28 Employee workstations can be monitored only after they have authorized monit…" at bounding box center [356, 361] width 702 height 245
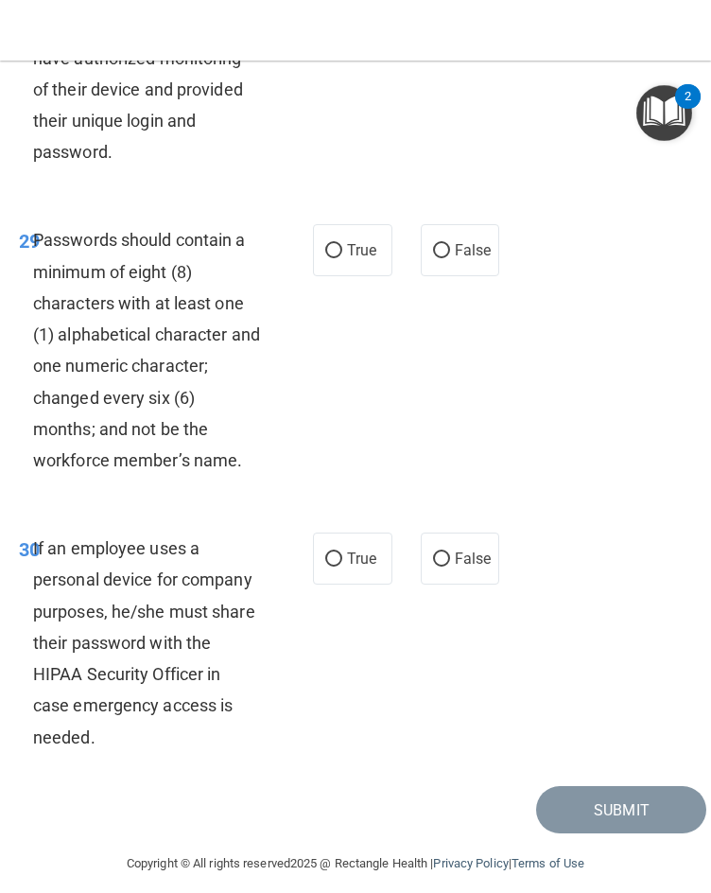
scroll to position [6885, 0]
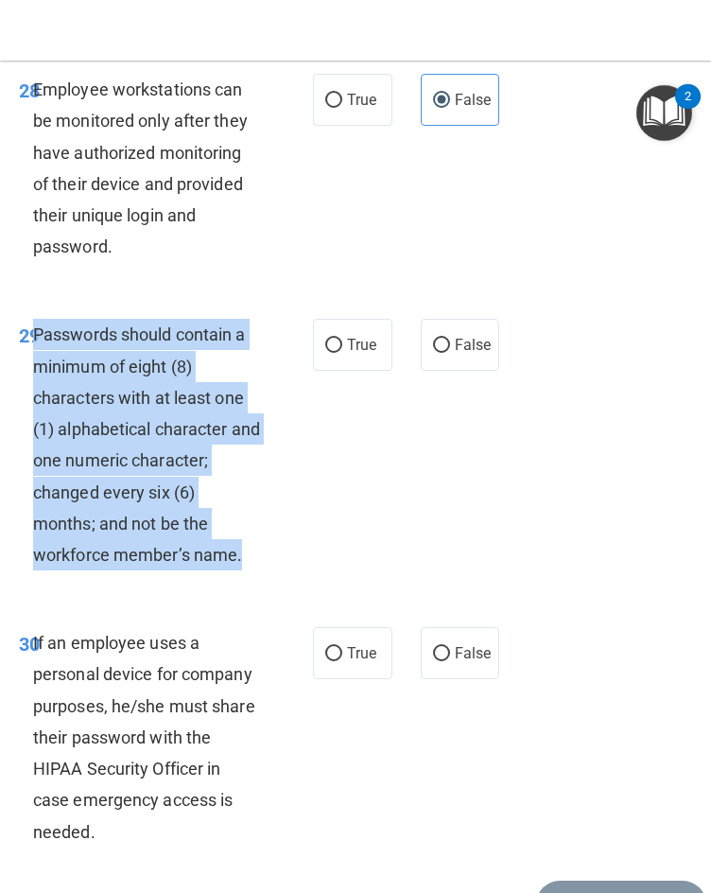
drag, startPoint x: 35, startPoint y: 392, endPoint x: 229, endPoint y: 572, distance: 264.3
click at [266, 570] on div "Passwords should contain a minimum of eight (8) characters with at least one (1…" at bounding box center [154, 445] width 242 height 252
click at [335, 353] on input "True" at bounding box center [333, 346] width 17 height 14
radio input "true"
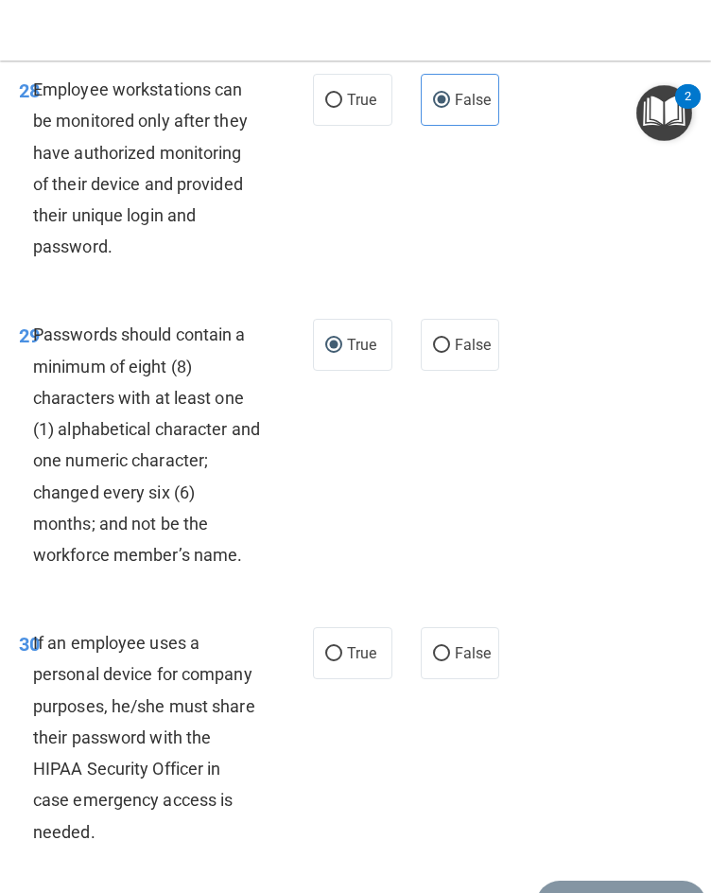
click at [341, 545] on div "29 Passwords should contain a minimum of eight (8) characters with at least one…" at bounding box center [356, 449] width 702 height 308
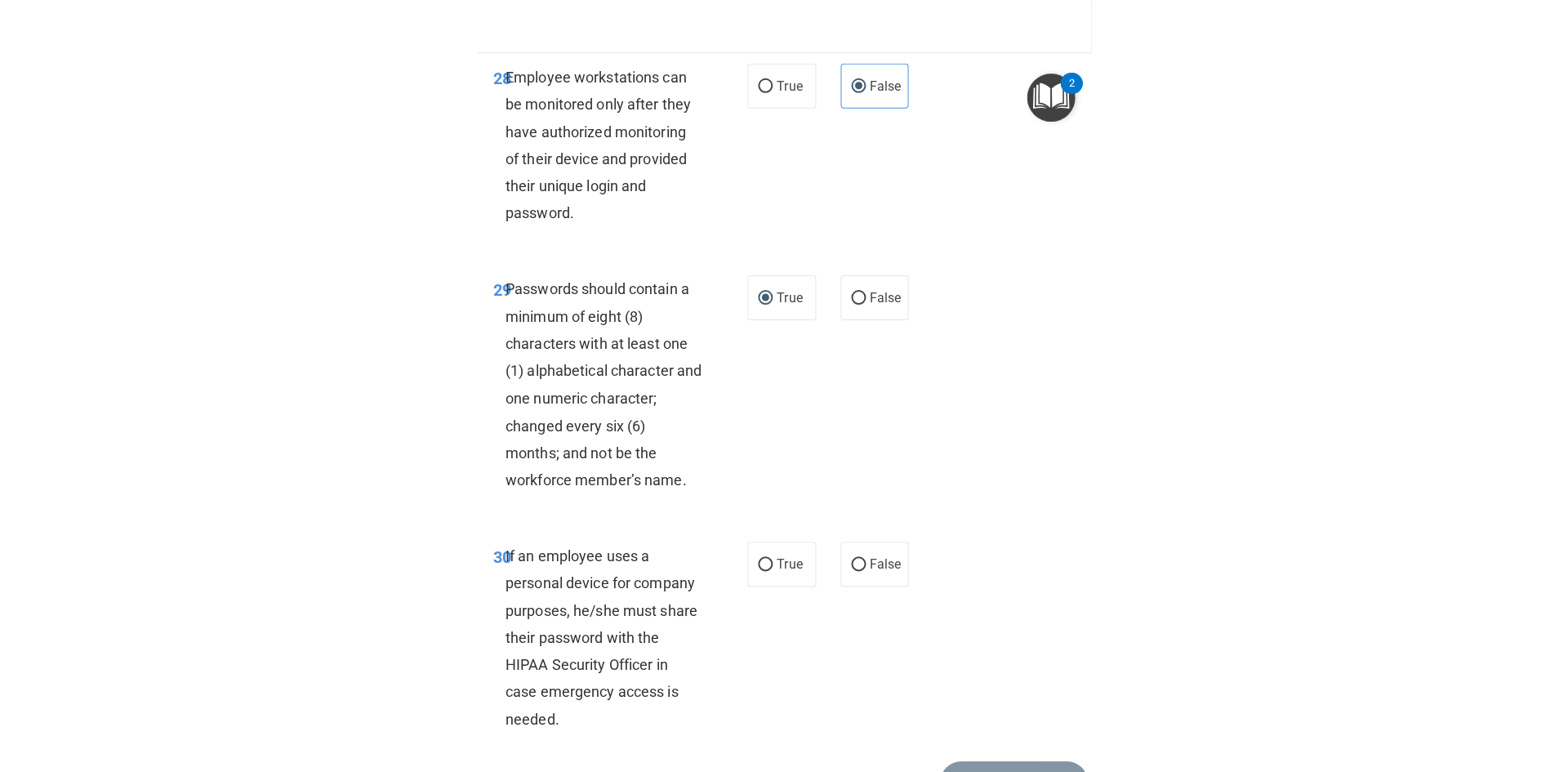
scroll to position [6096, 0]
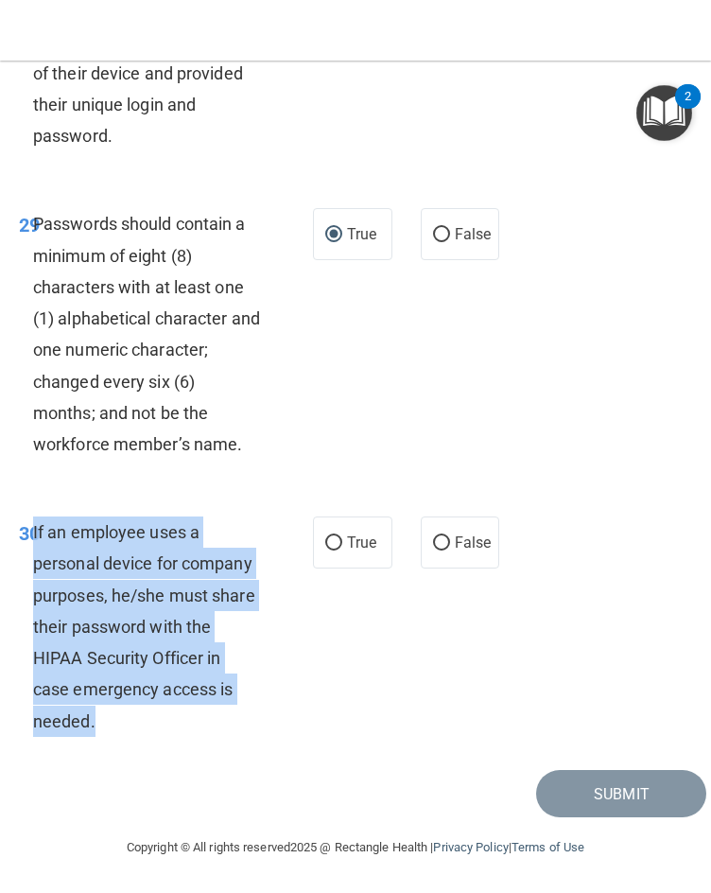
drag, startPoint x: 121, startPoint y: 715, endPoint x: 34, endPoint y: 531, distance: 203.0
click at [34, 531] on div "If an employee uses a personal device for company purposes, he/she must share t…" at bounding box center [154, 626] width 242 height 220
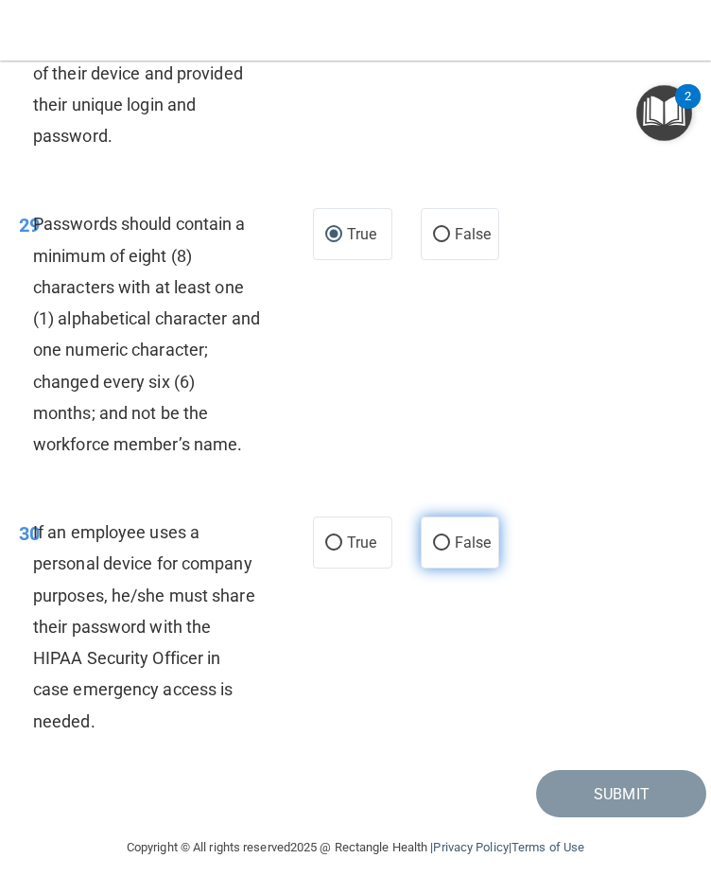
click at [486, 541] on label "False" at bounding box center [460, 542] width 79 height 52
click at [450, 541] on input "False" at bounding box center [441, 543] width 17 height 14
radio input "true"
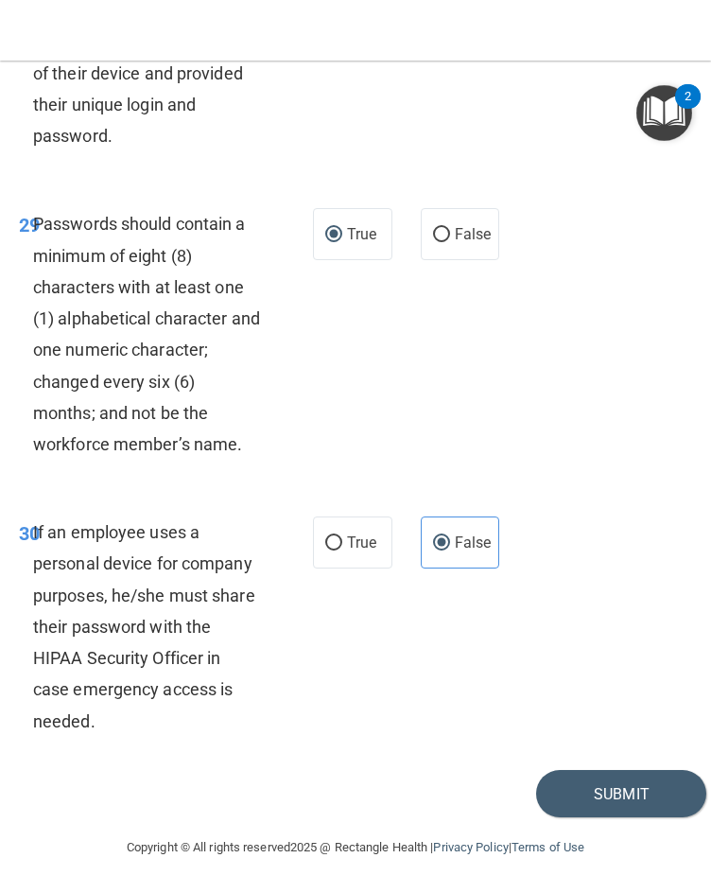
click at [374, 726] on div "30 If an employee uses a personal device for company purposes, he/she must shar…" at bounding box center [356, 631] width 702 height 277
click at [600, 785] on button "Submit" at bounding box center [621, 794] width 170 height 48
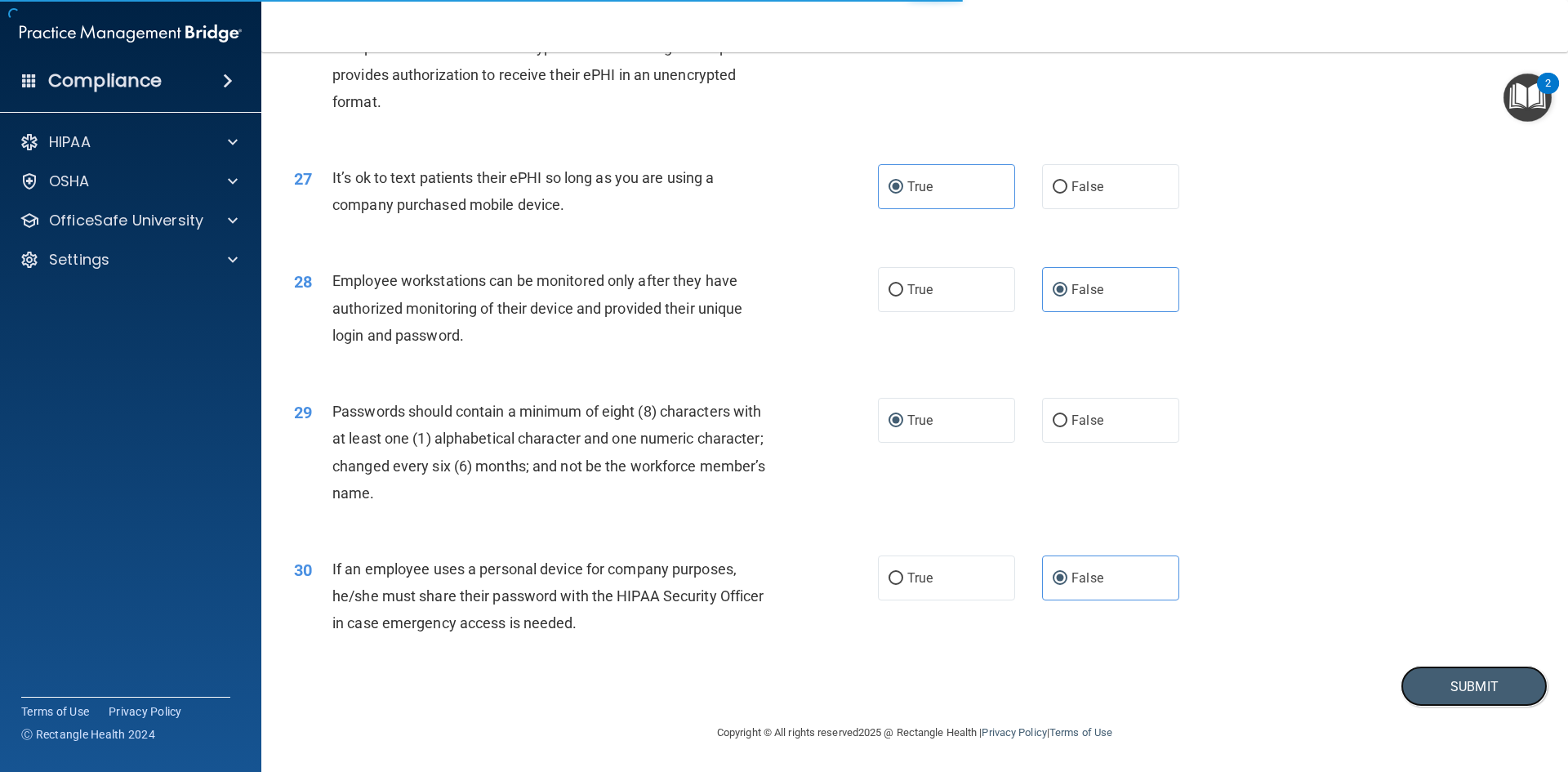
scroll to position [3327, 0]
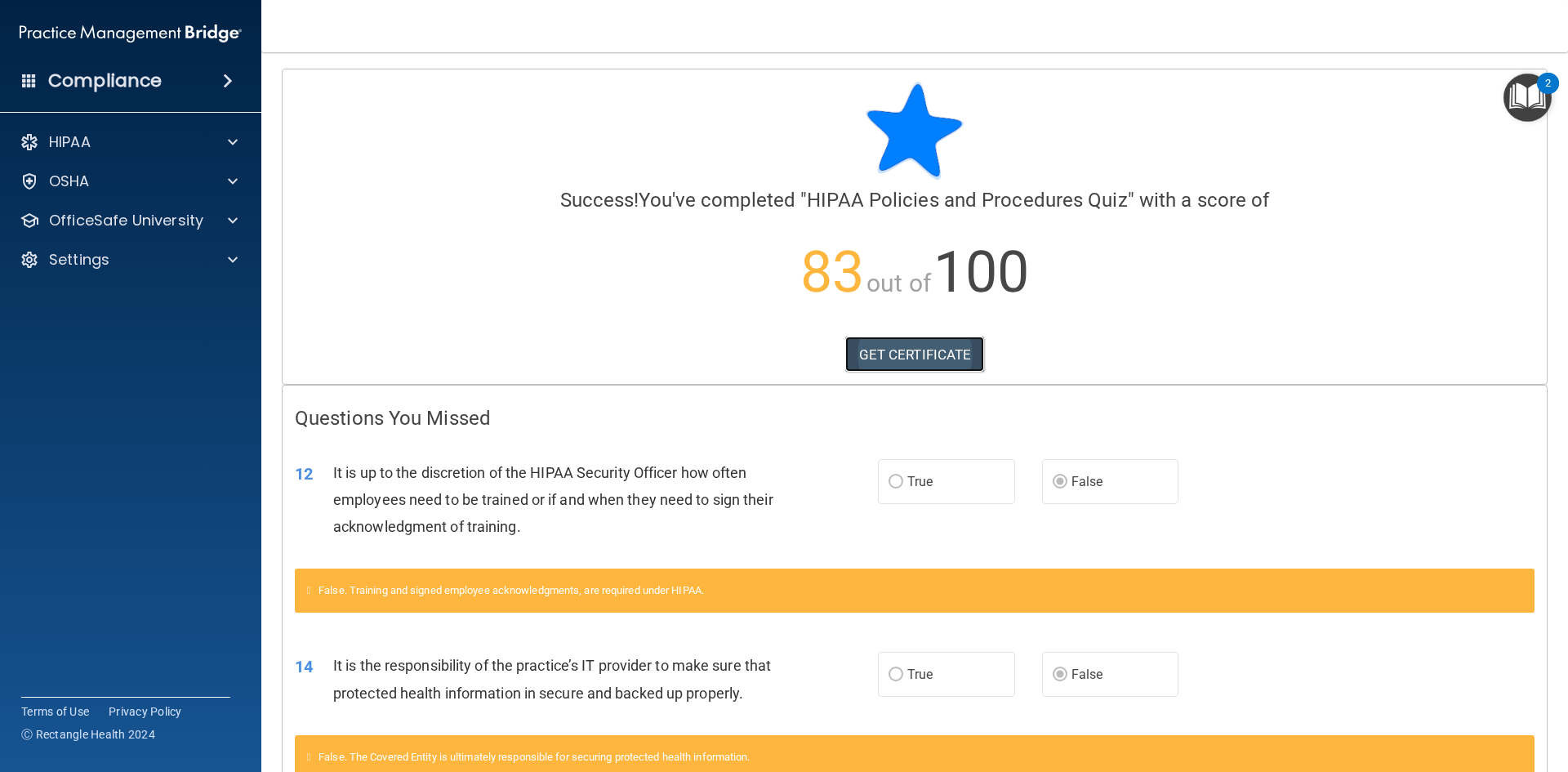
click at [668, 360] on link "GET CERTIFICATE" at bounding box center [915, 355] width 140 height 36
